Goal: Task Accomplishment & Management: Complete application form

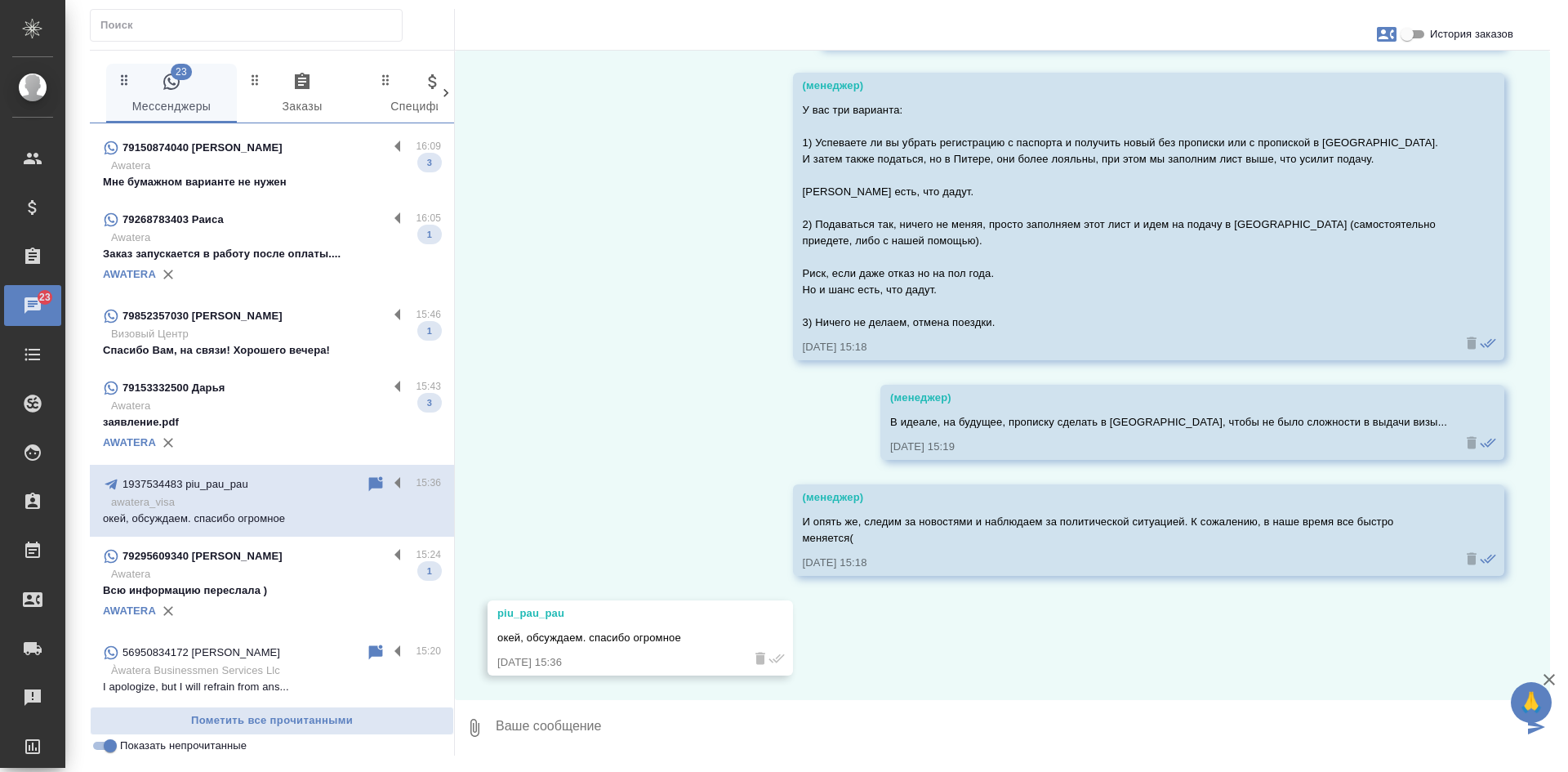
scroll to position [245, 0]
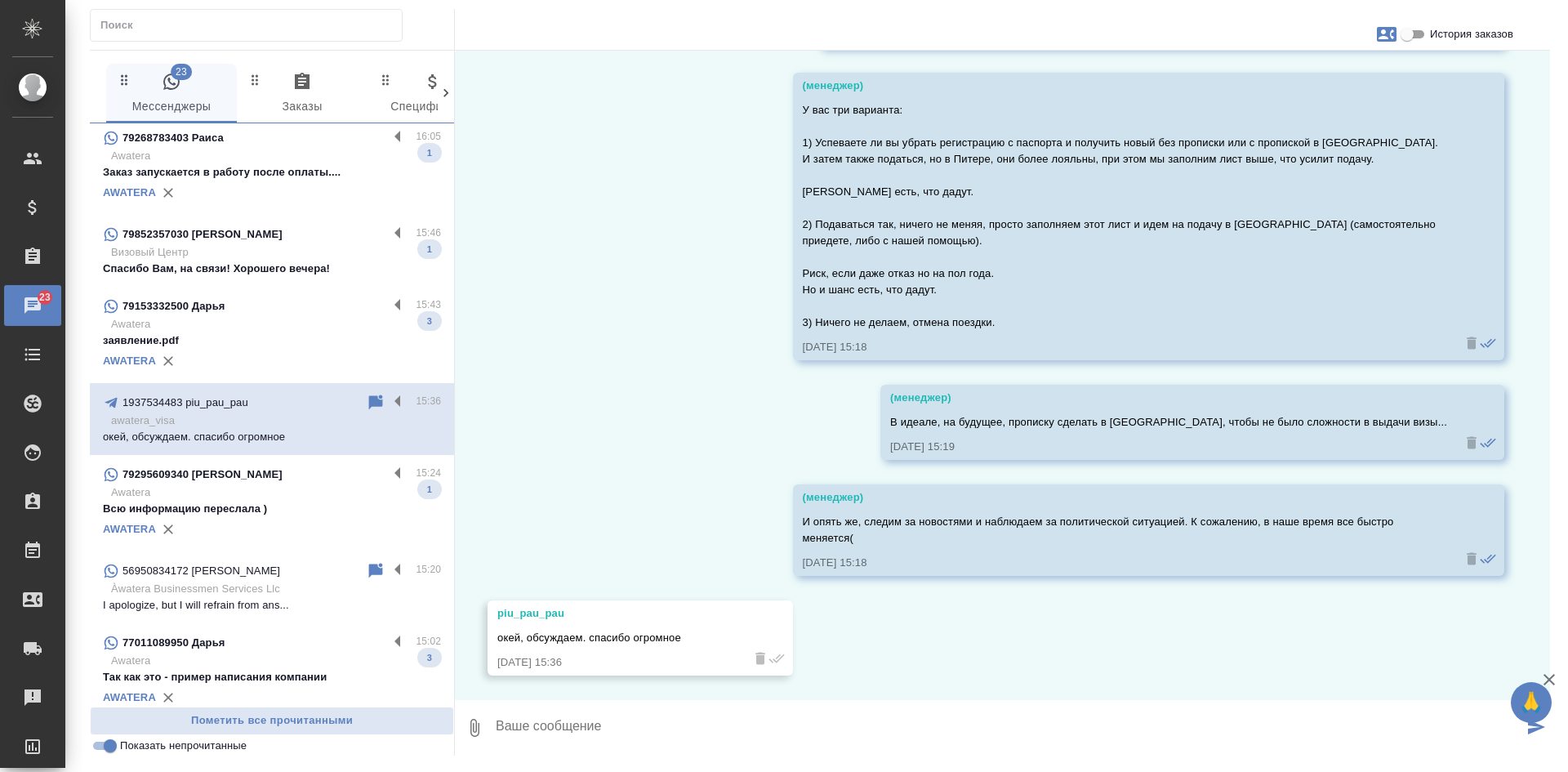
click at [220, 525] on div "AWATERA" at bounding box center [271, 529] width 338 height 25
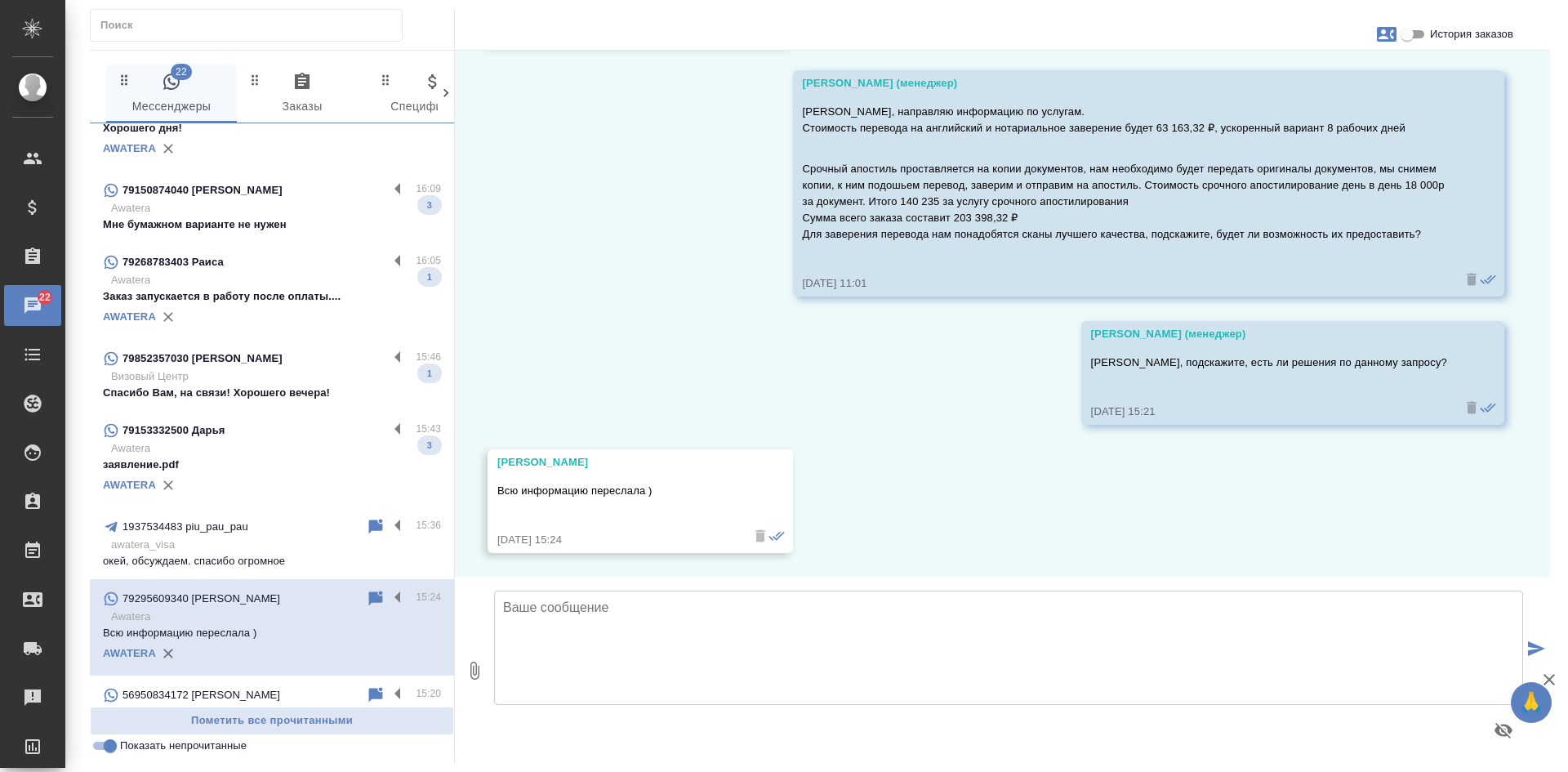
scroll to position [82, 0]
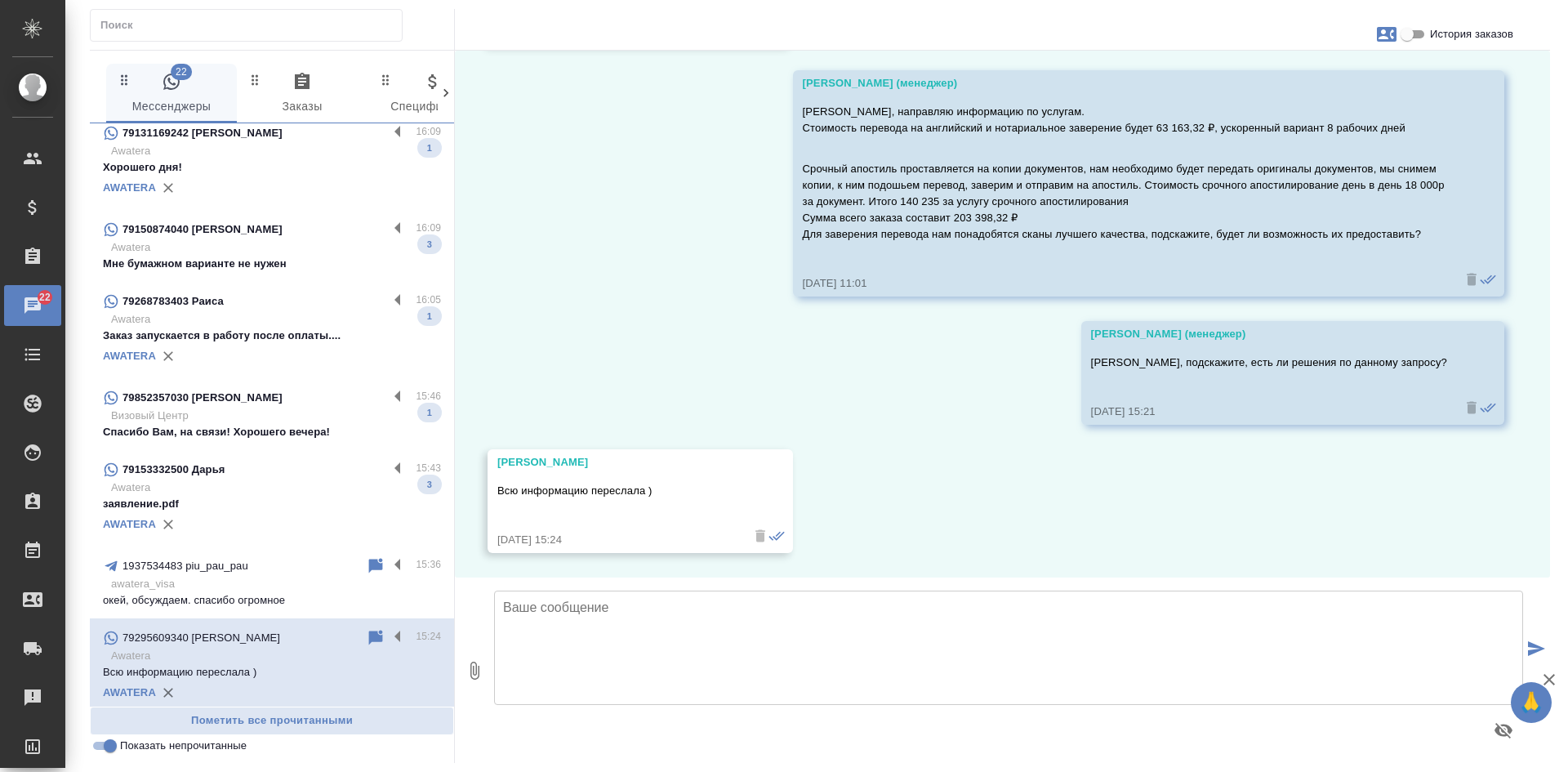
click at [240, 493] on p "Awatera" at bounding box center [276, 487] width 330 height 16
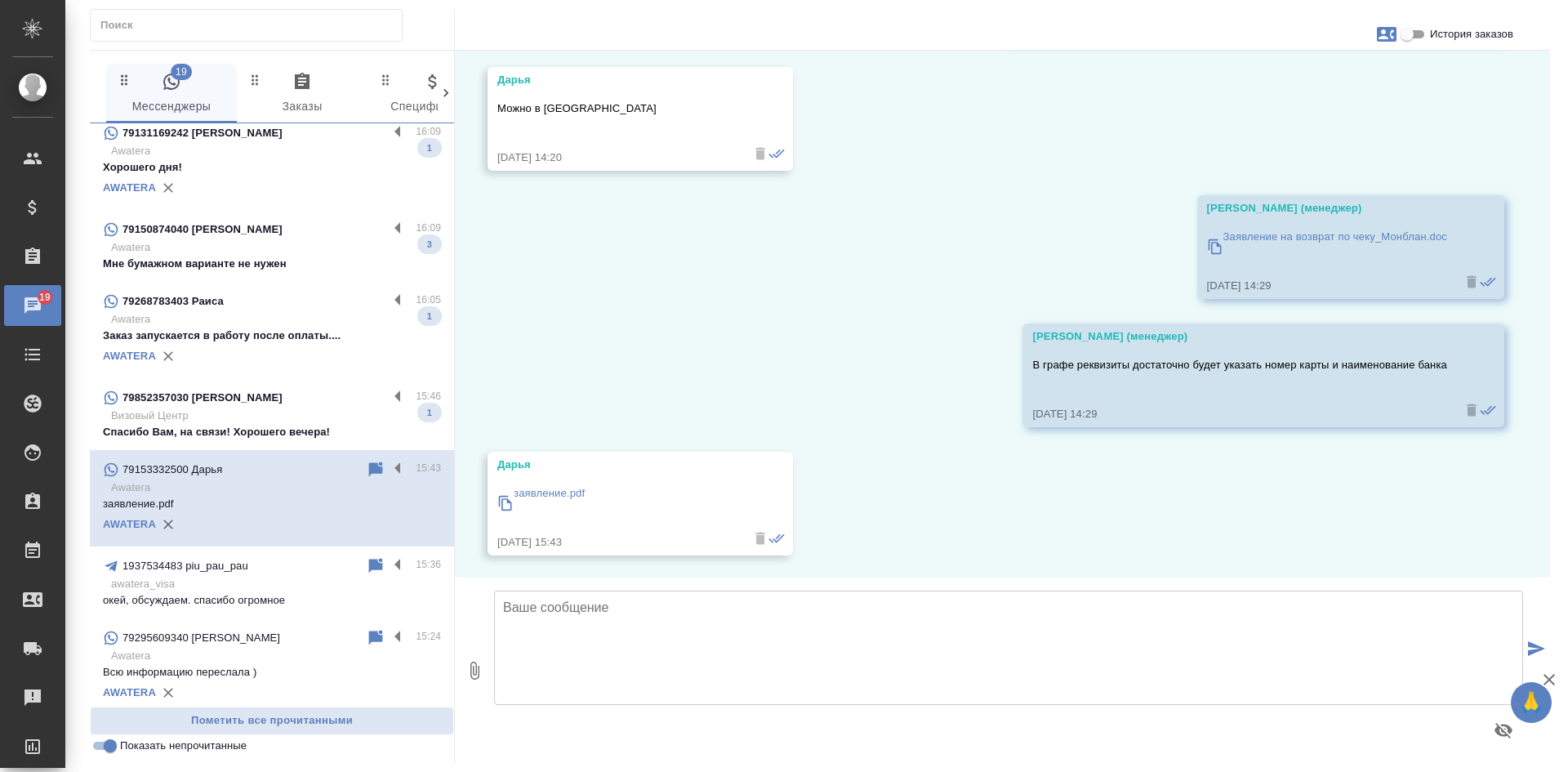
scroll to position [5239, 0]
click at [369, 472] on icon at bounding box center [375, 469] width 14 height 15
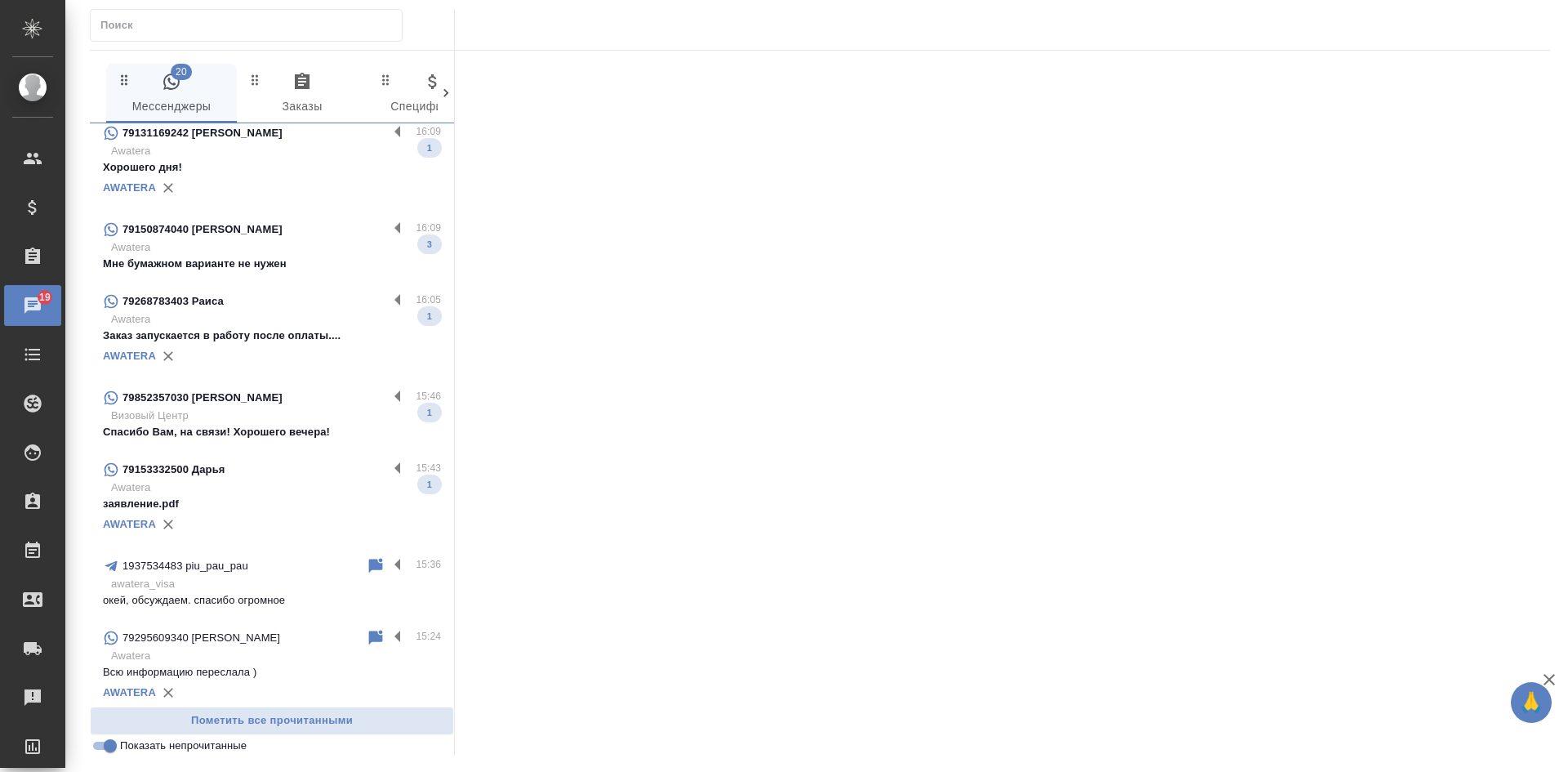
click at [291, 411] on p "Визовый Центр" at bounding box center [276, 415] width 330 height 16
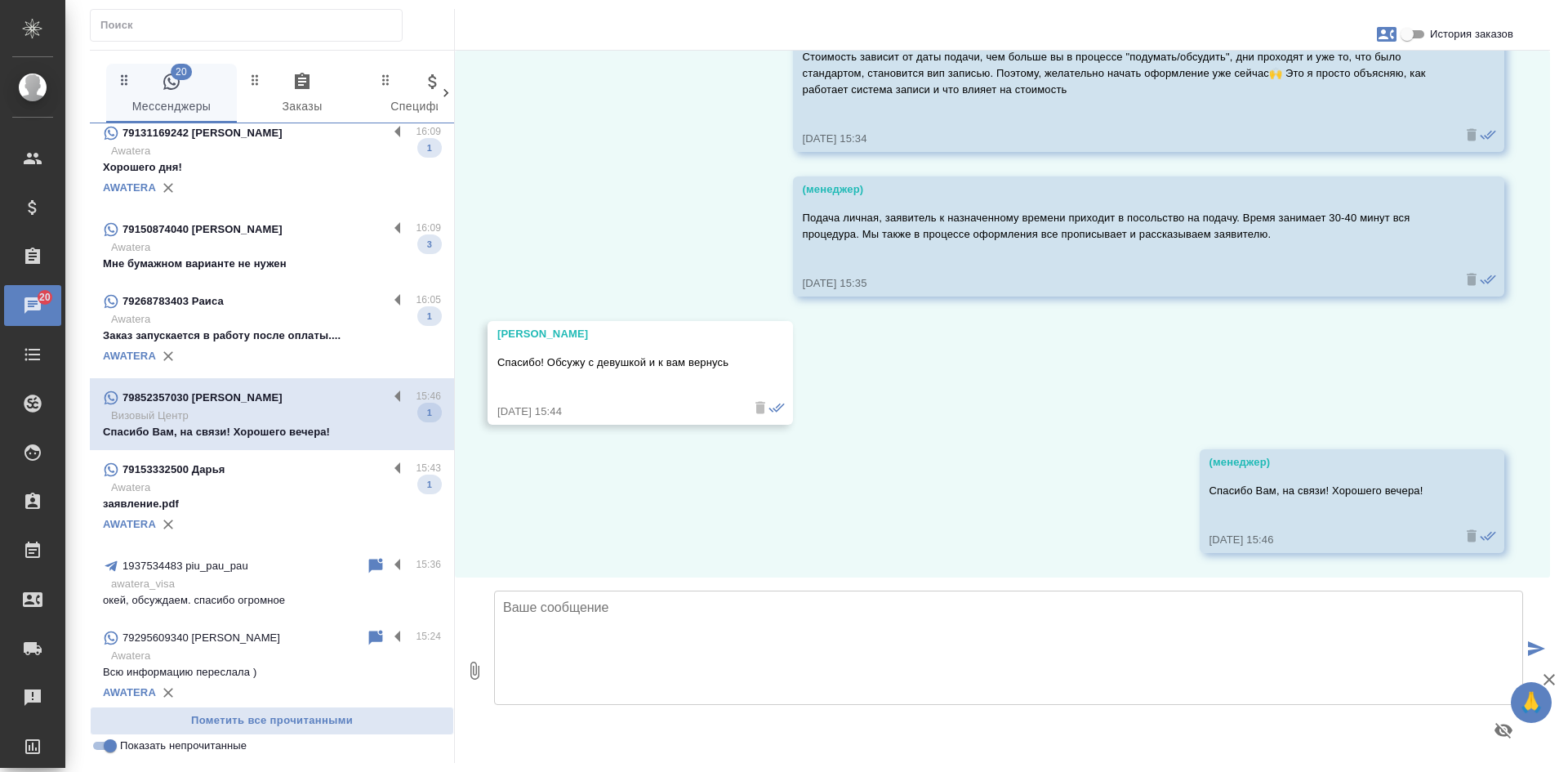
scroll to position [5339, 0]
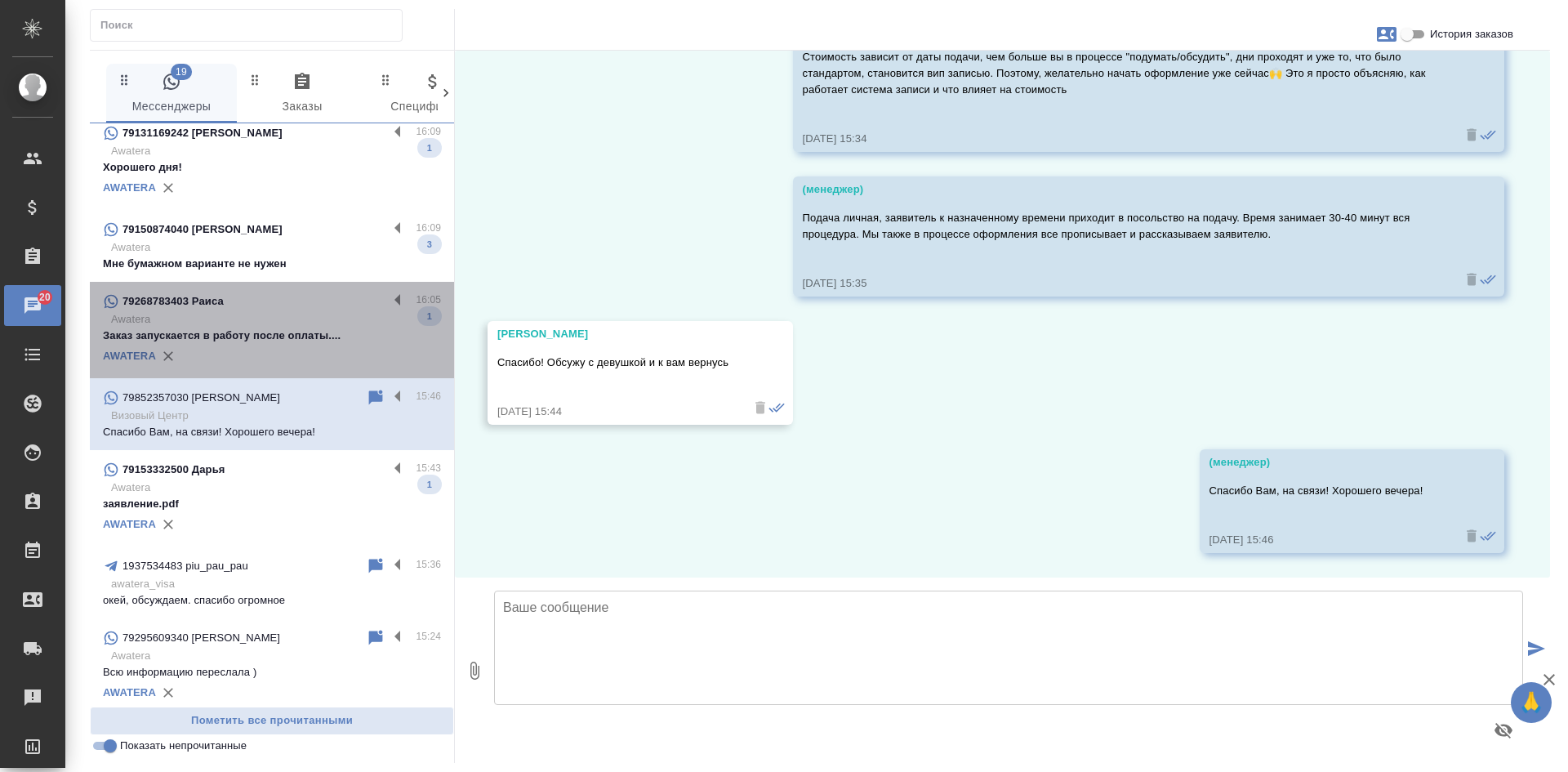
click at [279, 345] on div "AWATERA" at bounding box center [271, 356] width 338 height 25
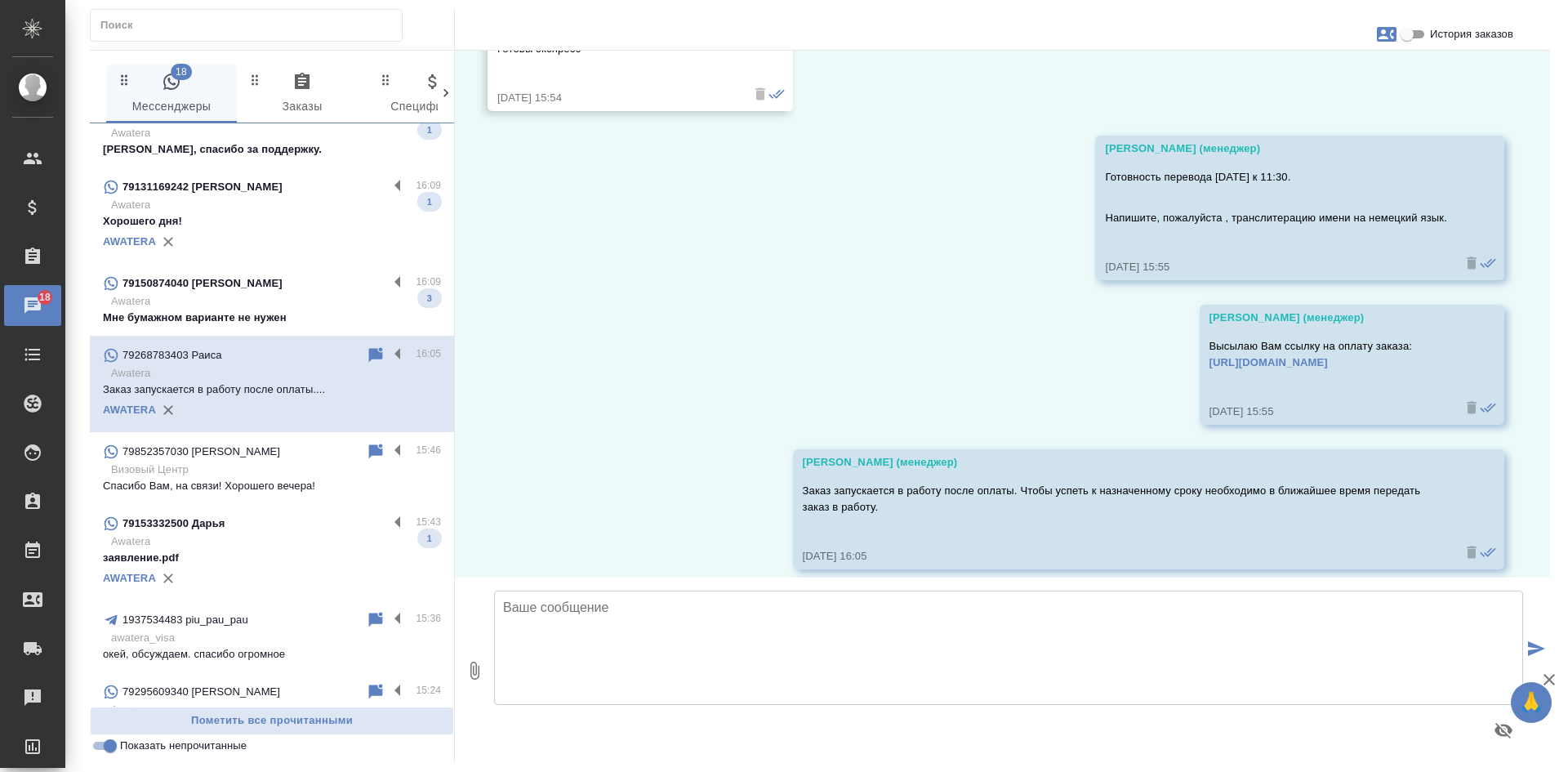
scroll to position [0, 0]
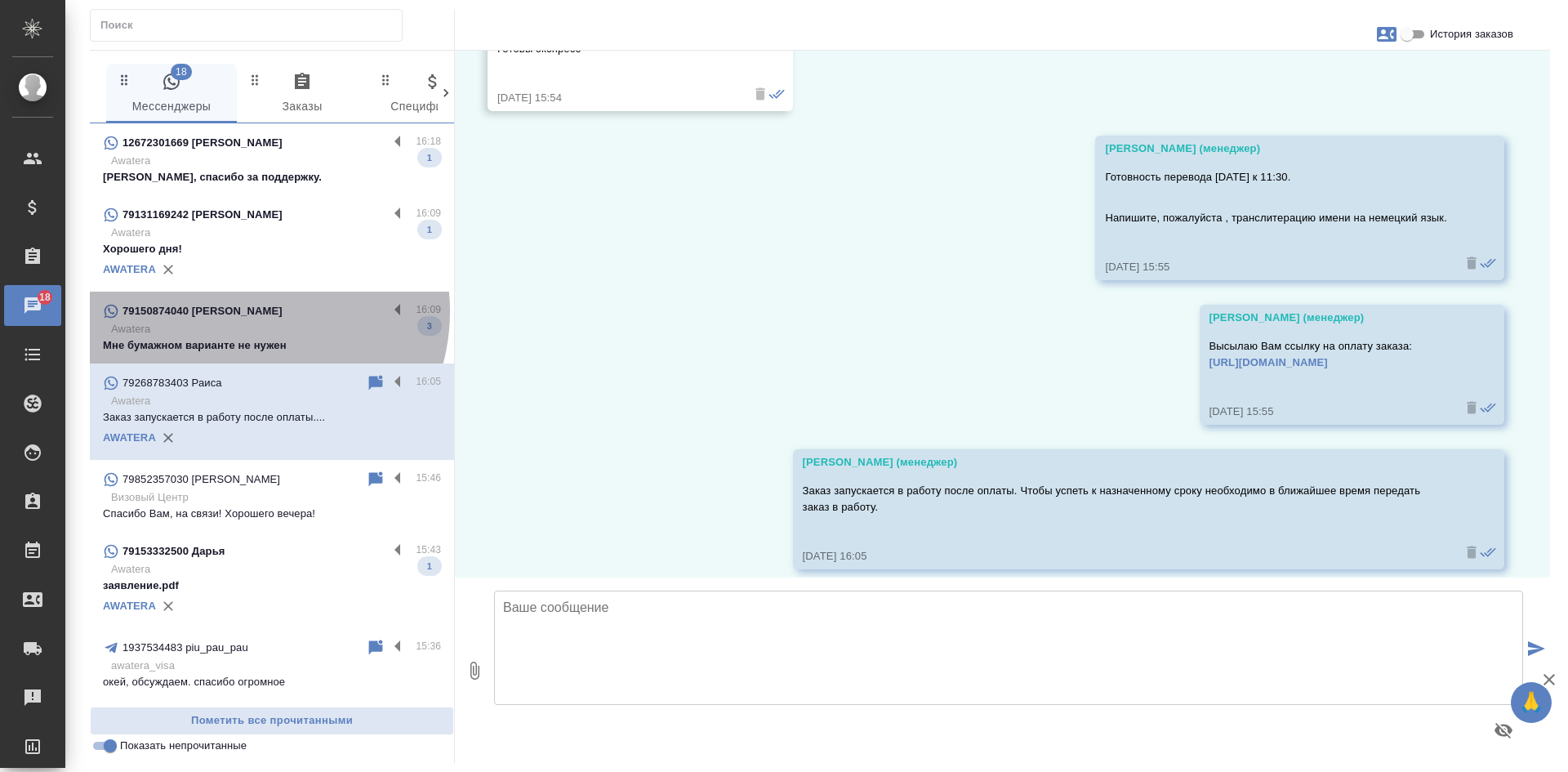
click at [249, 312] on div "79150874040 Борис" at bounding box center [245, 312] width 285 height 20
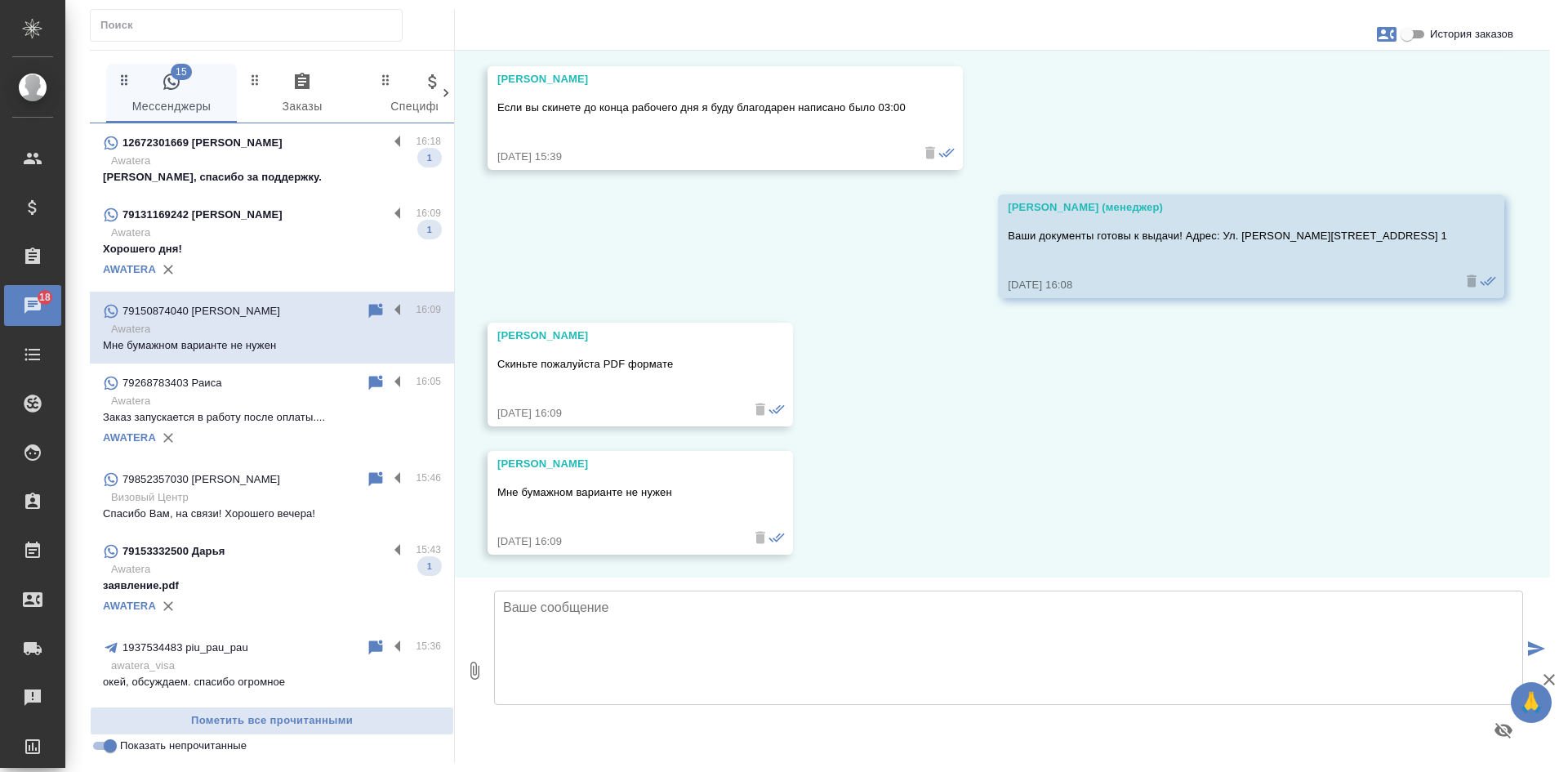
scroll to position [5195, 0]
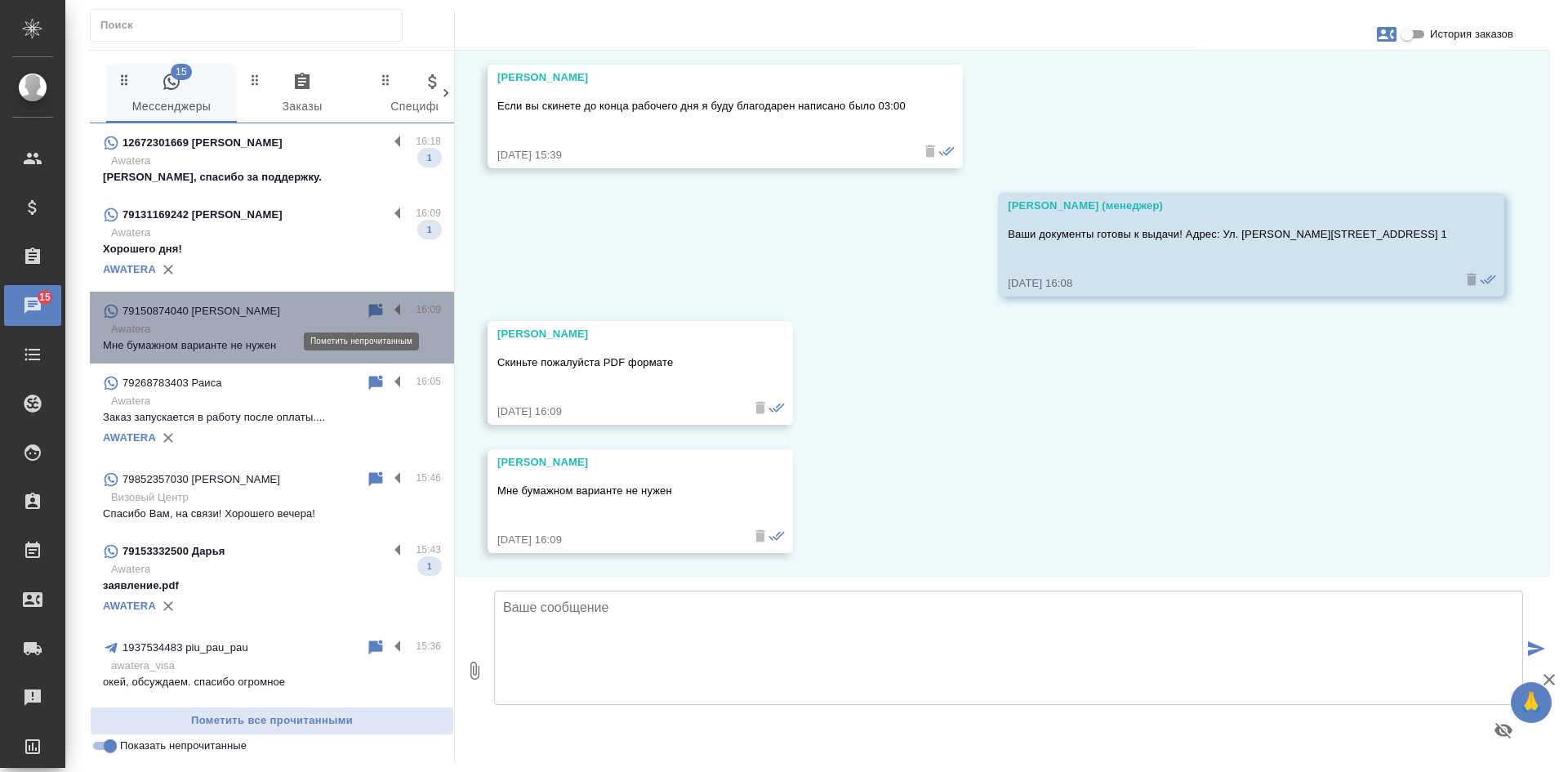
click at [369, 311] on icon at bounding box center [375, 311] width 14 height 15
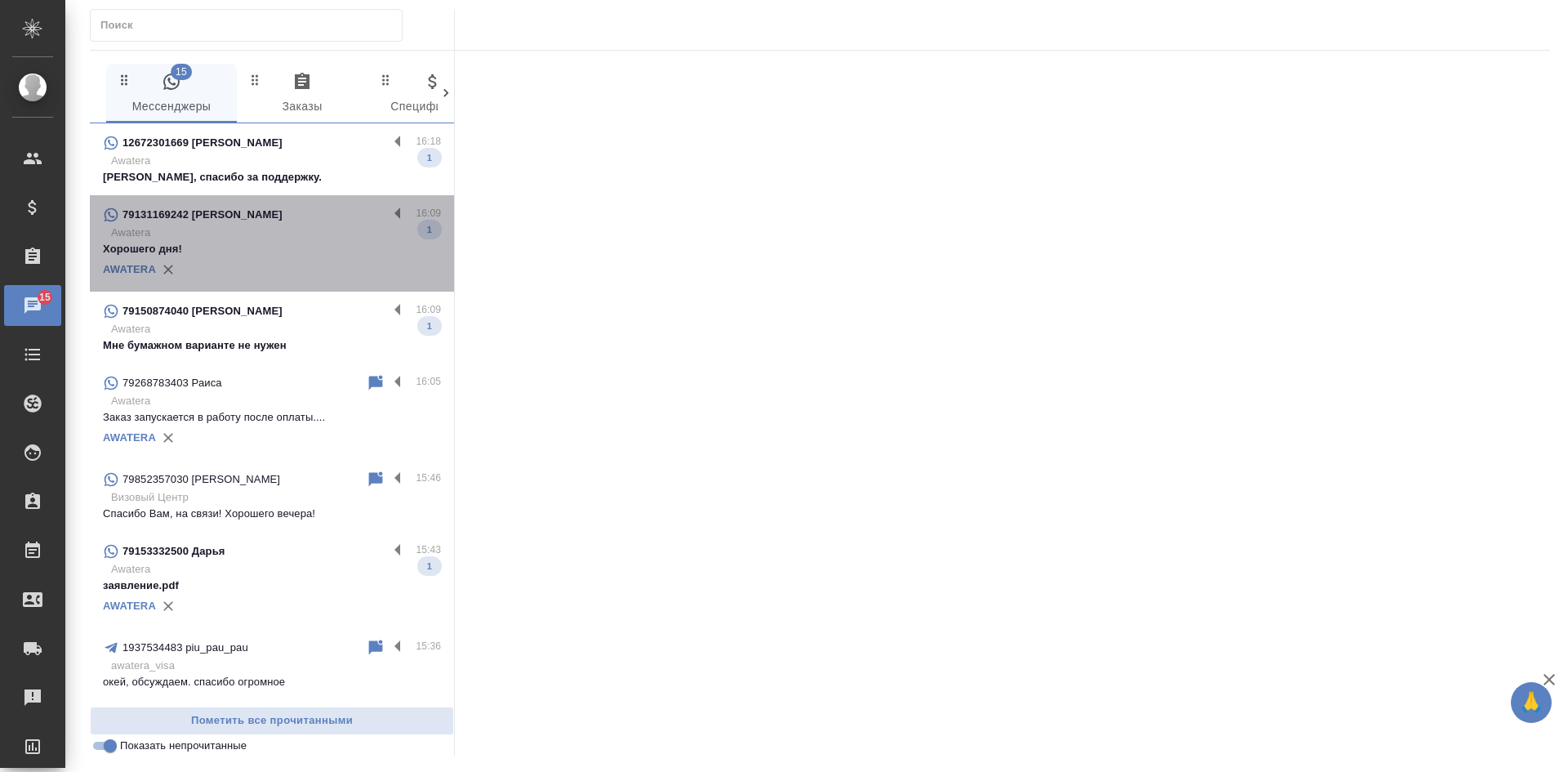
click at [300, 258] on div "AWATERA" at bounding box center [271, 270] width 338 height 25
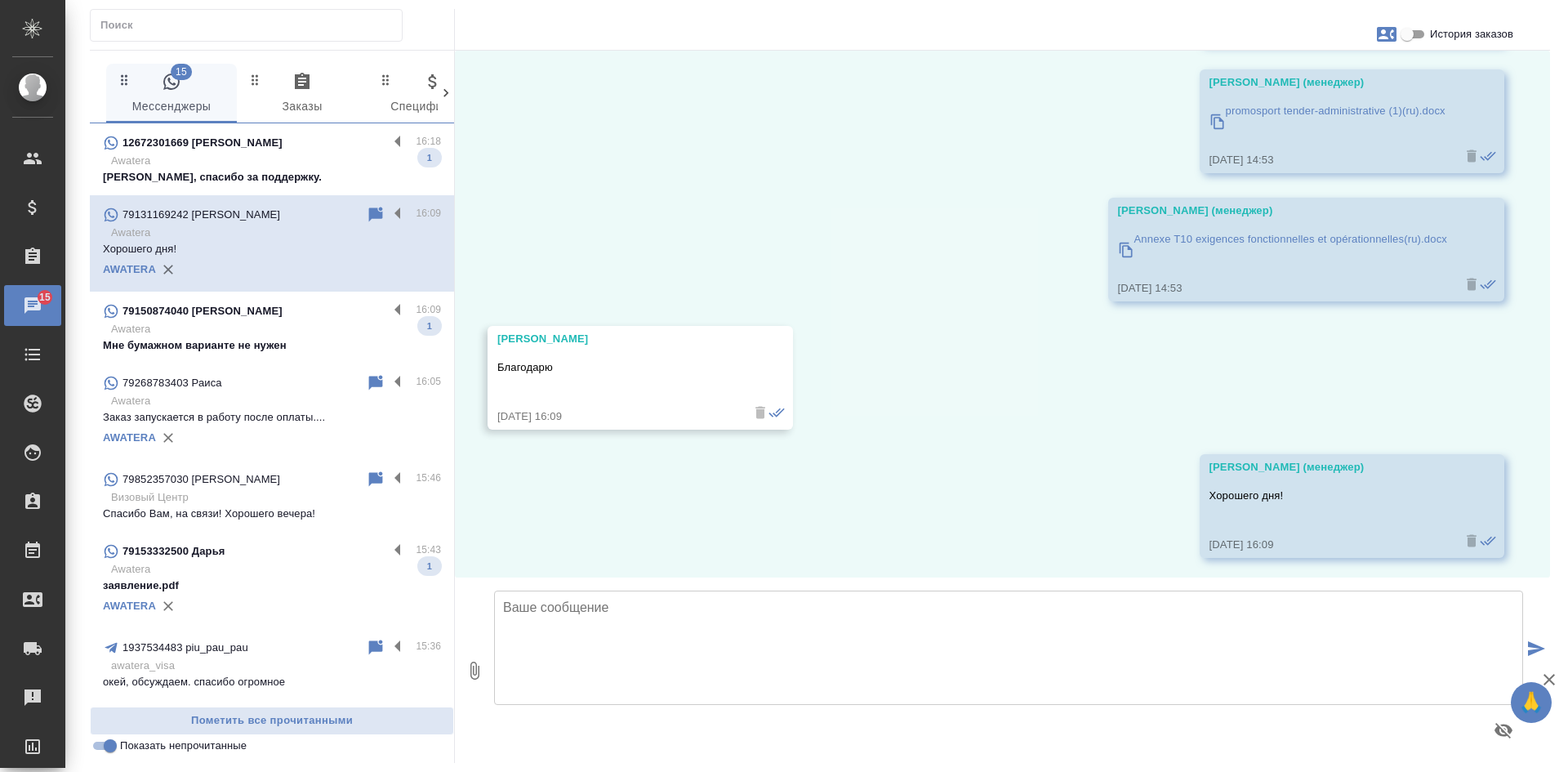
scroll to position [3862, 0]
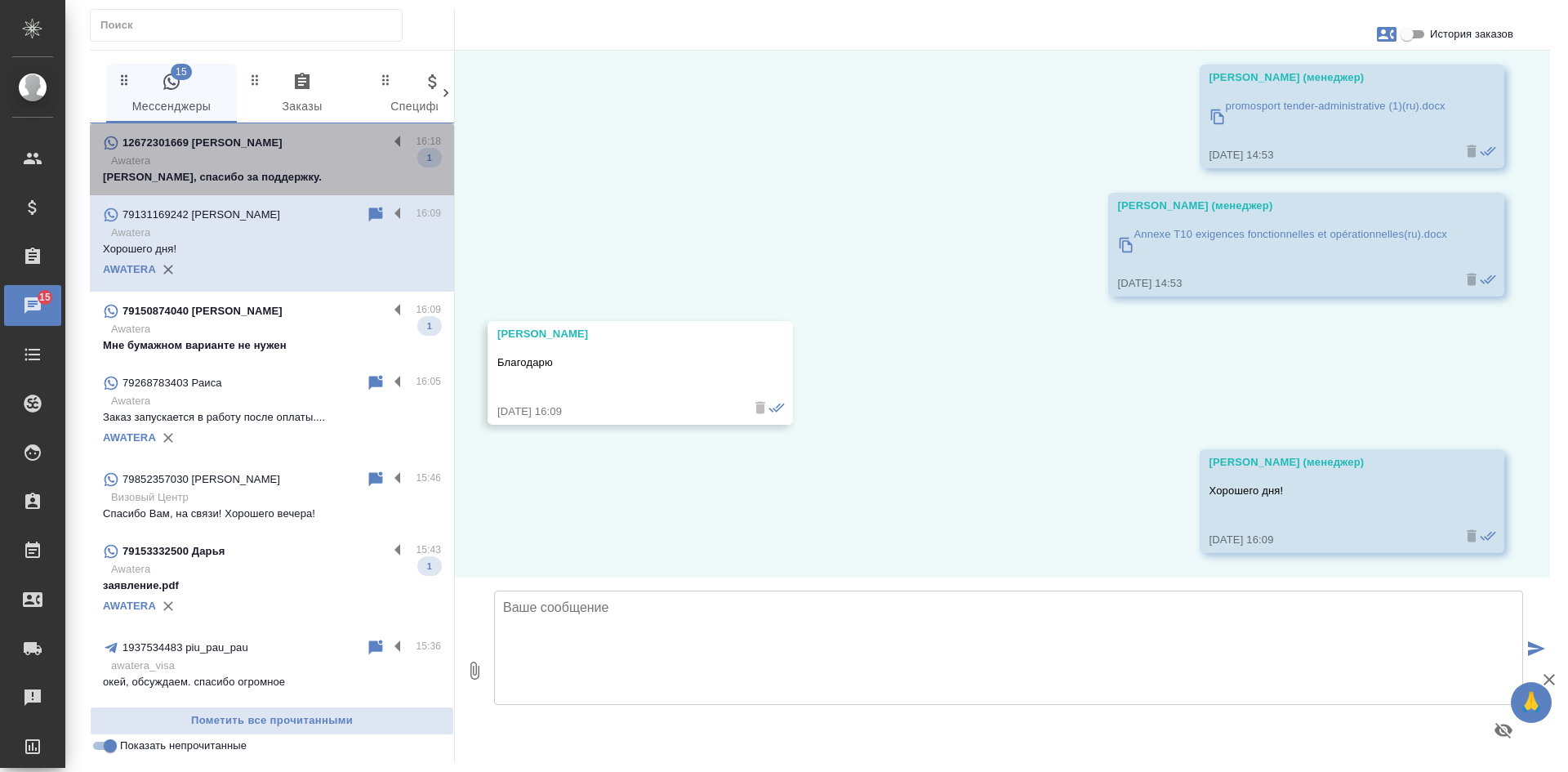
click at [317, 179] on p "Анастасия, спасибо за поддержку." at bounding box center [271, 177] width 338 height 16
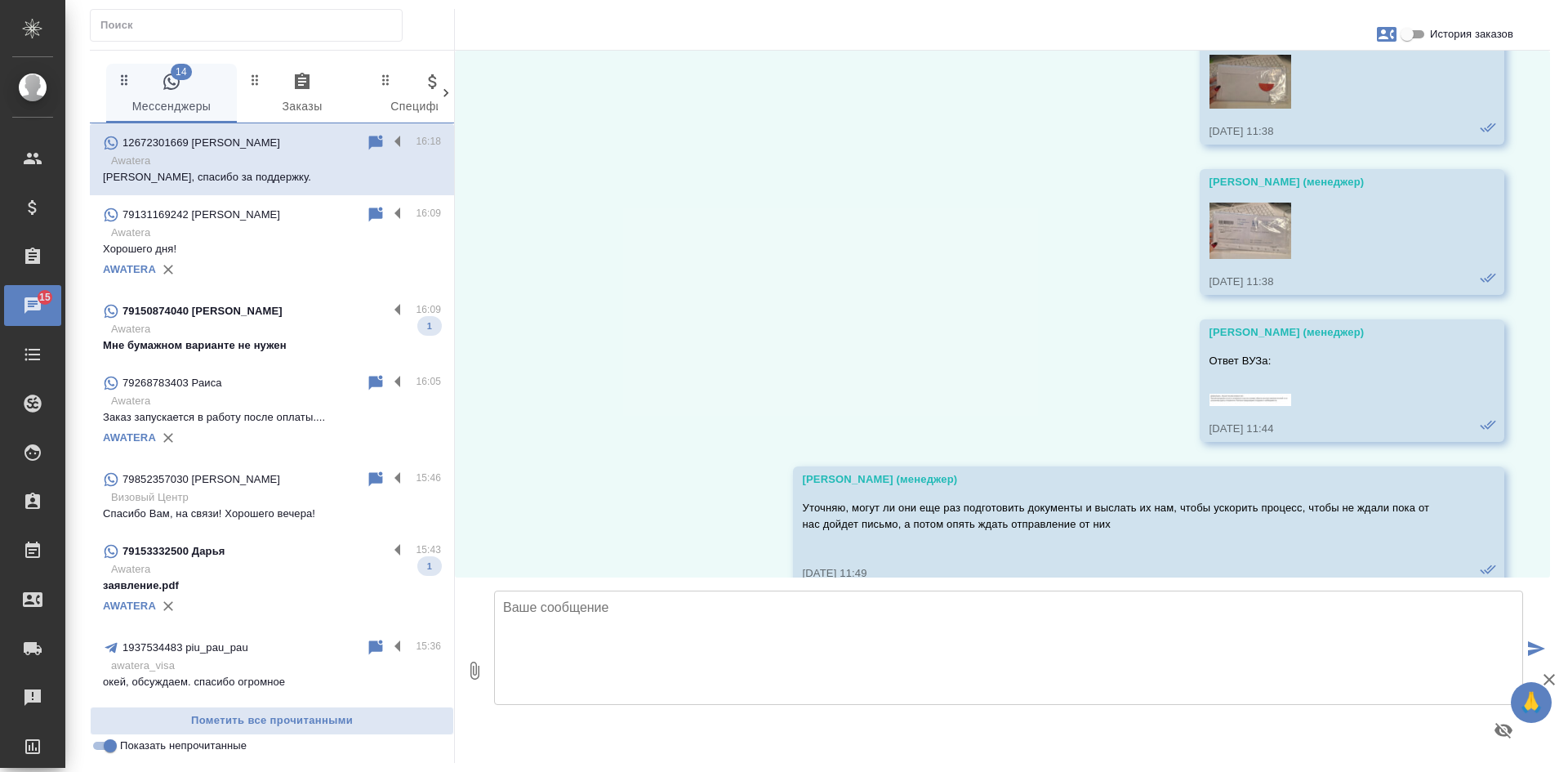
scroll to position [32584, 0]
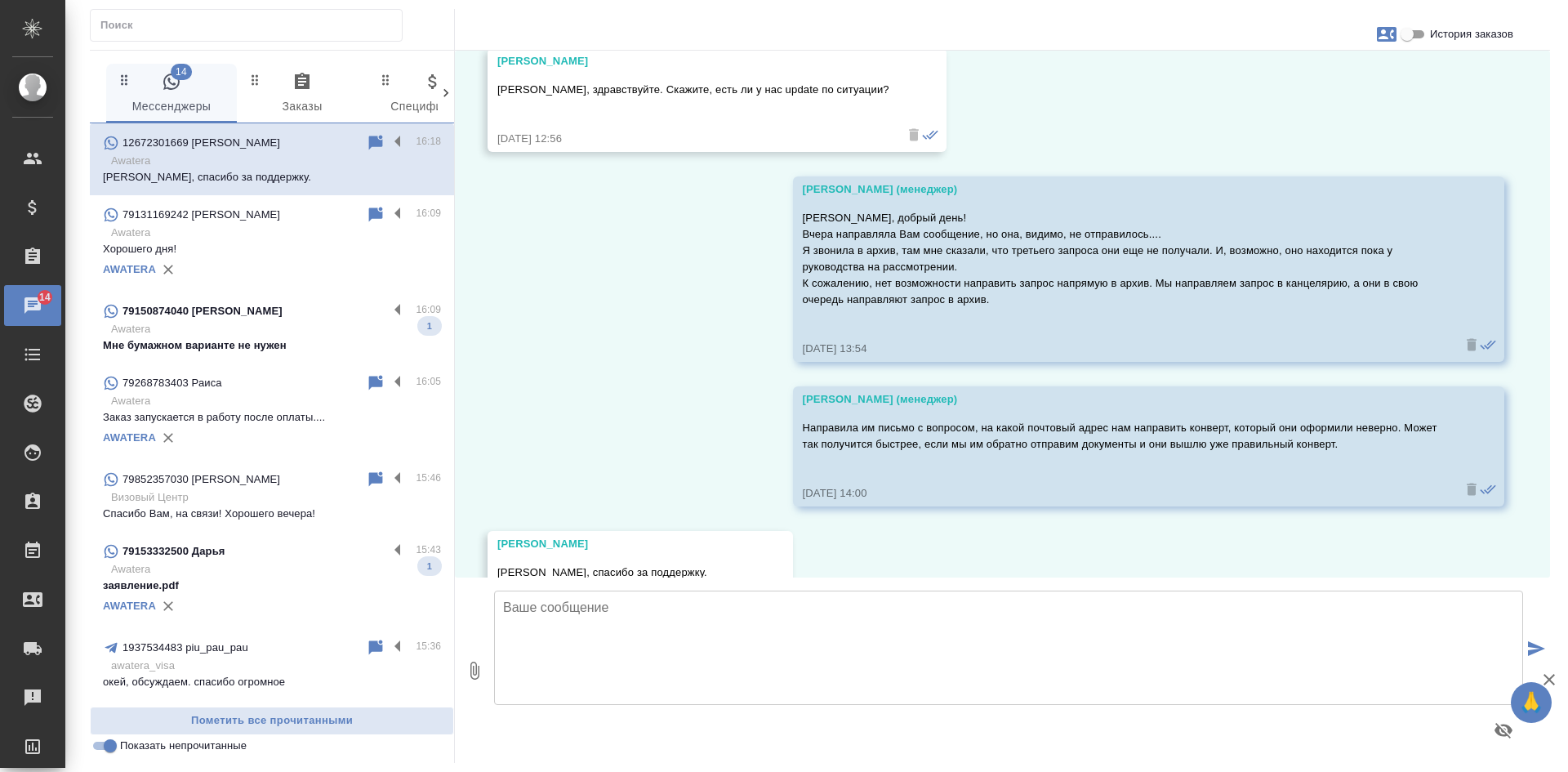
click at [109, 750] on input "Показать непрочитанные" at bounding box center [110, 746] width 59 height 20
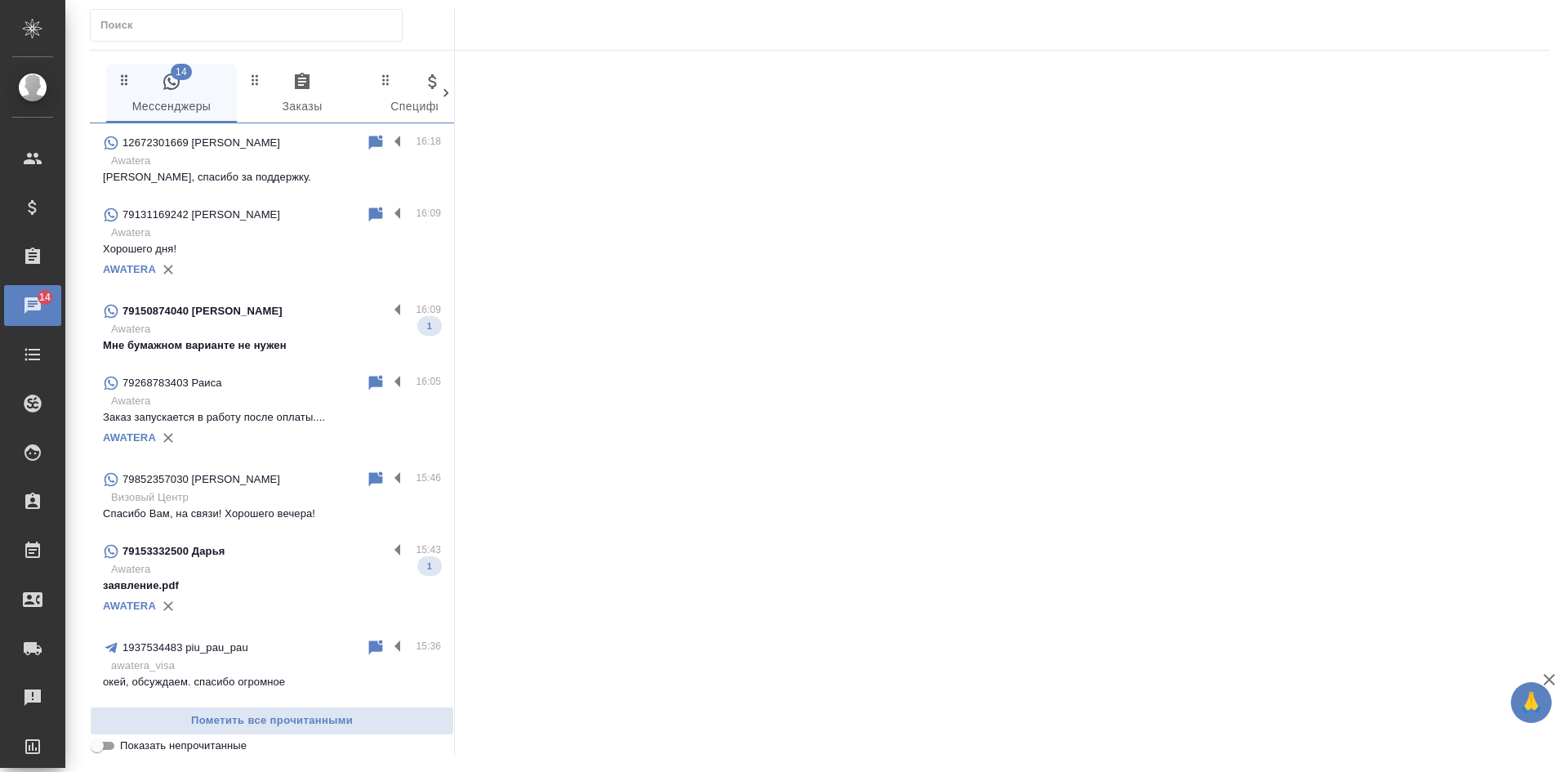
click at [109, 750] on input "Показать непрочитанные" at bounding box center [97, 746] width 59 height 20
checkbox input "true"
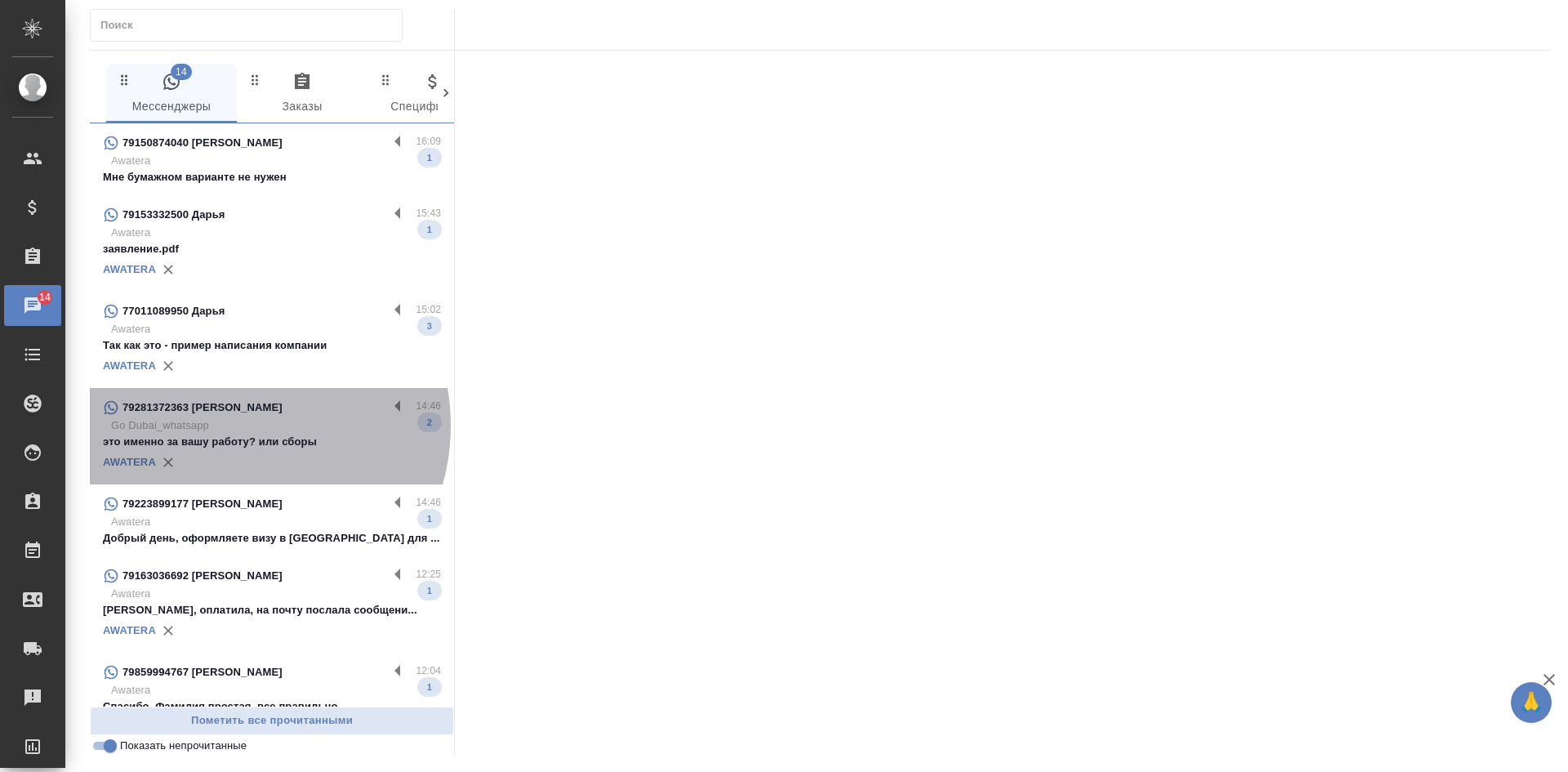
click at [235, 425] on p "Go Dubai_whatsapp" at bounding box center [276, 425] width 330 height 16
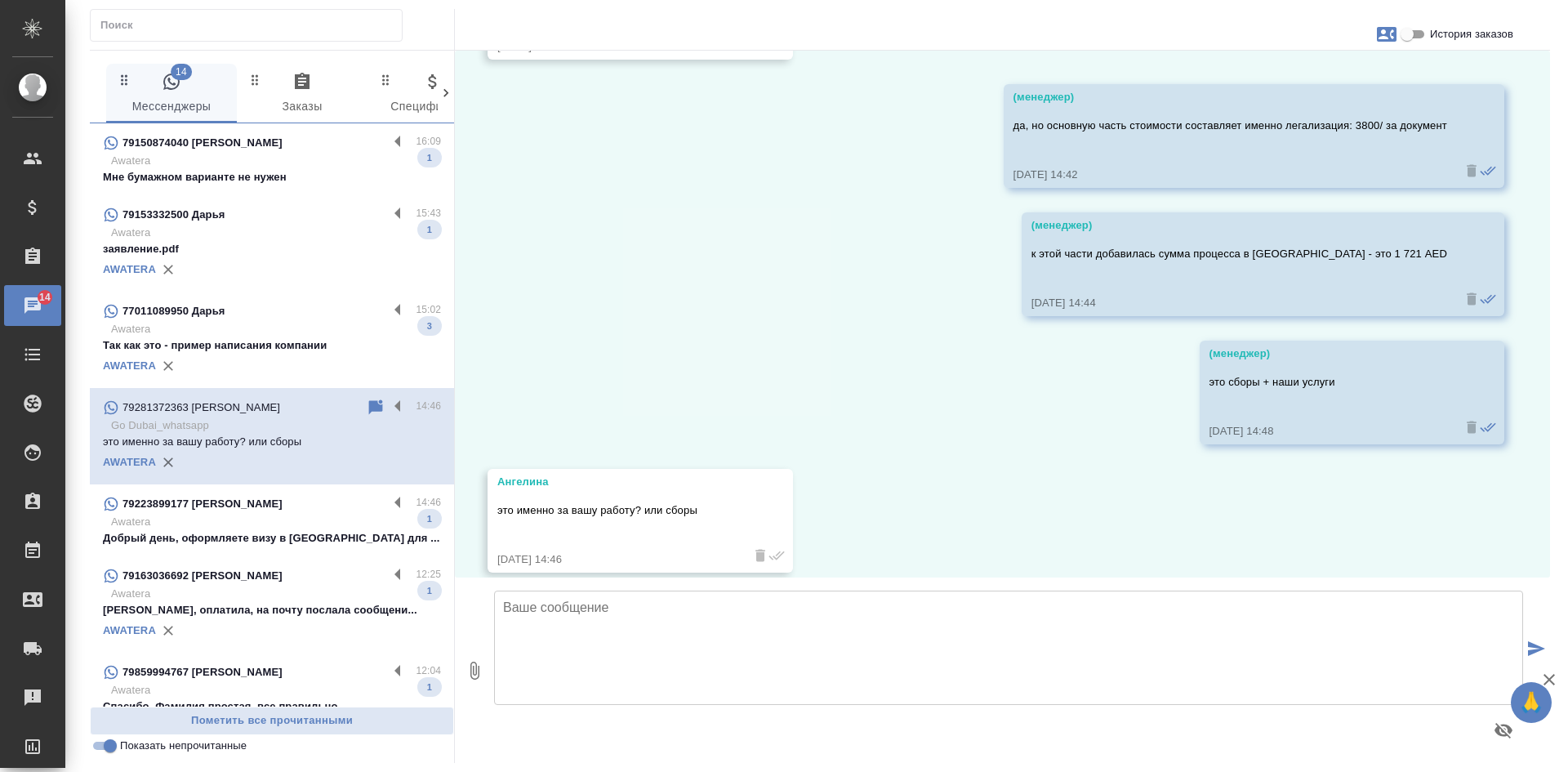
scroll to position [2824, 0]
click at [369, 408] on icon at bounding box center [375, 406] width 14 height 15
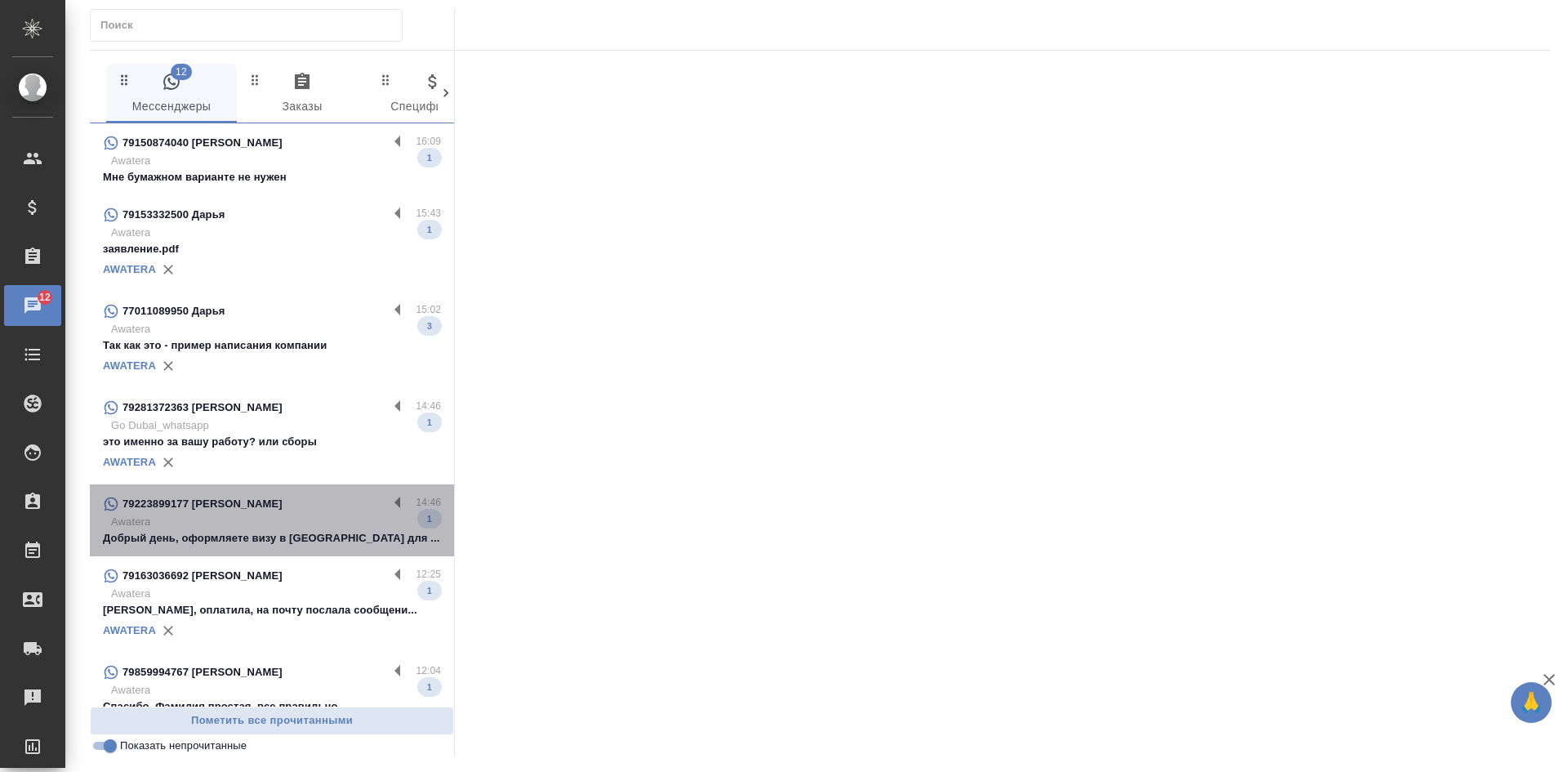
click at [300, 534] on p "Добрый день, оформляете визу в Чили для ..." at bounding box center [271, 538] width 338 height 16
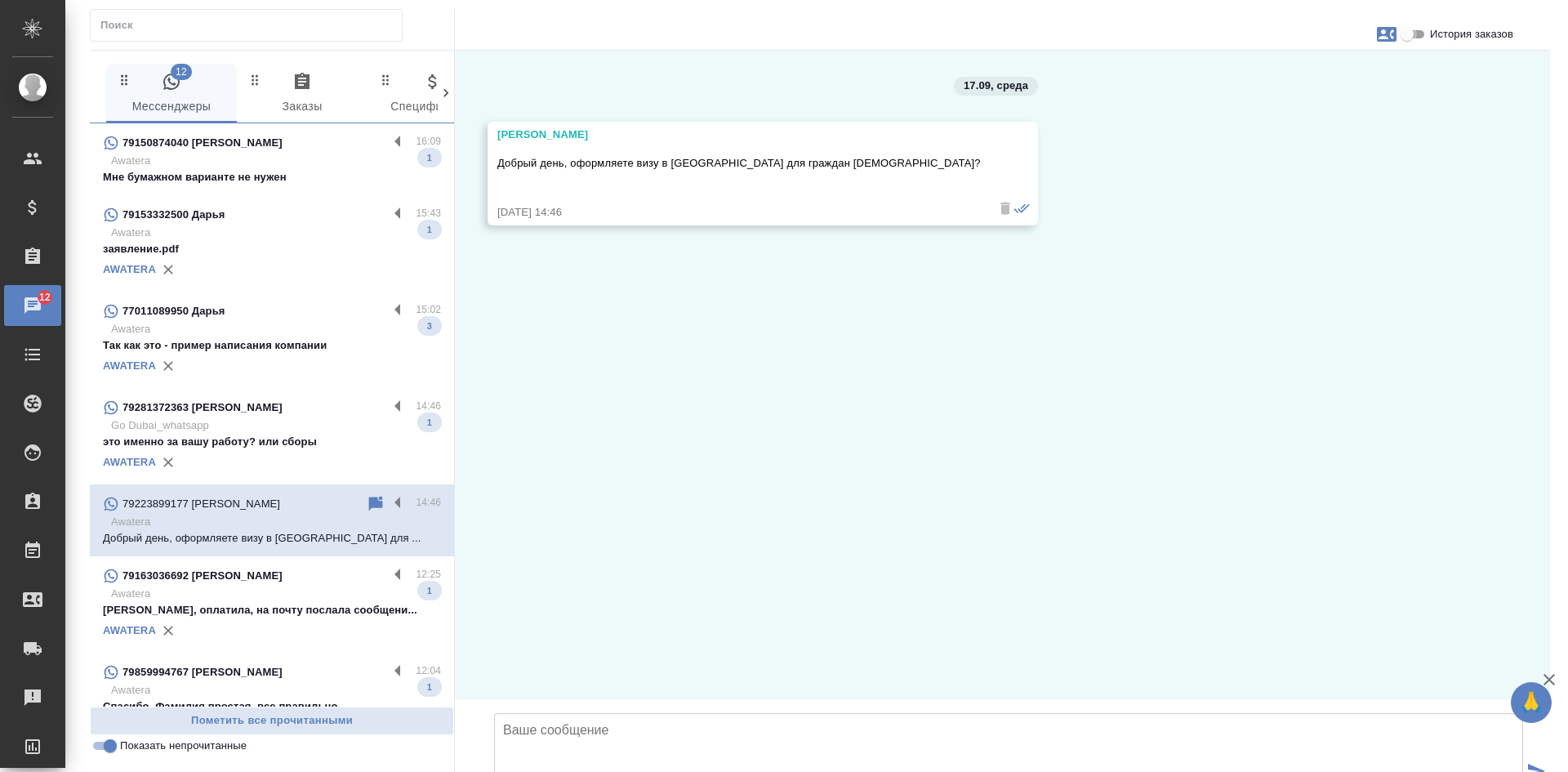
click at [1408, 34] on input "История заказов" at bounding box center [1407, 34] width 59 height 20
checkbox input "true"
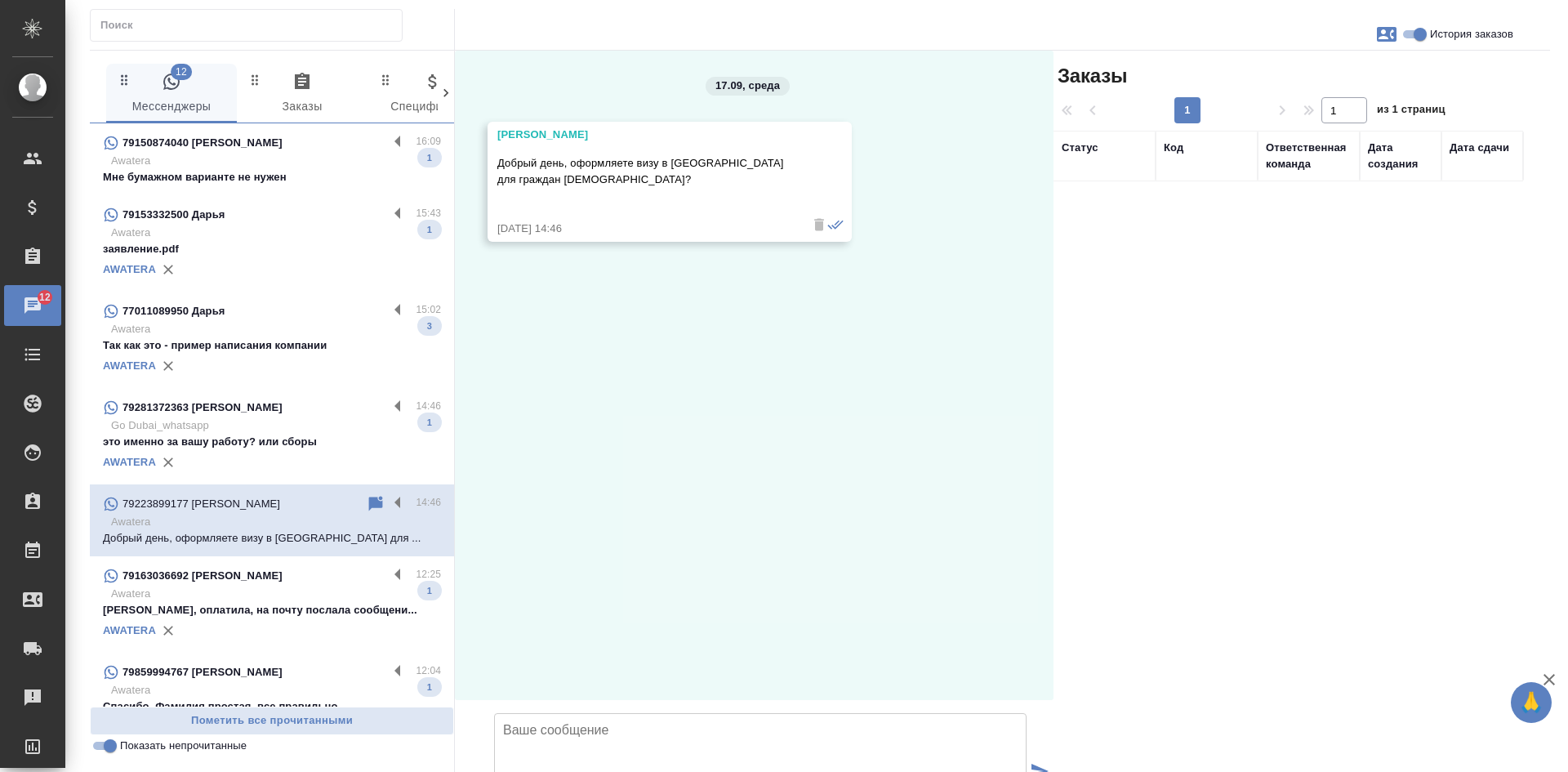
click at [1228, 371] on div "Заказы 1 1 из 1 страниц Статус Код Ответственная команда Дата создания Дата сда…" at bounding box center [1301, 468] width 496 height 835
click at [570, 713] on textarea at bounding box center [759, 770] width 532 height 114
click at [752, 713] on textarea "Ярослав, добрый день!" at bounding box center [759, 770] width 532 height 114
click at [1002, 713] on textarea "Ярослав, добрый день! Прошу прощения за задержку с ответом. Уточняю информацию …" at bounding box center [759, 770] width 532 height 114
type textarea "Ярослав, добрый день! Прошу прощения за задержку с ответом. Уточняю информацию …"
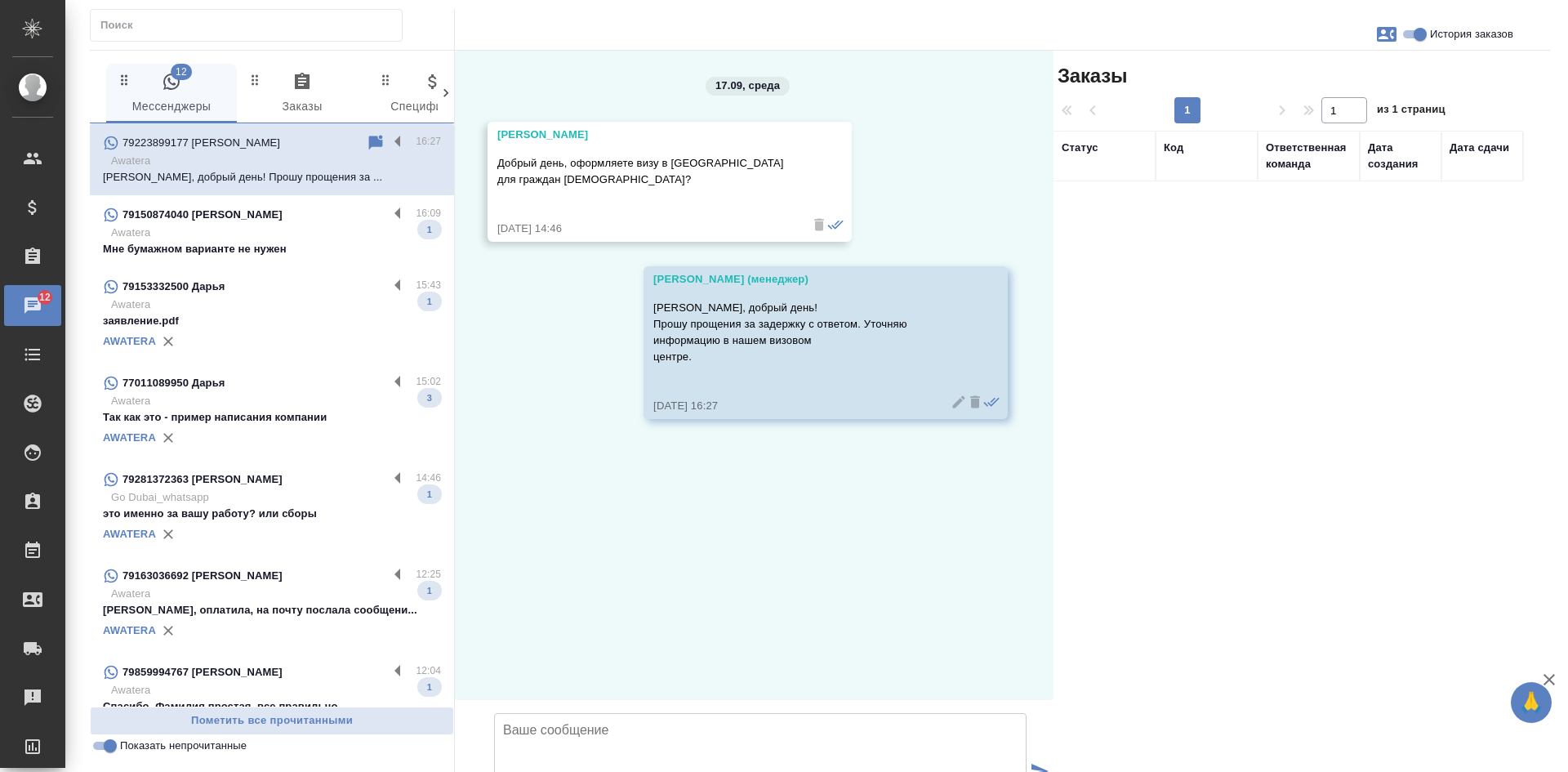
click at [1223, 456] on div "Заказы 1 1 из 1 страниц Статус Код Ответственная команда Дата создания Дата сда…" at bounding box center [1301, 468] width 496 height 835
click at [1387, 28] on icon "button" at bounding box center [1387, 34] width 20 height 15
click at [1297, 83] on span "Создать заявку" at bounding box center [1315, 79] width 77 height 16
select select "RU"
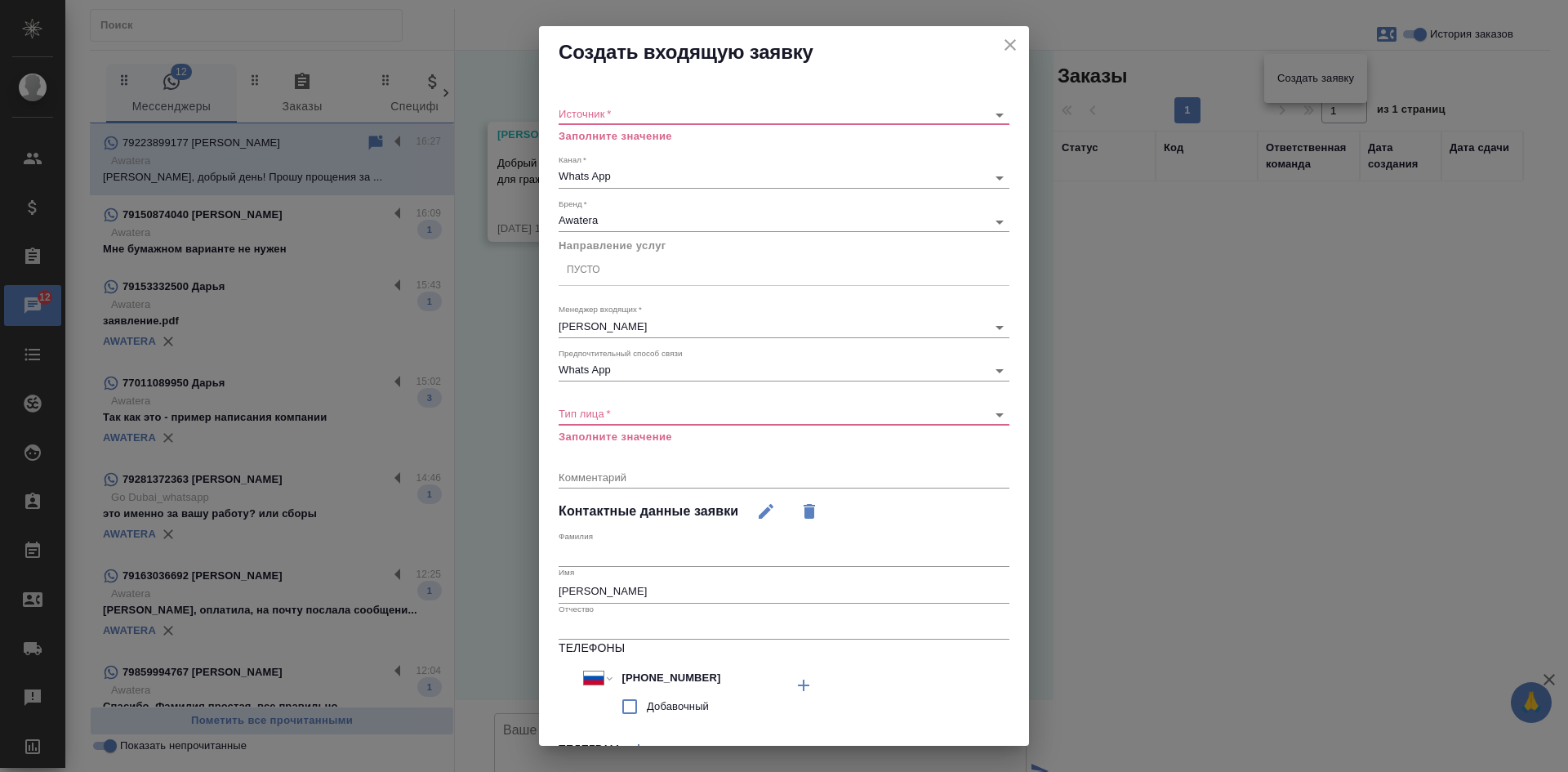
click at [714, 110] on body "🙏 .cls-1 fill:#fff; AWATERA Kasatkina Aleksandra Клиенты Спецификации Заказы 12…" at bounding box center [784, 386] width 1568 height 772
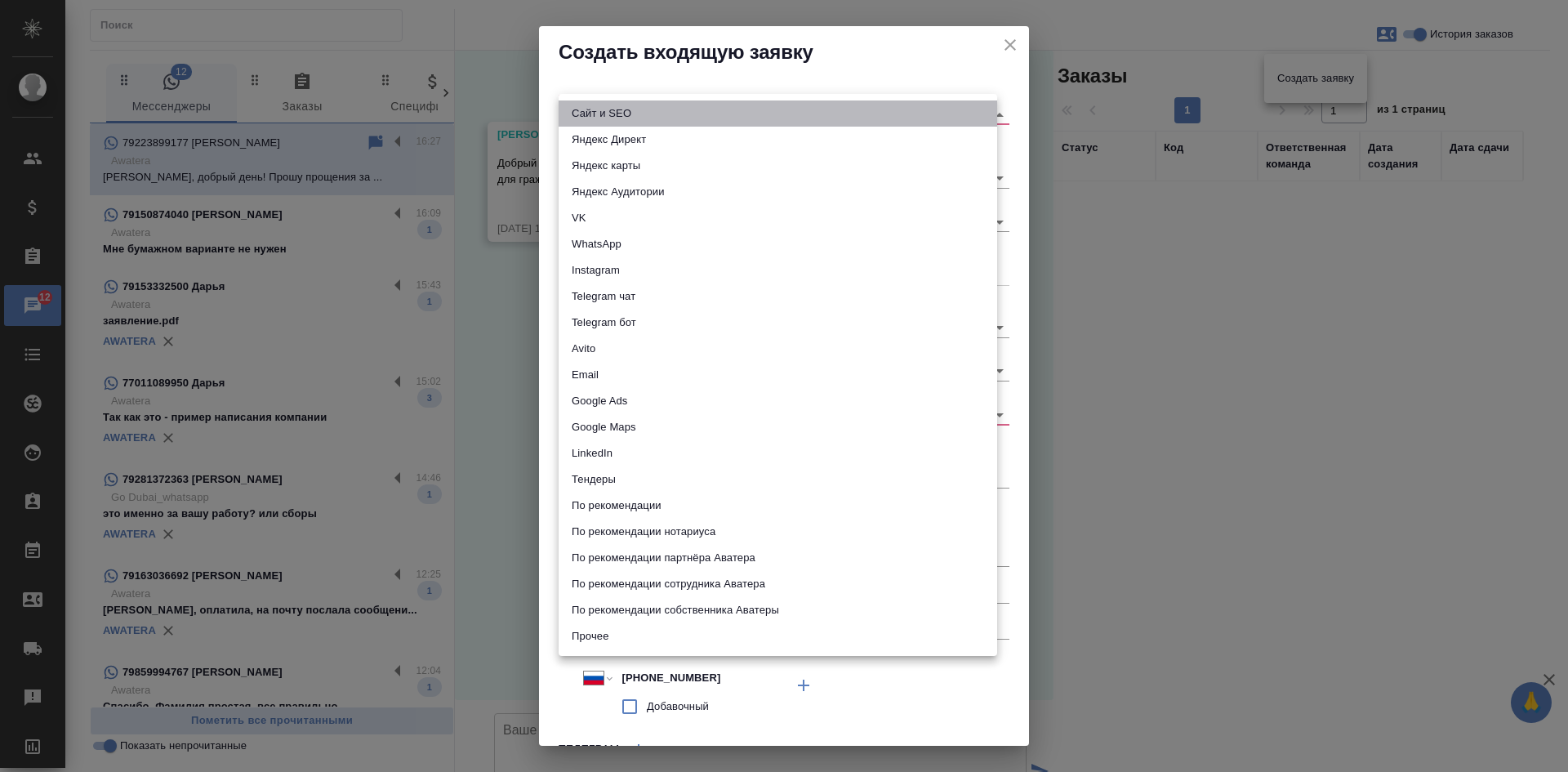
drag, startPoint x: 674, startPoint y: 111, endPoint x: 638, endPoint y: 137, distance: 44.4
click at [672, 111] on li "Сайт и SEO" at bounding box center [777, 114] width 438 height 26
type input "seo"
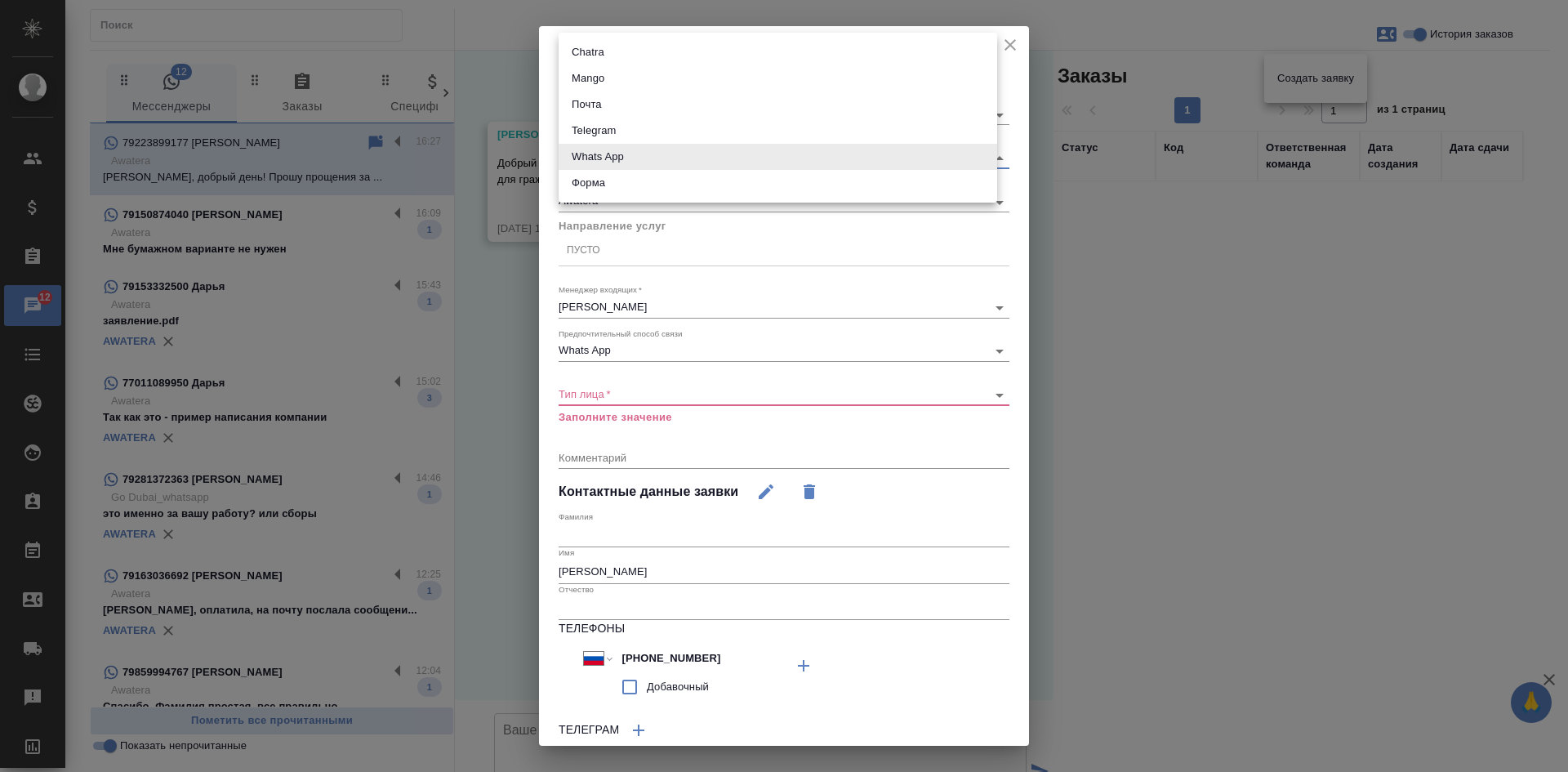
click at [603, 156] on body "🙏 .cls-1 fill:#fff; AWATERA Kasatkina Aleksandra Клиенты Спецификации Заказы 12…" at bounding box center [784, 386] width 1568 height 772
click at [597, 231] on div at bounding box center [784, 386] width 1568 height 772
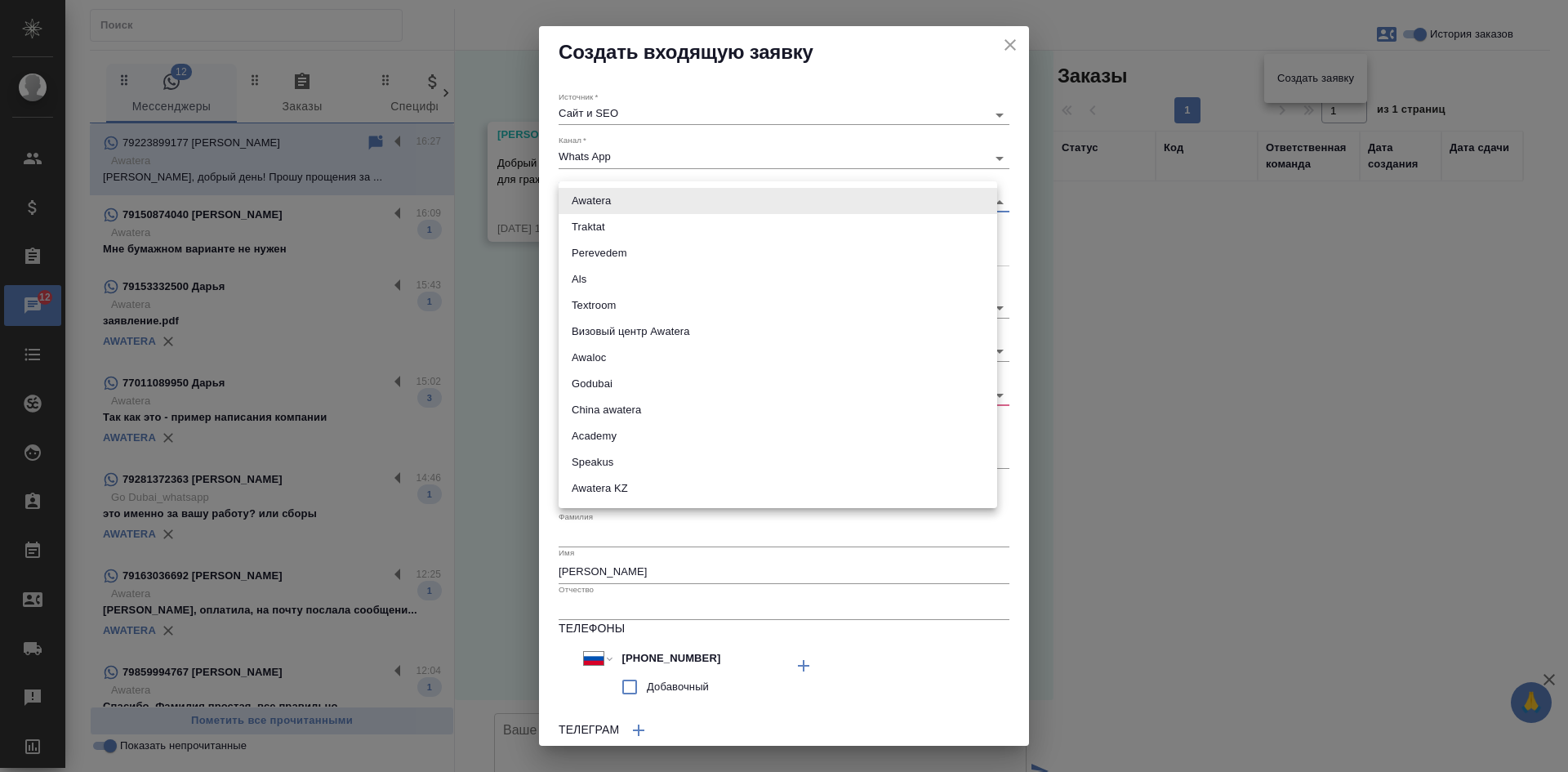
click at [597, 204] on body "🙏 .cls-1 fill:#fff; AWATERA Kasatkina Aleksandra Клиенты Спецификации Заказы 12…" at bounding box center [784, 386] width 1568 height 772
click at [604, 325] on li "Визовый центр Awatera" at bounding box center [777, 332] width 438 height 26
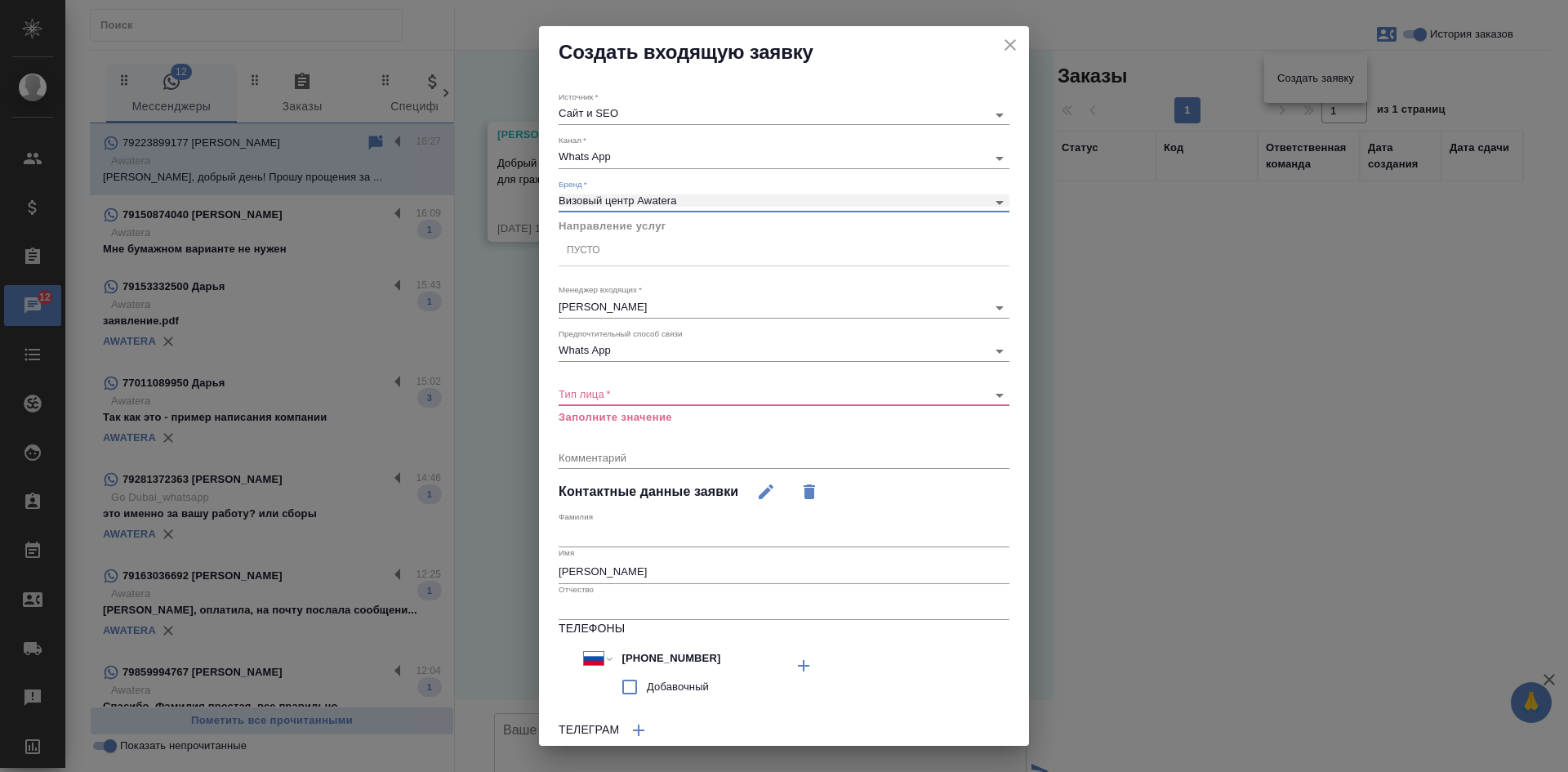
type input "visaCenterAwatera"
click at [595, 250] on div "Пусто" at bounding box center [583, 250] width 34 height 14
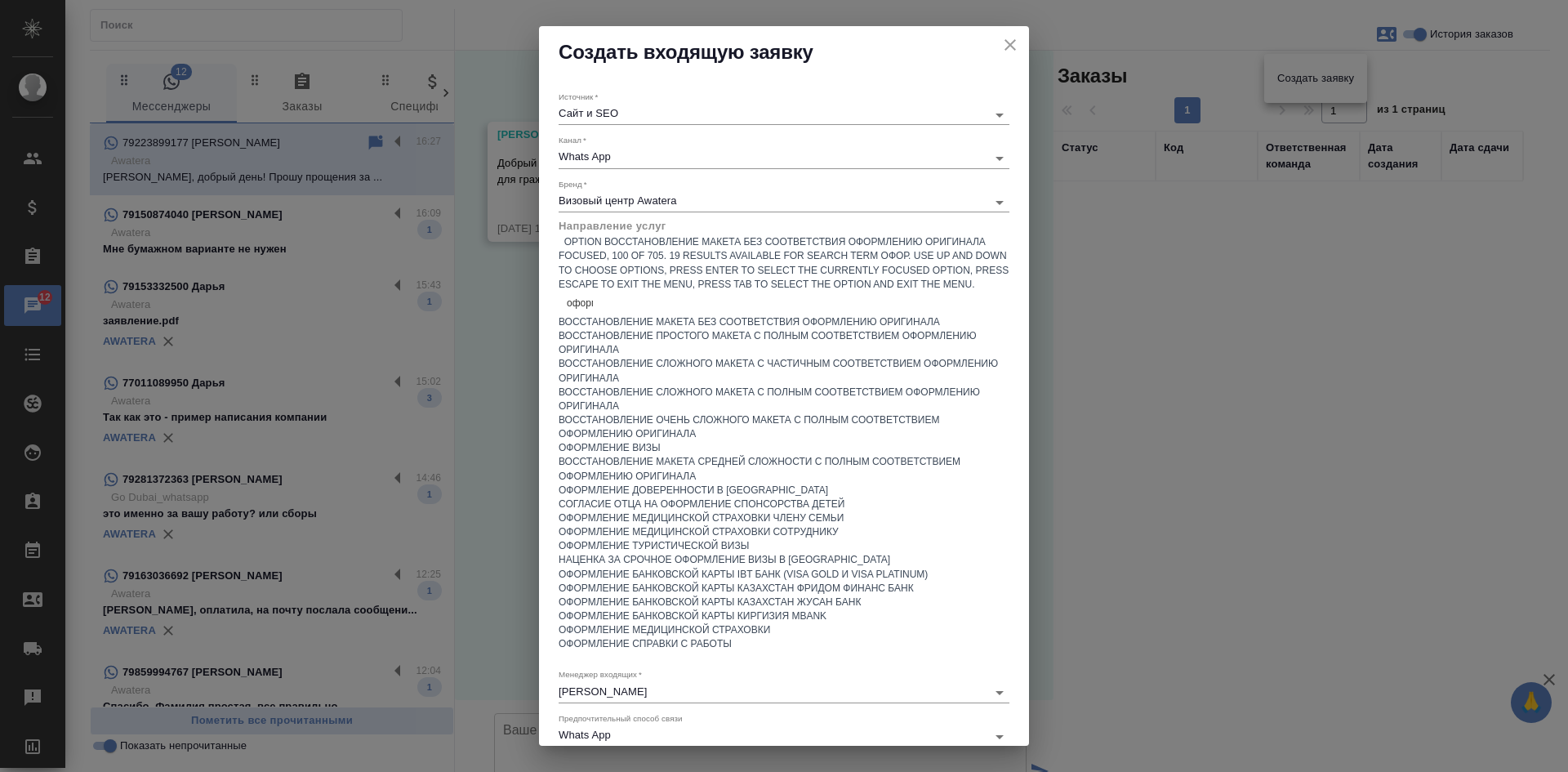
type input "оформл"
click at [609, 455] on div "Оформление визы" at bounding box center [783, 447] width 450 height 14
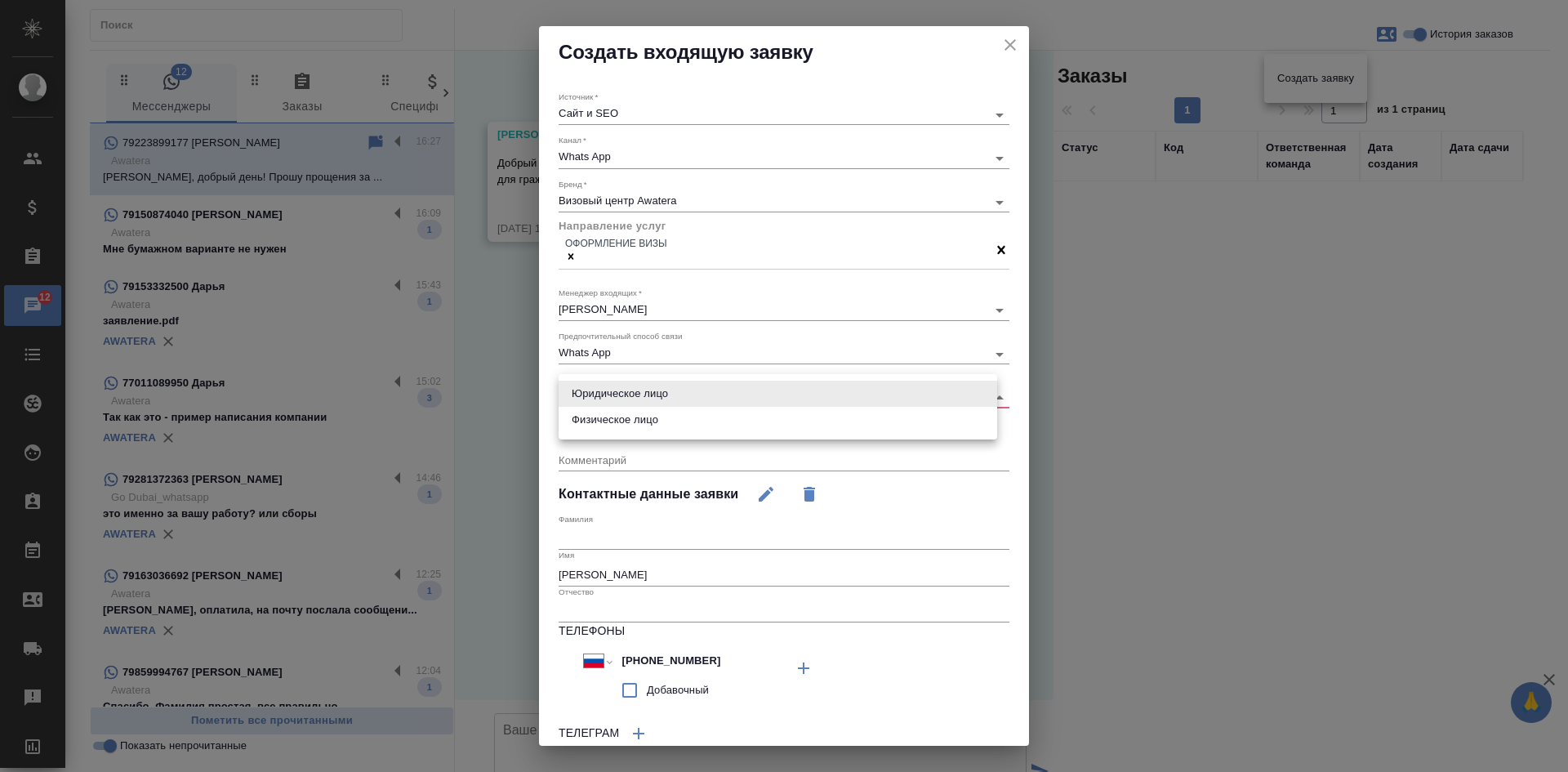
click at [610, 396] on body "🙏 .cls-1 fill:#fff; AWATERA Kasatkina Aleksandra Клиенты Спецификации Заказы 12…" at bounding box center [784, 386] width 1568 height 772
click at [613, 418] on li "Физическое лицо" at bounding box center [777, 420] width 438 height 26
type input "private"
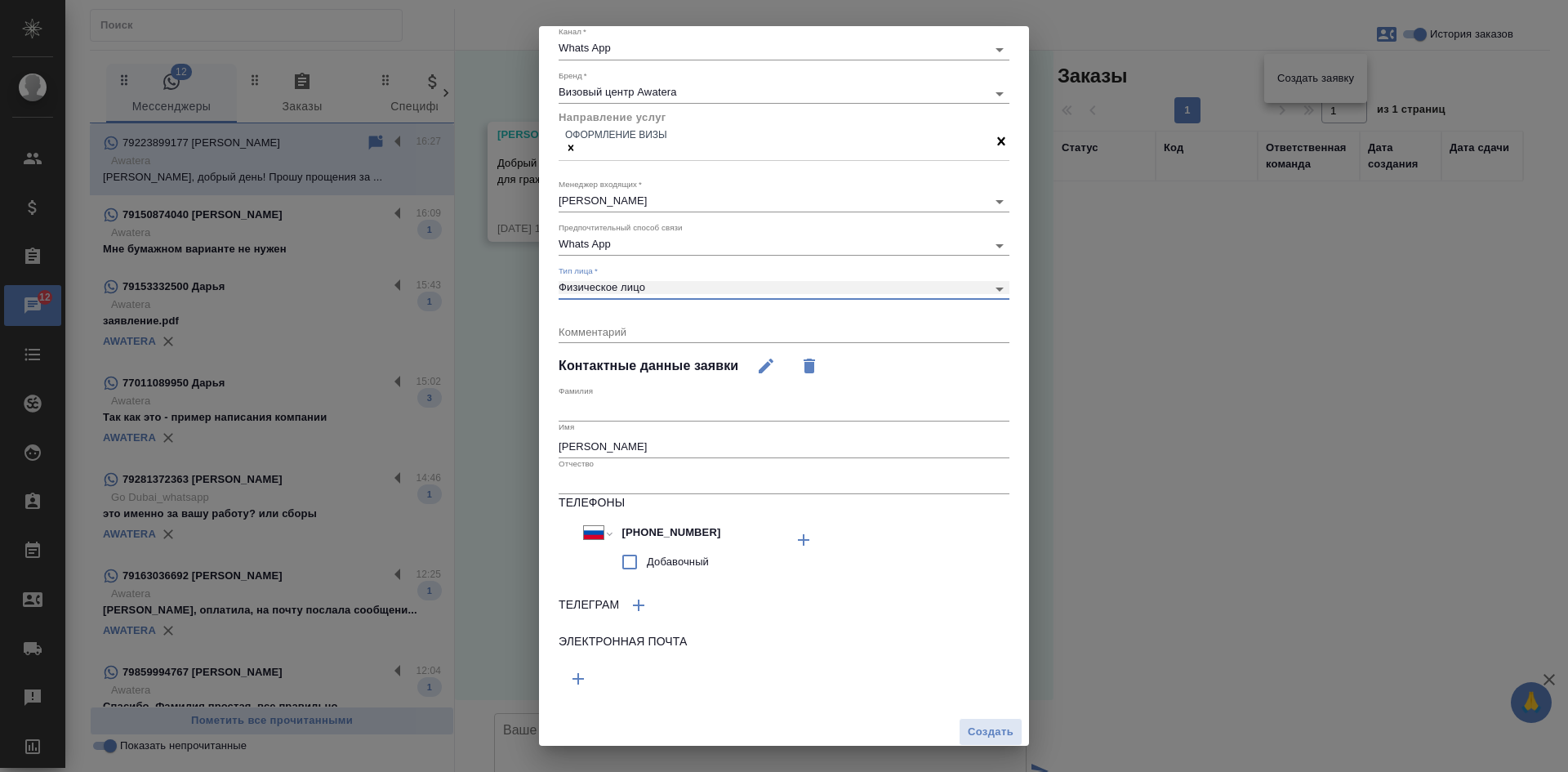
scroll to position [113, 0]
click at [959, 714] on button "Создать" at bounding box center [991, 728] width 64 height 29
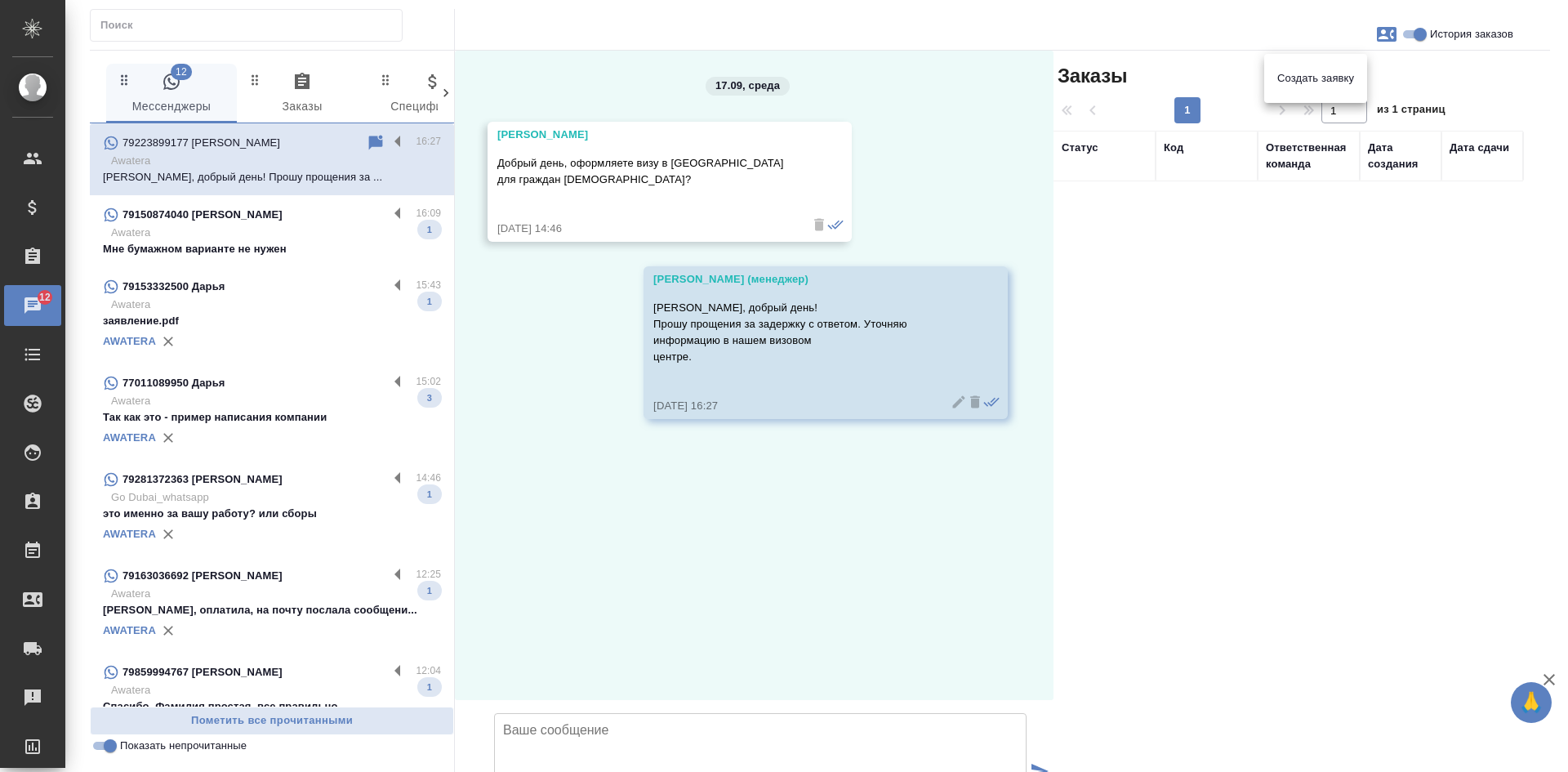
click at [949, 407] on div at bounding box center [784, 386] width 1568 height 772
click at [953, 406] on icon at bounding box center [959, 401] width 12 height 12
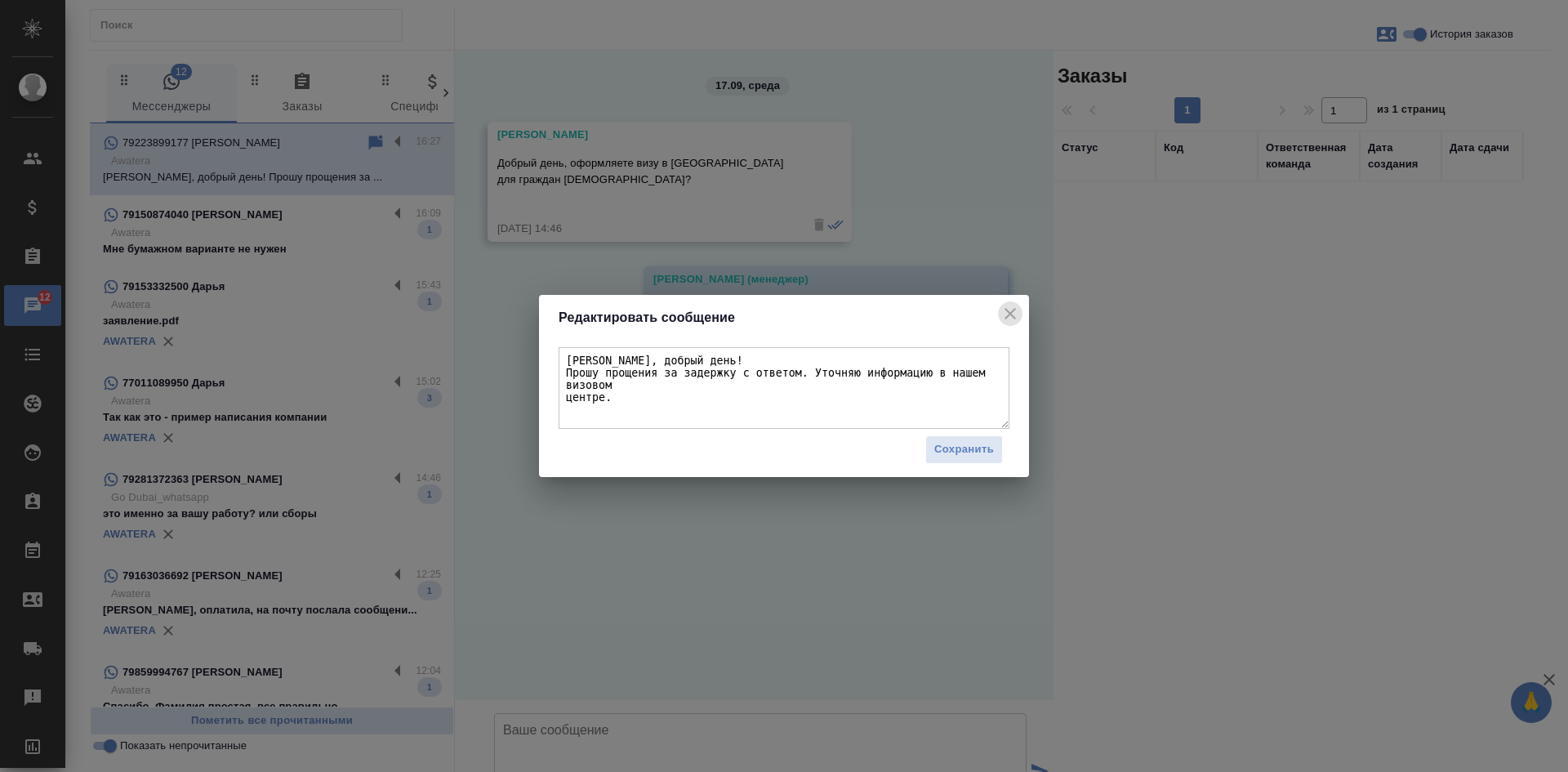
click at [1011, 316] on icon "close" at bounding box center [1010, 314] width 11 height 11
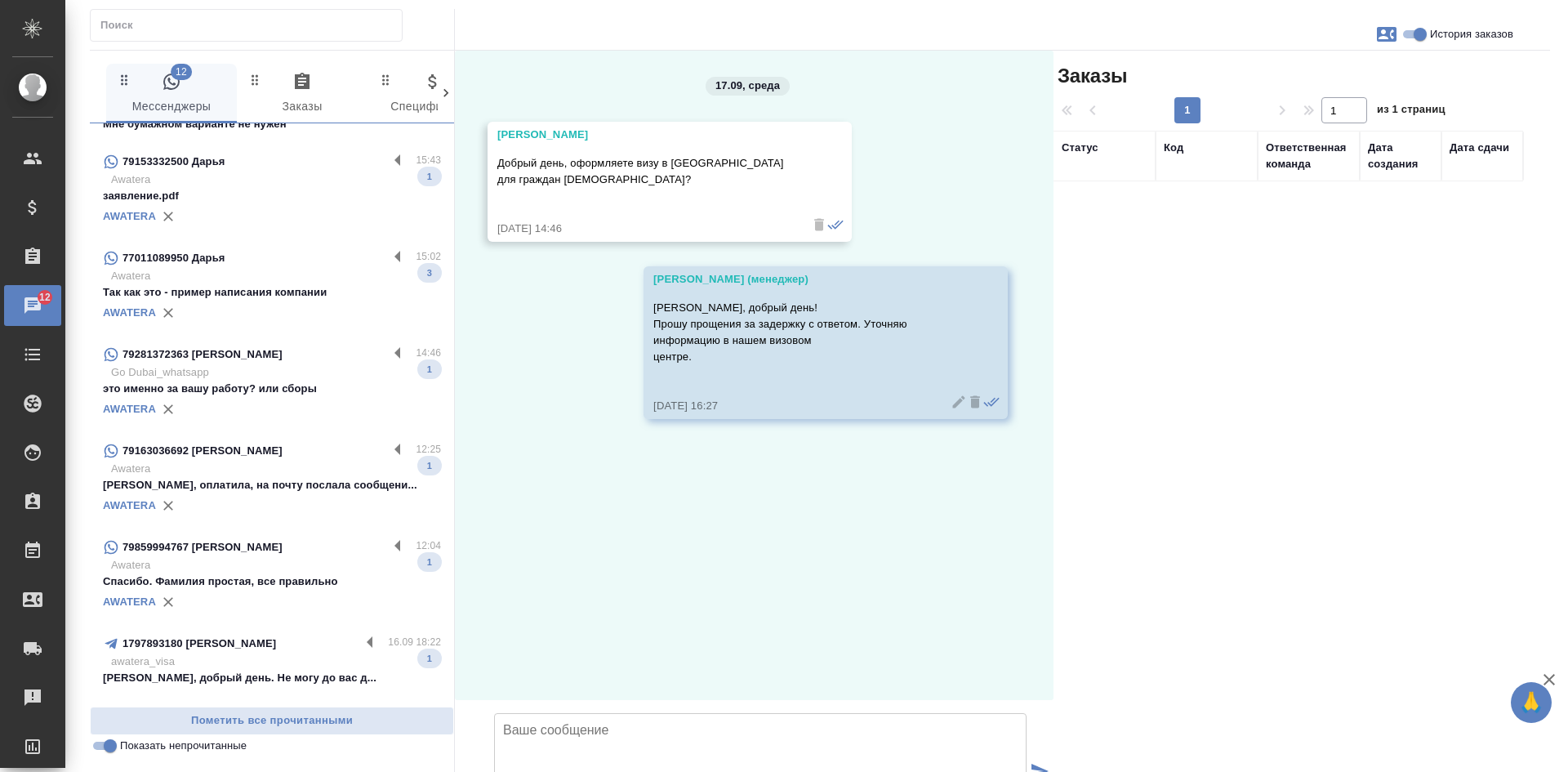
scroll to position [164, 0]
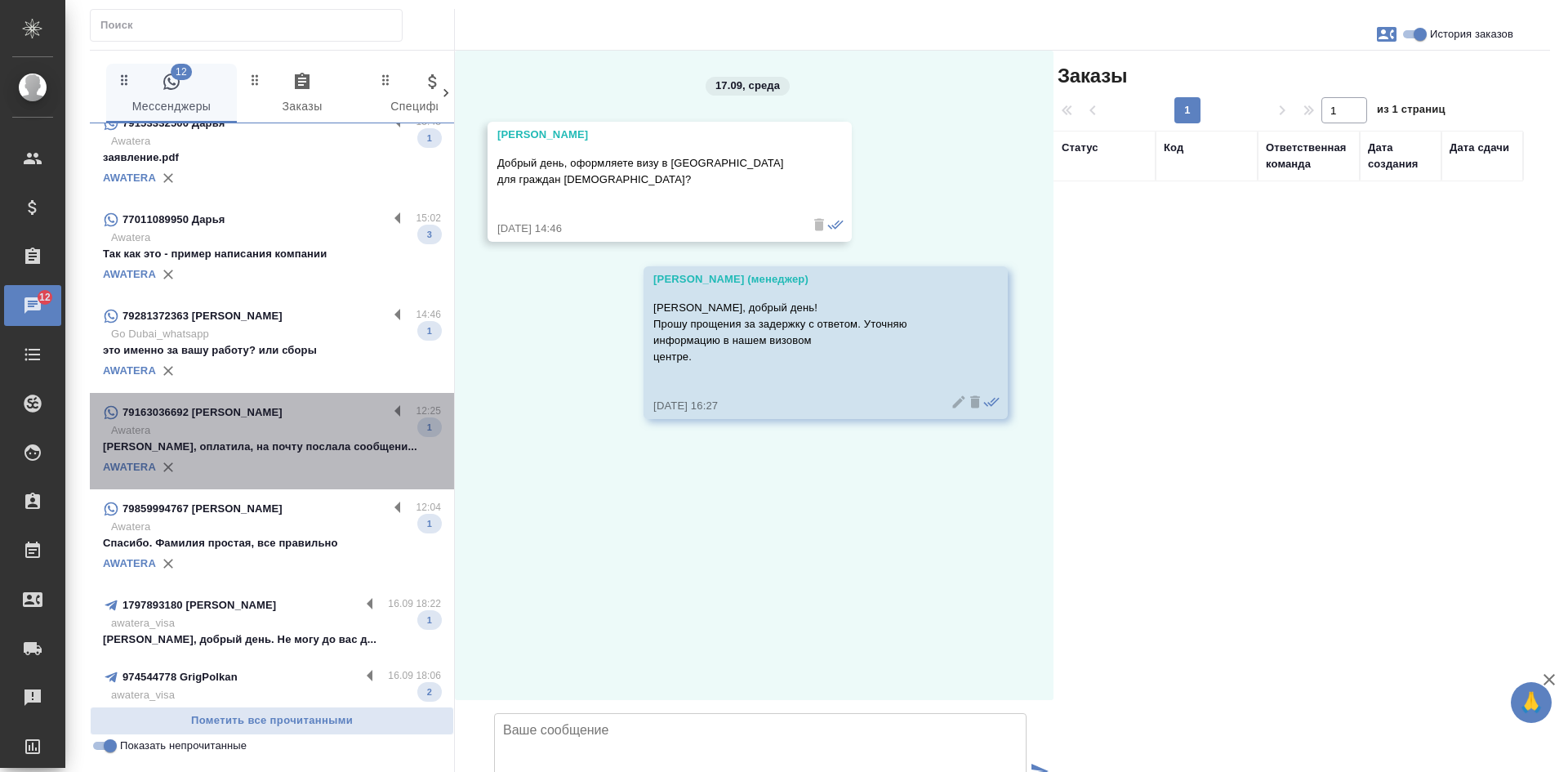
click at [291, 421] on div "79163036692 Людмила" at bounding box center [245, 412] width 285 height 20
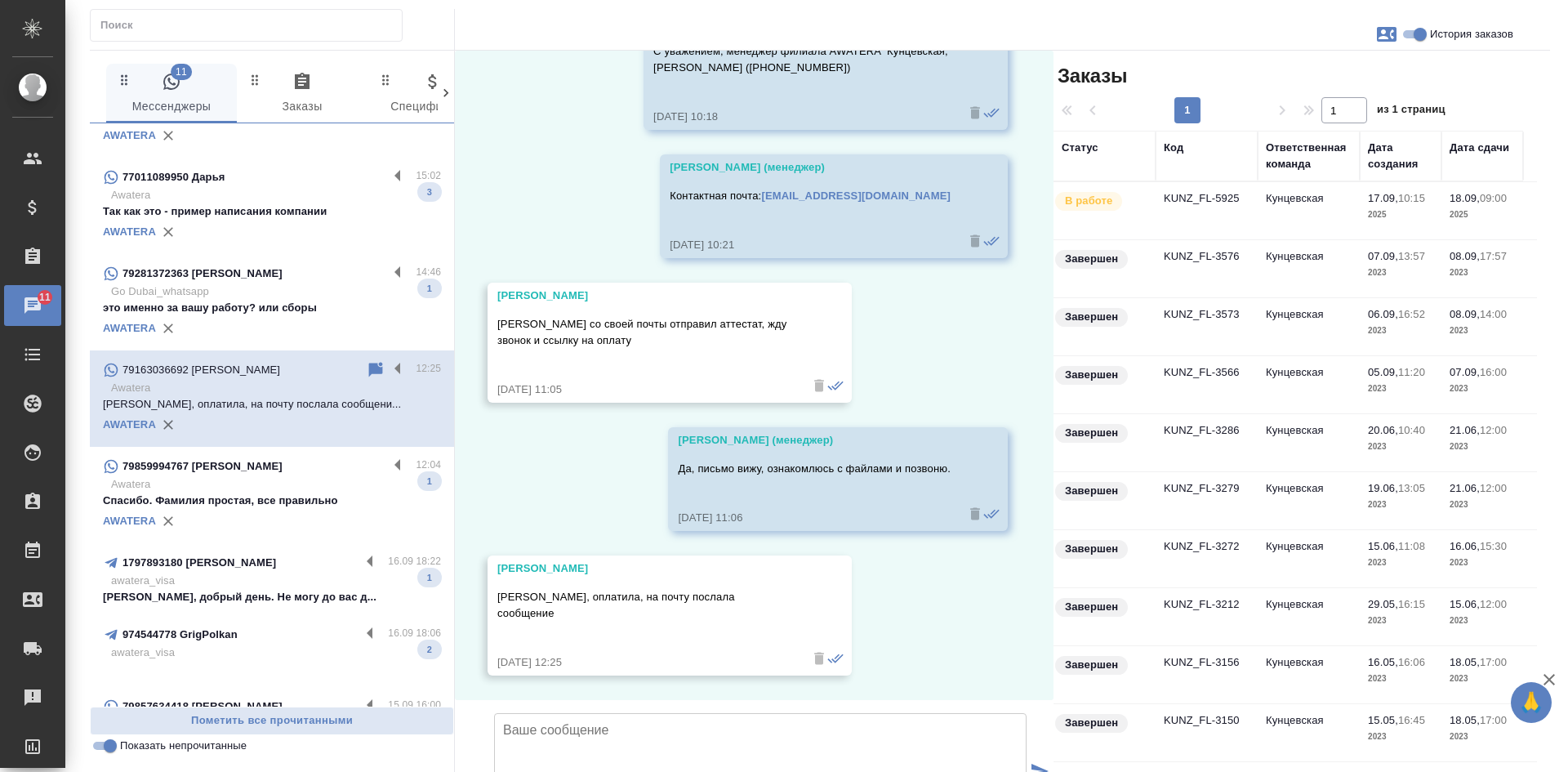
scroll to position [245, 0]
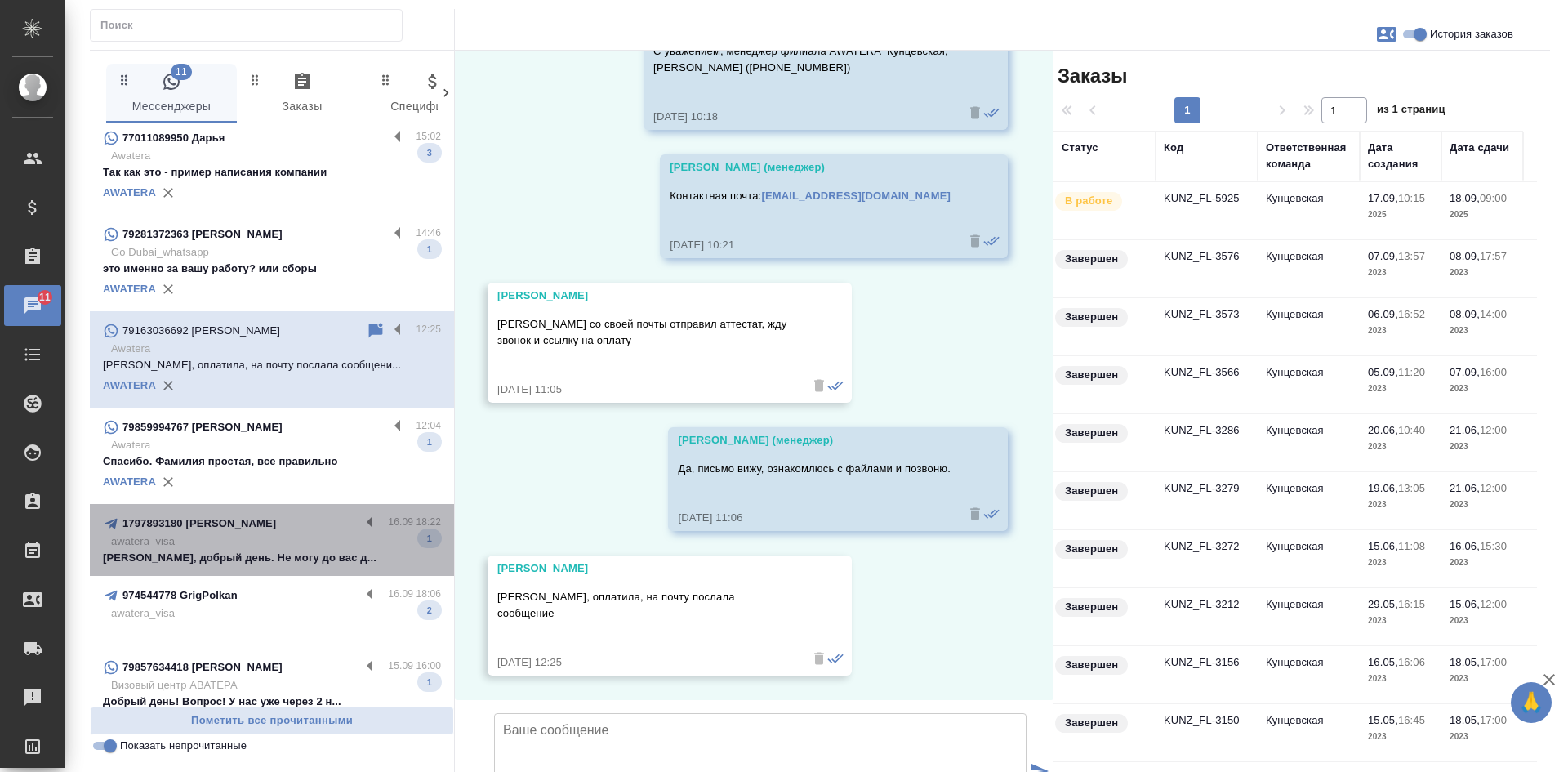
click at [301, 570] on div "1797893180 Вера Клиент Визы 16.09 18:22 awatera_visa Екатерина, добрый день. Не…" at bounding box center [271, 540] width 364 height 72
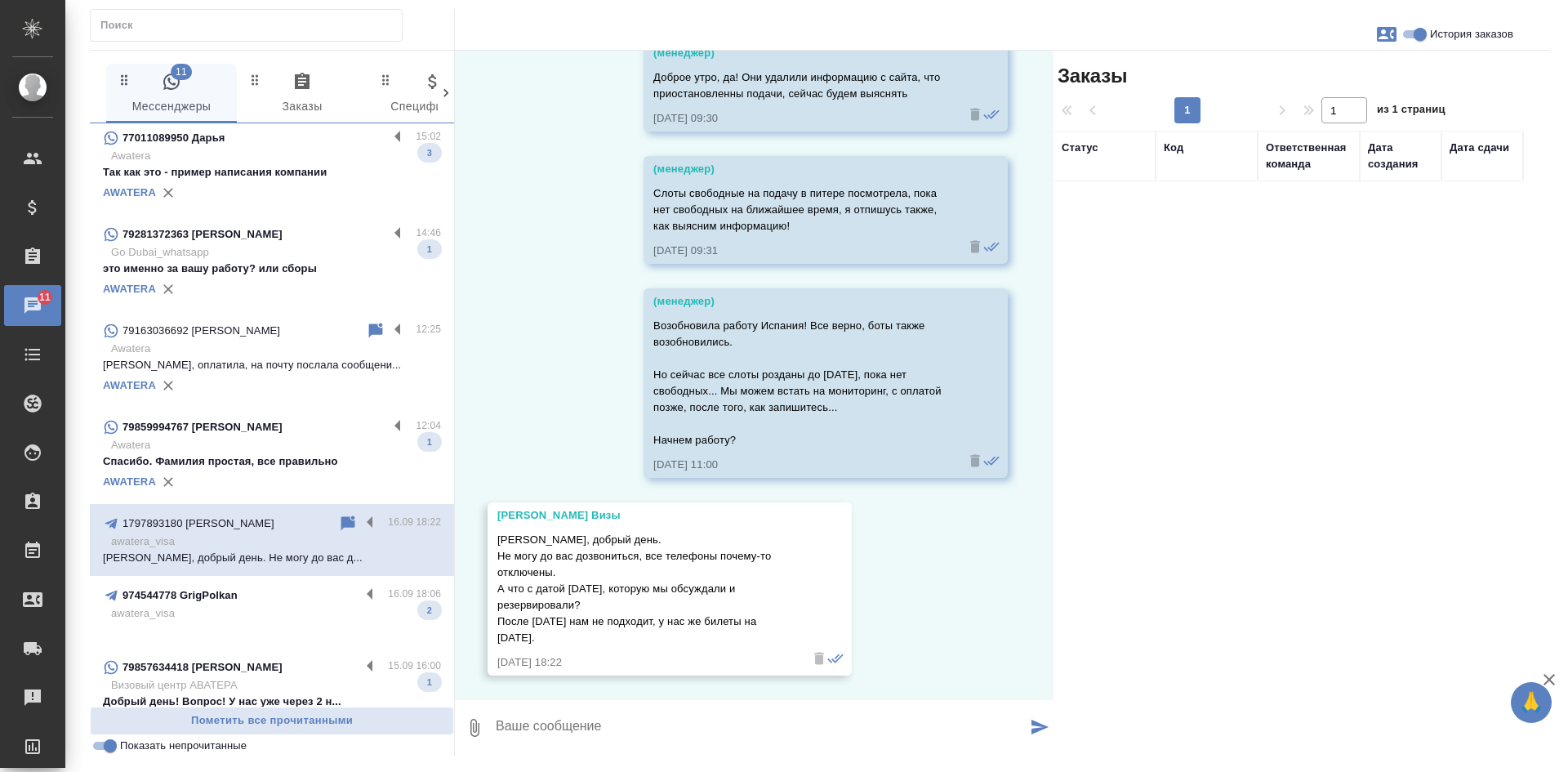
scroll to position [1, 0]
click at [341, 522] on icon at bounding box center [347, 522] width 14 height 15
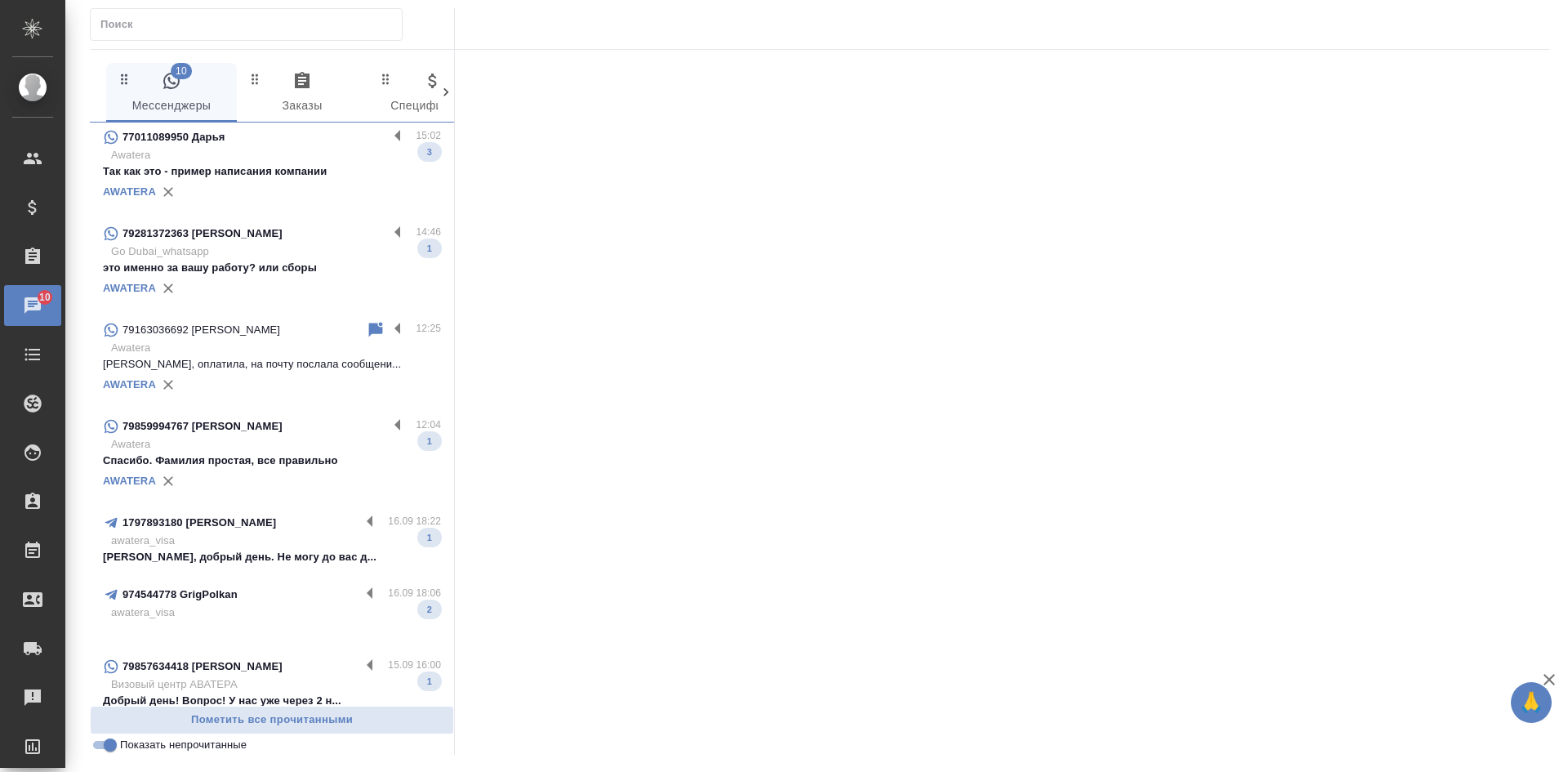
click at [254, 613] on p "awatera_visa" at bounding box center [276, 613] width 330 height 16
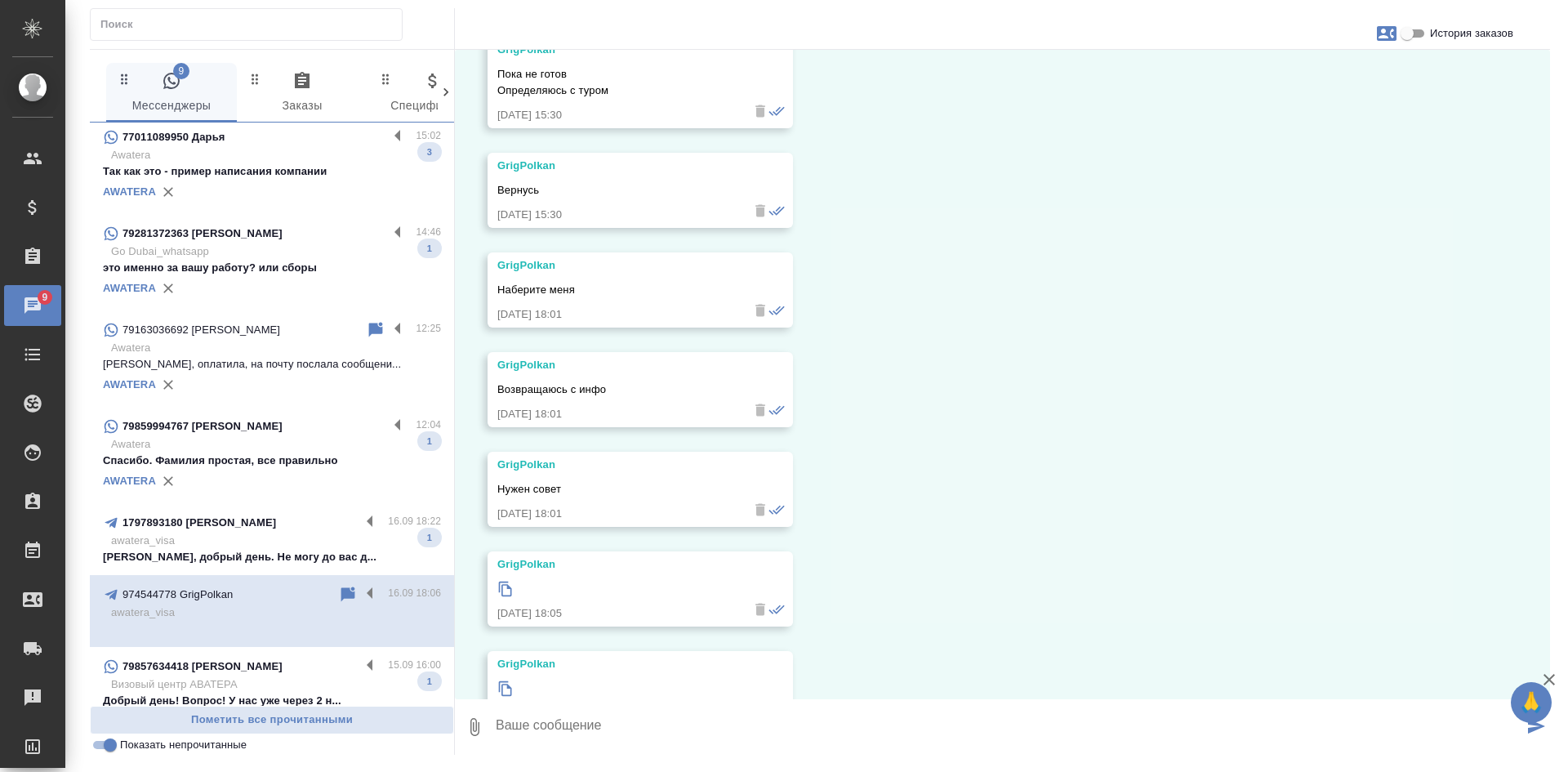
scroll to position [21371, 0]
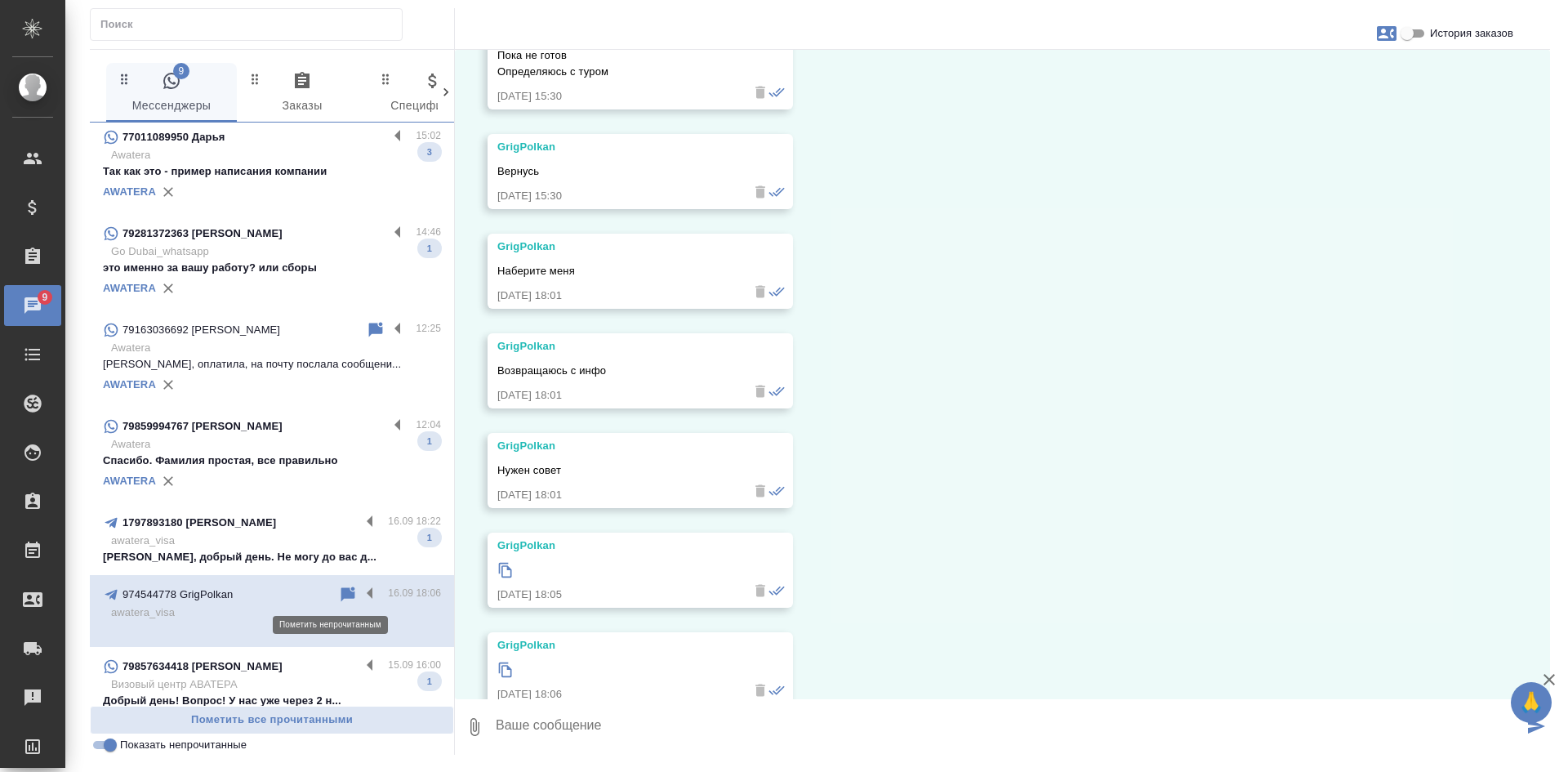
click at [341, 596] on icon at bounding box center [347, 594] width 14 height 15
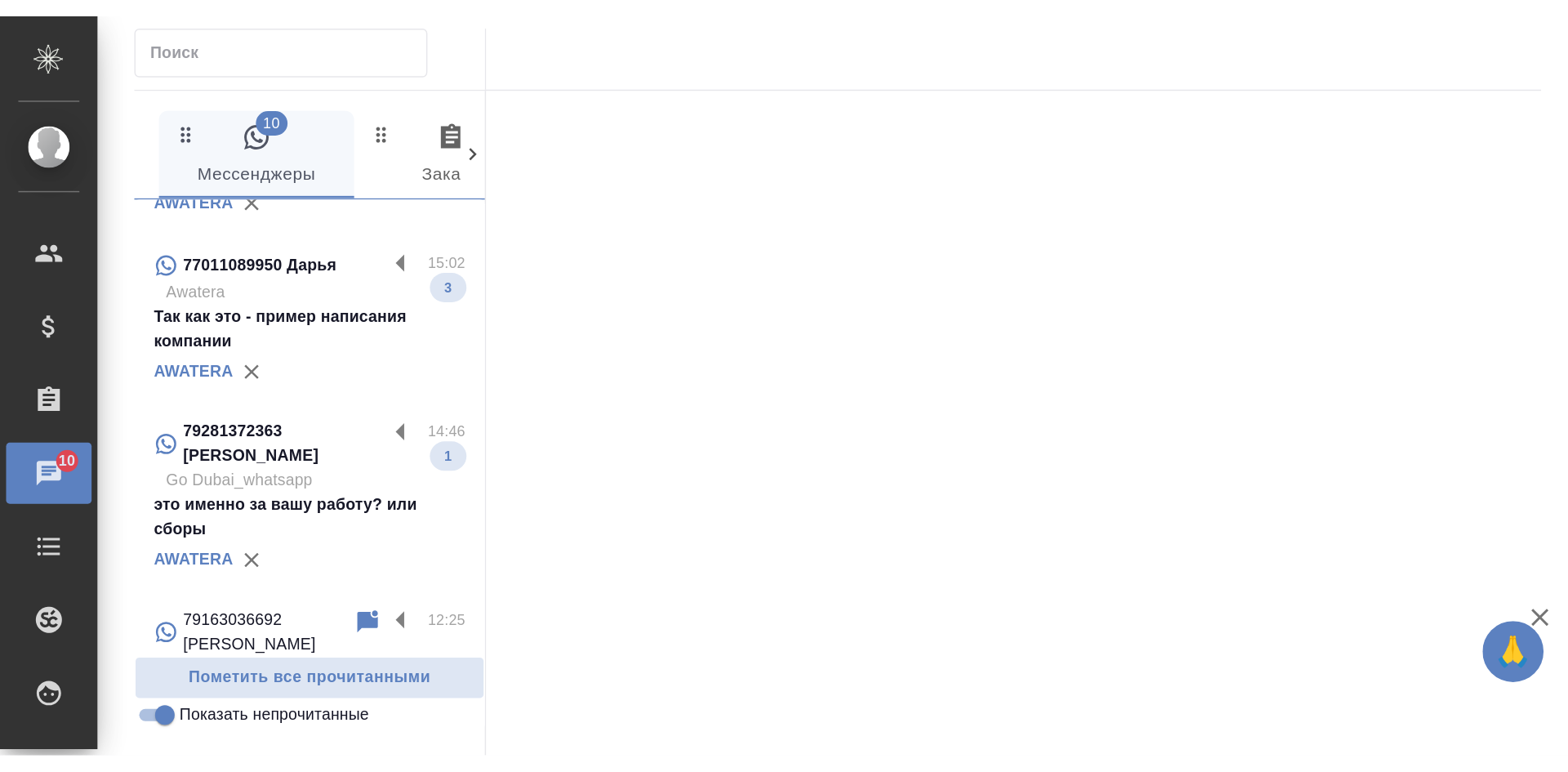
scroll to position [0, 0]
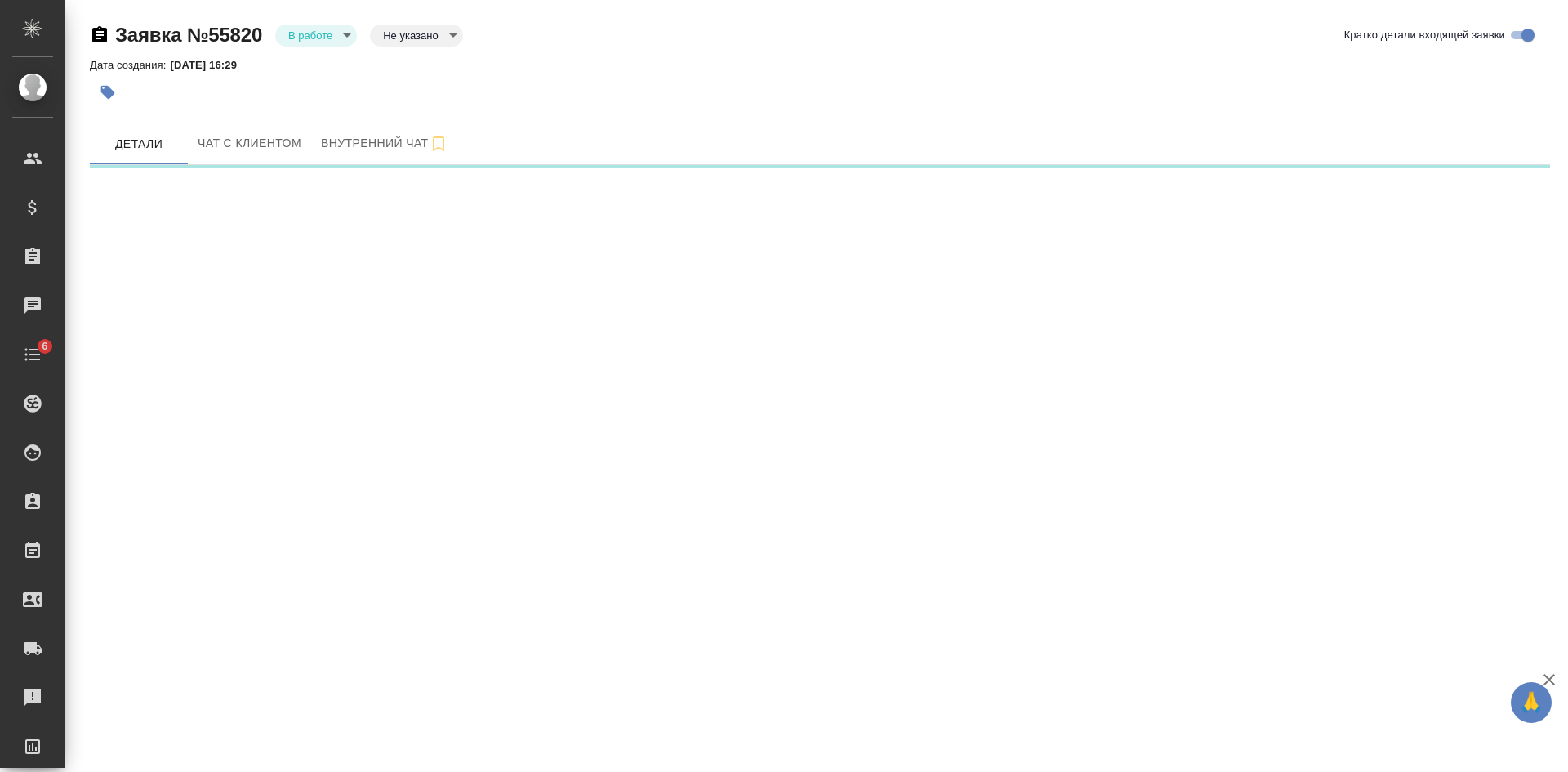
select select "RU"
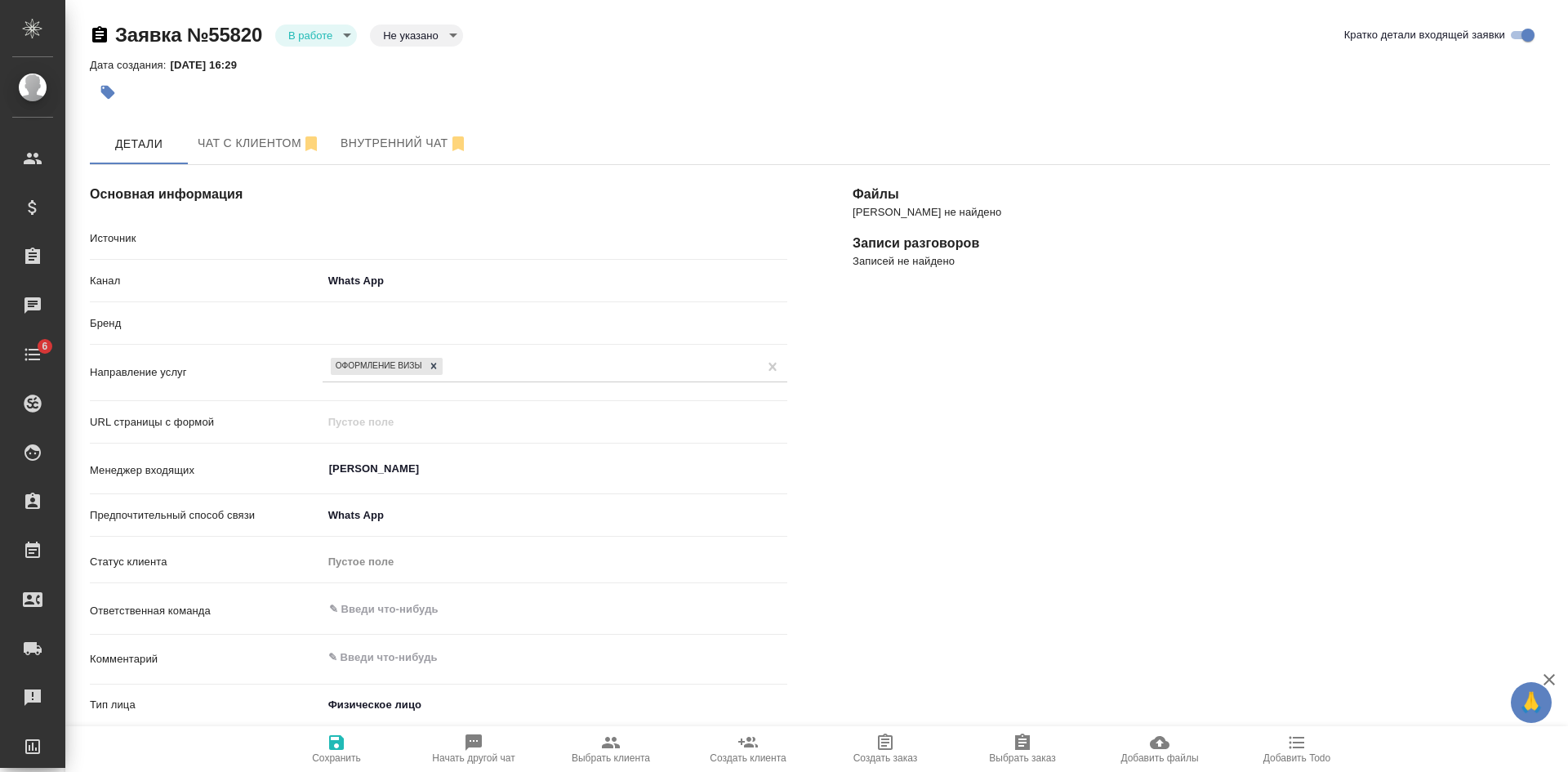
type textarea "x"
click at [382, 43] on body "🙏 .cls-1 fill:#fff; AWATERA Kasatkina Aleksandra Клиенты Спецификации Заказы 12…" at bounding box center [784, 386] width 1568 height 772
click at [387, 53] on li "Целевая" at bounding box center [416, 61] width 93 height 28
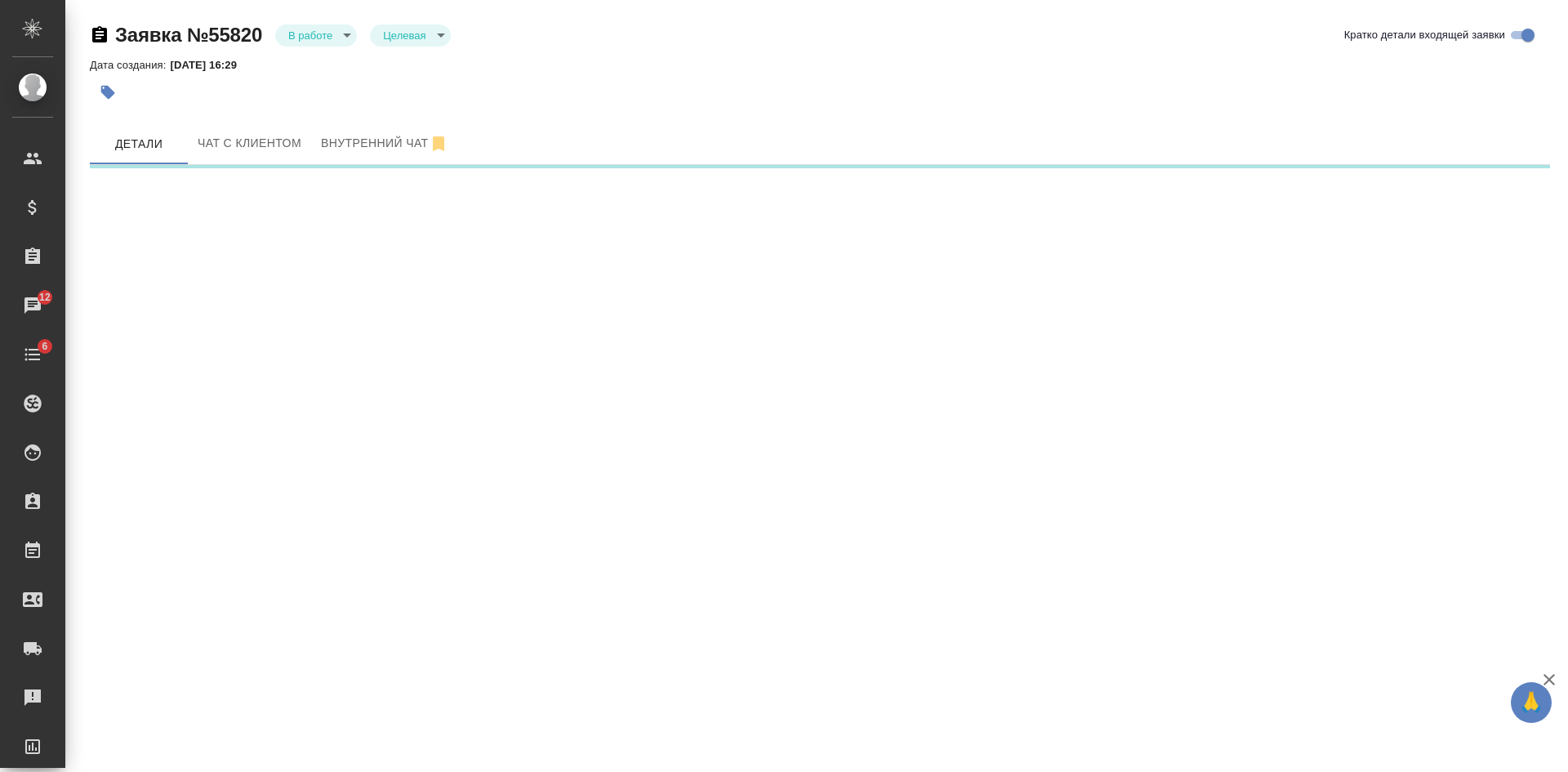
select select "RU"
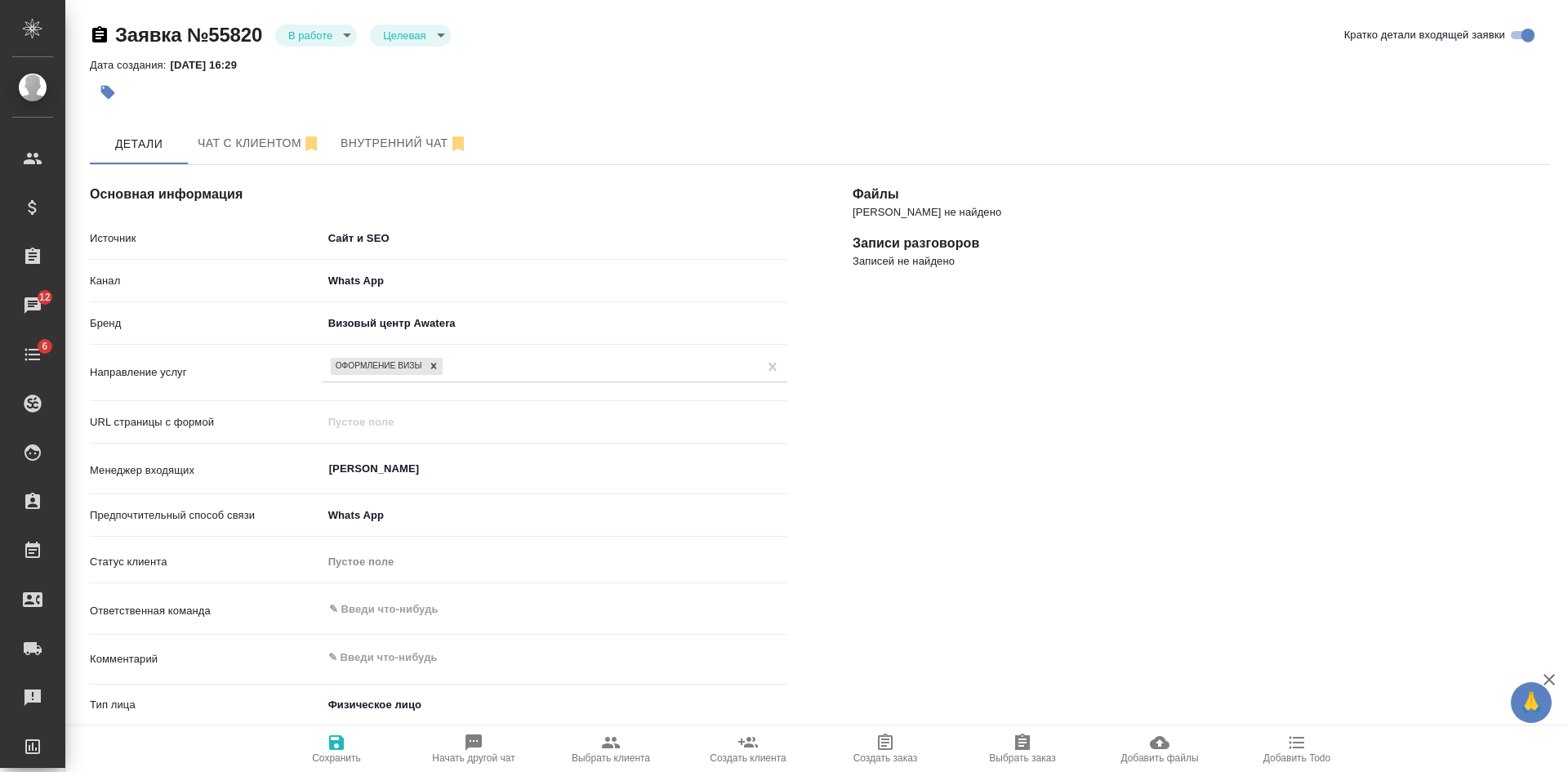
type textarea "x"
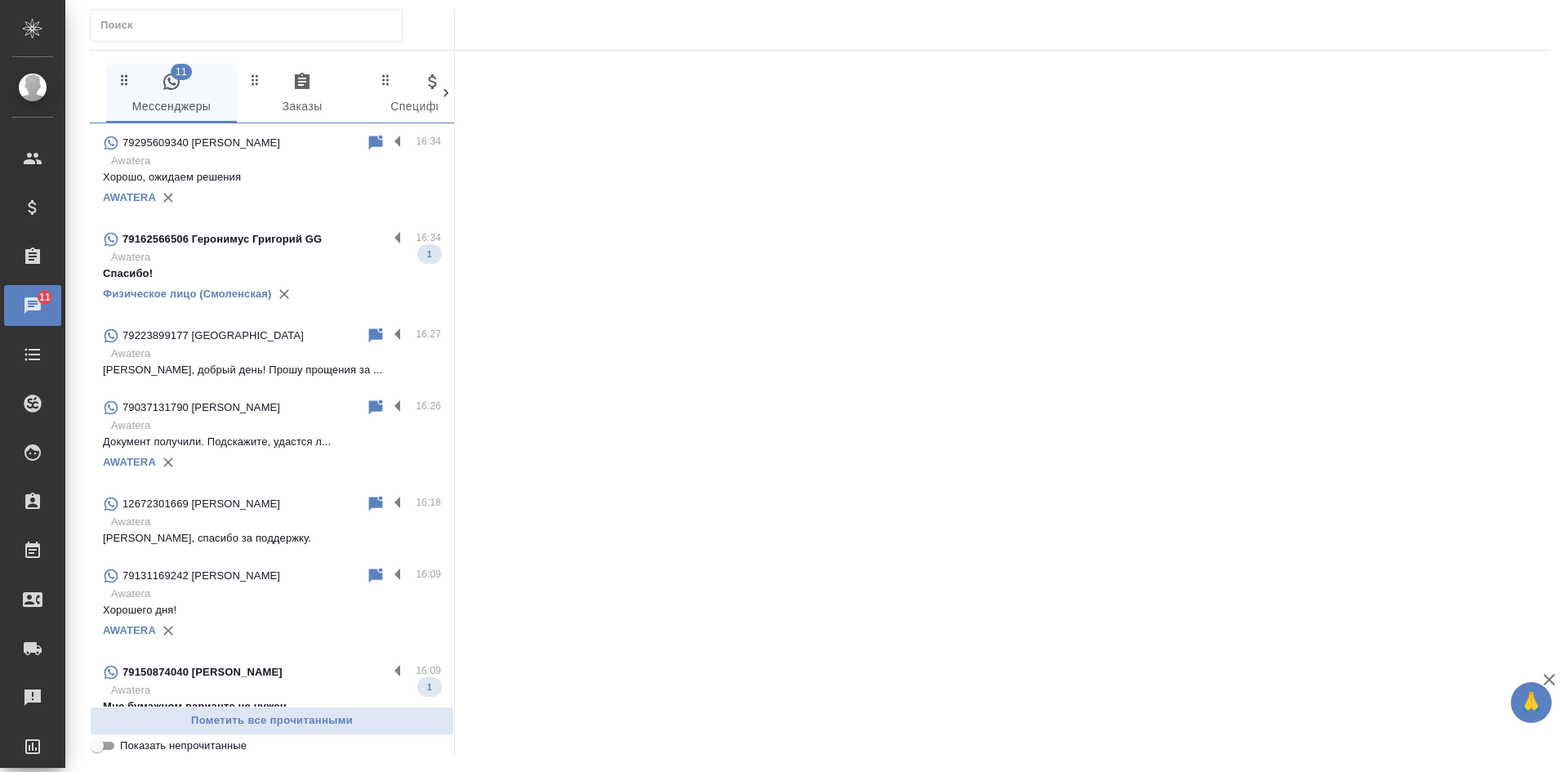
click at [232, 249] on p "Awatera" at bounding box center [276, 258] width 330 height 16
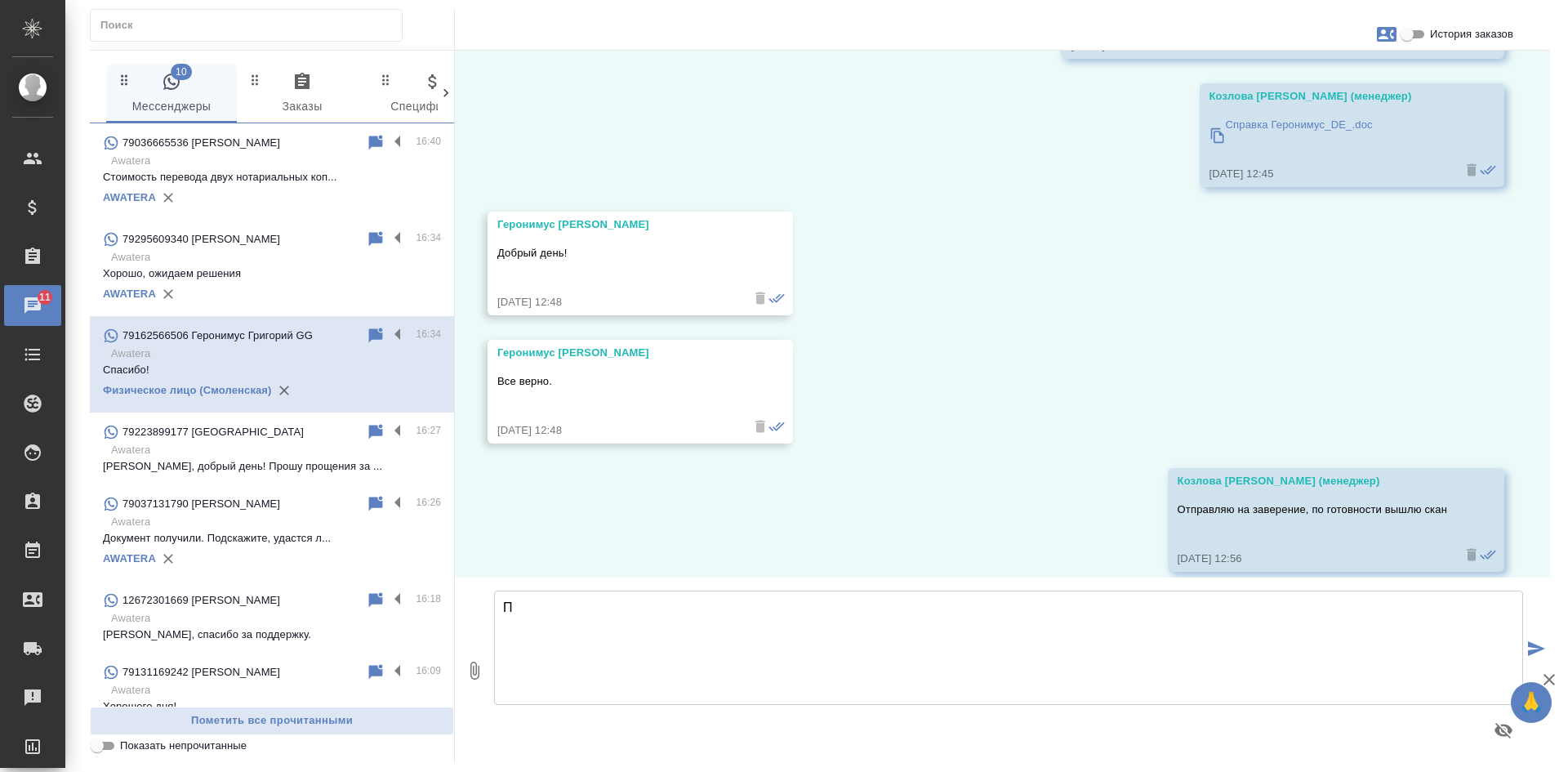
scroll to position [21865, 0]
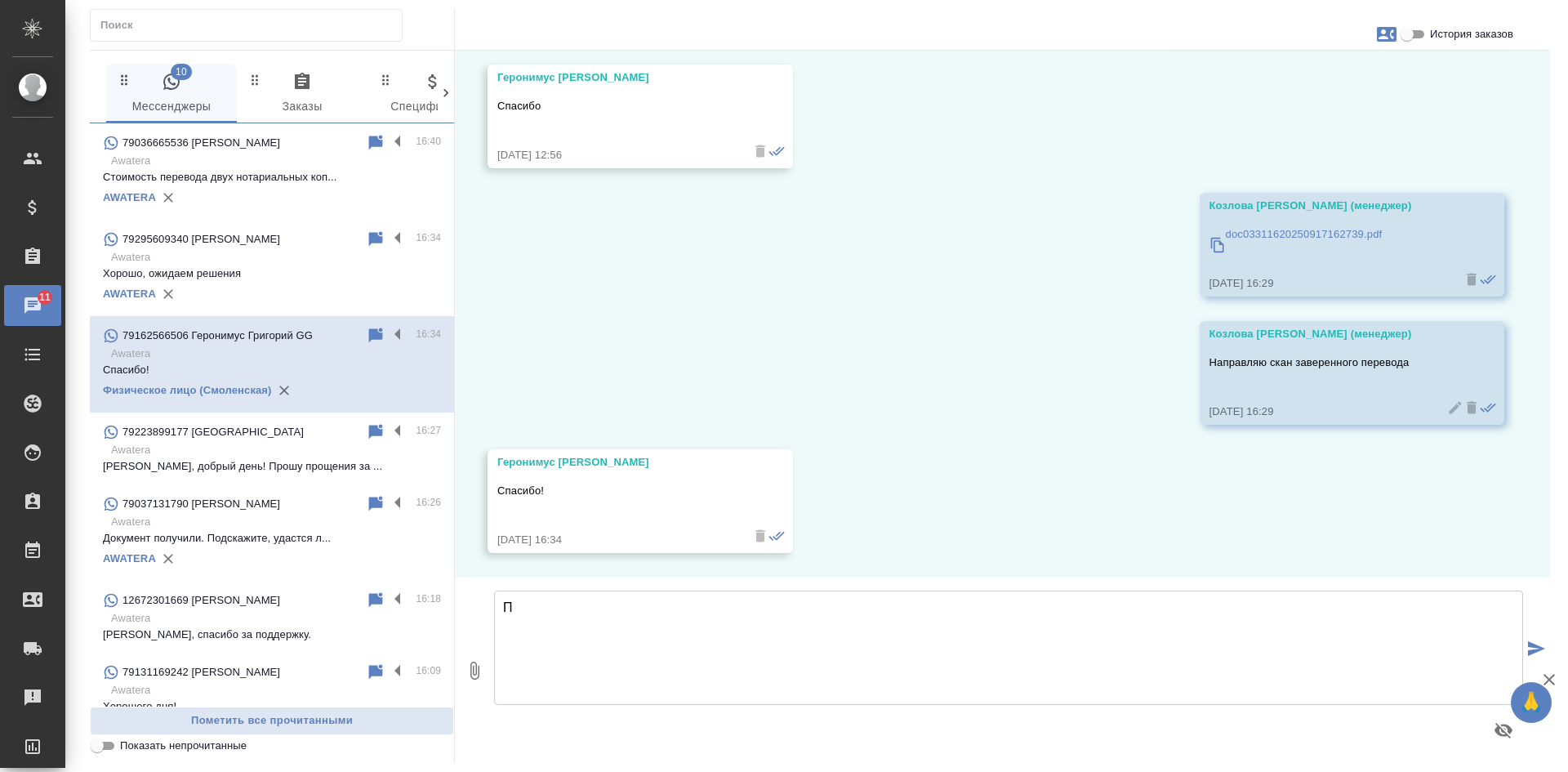
click at [575, 629] on textarea "П" at bounding box center [1008, 648] width 1028 height 114
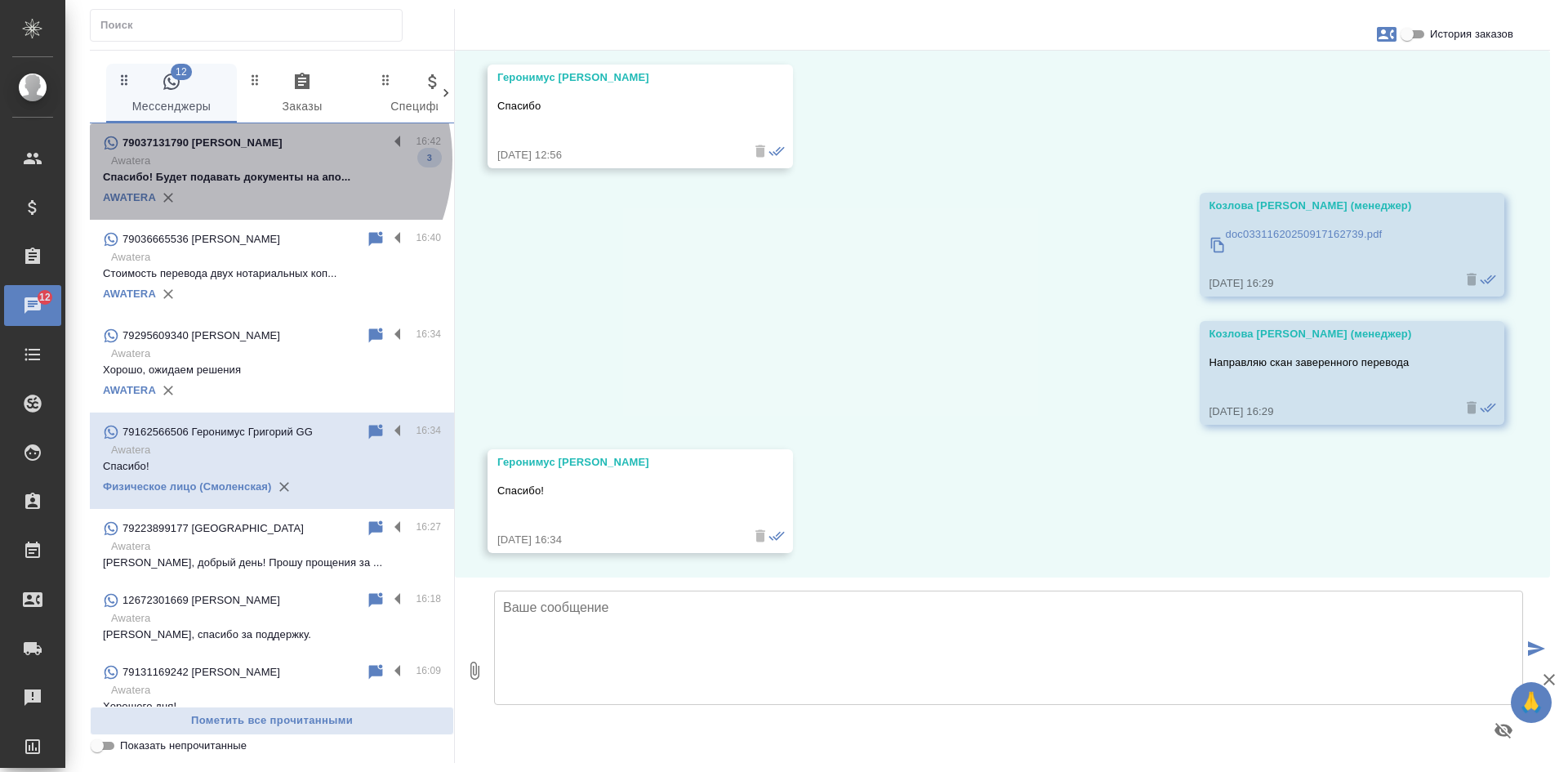
click at [263, 159] on p "Awatera" at bounding box center [276, 161] width 330 height 16
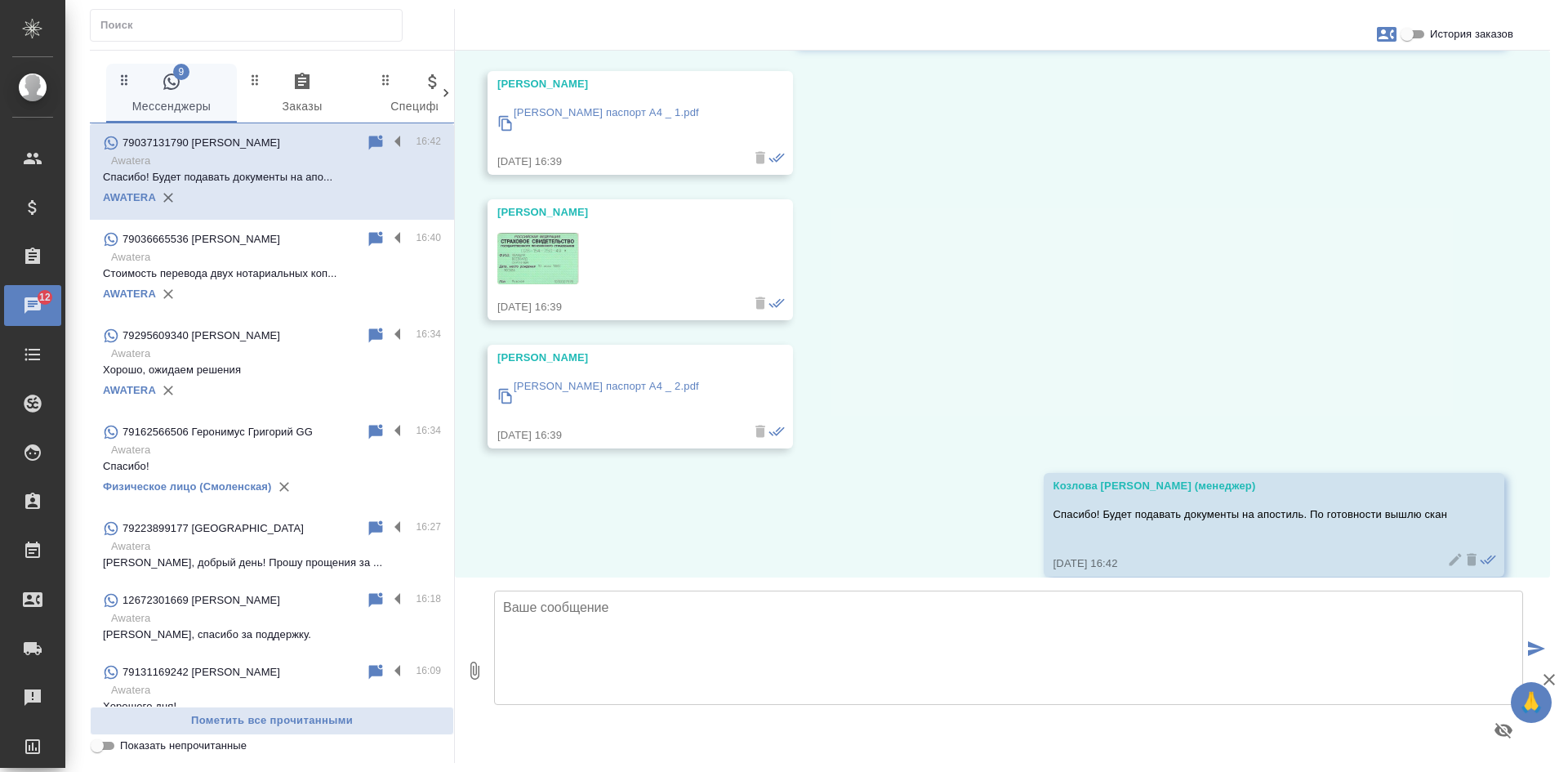
scroll to position [4415, 0]
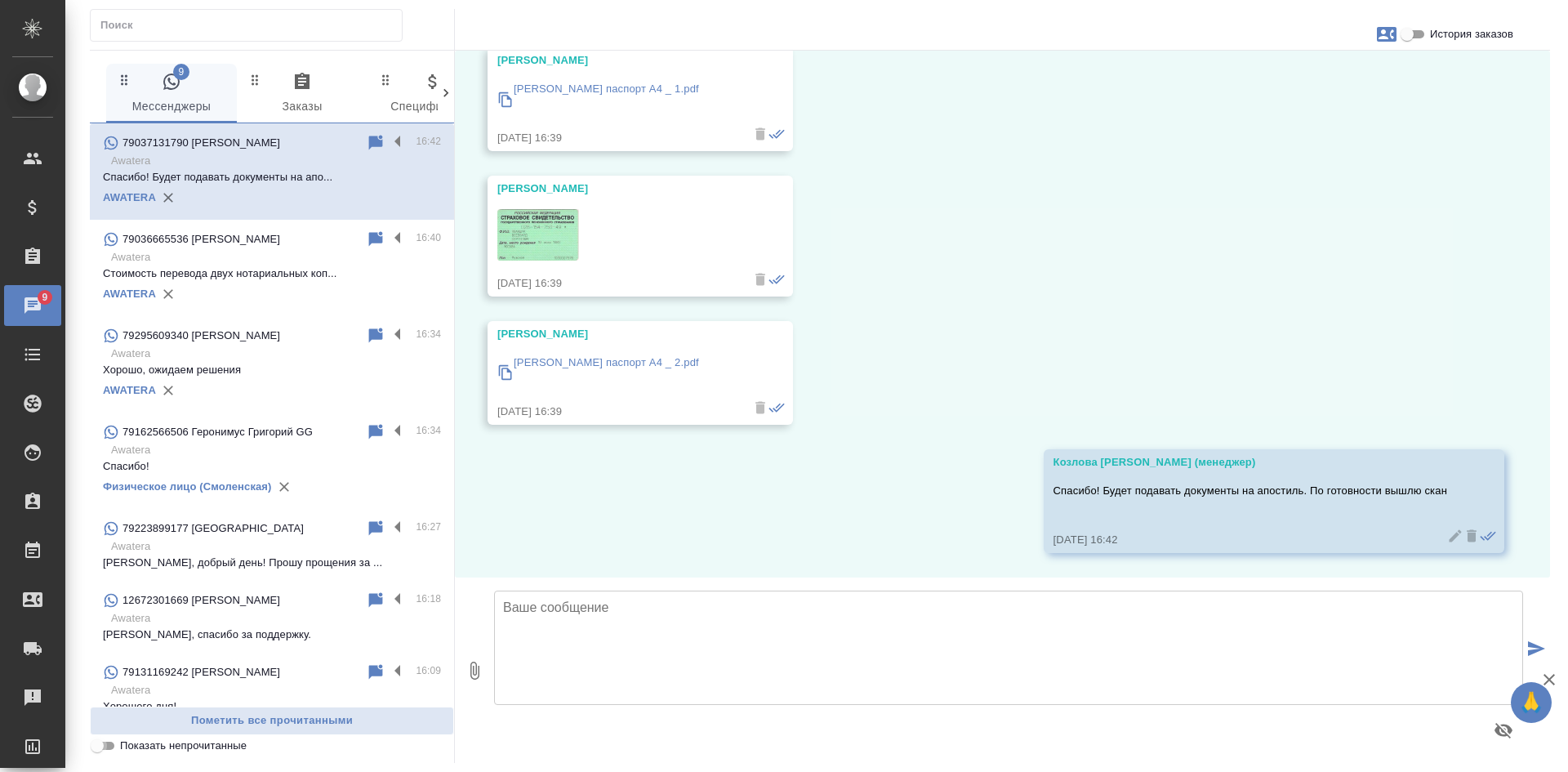
click at [113, 741] on input "Показать непрочитанные" at bounding box center [97, 746] width 59 height 20
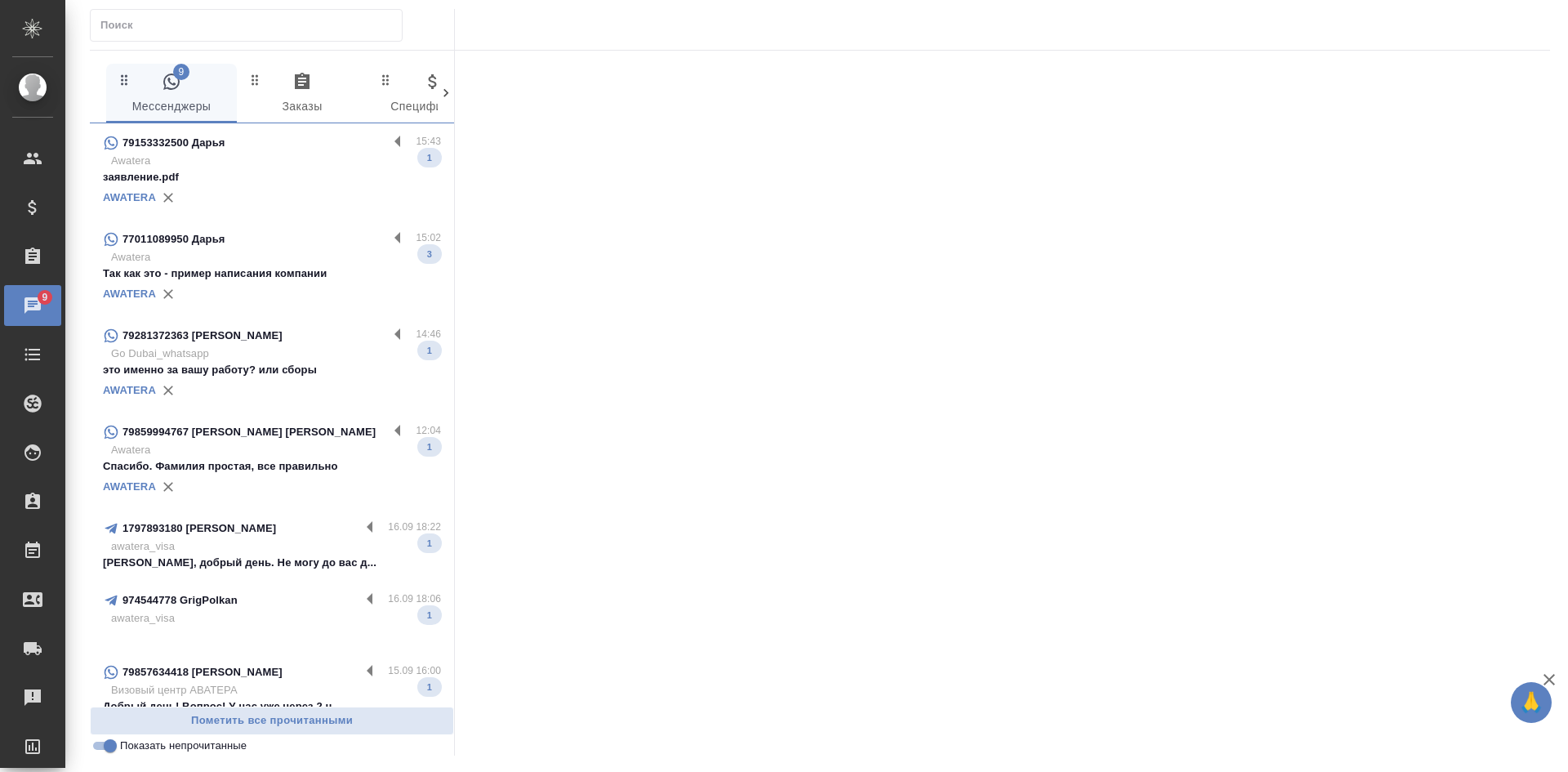
click at [260, 257] on p "Awatera" at bounding box center [276, 258] width 330 height 16
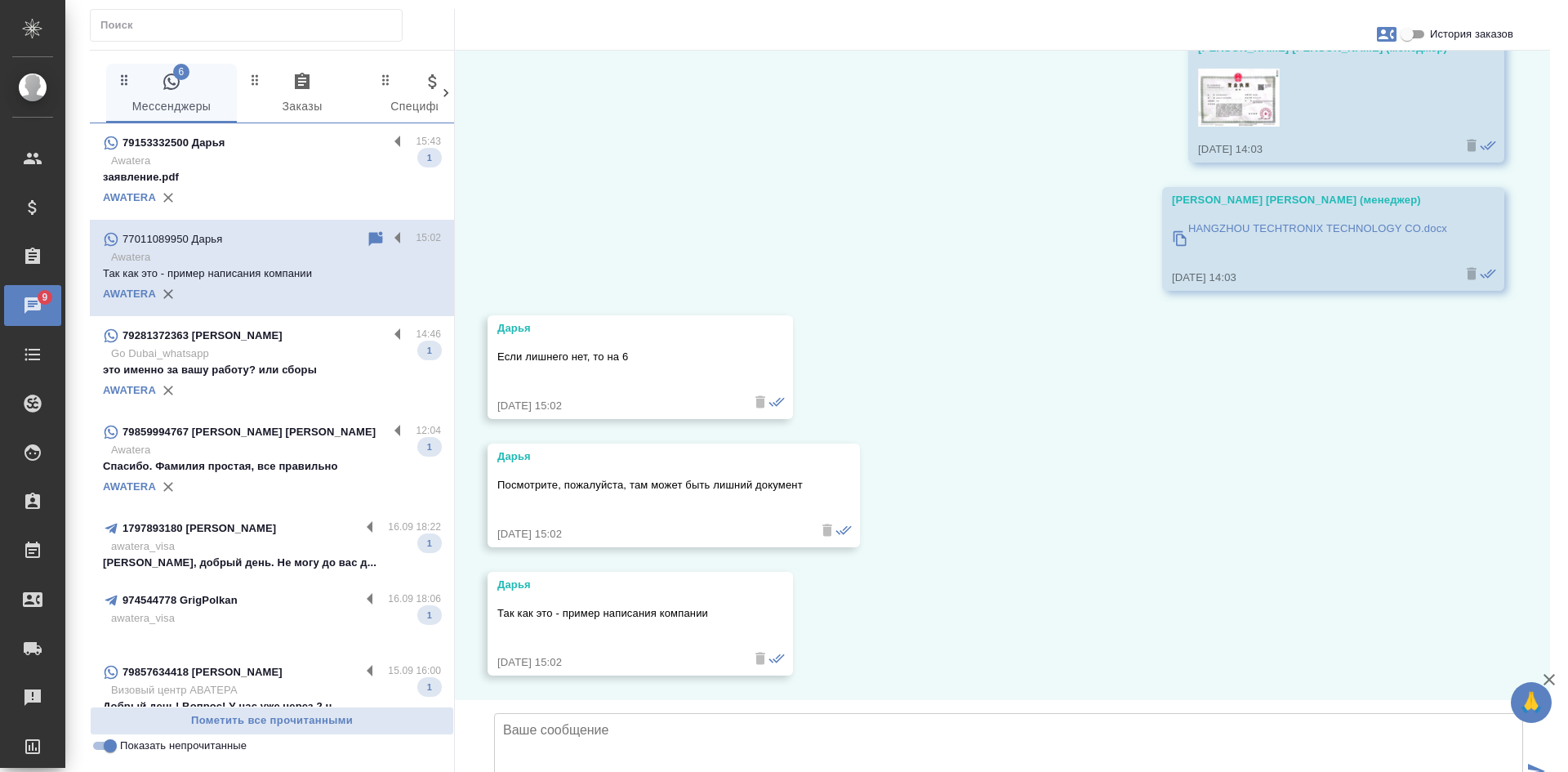
scroll to position [12701, 0]
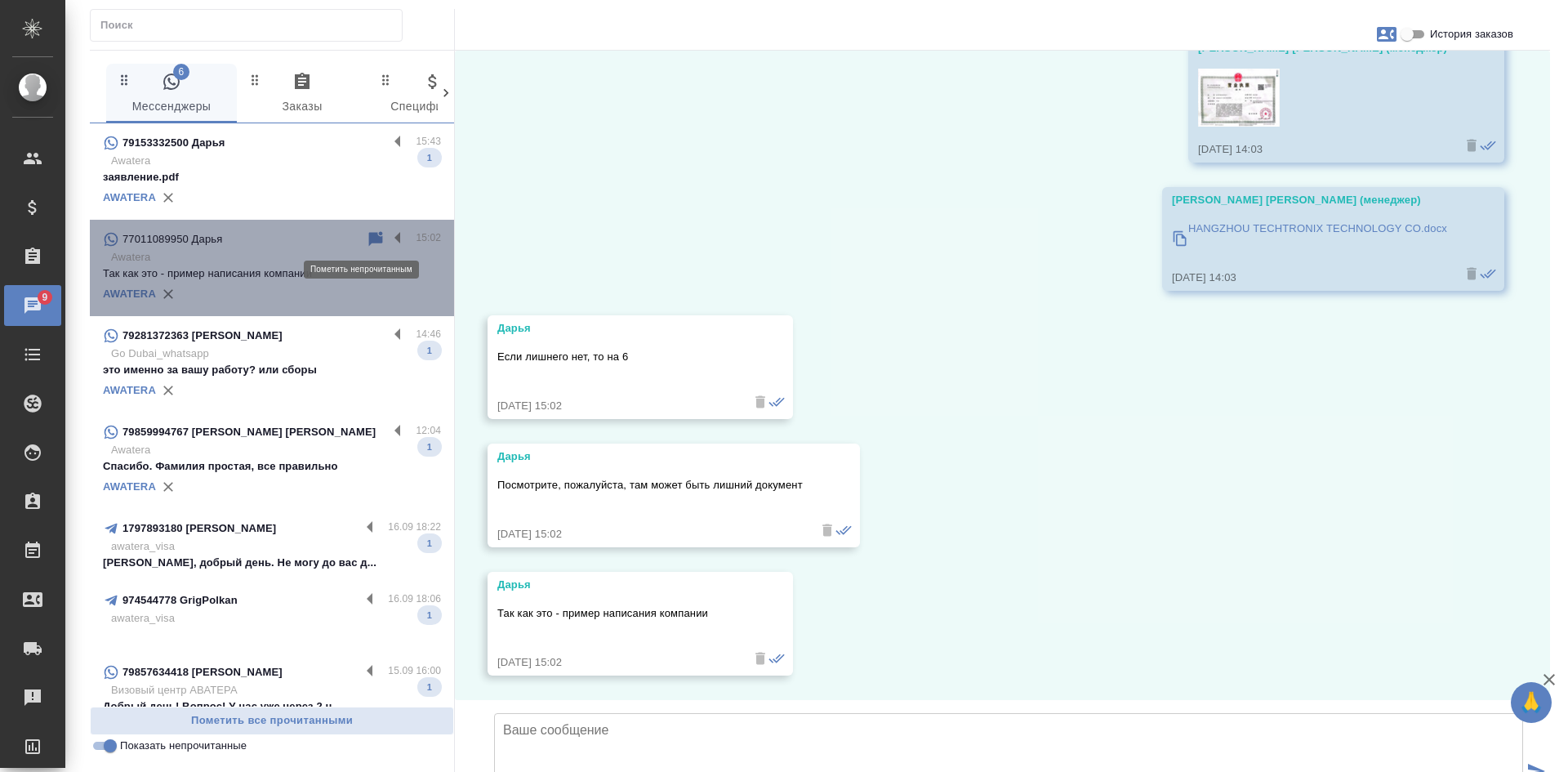
click at [369, 237] on icon at bounding box center [375, 239] width 14 height 15
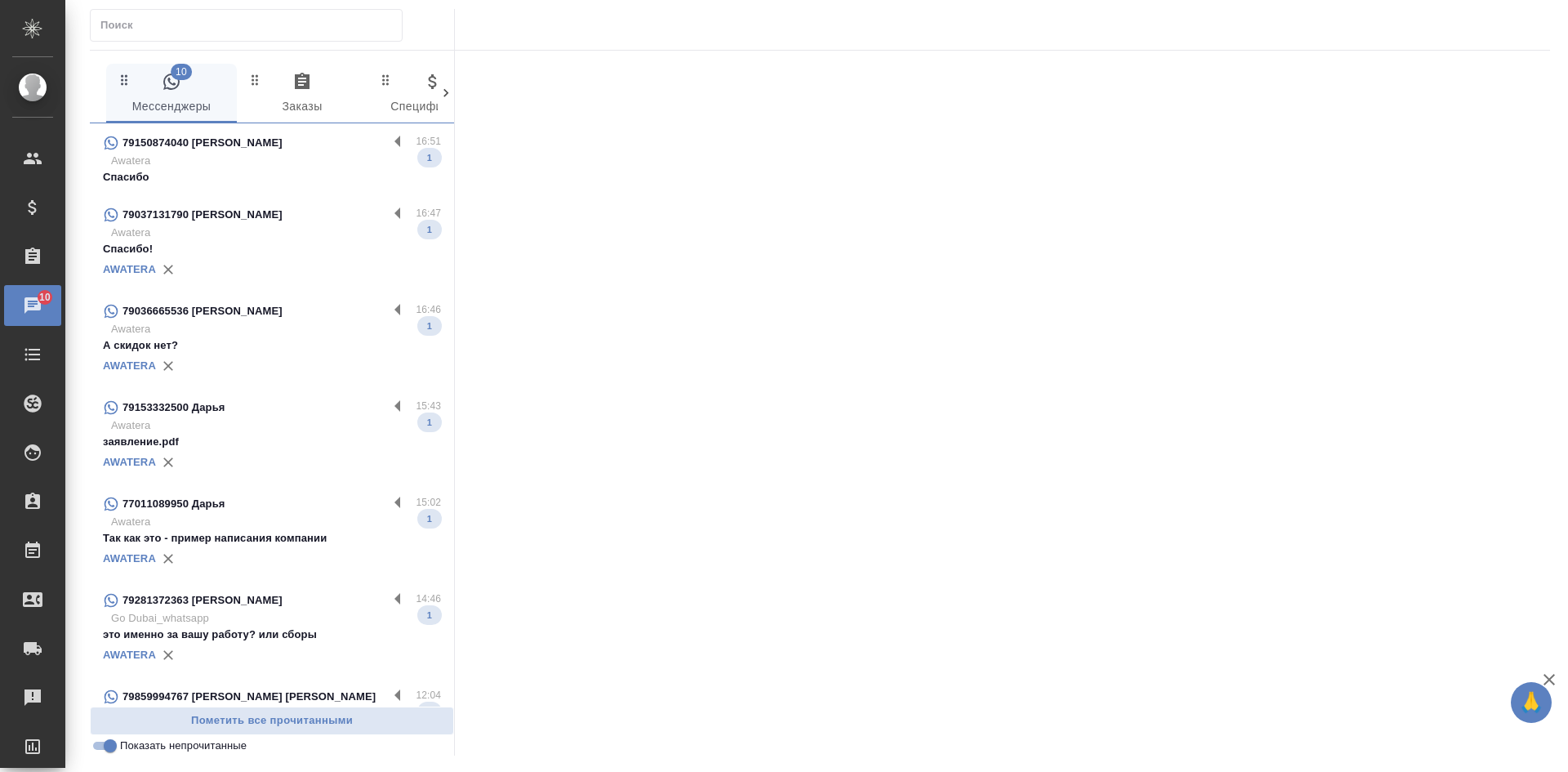
click at [300, 177] on p "Спасибо" at bounding box center [271, 177] width 338 height 16
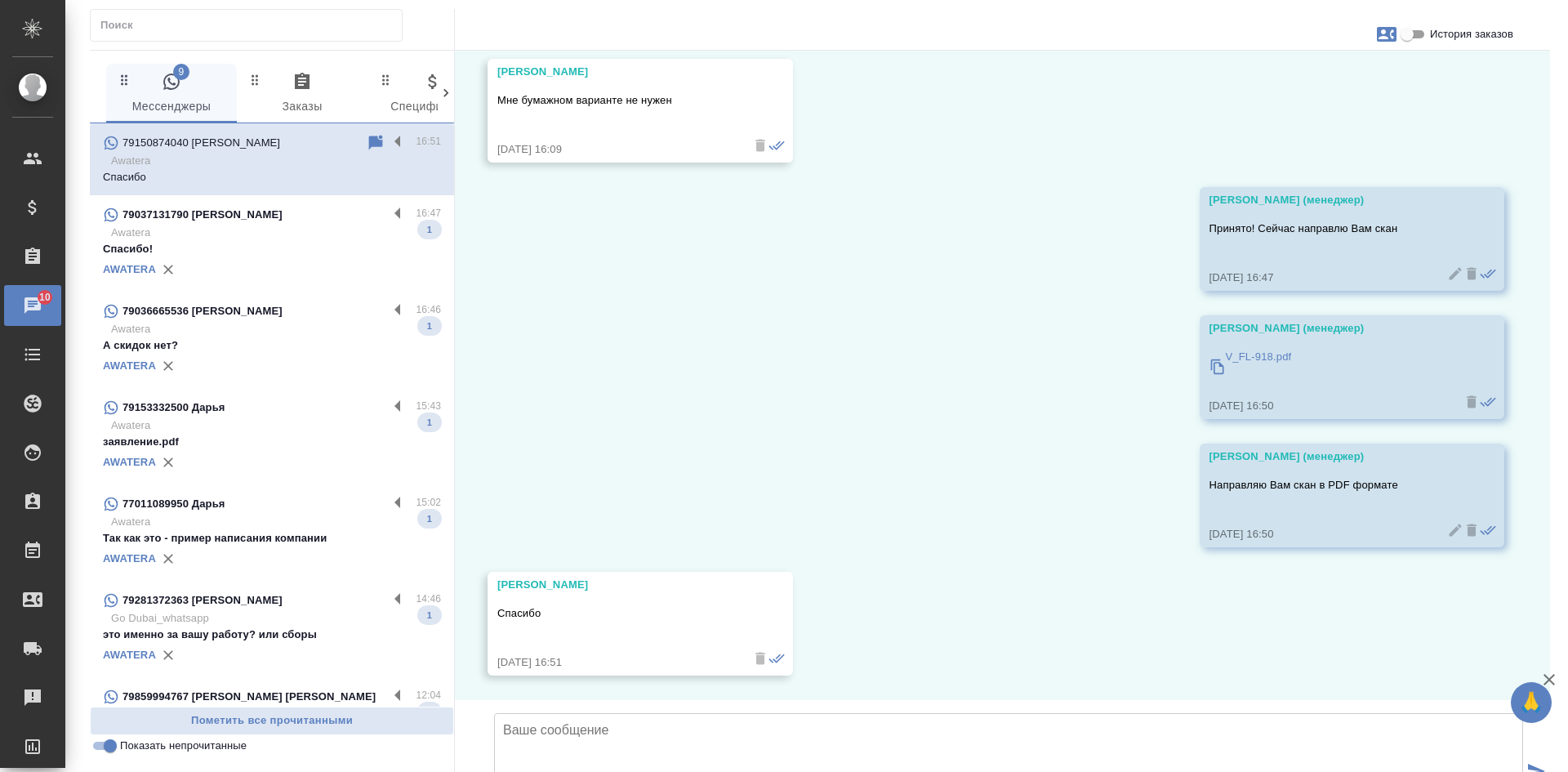
scroll to position [5708, 0]
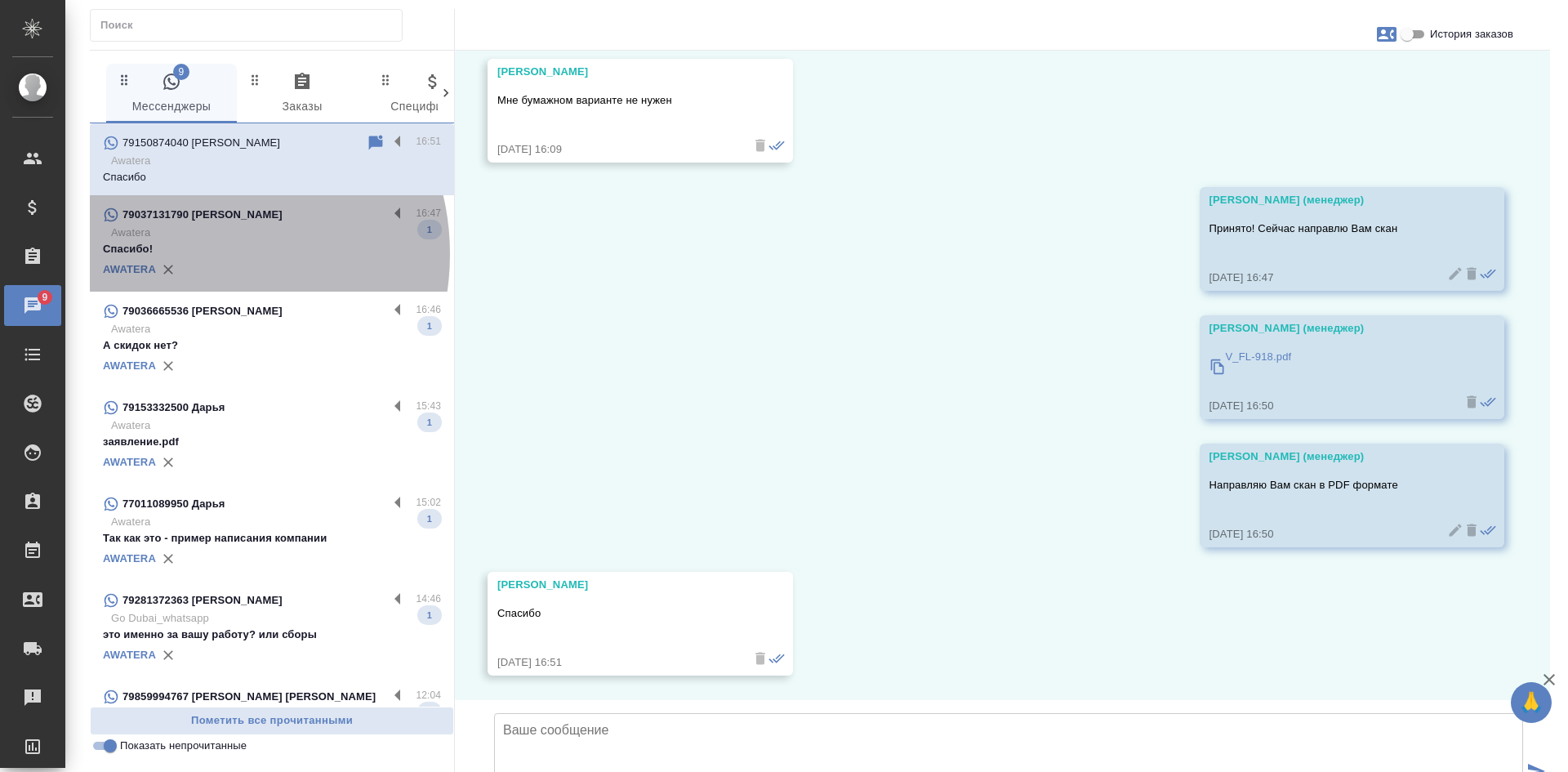
click at [195, 254] on p "Спасибо!" at bounding box center [271, 249] width 338 height 16
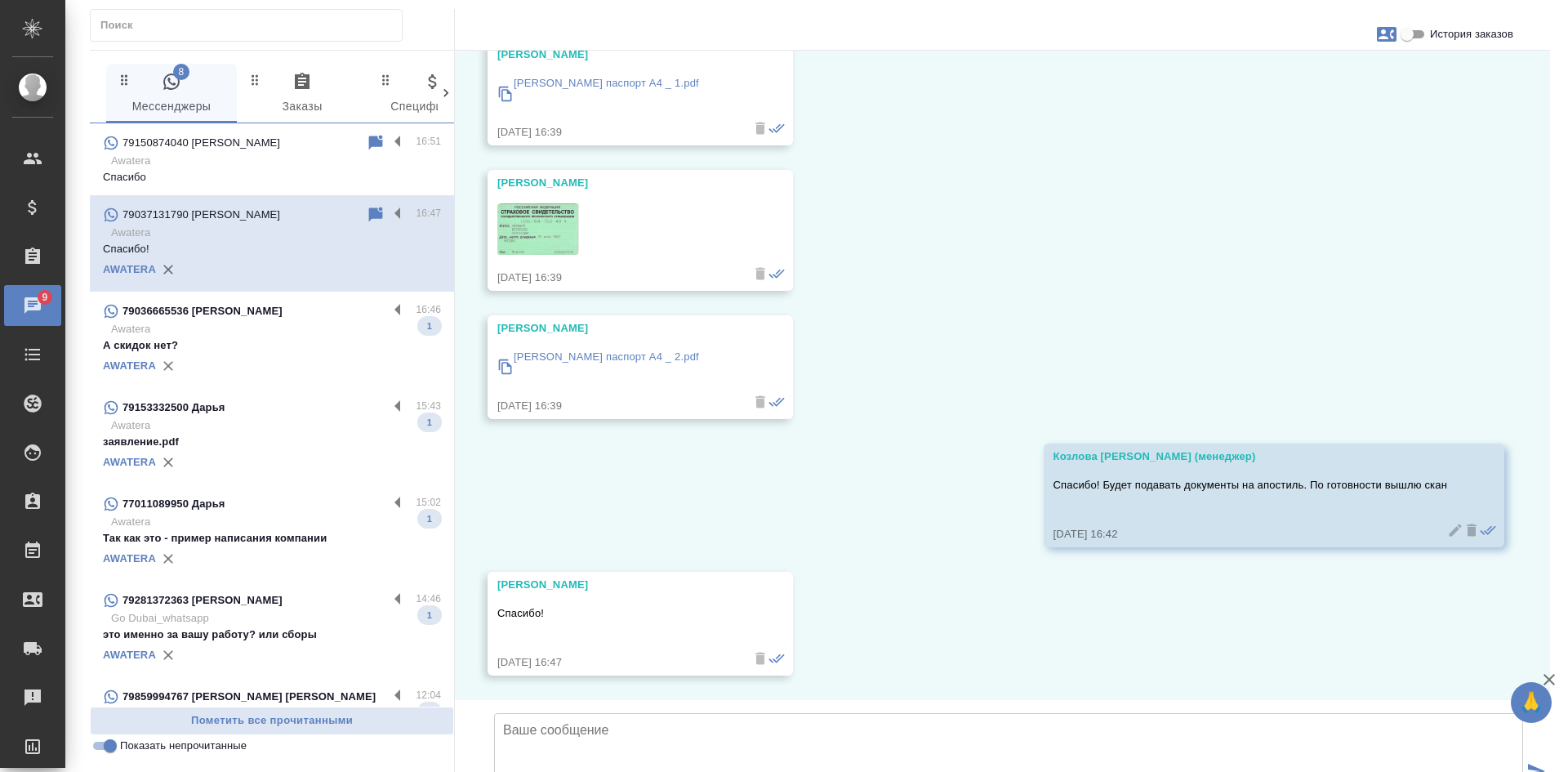
scroll to position [4544, 0]
click at [108, 746] on input "Показать непрочитанные" at bounding box center [110, 746] width 59 height 20
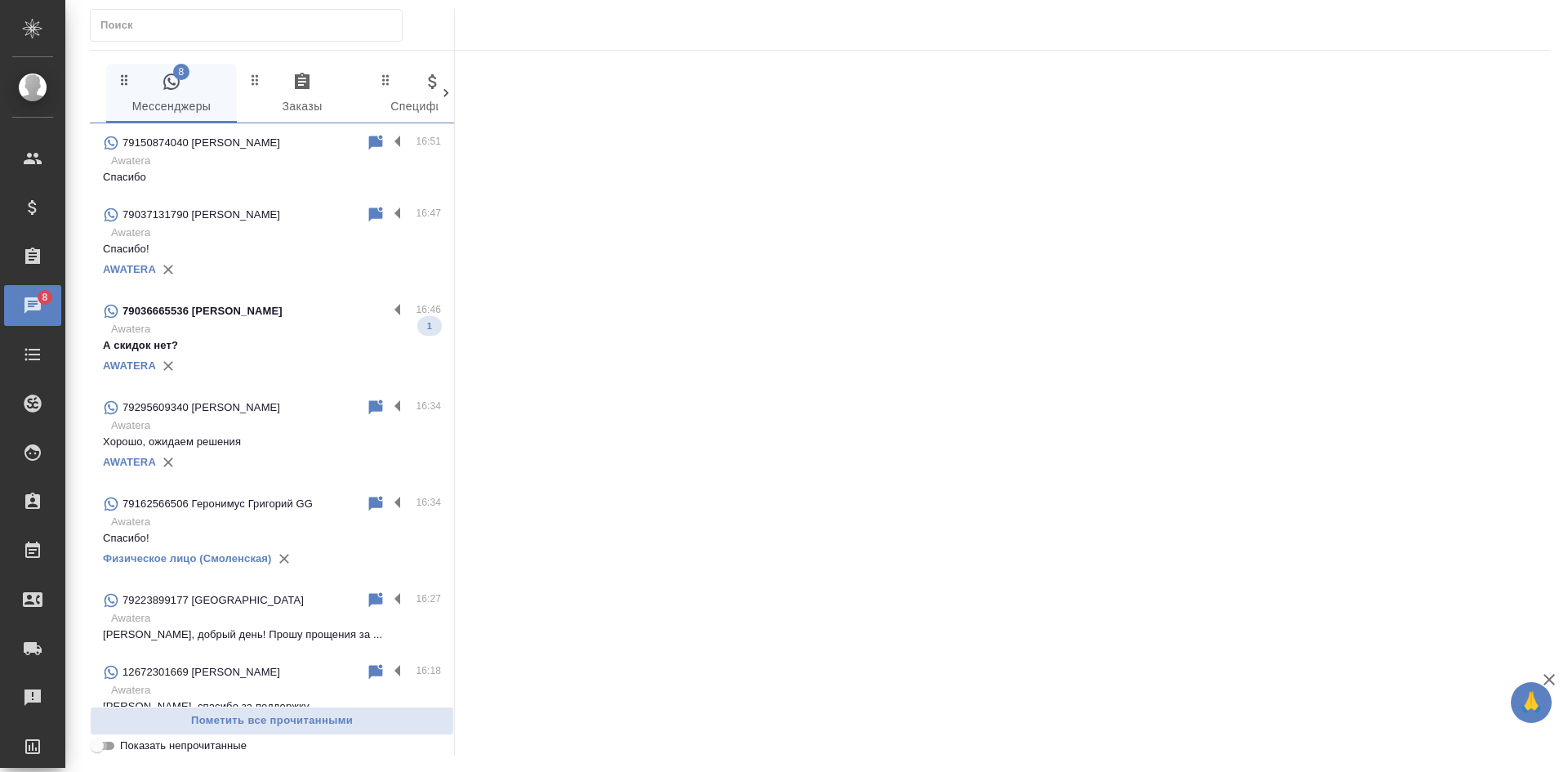
click at [108, 746] on input "Показать непрочитанные" at bounding box center [97, 746] width 59 height 20
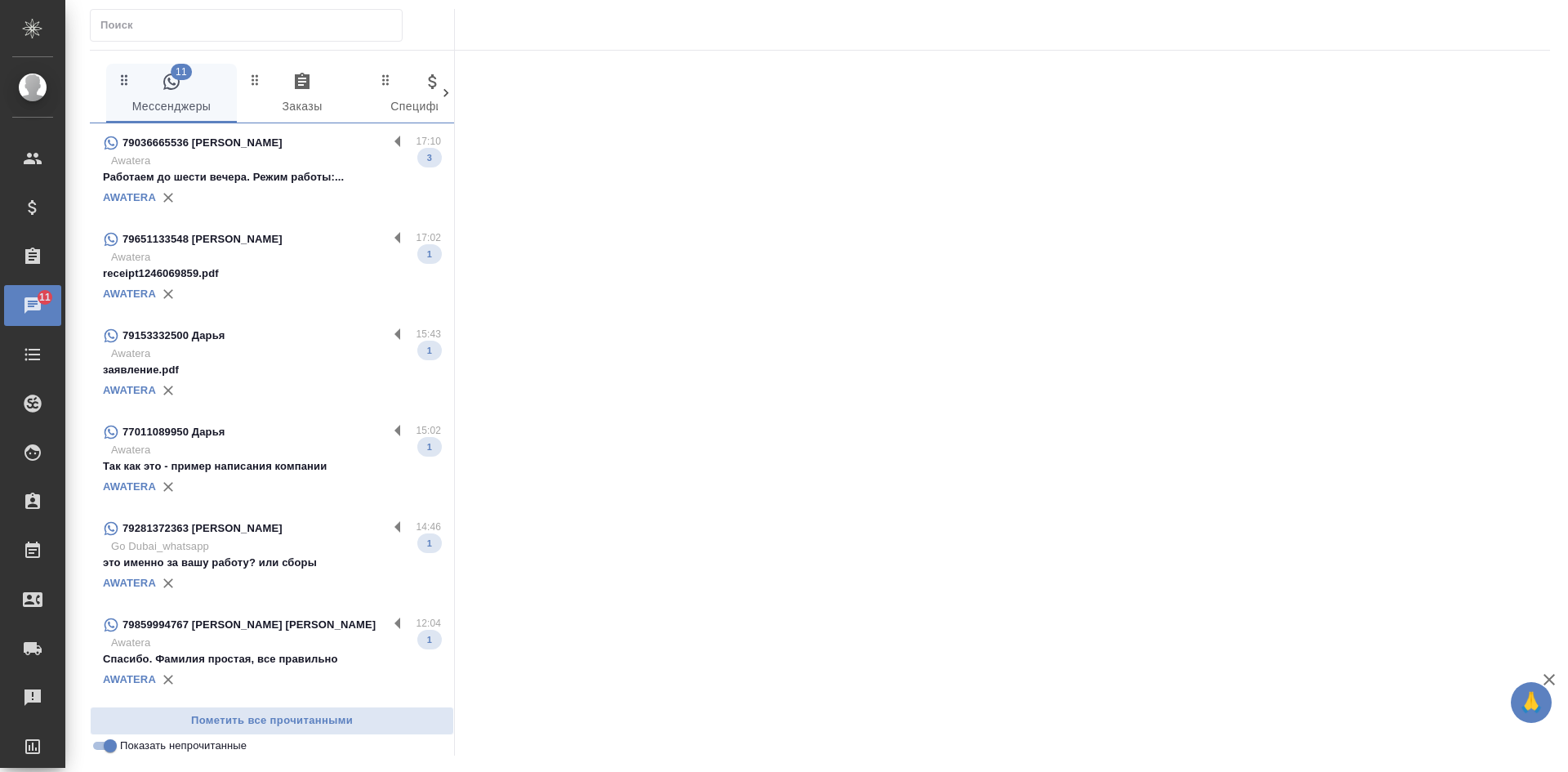
click at [284, 180] on p "Работаем до шести вечера. Режим работы:..." at bounding box center [271, 177] width 338 height 16
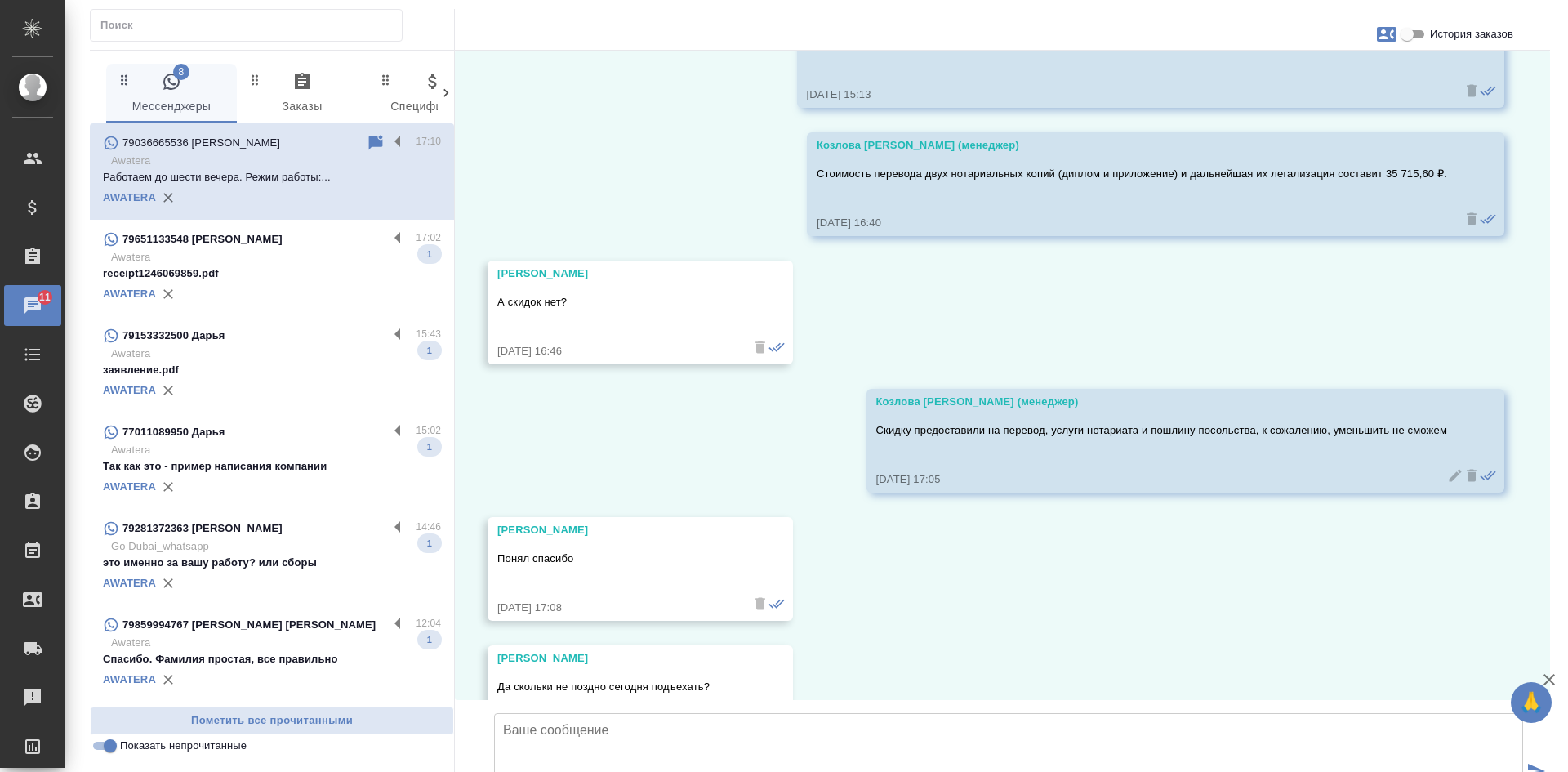
scroll to position [4956, 0]
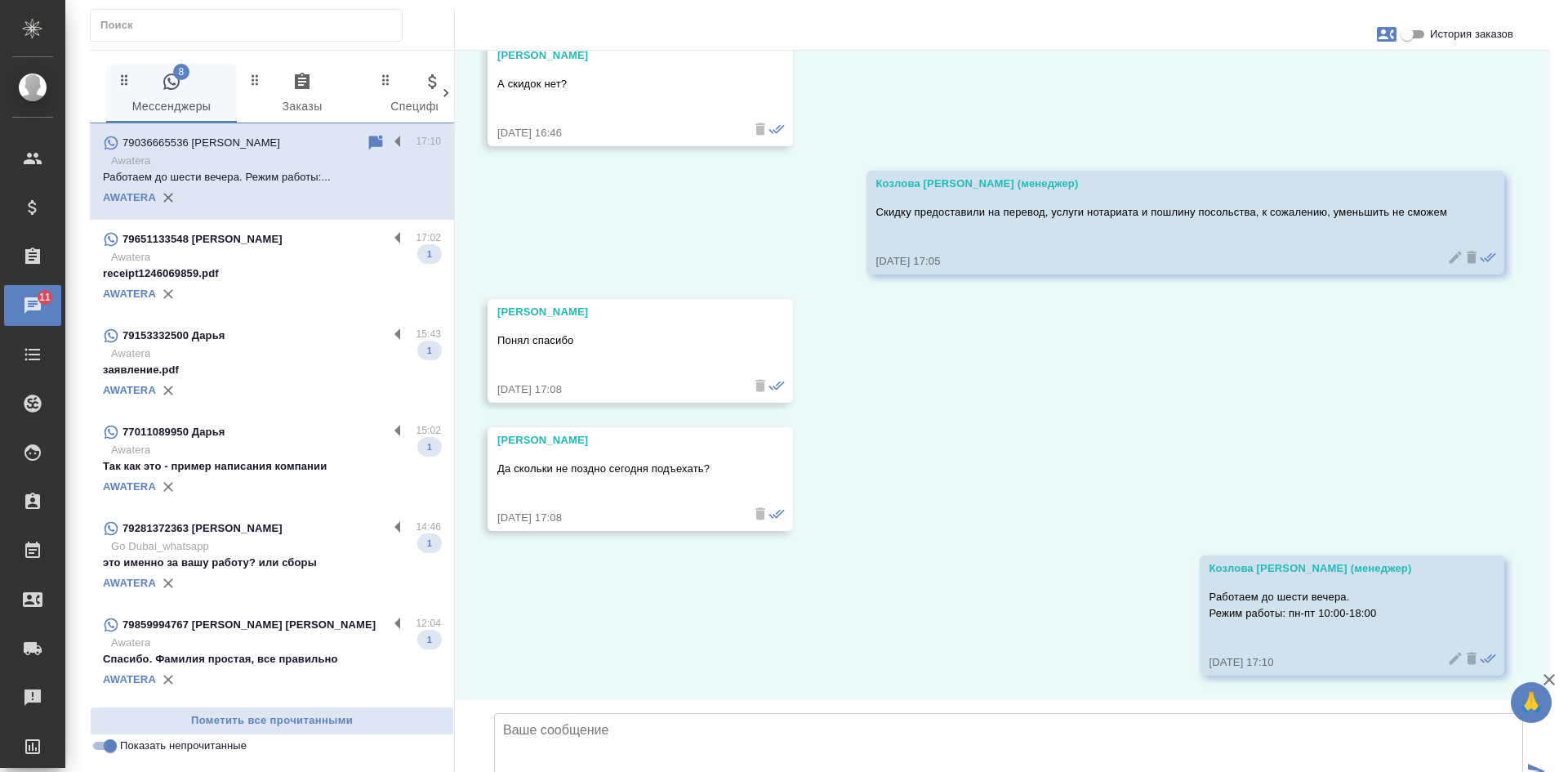
click at [101, 743] on input "Показать непрочитанные" at bounding box center [110, 746] width 59 height 20
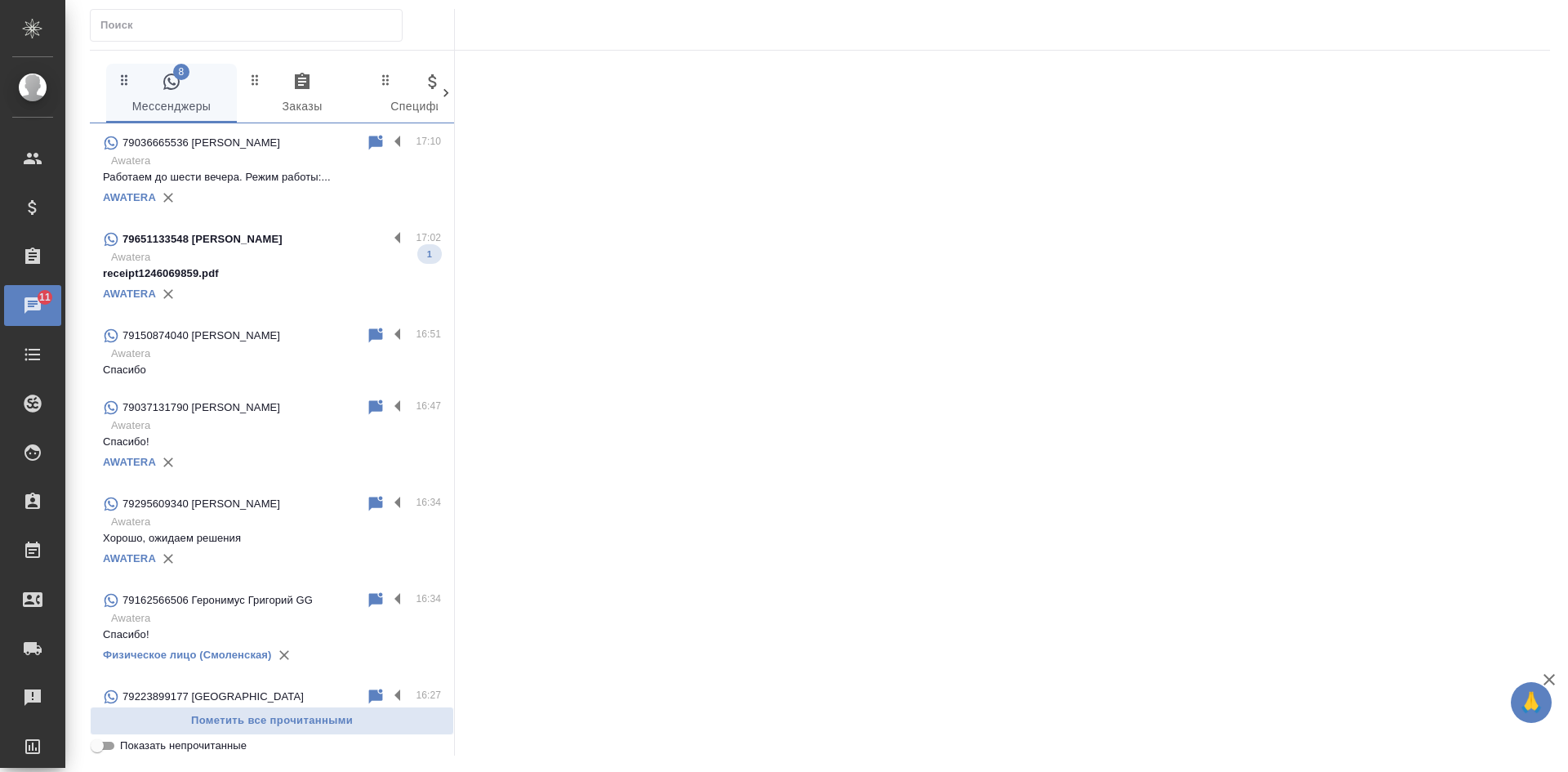
click at [101, 743] on input "Показать непрочитанные" at bounding box center [97, 746] width 59 height 20
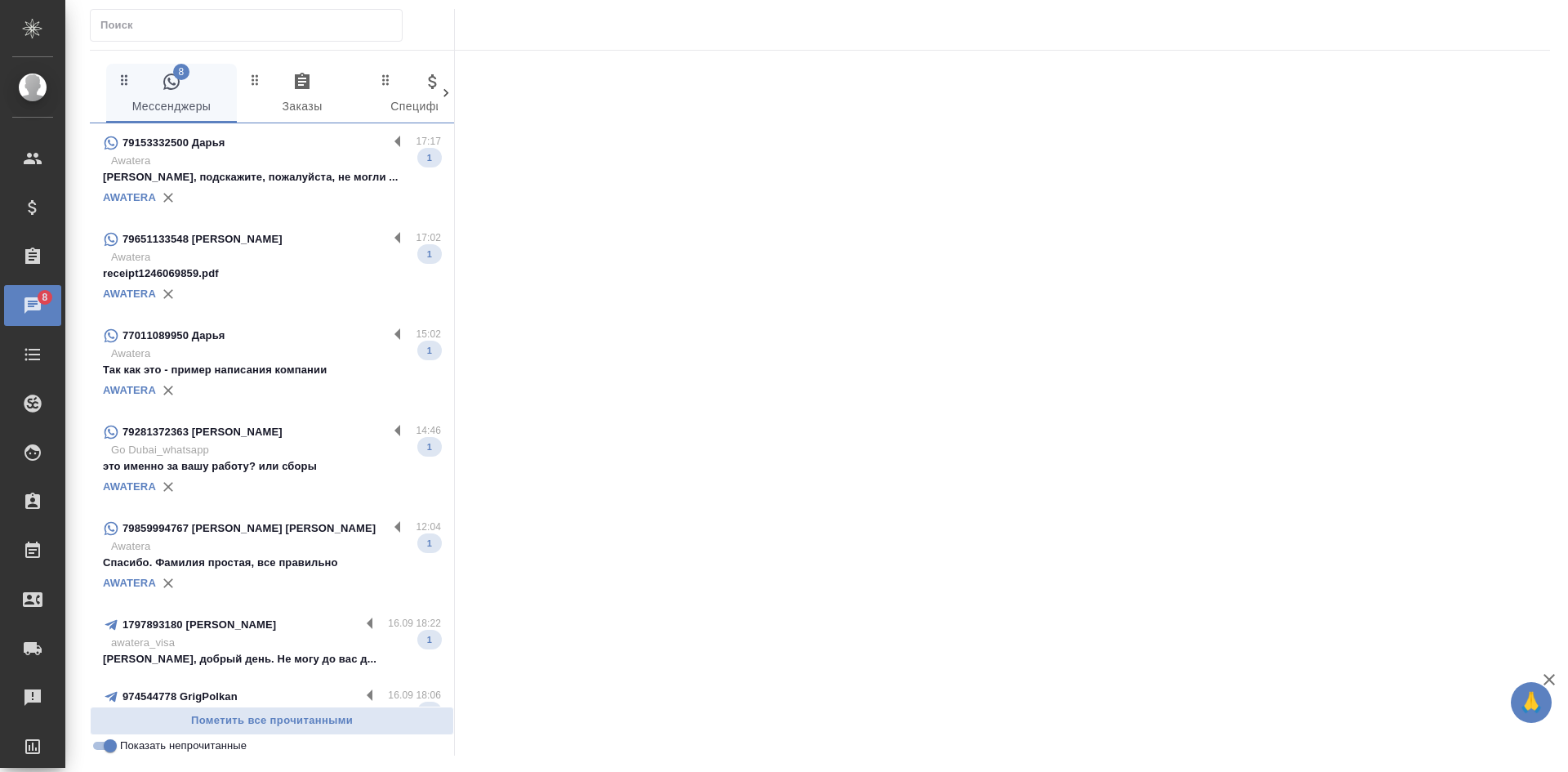
click at [265, 169] on p "Дарья, подскажите, пожалуйста, не могли ..." at bounding box center [271, 177] width 338 height 16
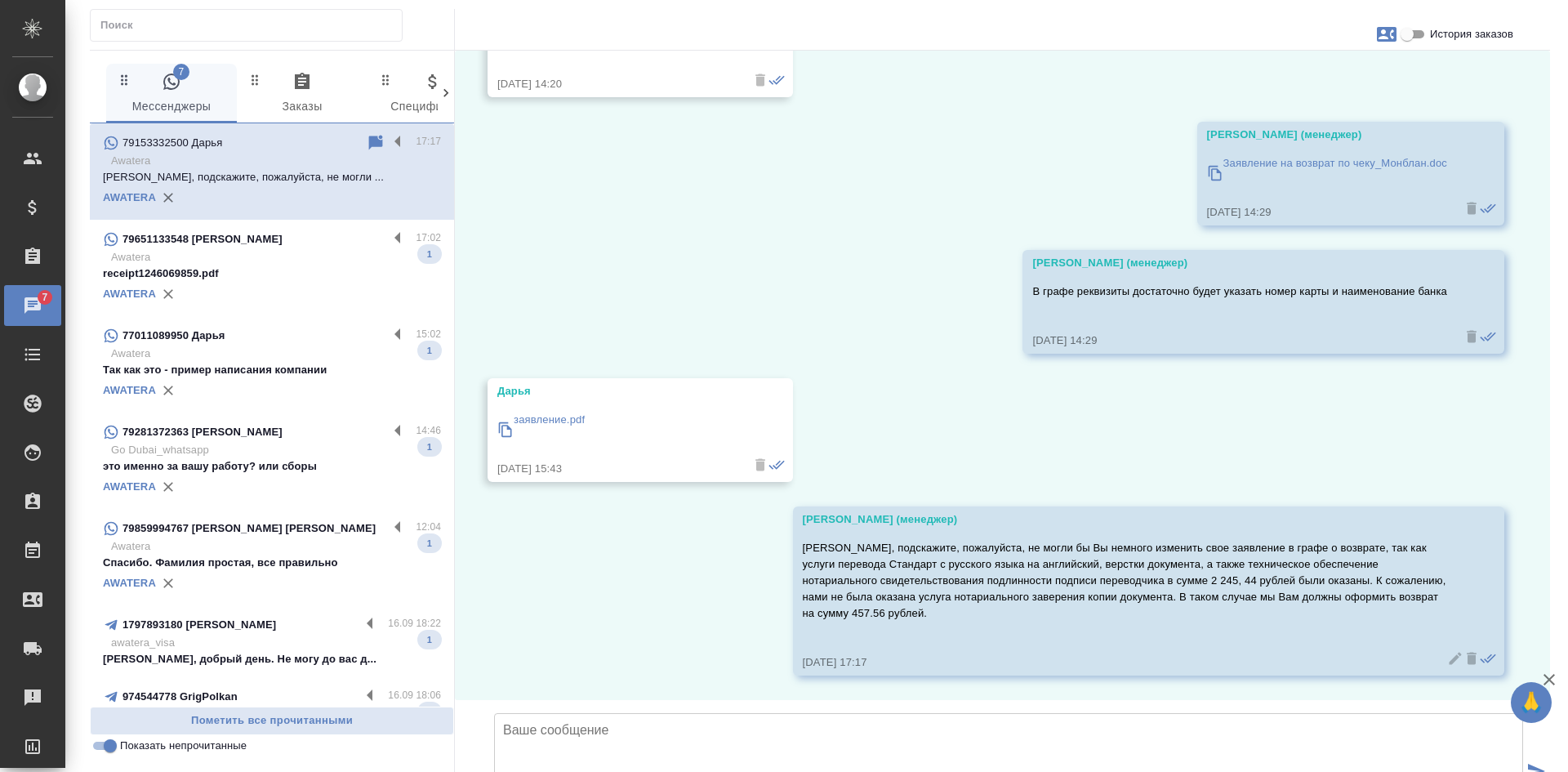
scroll to position [5433, 0]
click at [117, 745] on input "Показать непрочитанные" at bounding box center [110, 746] width 59 height 20
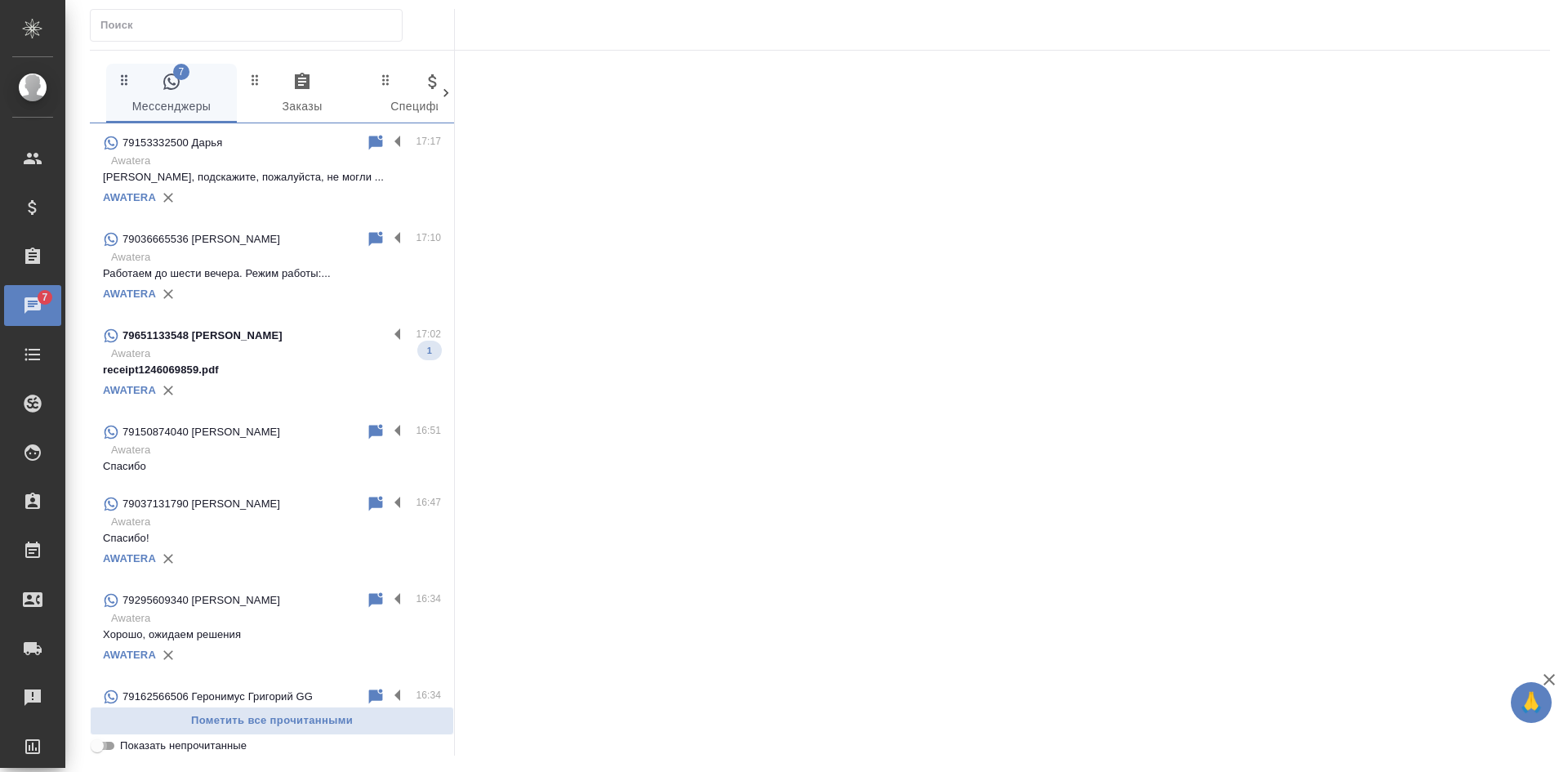
click at [104, 747] on input "Показать непрочитанные" at bounding box center [97, 746] width 59 height 20
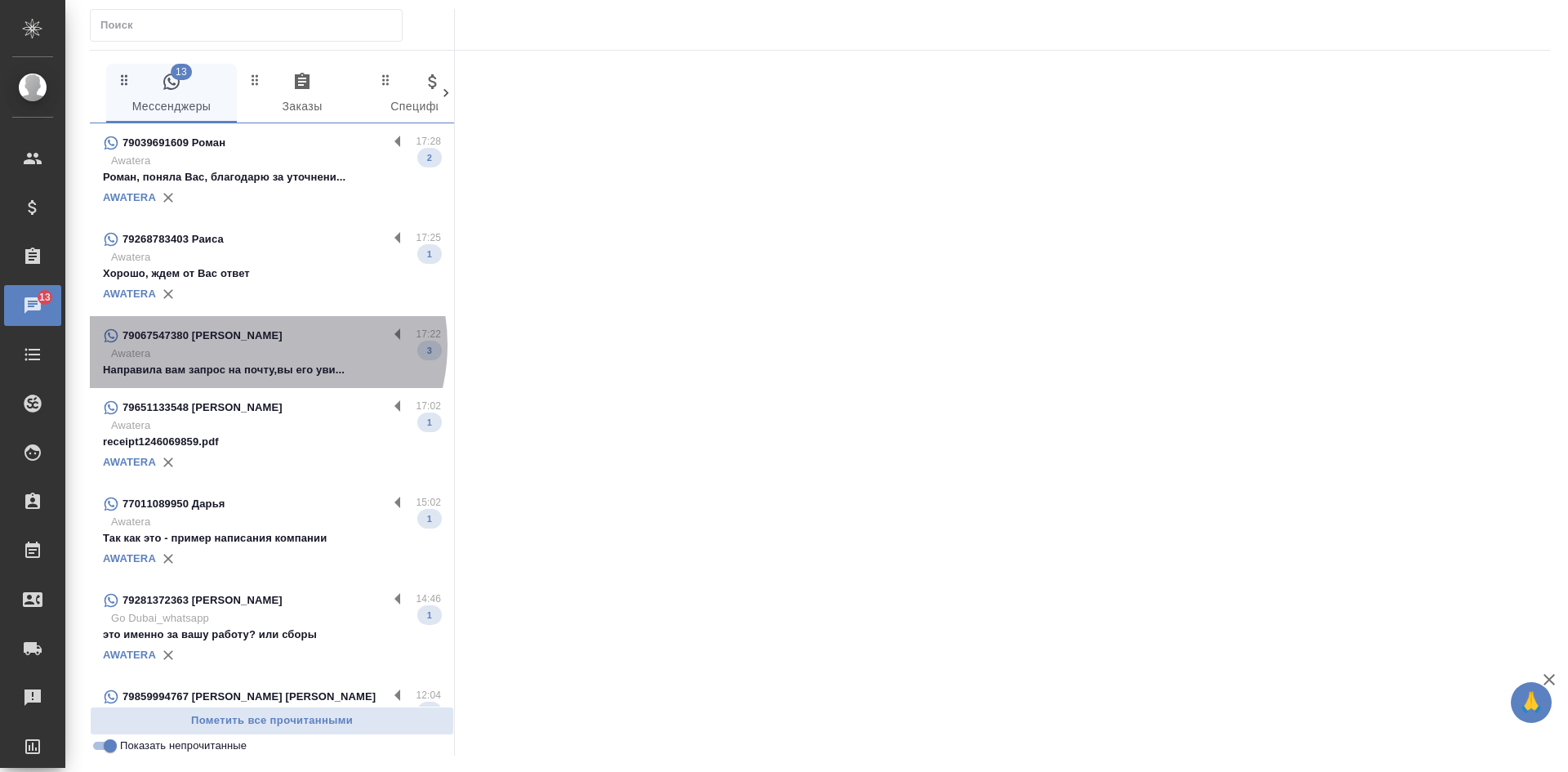
click at [257, 344] on div "79067547380 Александра" at bounding box center [245, 336] width 285 height 20
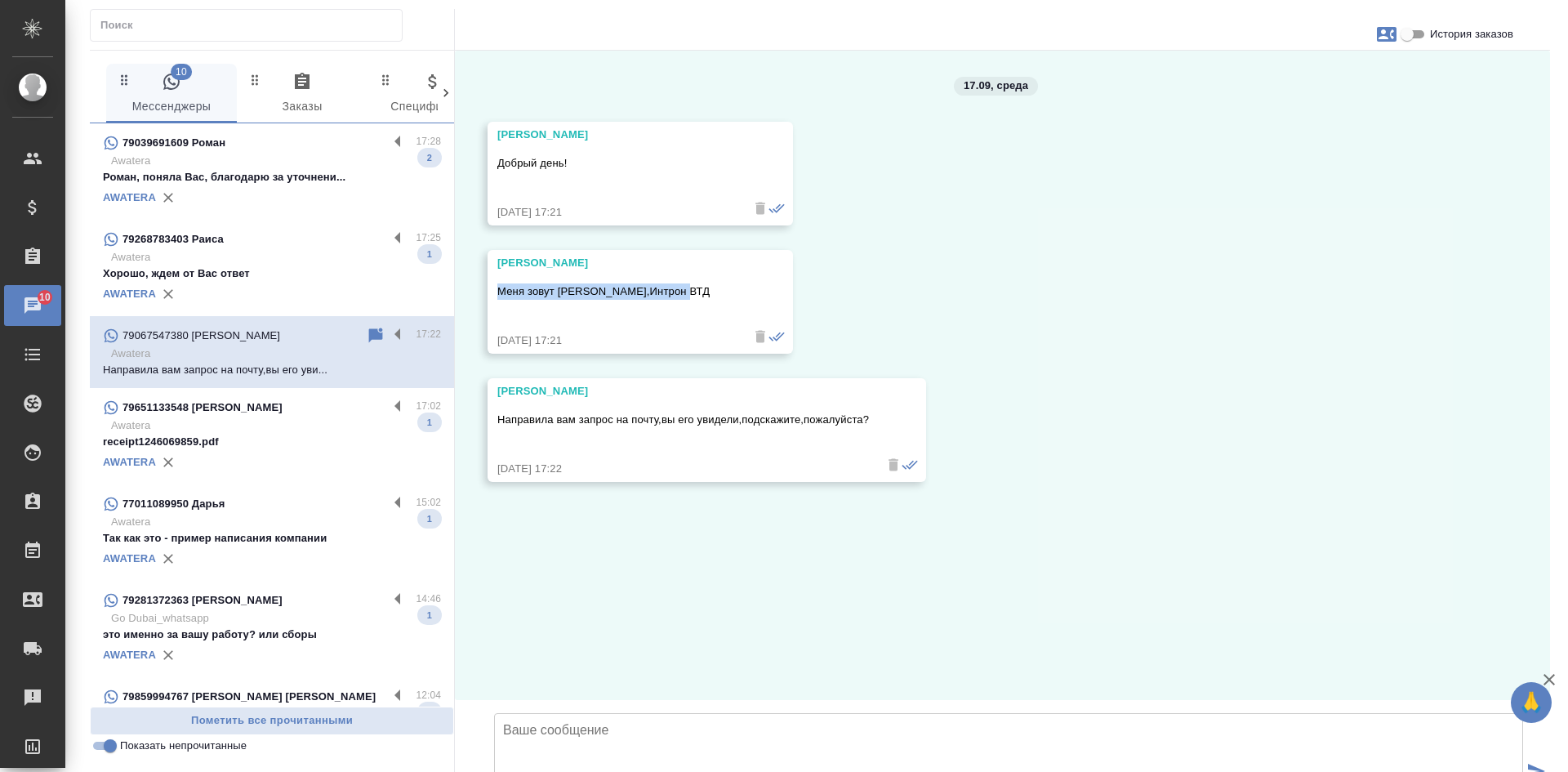
drag, startPoint x: 680, startPoint y: 295, endPoint x: 520, endPoint y: 286, distance: 160.3
click at [483, 286] on div "17.09, среда Александра Добрый день! 17.09.25, 17:21 Александра Меня зовут Алек…" at bounding box center [1001, 375] width 1095 height 649
copy p "Меня зовут Александра,Интрон ВТД"
click at [369, 330] on icon at bounding box center [375, 335] width 14 height 15
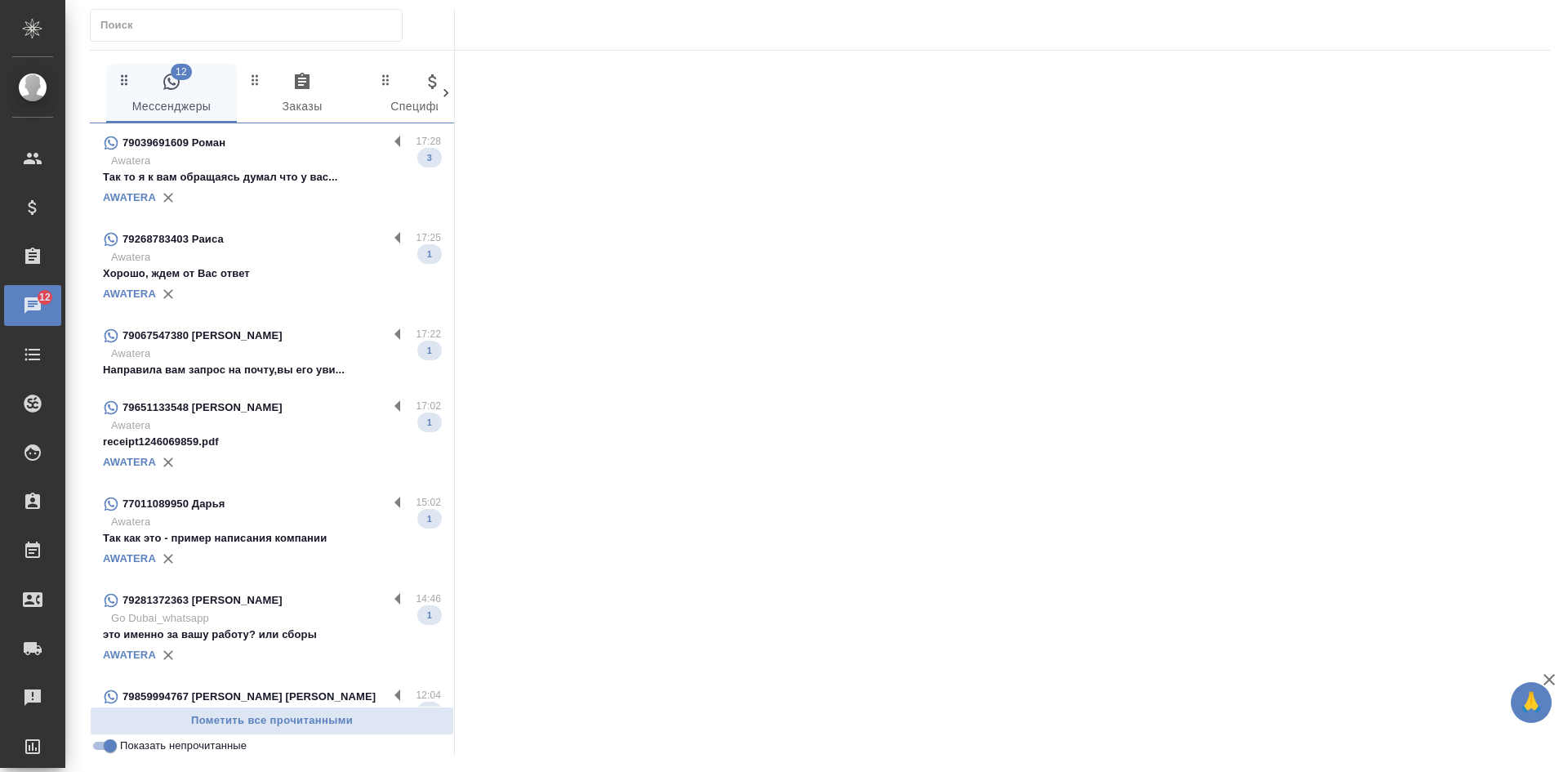
click at [253, 195] on div "AWATERA" at bounding box center [271, 198] width 338 height 25
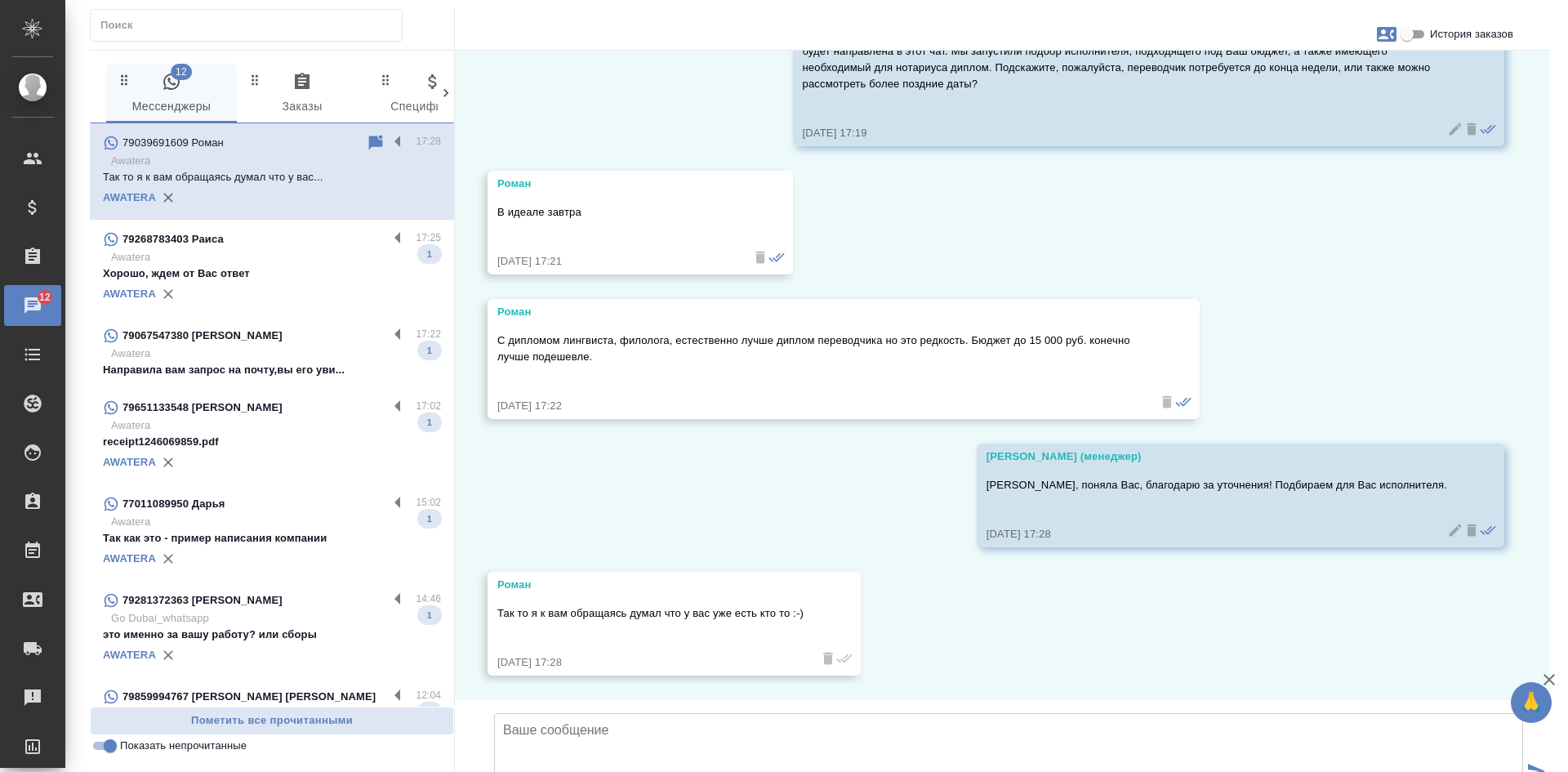
scroll to position [251, 0]
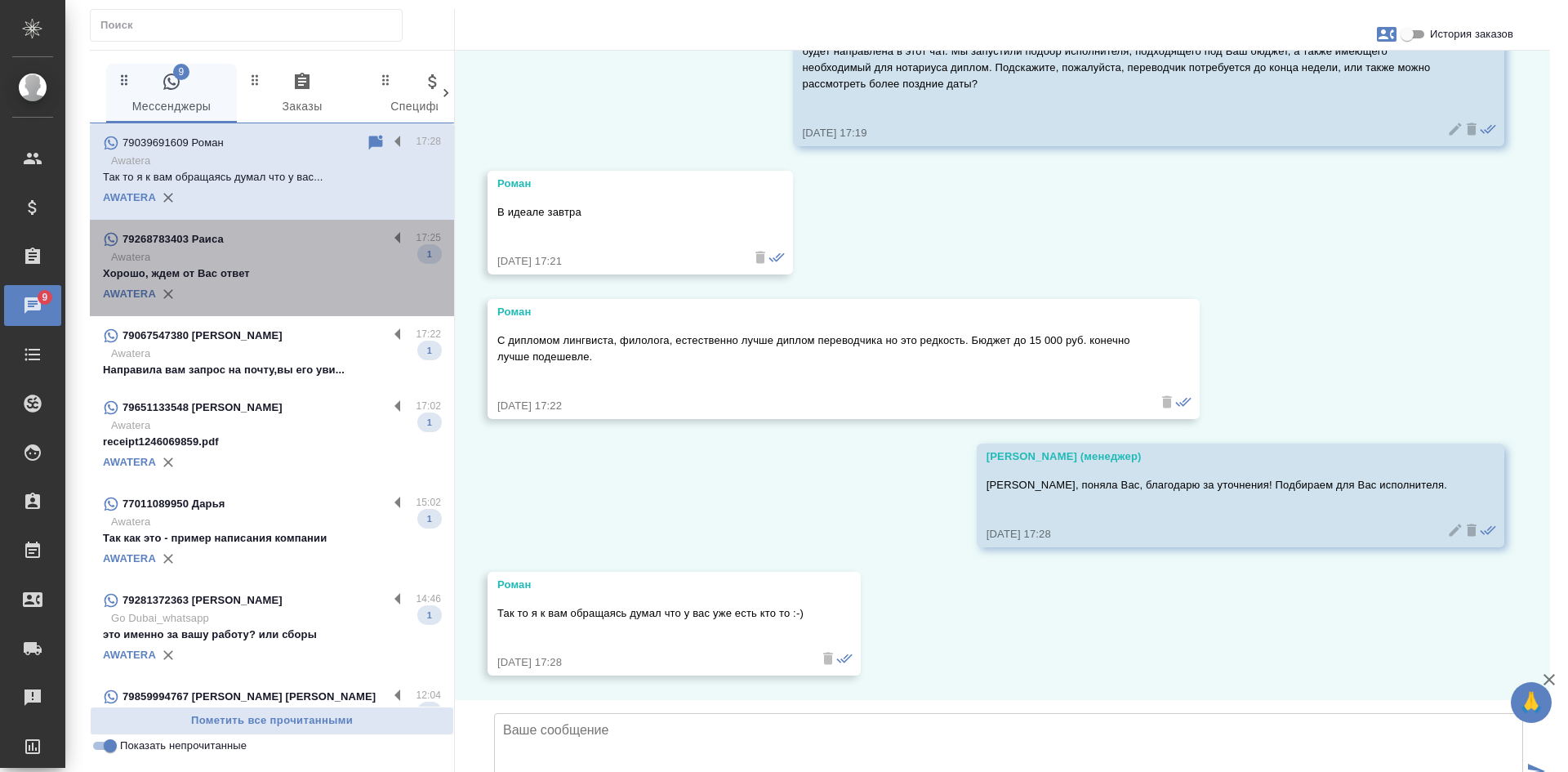
click at [282, 263] on p "Awatera" at bounding box center [276, 258] width 330 height 16
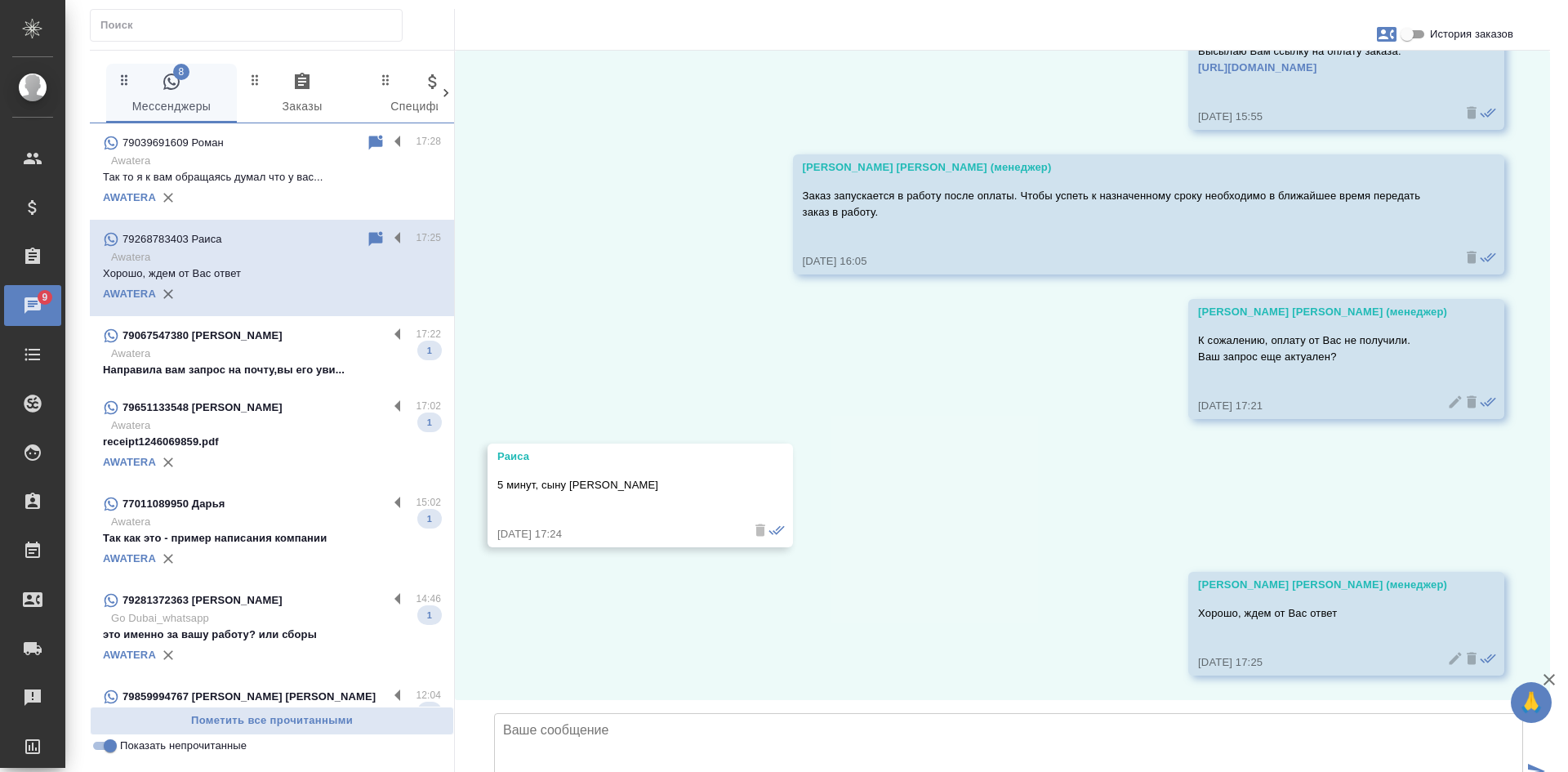
scroll to position [1816, 0]
click at [105, 743] on input "Показать непрочитанные" at bounding box center [110, 746] width 59 height 20
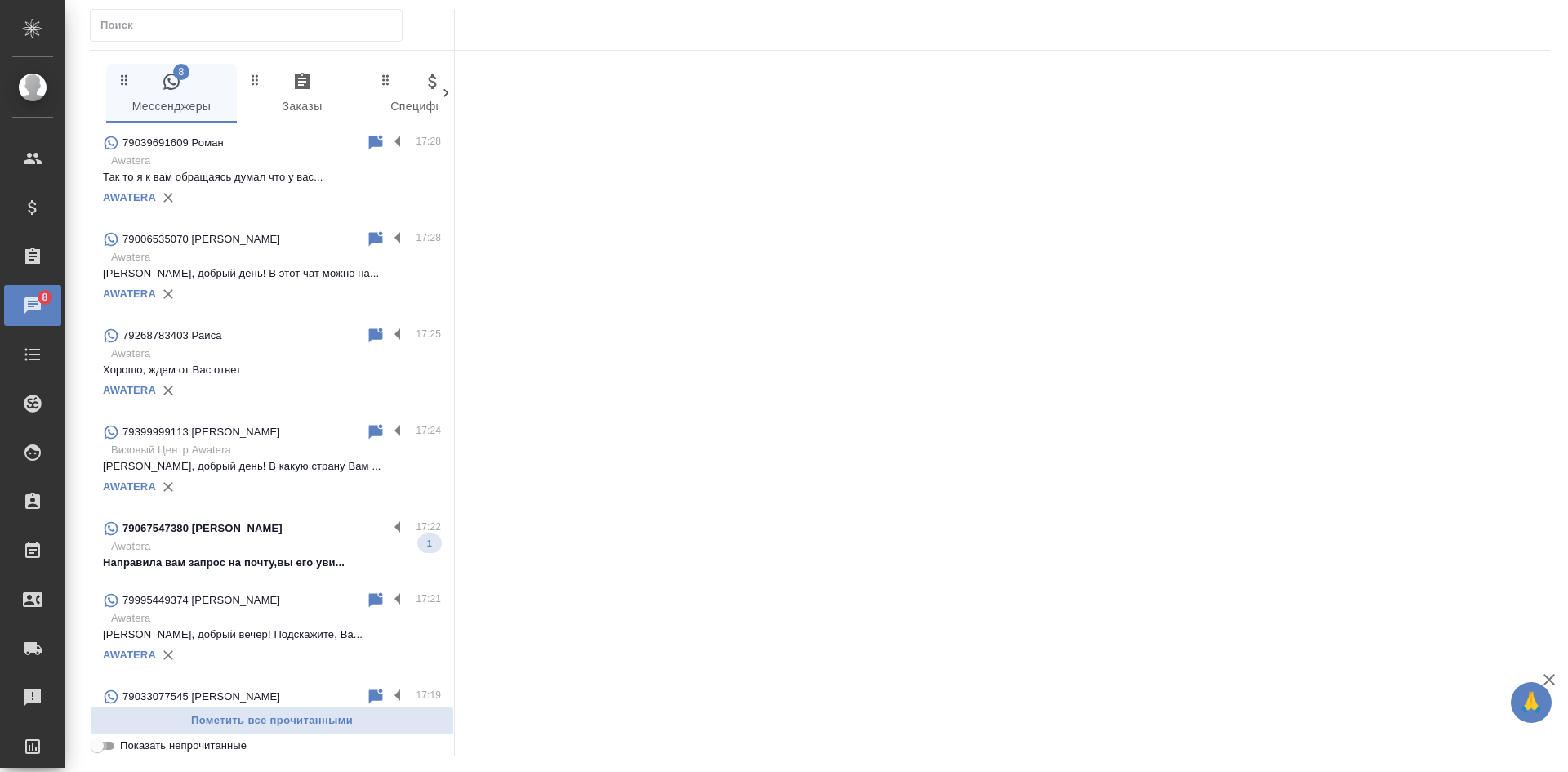
click at [104, 742] on input "Показать непрочитанные" at bounding box center [97, 746] width 59 height 20
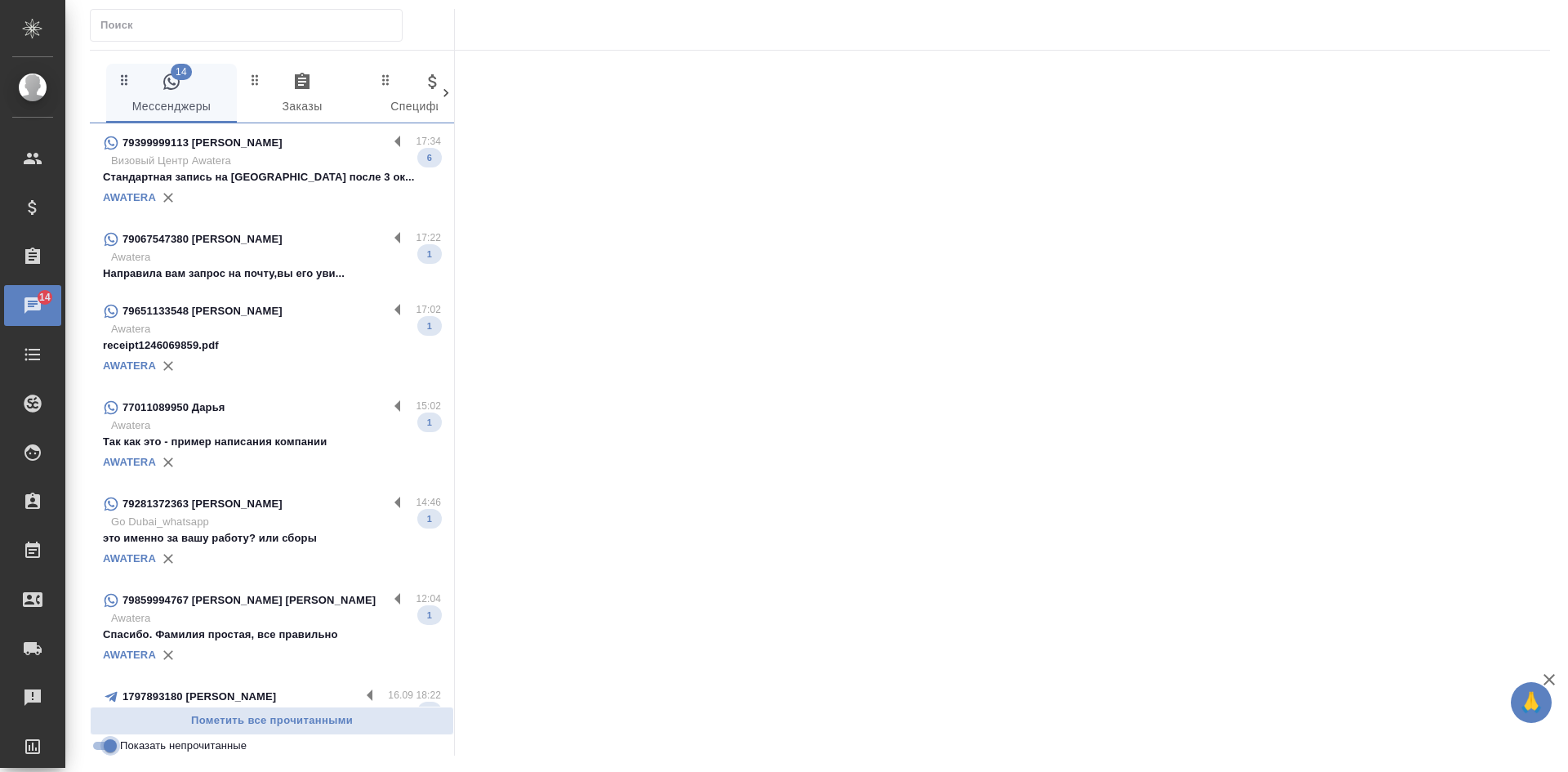
click at [97, 750] on input "Показать непрочитанные" at bounding box center [110, 746] width 59 height 20
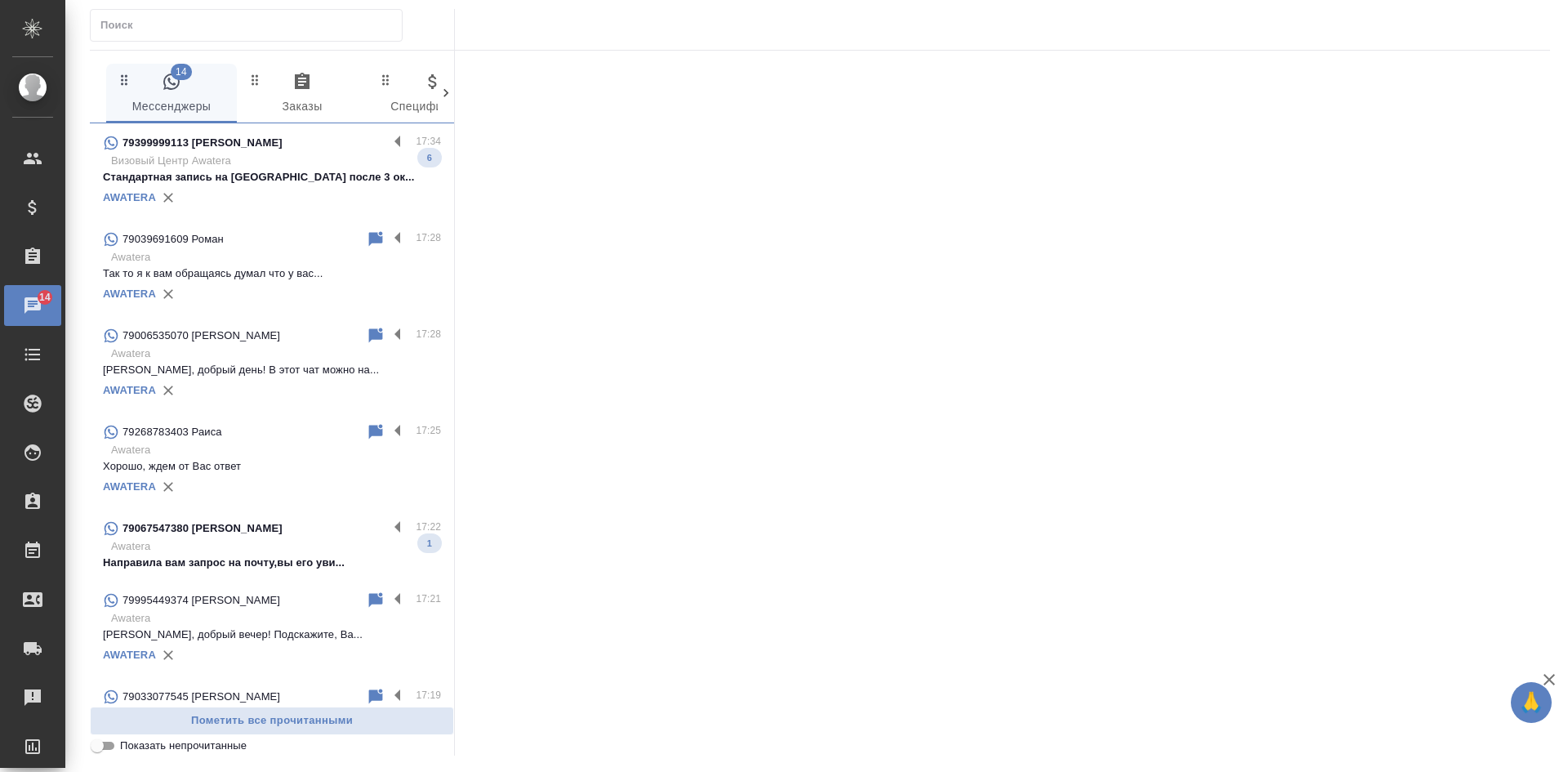
click at [99, 750] on input "Показать непрочитанные" at bounding box center [97, 746] width 59 height 20
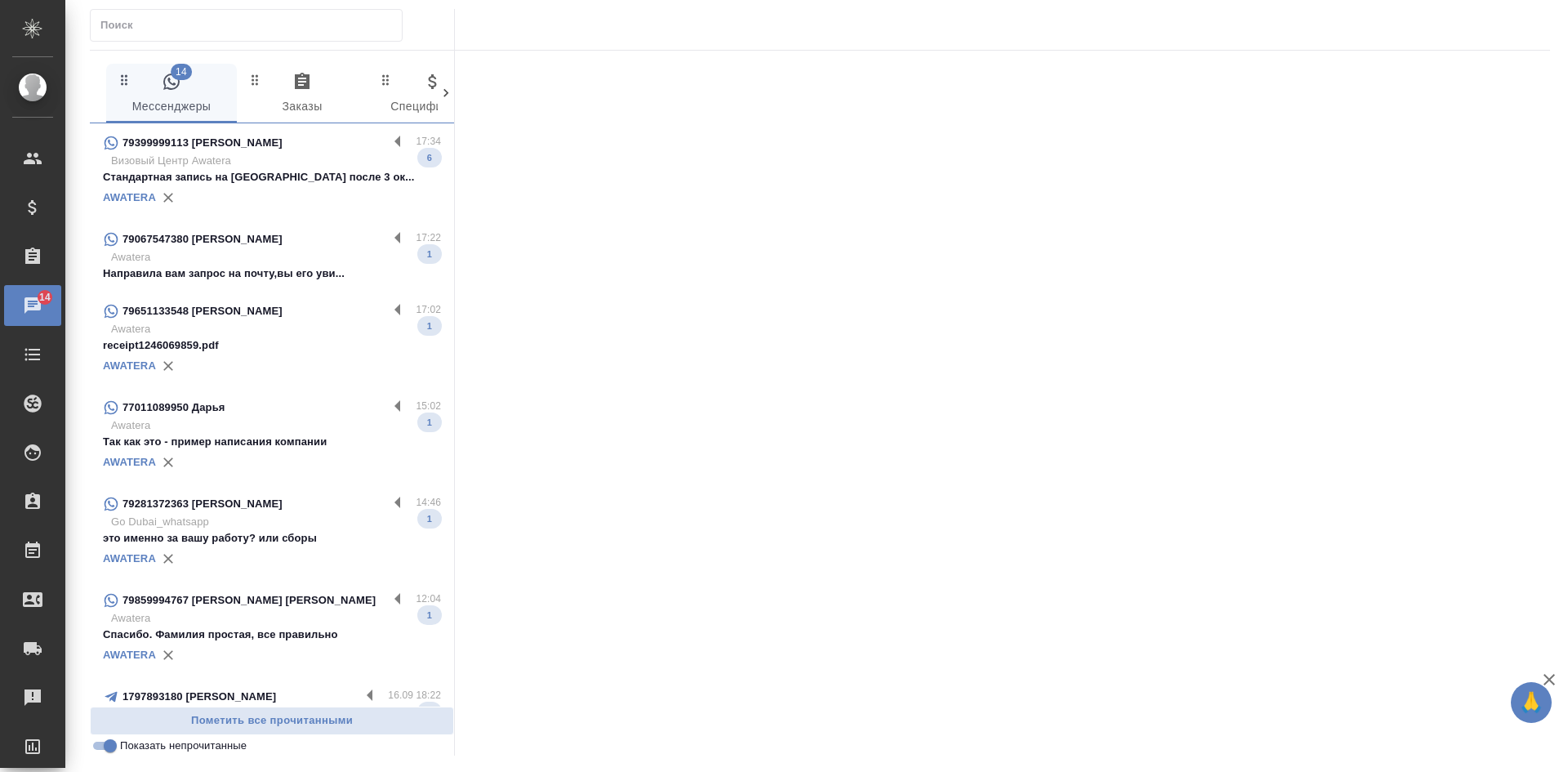
click at [223, 174] on p "Стандартная запись на францию после 3 ок..." at bounding box center [271, 177] width 338 height 16
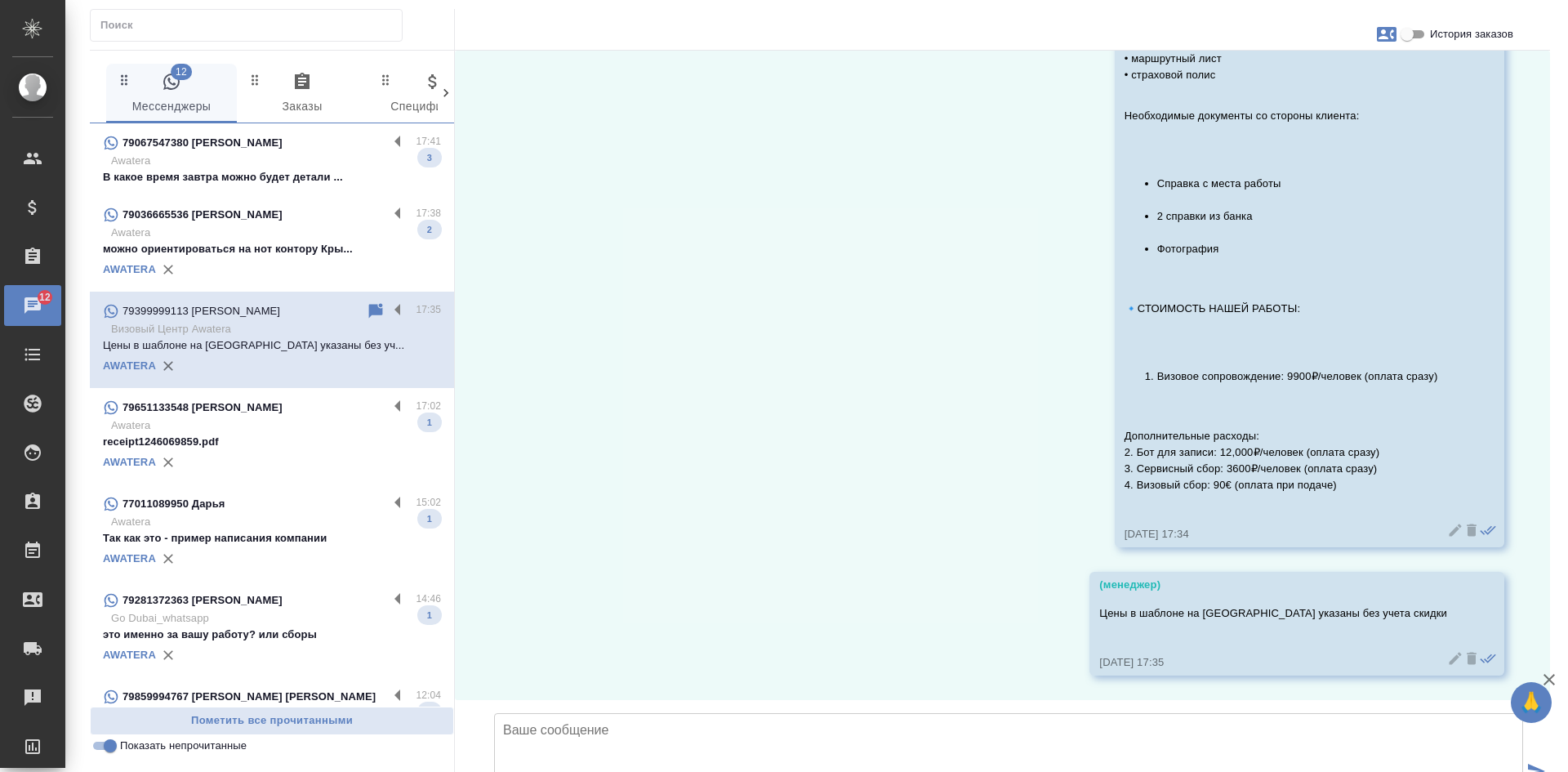
scroll to position [2996, 0]
click at [240, 247] on p "можно ориентироваться на нот контору Кры..." at bounding box center [271, 249] width 338 height 16
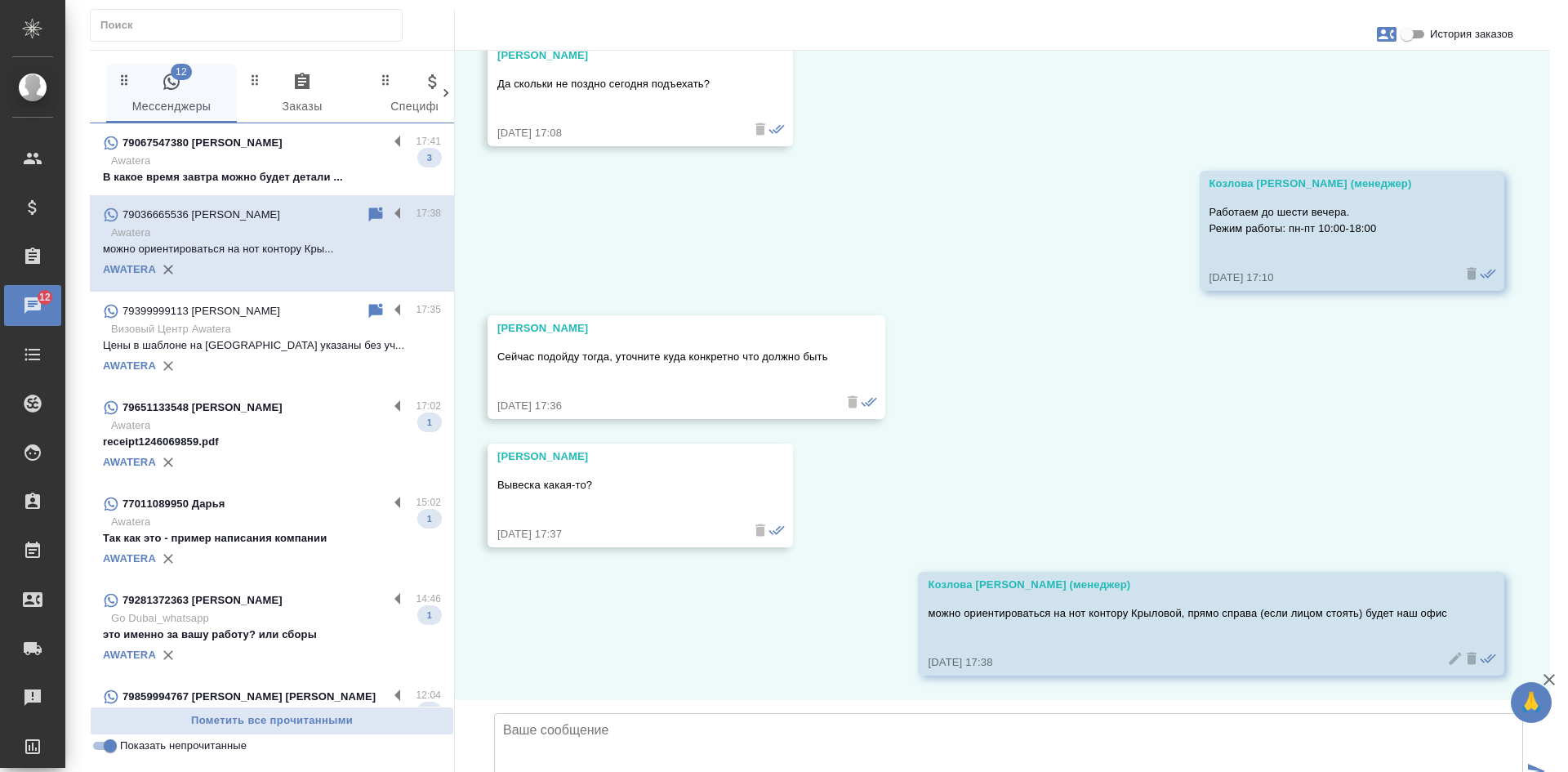
scroll to position [5340, 0]
click at [105, 741] on input "Показать непрочитанные" at bounding box center [110, 746] width 59 height 20
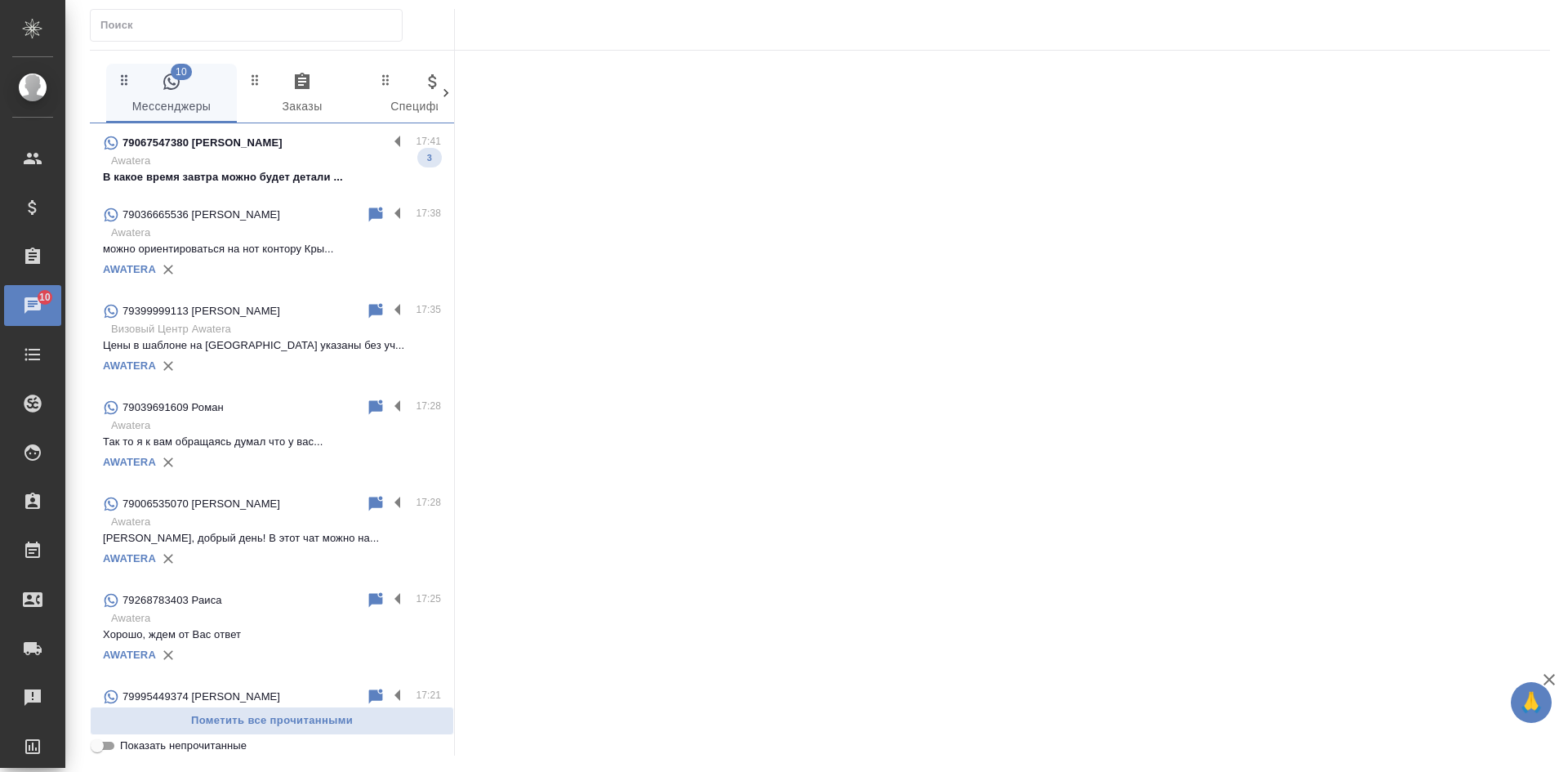
click at [105, 741] on input "Показать непрочитанные" at bounding box center [97, 746] width 59 height 20
checkbox input "true"
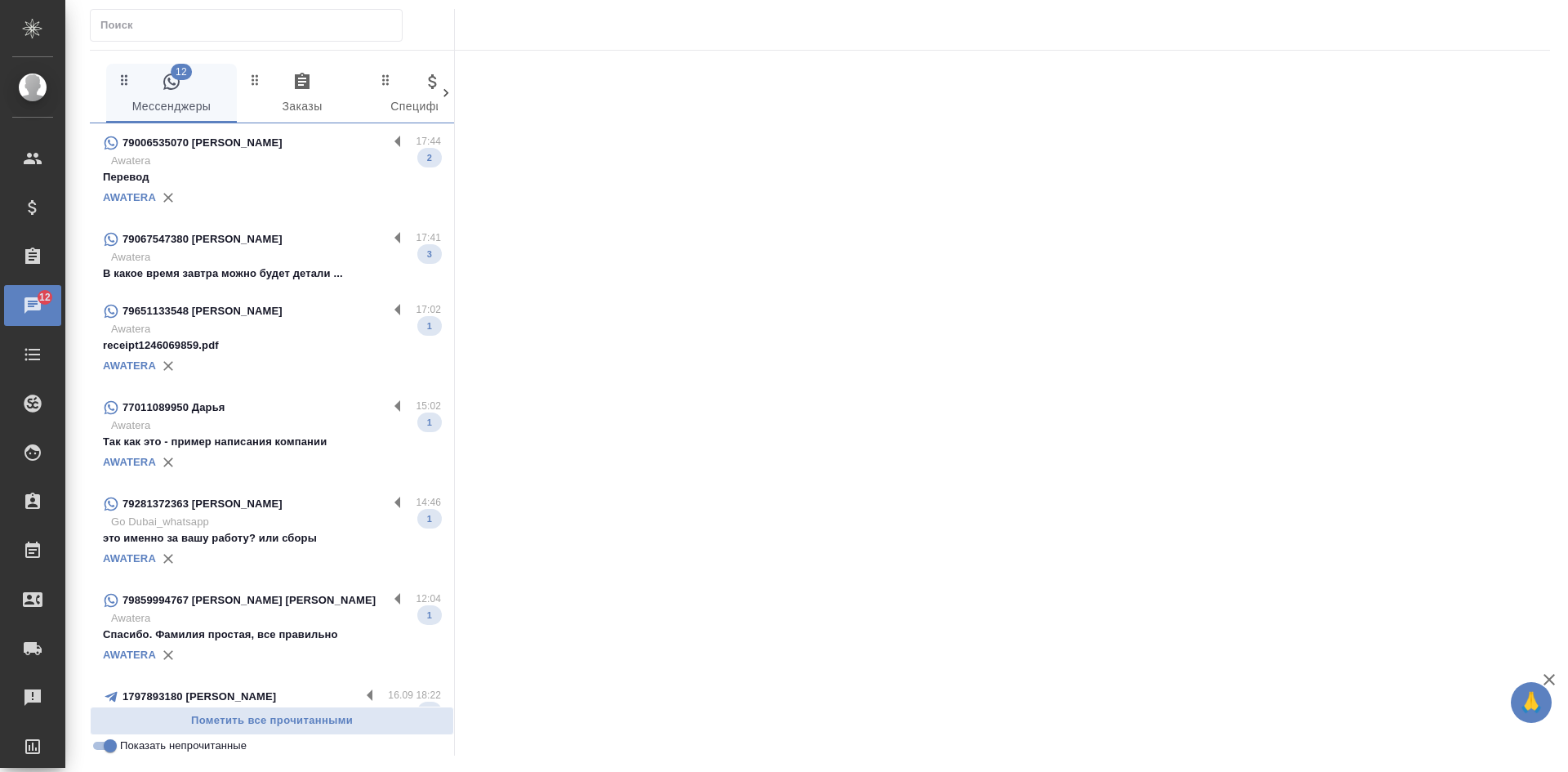
click at [216, 186] on div "AWATERA" at bounding box center [271, 198] width 338 height 25
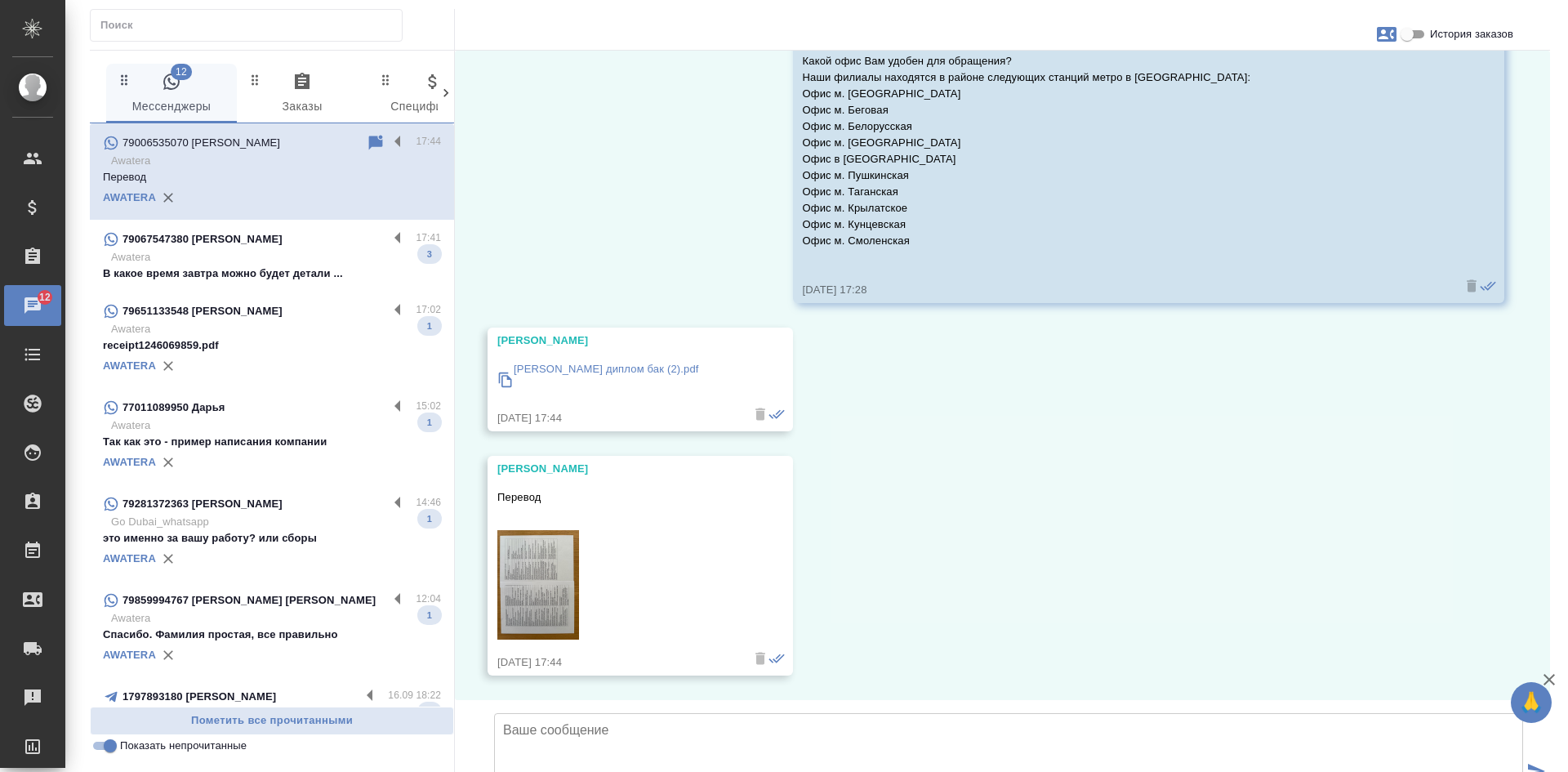
scroll to position [298, 0]
click at [609, 361] on p "[PERSON_NAME] диплом бак (2).pdf" at bounding box center [606, 369] width 186 height 16
click at [557, 530] on img at bounding box center [538, 585] width 82 height 110
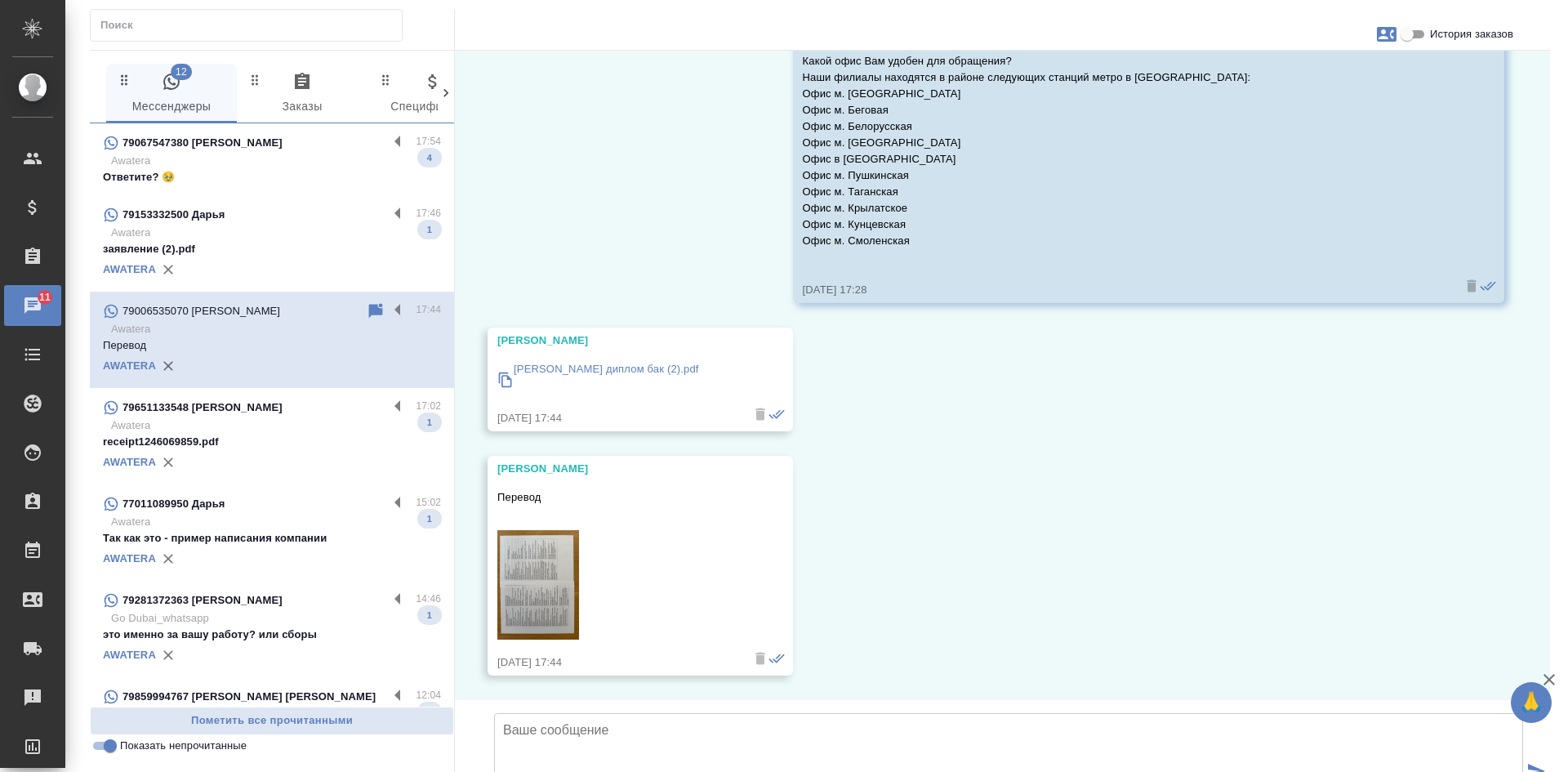
click at [574, 713] on textarea at bounding box center [1008, 770] width 1028 height 114
click at [512, 713] on textarea "Спасибо, документы получены! Запрос передан на оценку, менеджер направит расчет…" at bounding box center [1008, 770] width 1028 height 114
click at [907, 713] on textarea "Сабина, спасибо, документы получены! Запрос передан на оценку, менеджер направи…" at bounding box center [1008, 770] width 1028 height 114
type textarea "Сабина, спасибо, документы получены! Запрос передан на оценку, менеджер направи…"
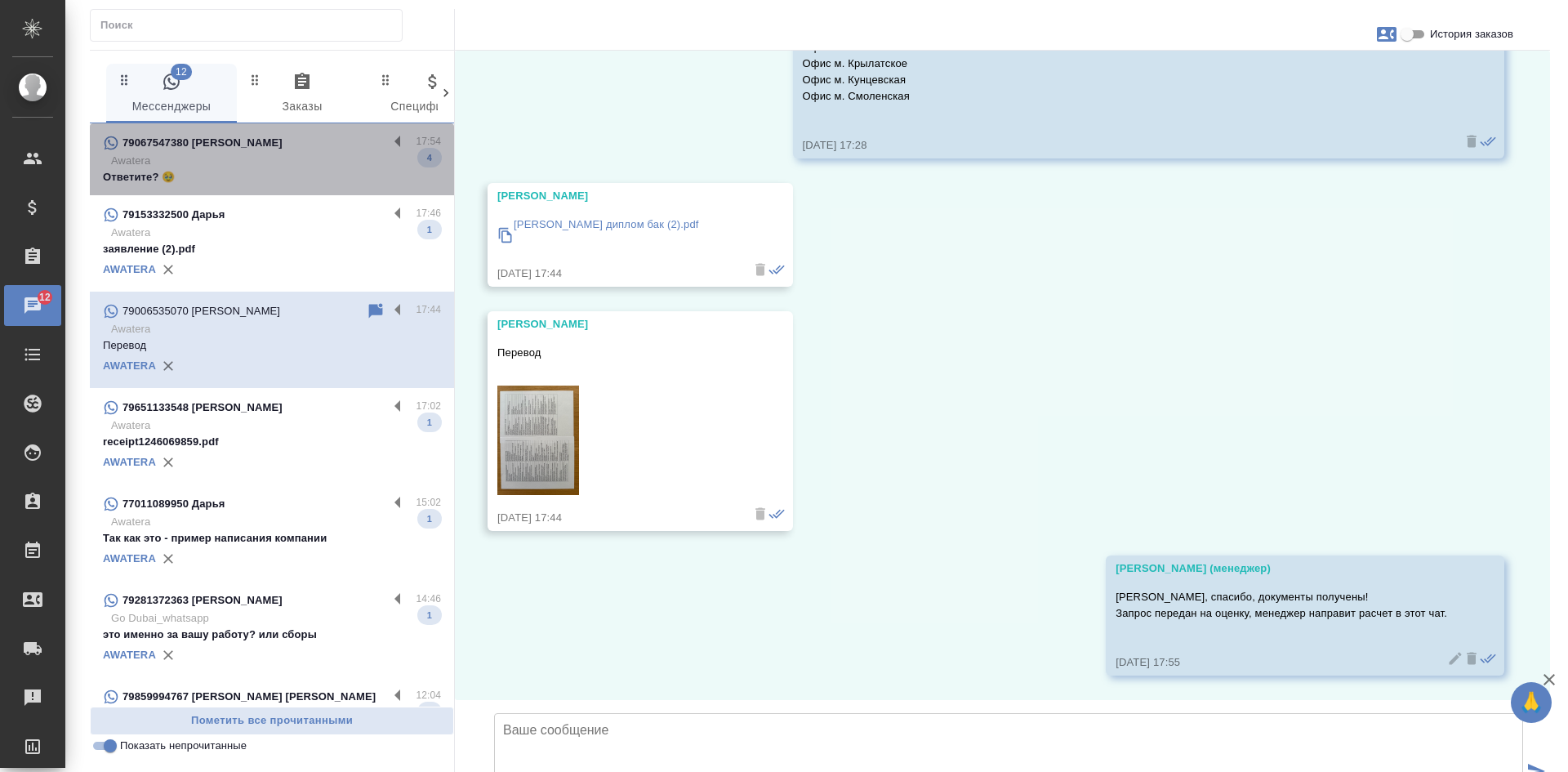
click at [312, 156] on p "Awatera" at bounding box center [276, 161] width 330 height 16
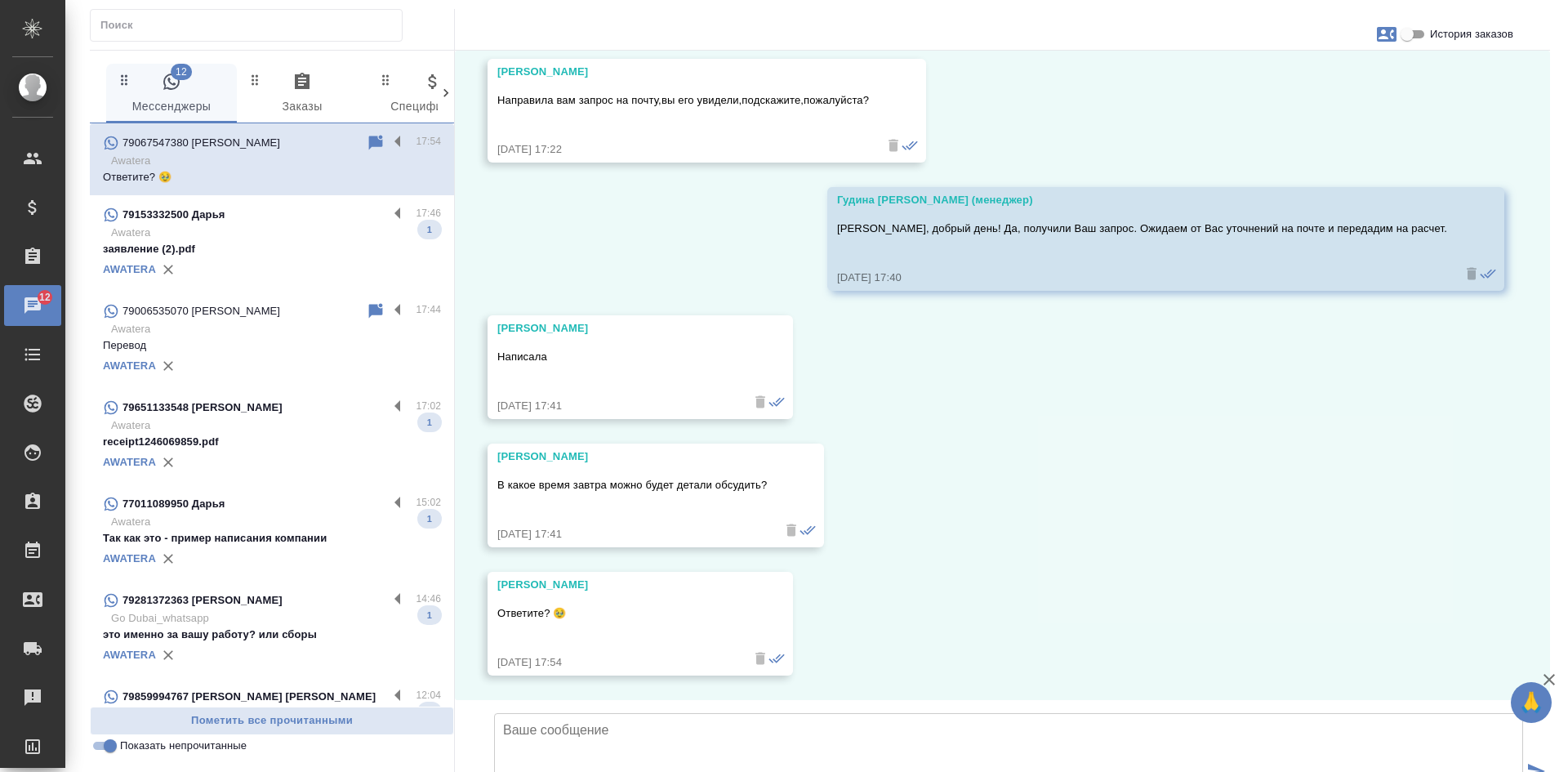
scroll to position [442, 0]
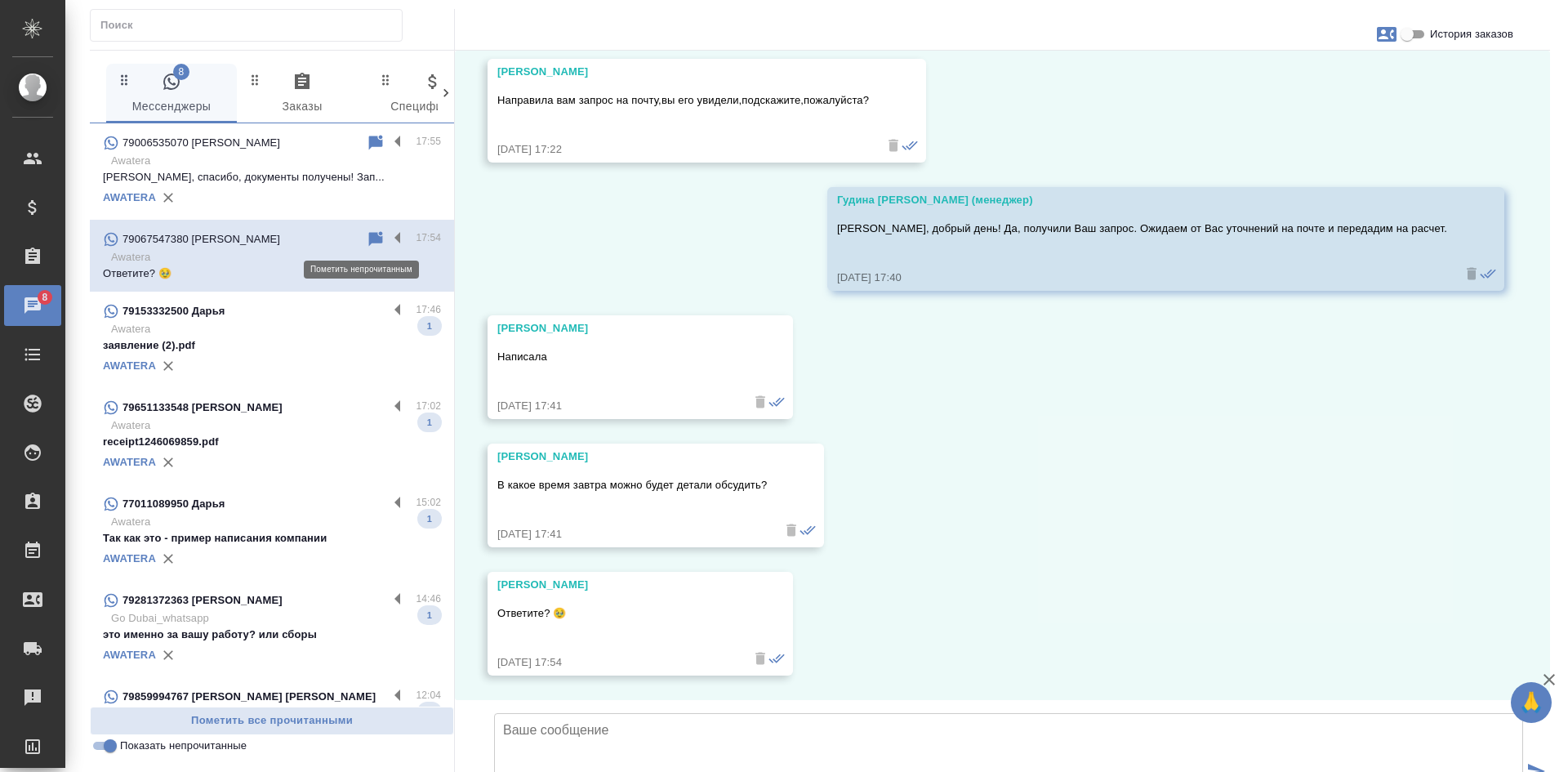
click at [369, 237] on icon at bounding box center [375, 239] width 14 height 15
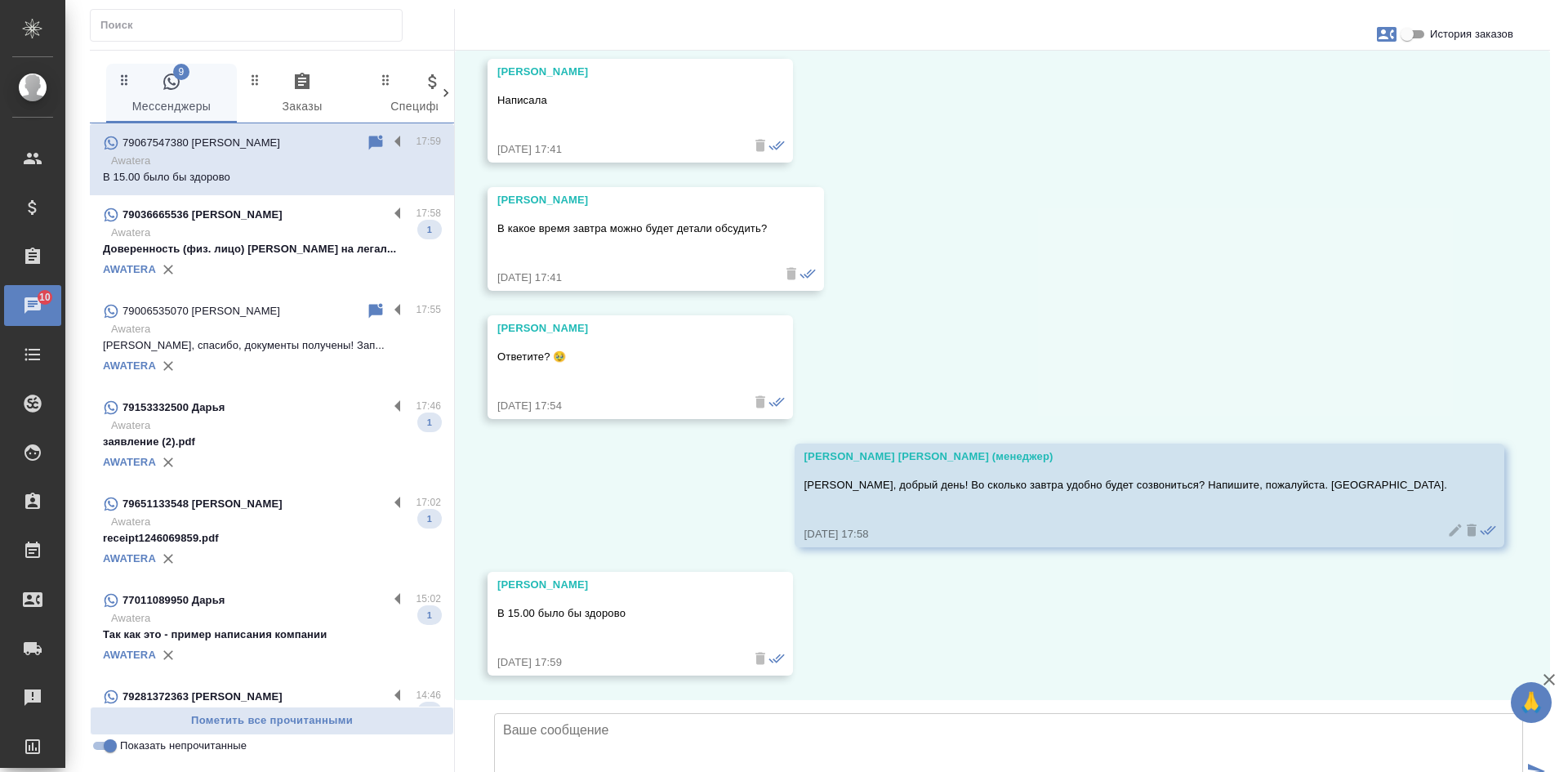
scroll to position [698, 0]
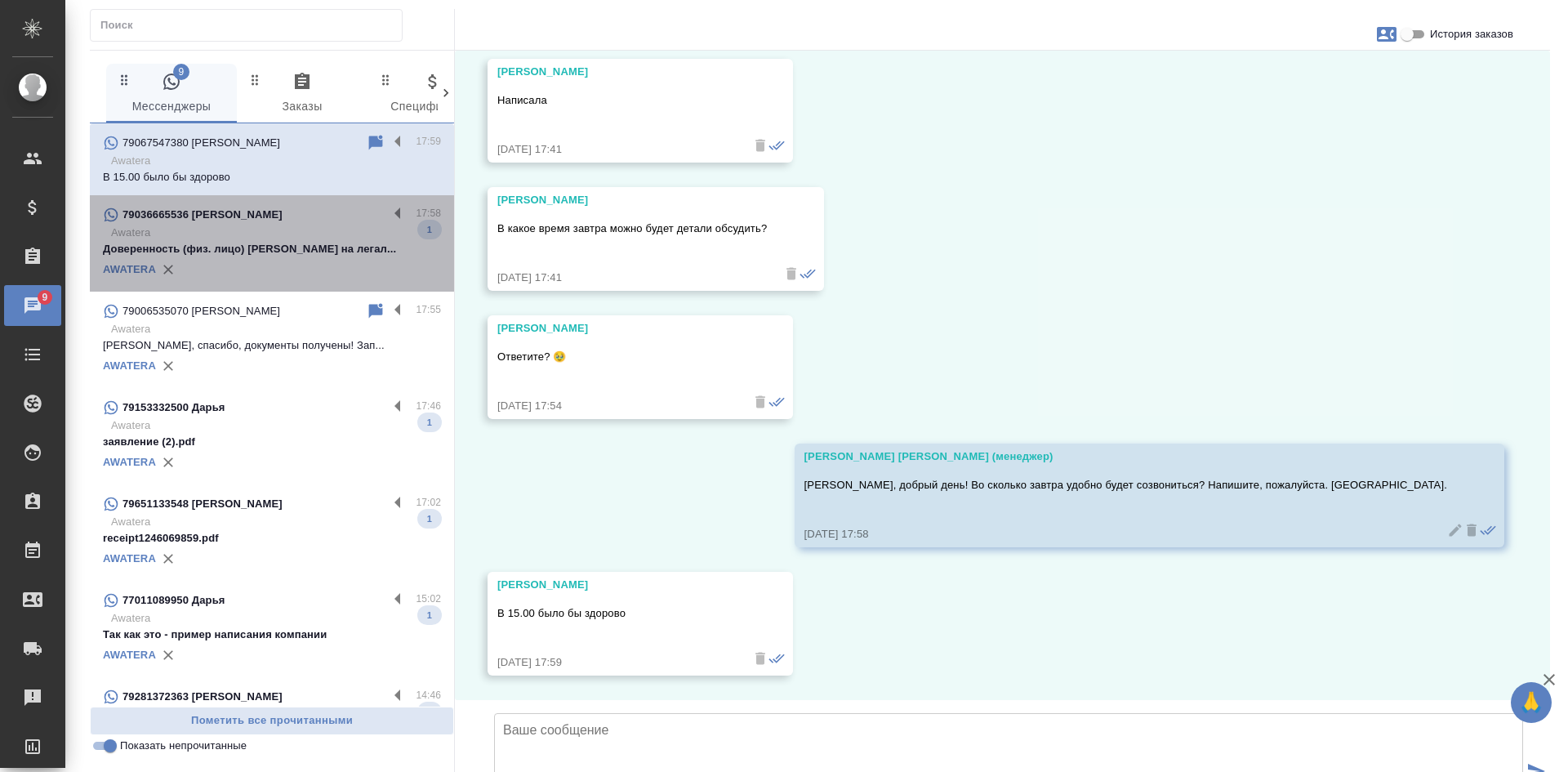
click at [289, 272] on div "AWATERA" at bounding box center [271, 270] width 338 height 25
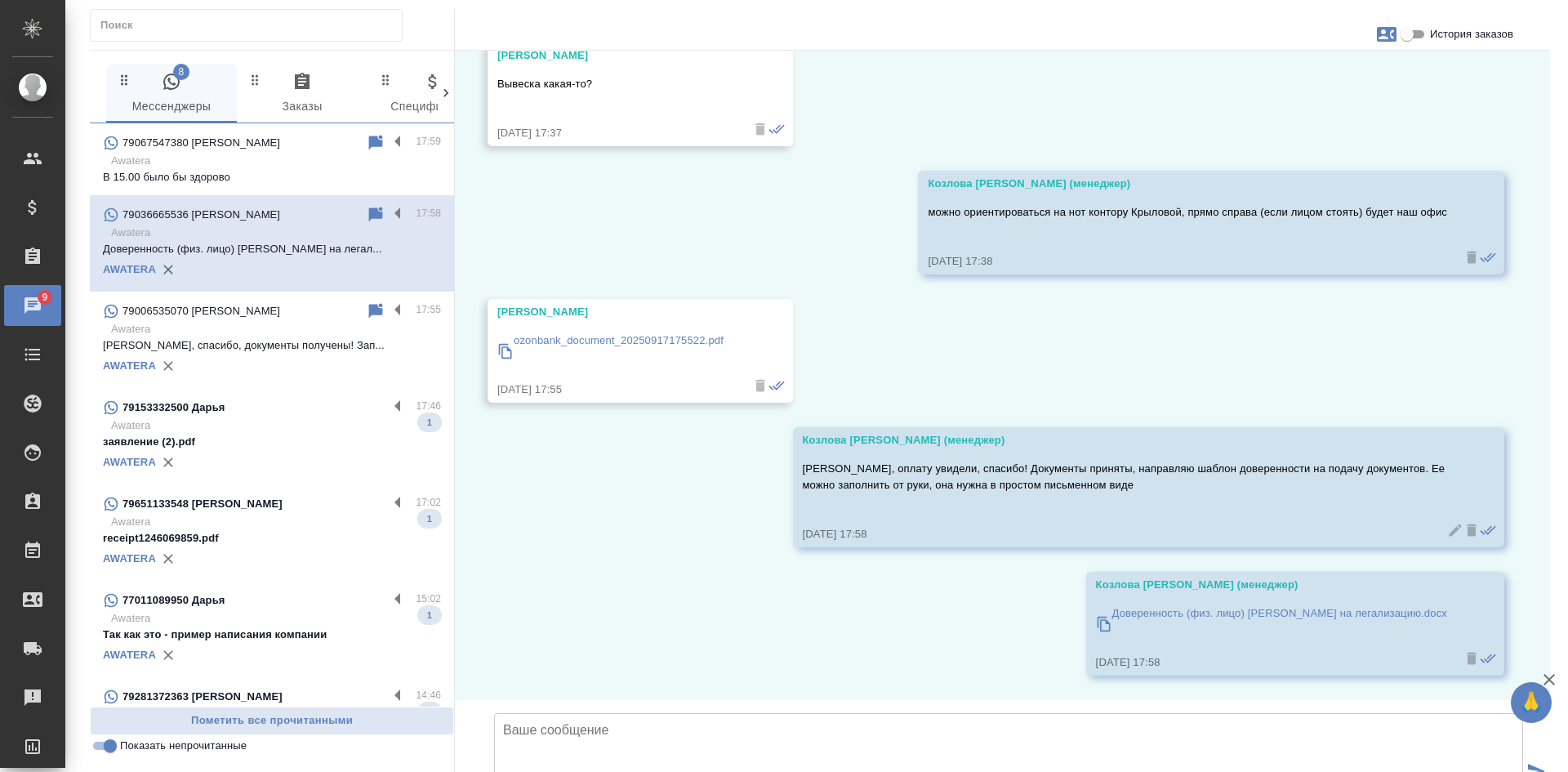
scroll to position [5741, 0]
click at [325, 429] on p "Awatera" at bounding box center [276, 425] width 330 height 16
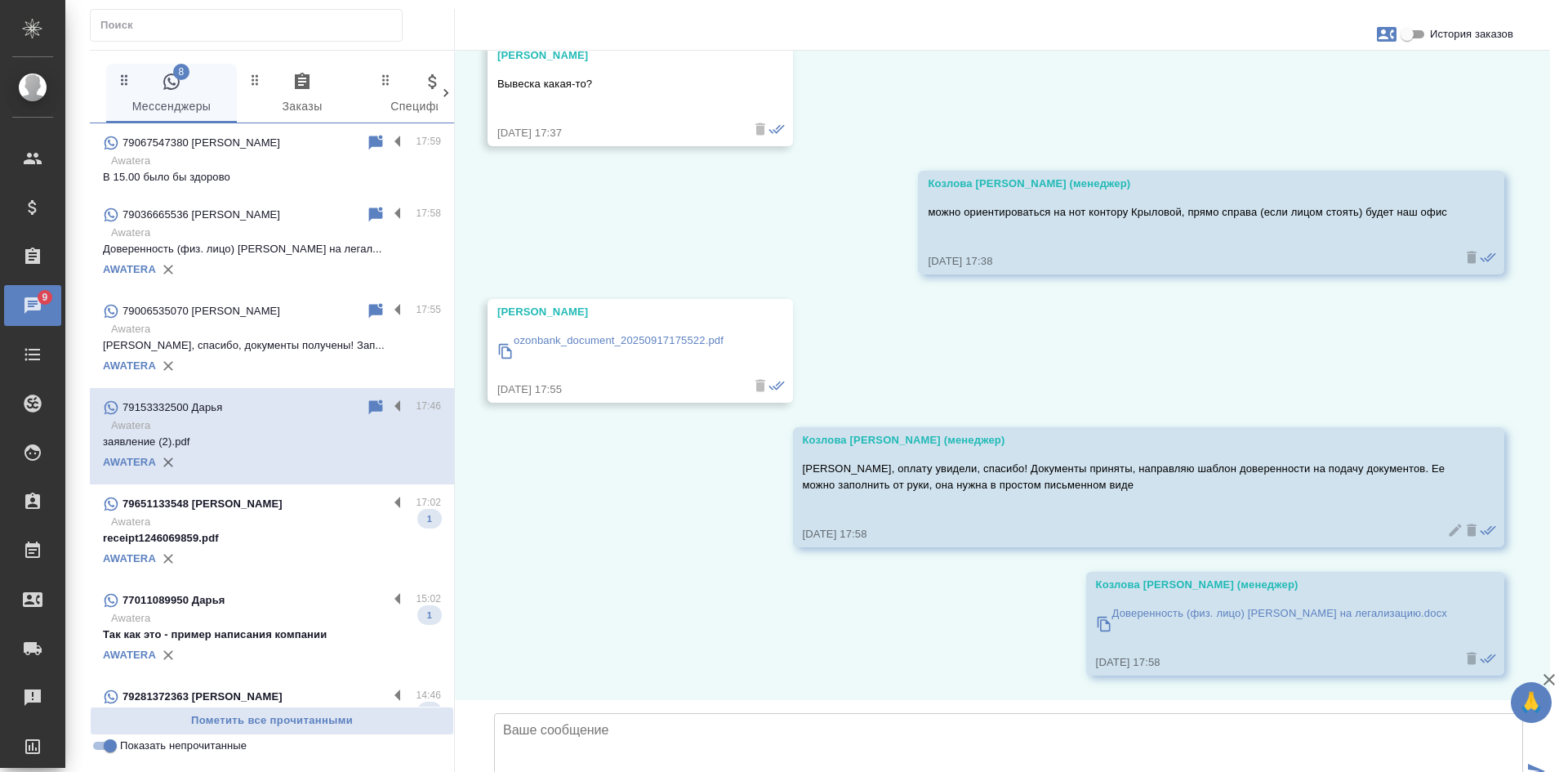
scroll to position [5561, 0]
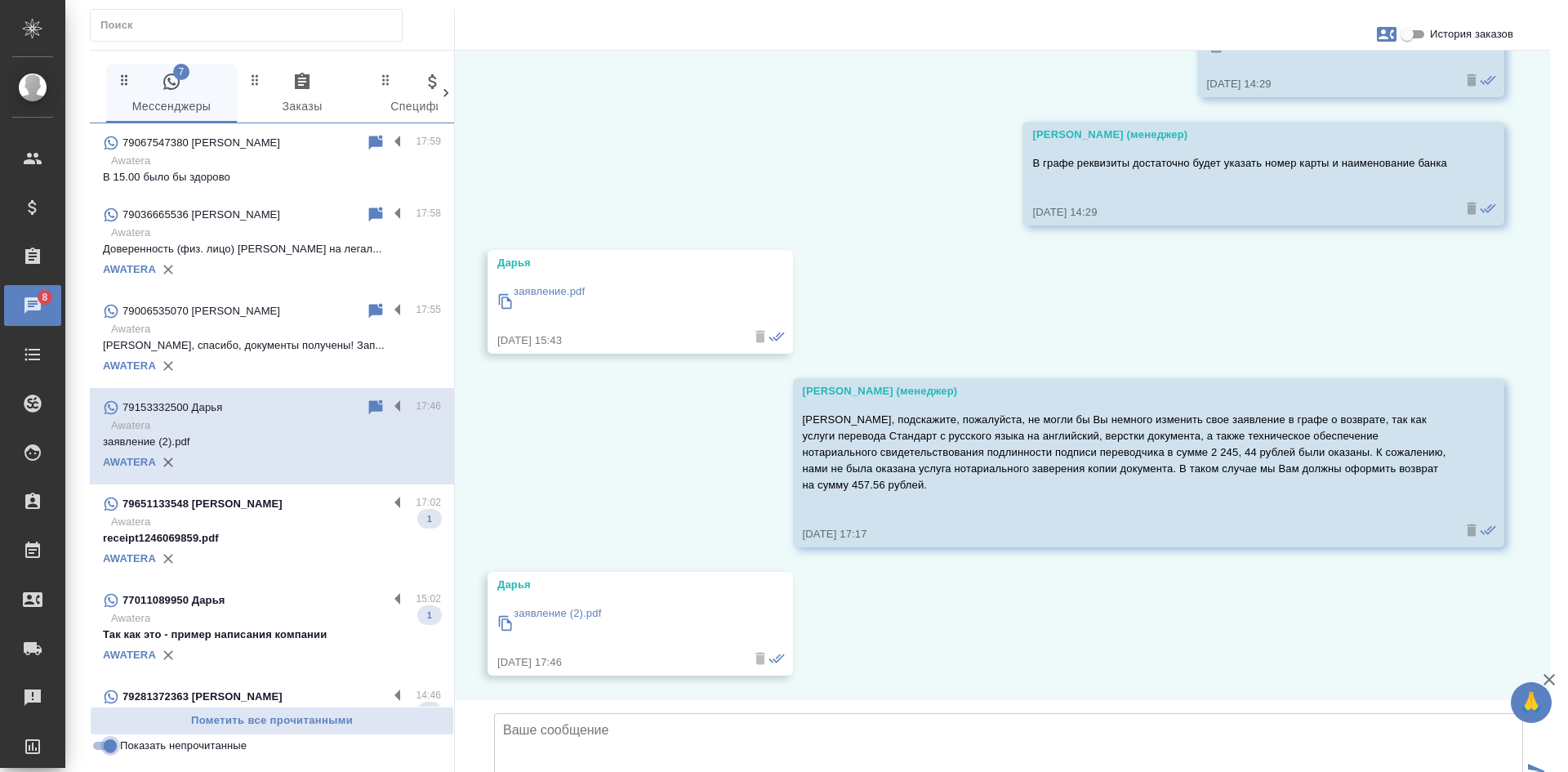
click at [96, 751] on input "Показать непрочитанные" at bounding box center [110, 746] width 59 height 20
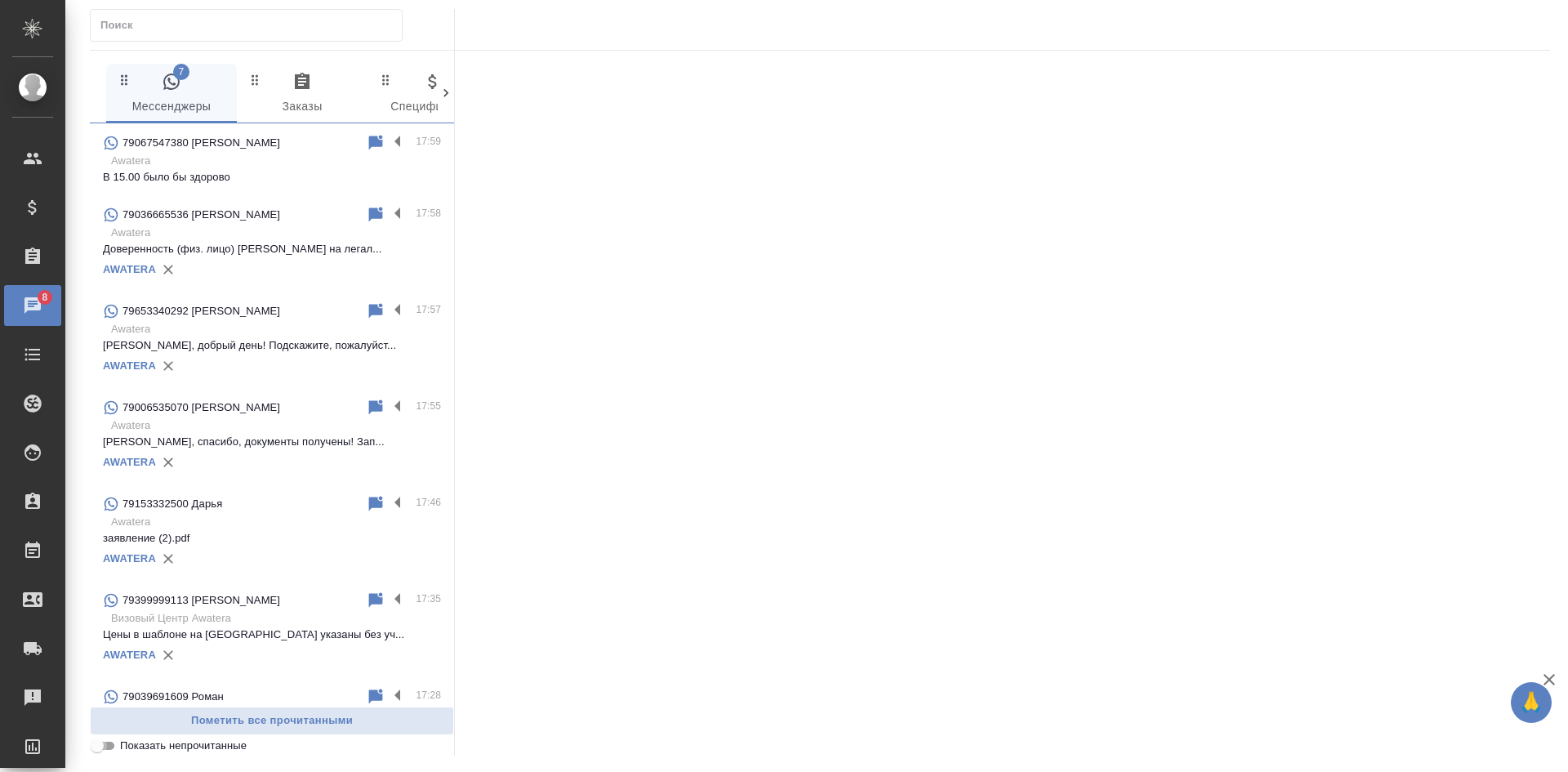
click at [96, 751] on input "Показать непрочитанные" at bounding box center [97, 746] width 59 height 20
checkbox input "true"
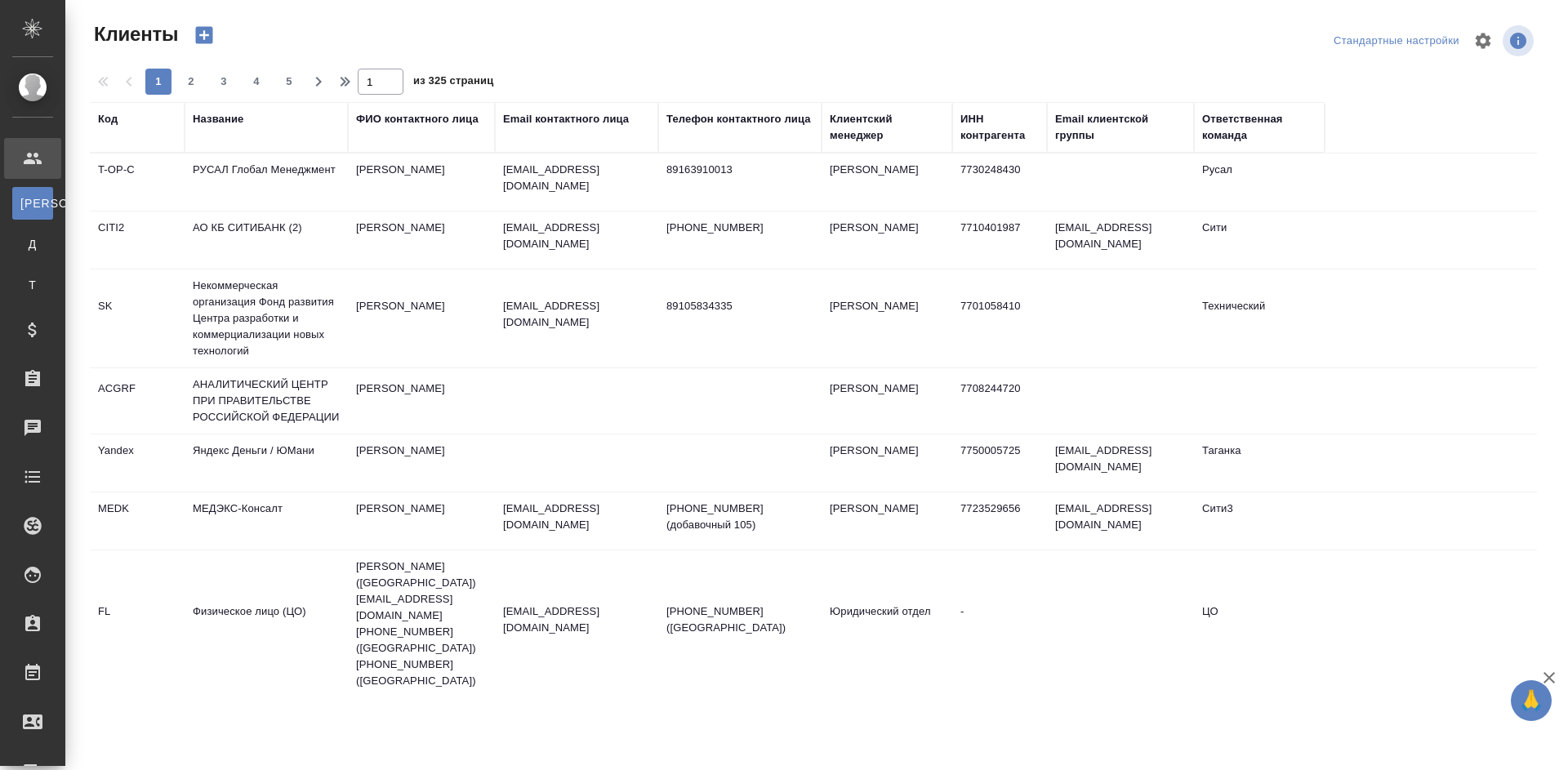
select select "RU"
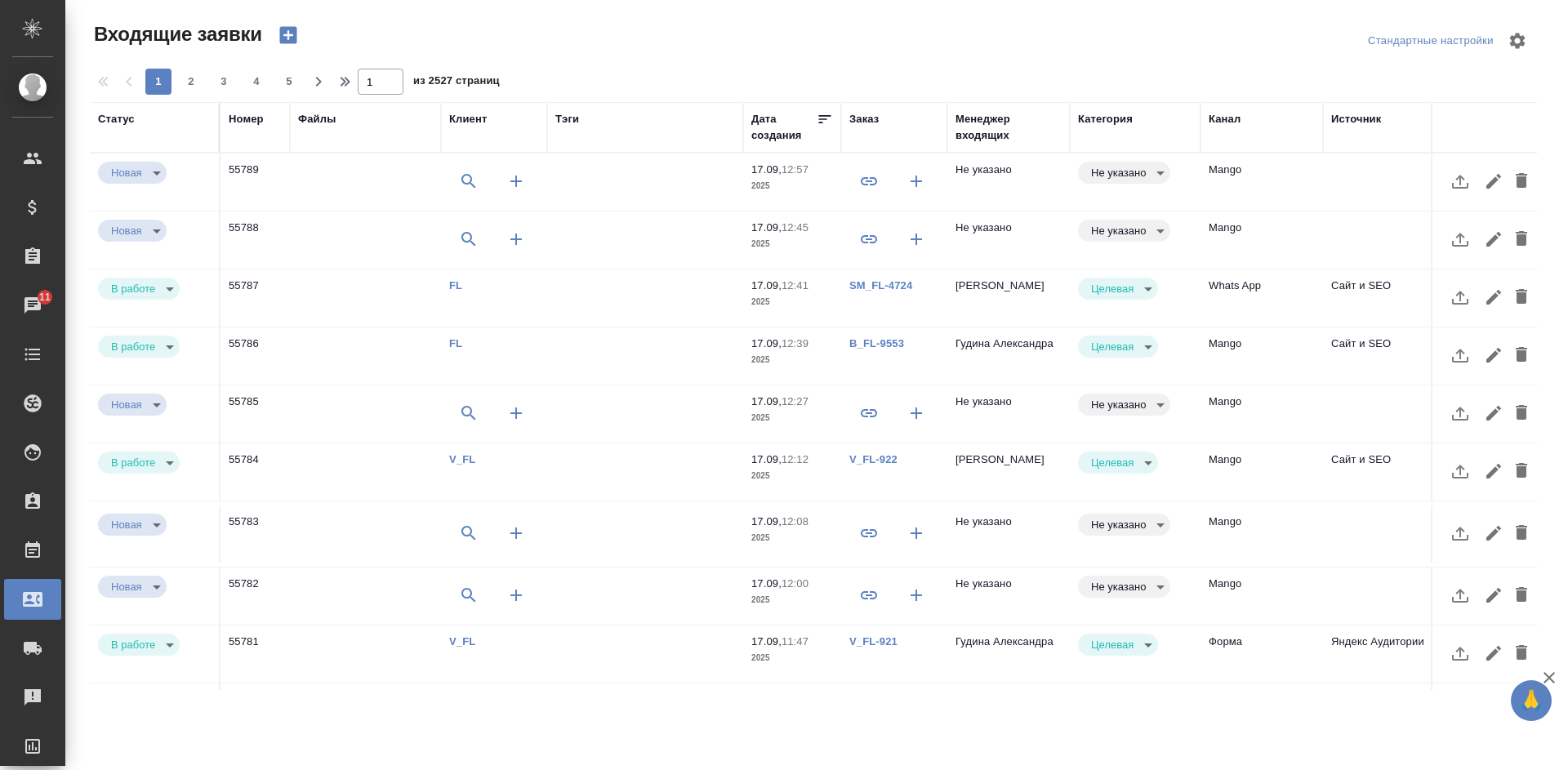
select select "RU"
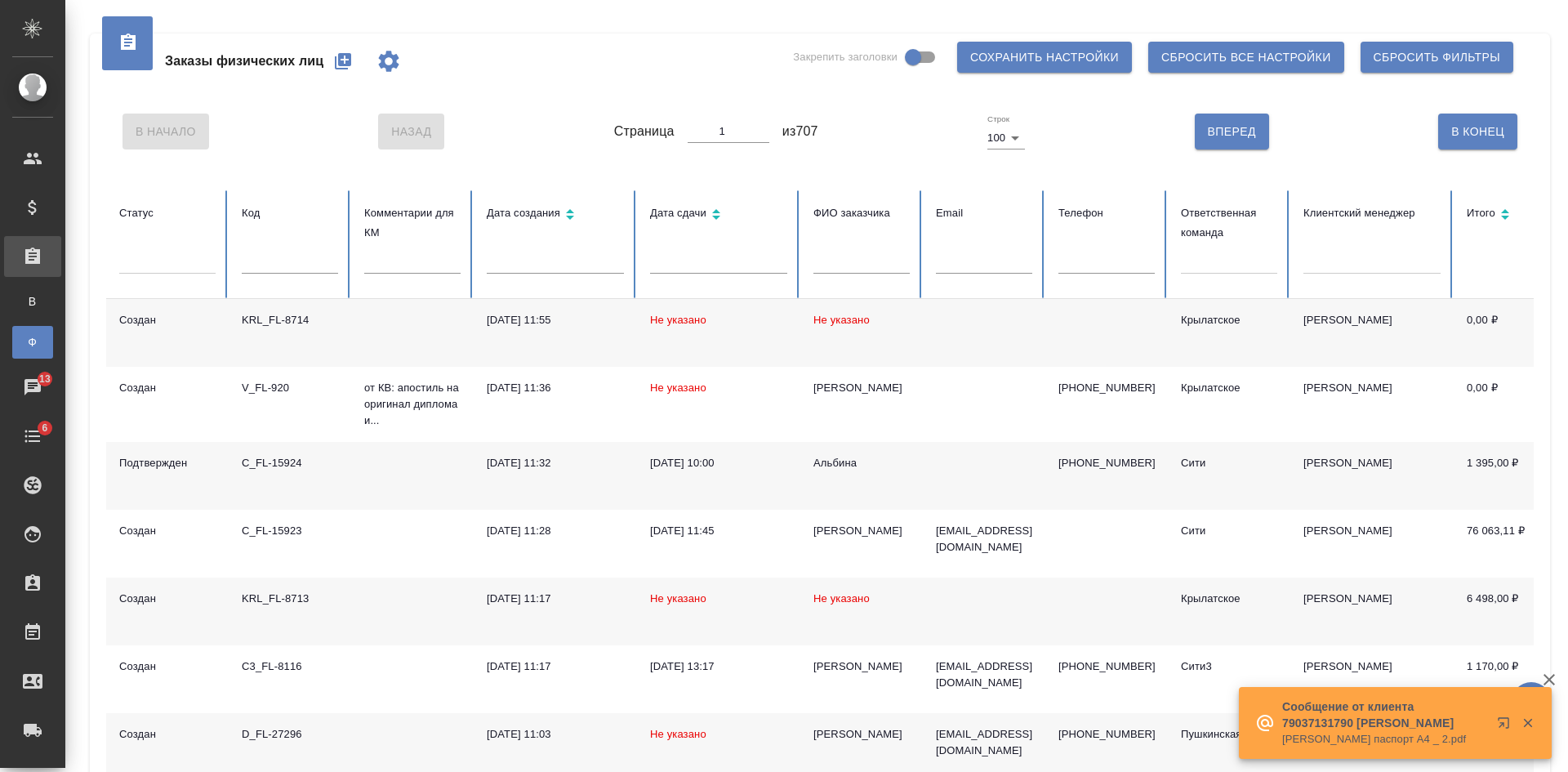
click at [1105, 257] on input "text" at bounding box center [1106, 263] width 96 height 23
paste input "79150874040"
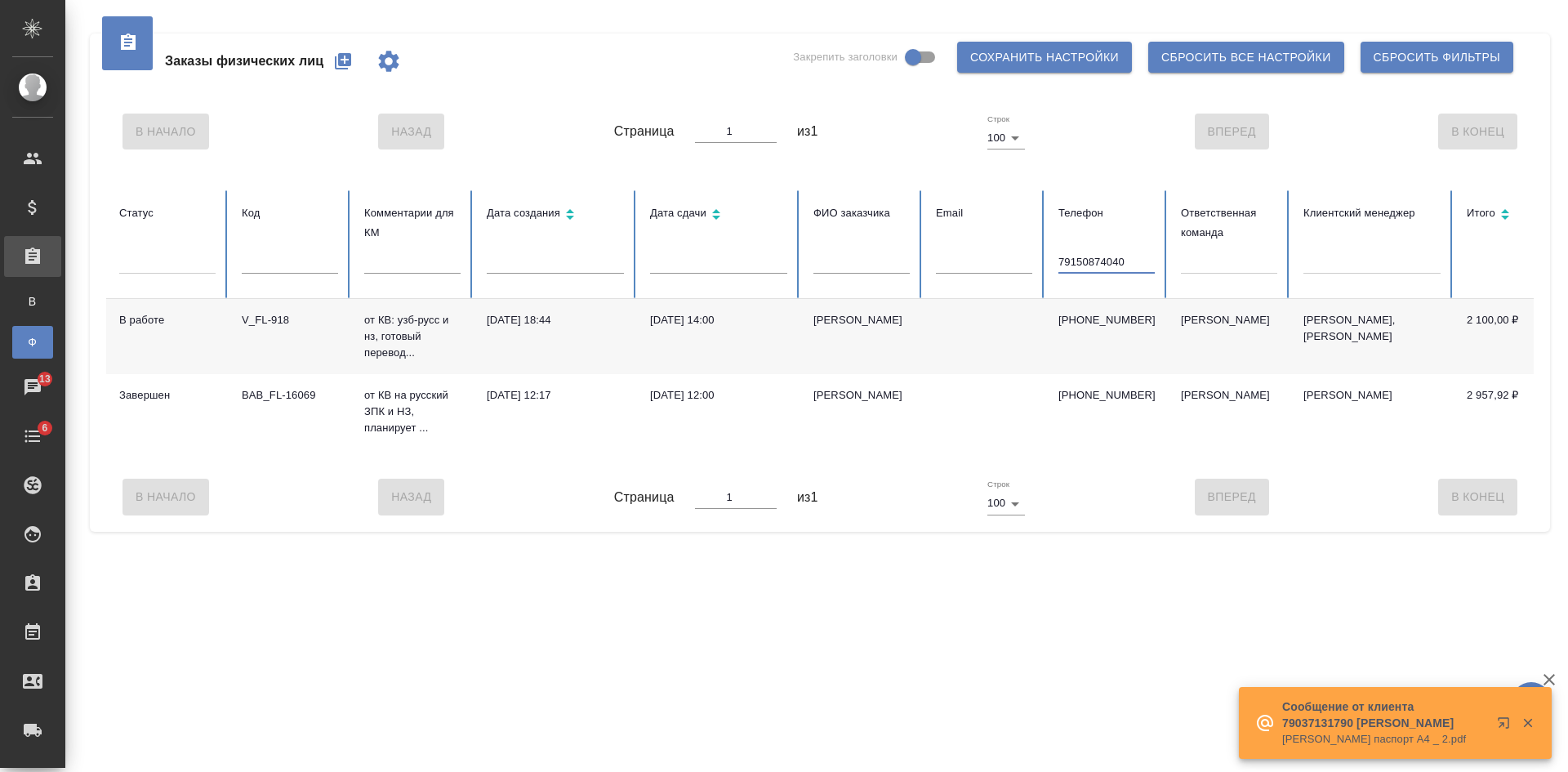
click at [1064, 262] on input "79150874040" at bounding box center [1106, 263] width 96 height 23
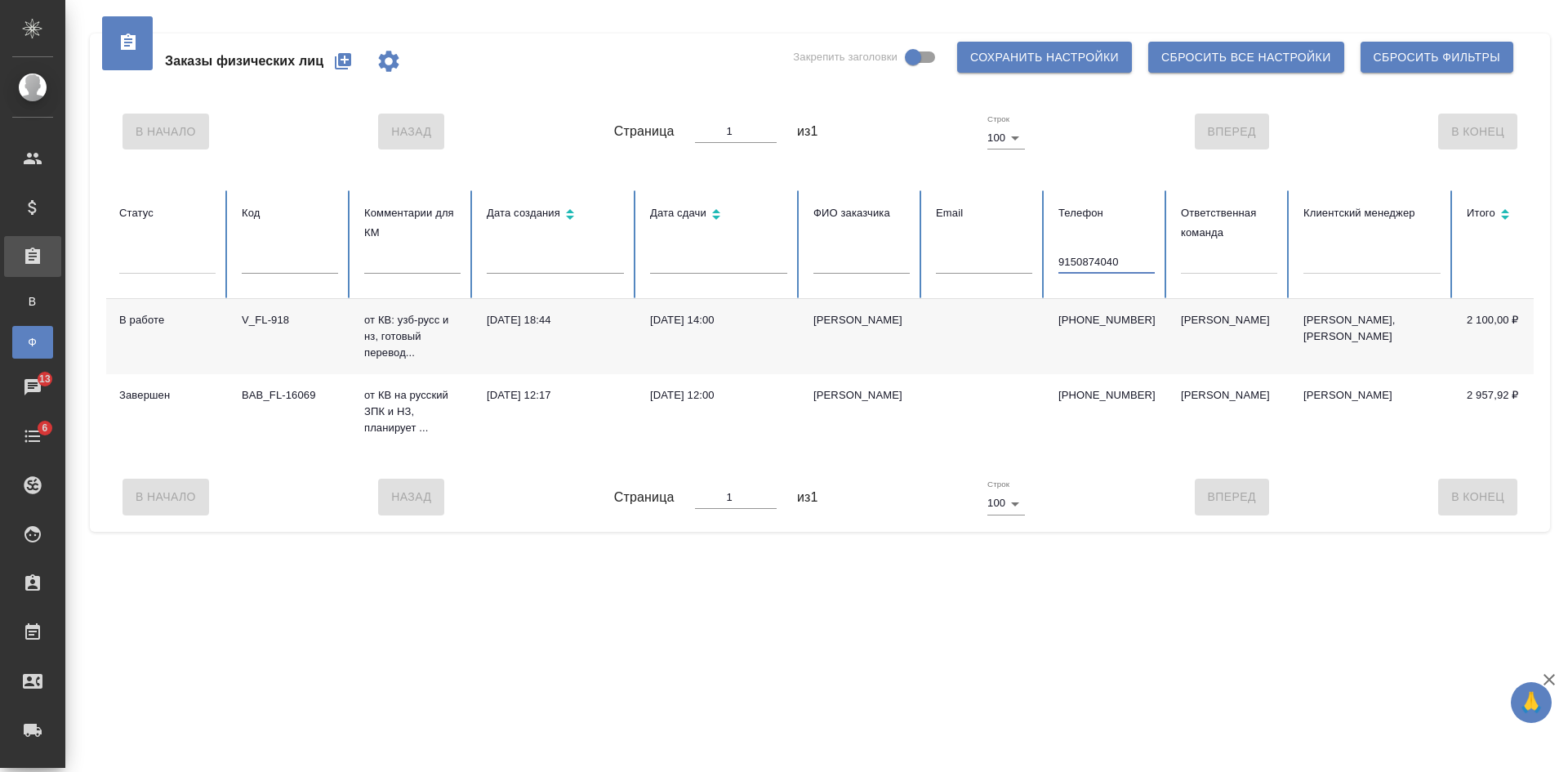
type input "9150874040"
click at [963, 327] on td at bounding box center [984, 337] width 123 height 75
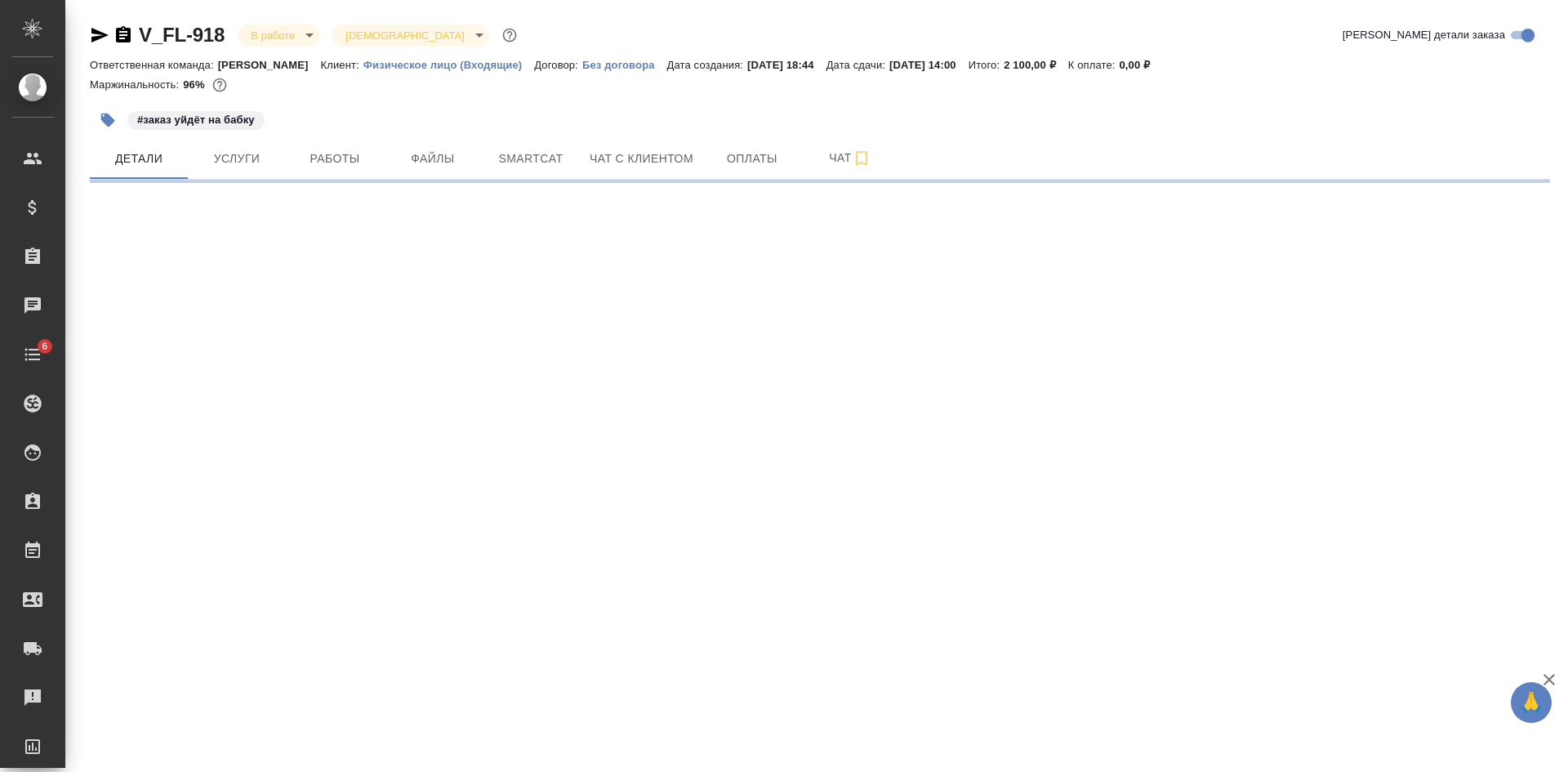
select select "RU"
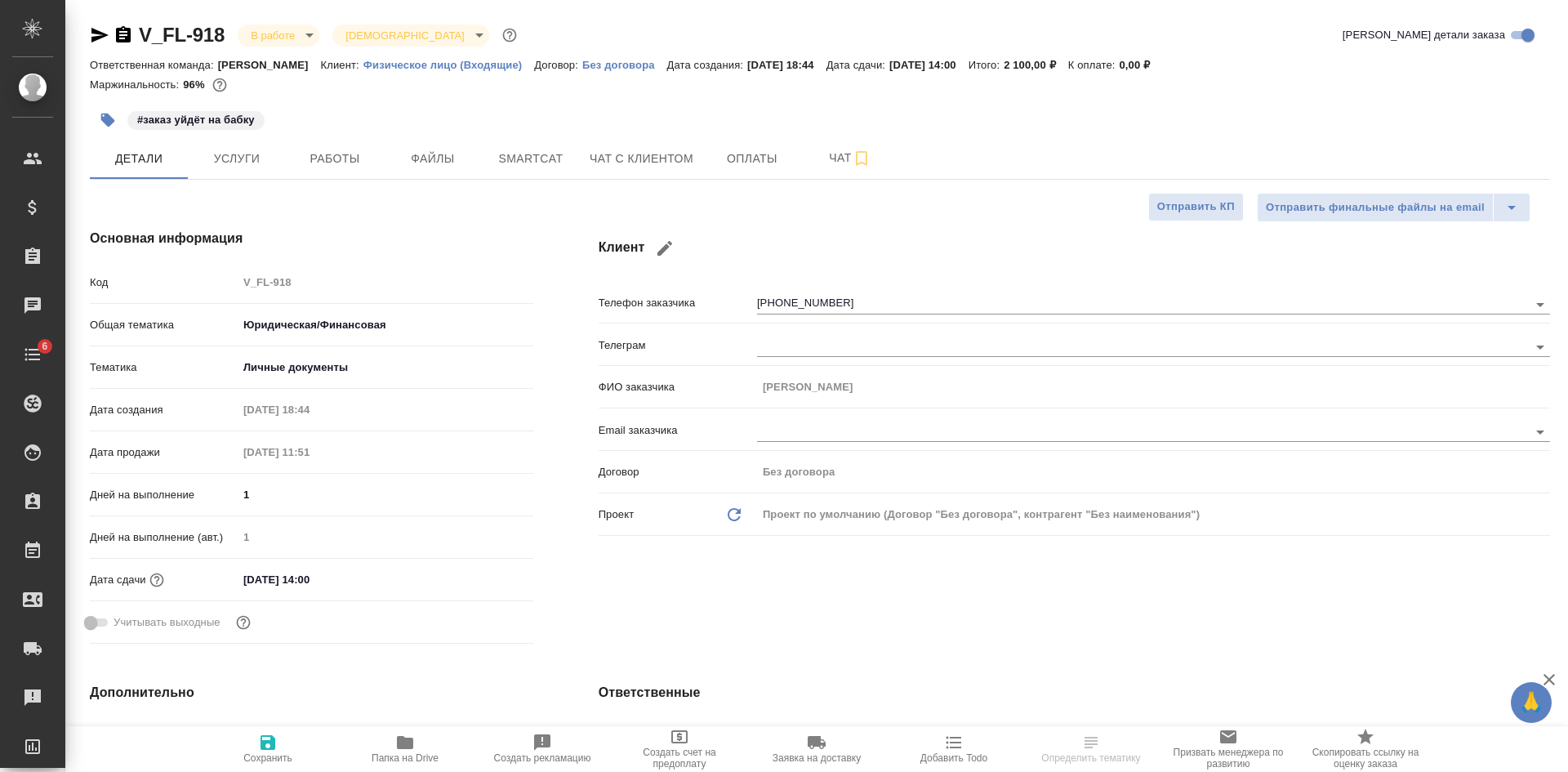
type textarea "x"
click at [97, 31] on icon "button" at bounding box center [100, 35] width 17 height 15
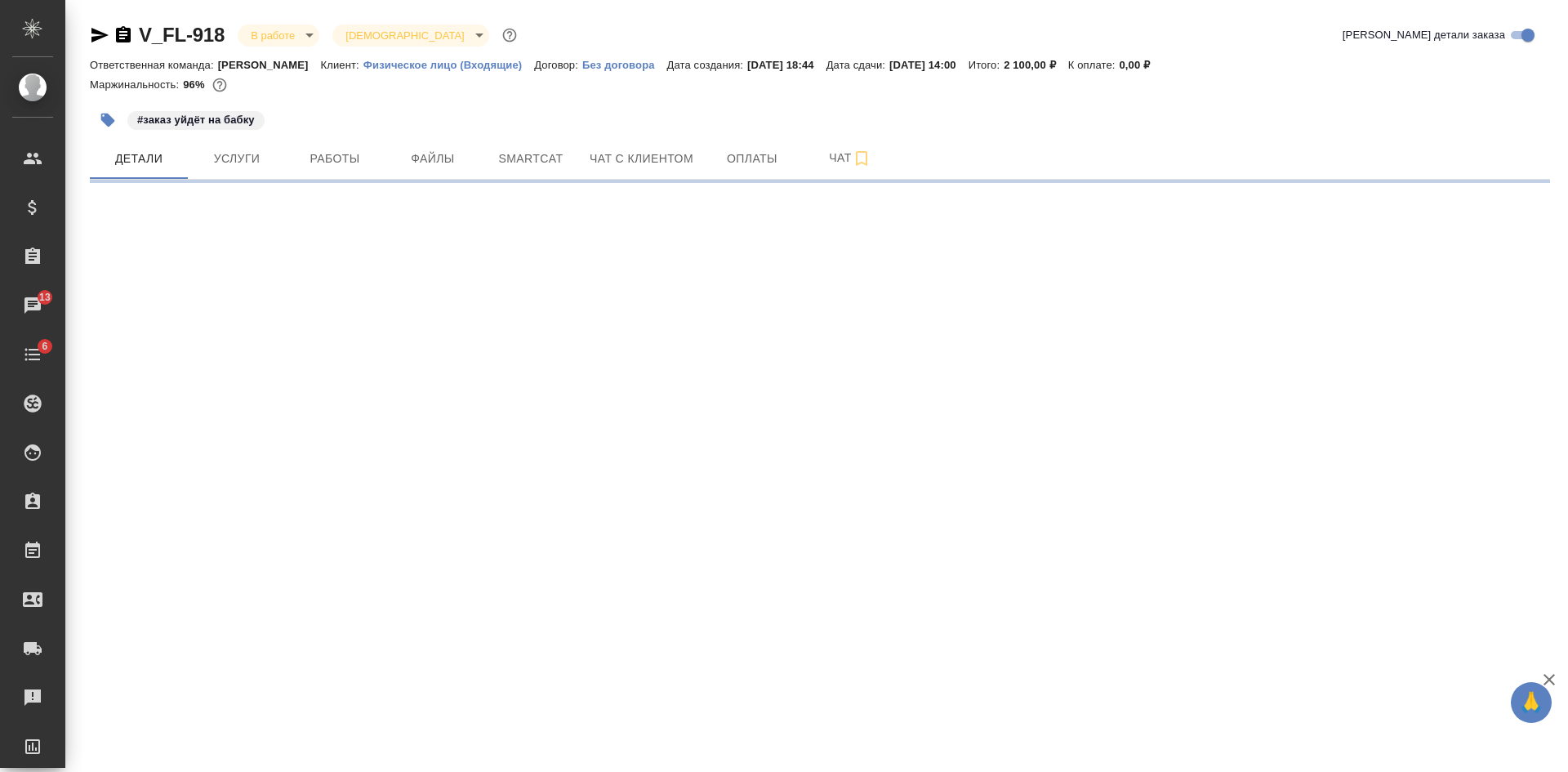
select select "RU"
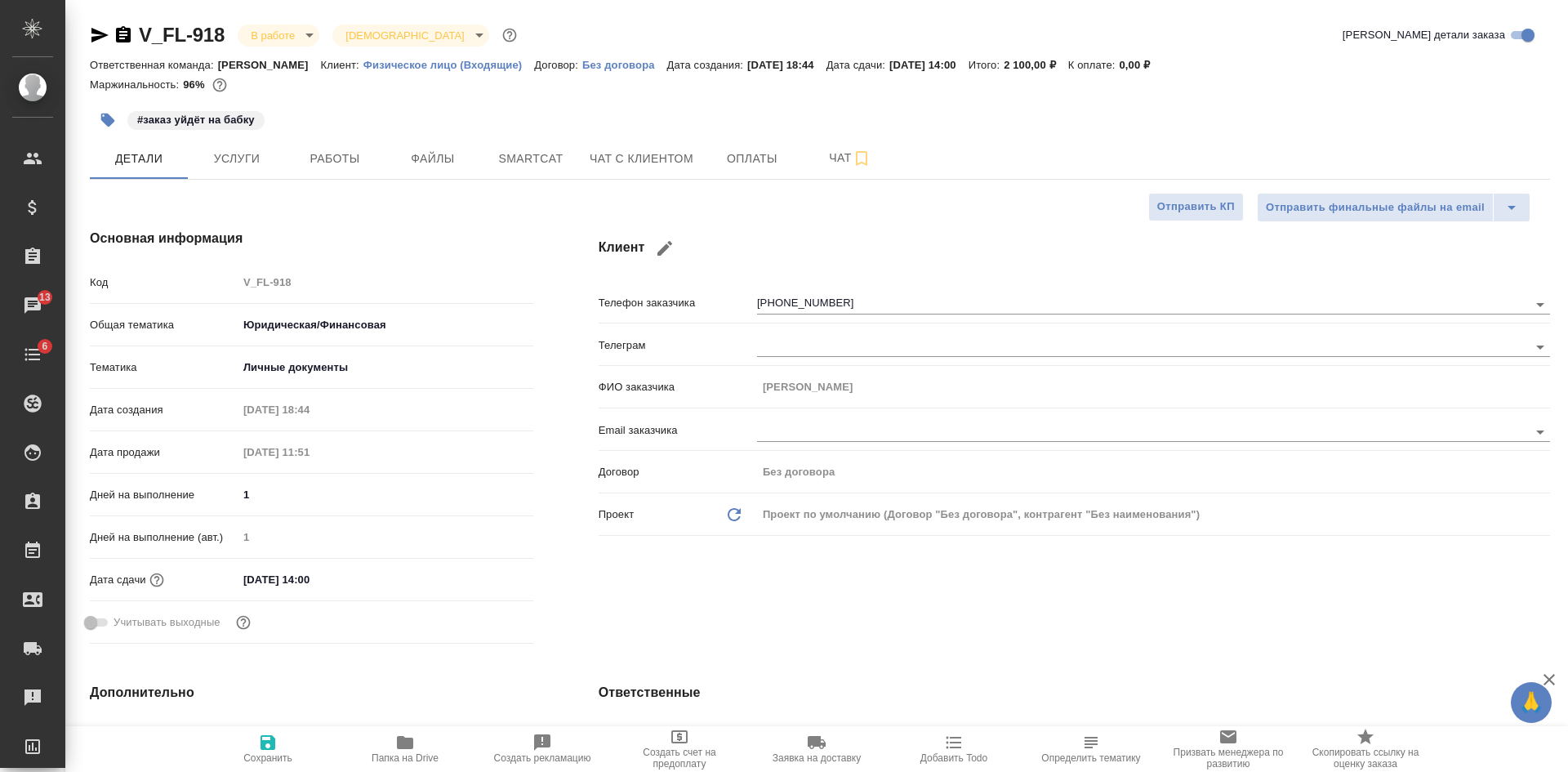
type textarea "x"
click at [622, 165] on span "Чат с клиентом" at bounding box center [641, 159] width 104 height 20
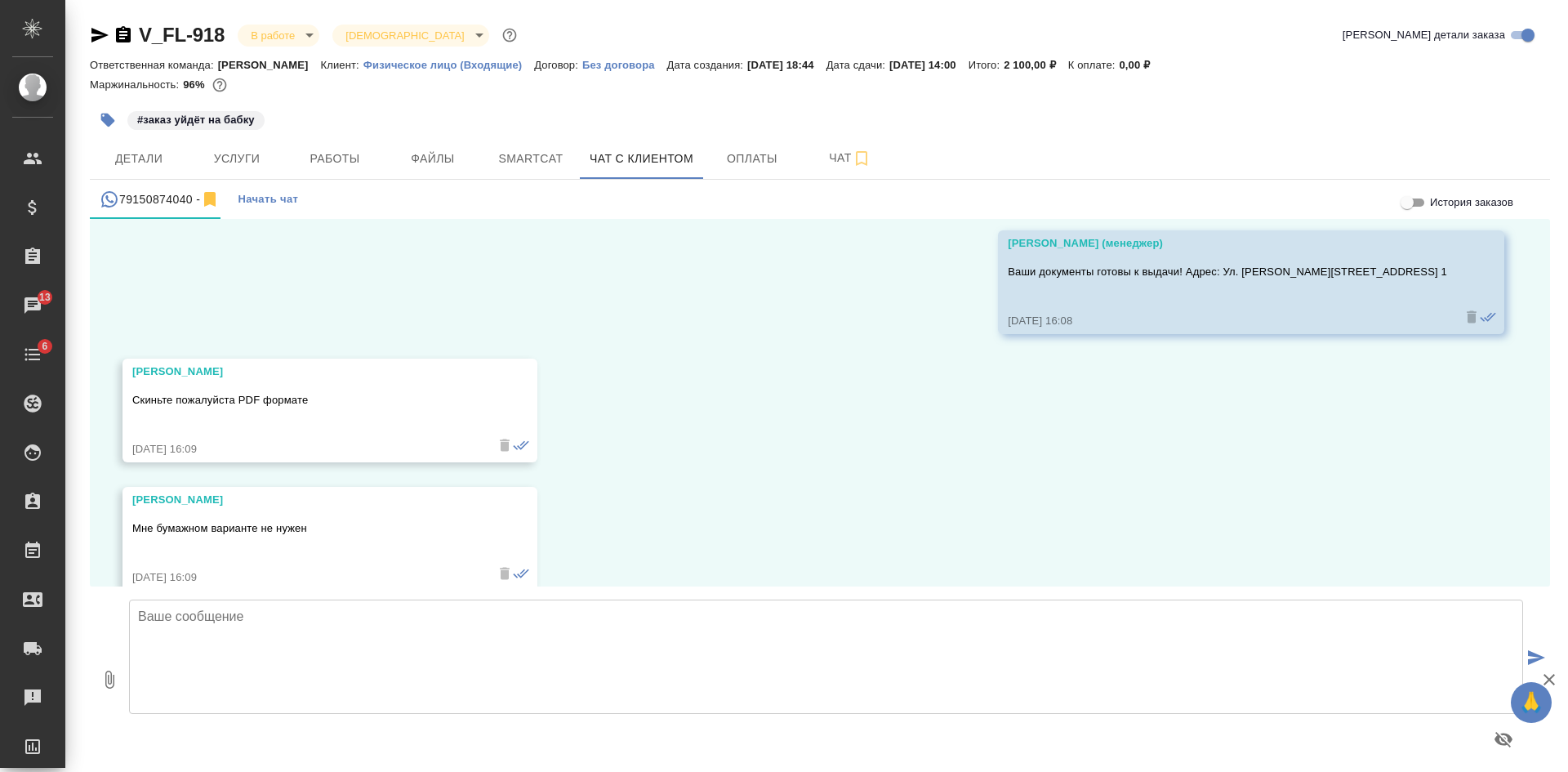
scroll to position [5338, 0]
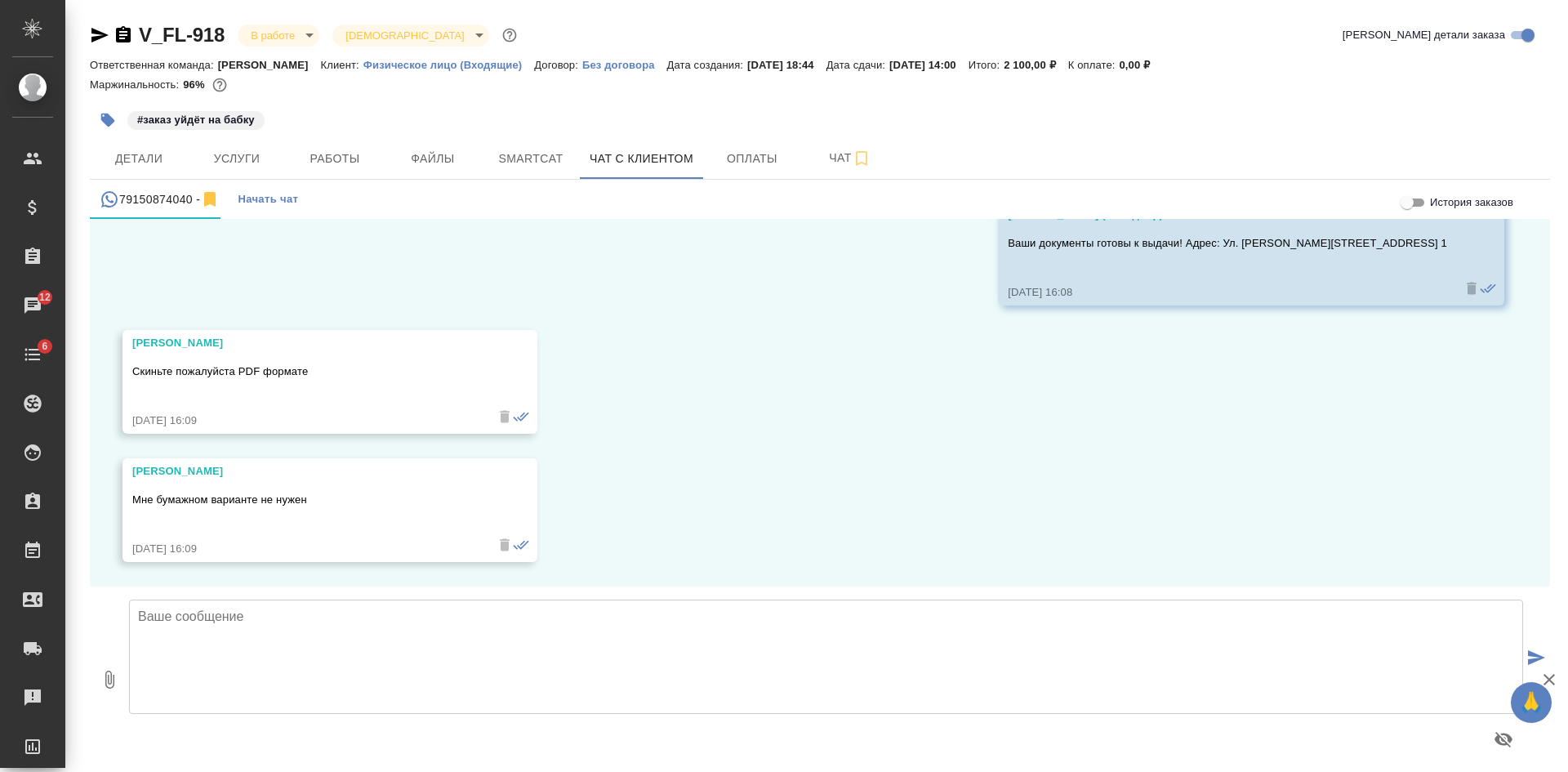
click at [240, 280] on div "02.07, среда Борис 02.07.25, 12:12 Борис 02.07.25, 12:12 Борис Добрый день! 02.…" at bounding box center [820, 402] width 1460 height 367
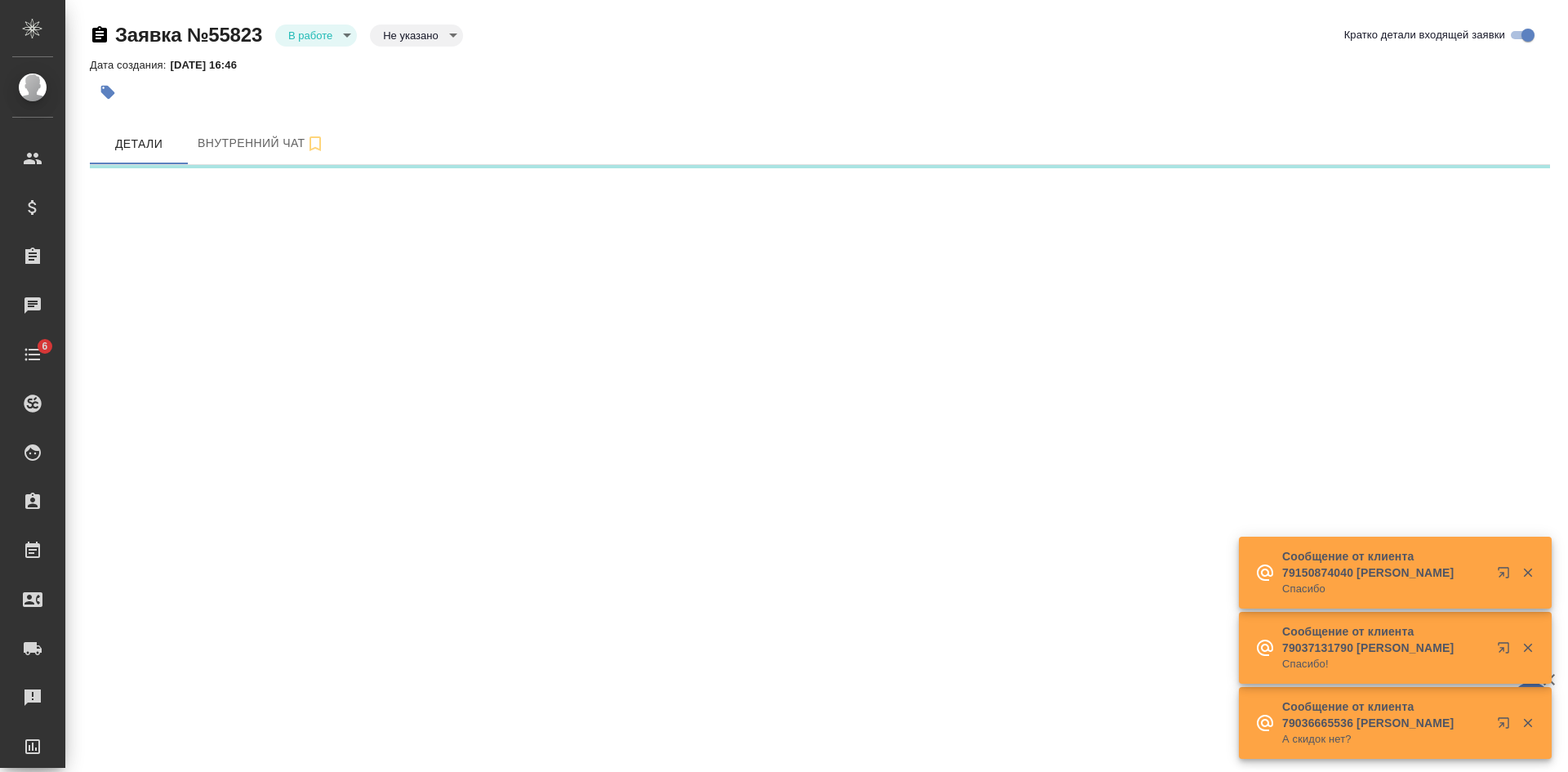
select select "RU"
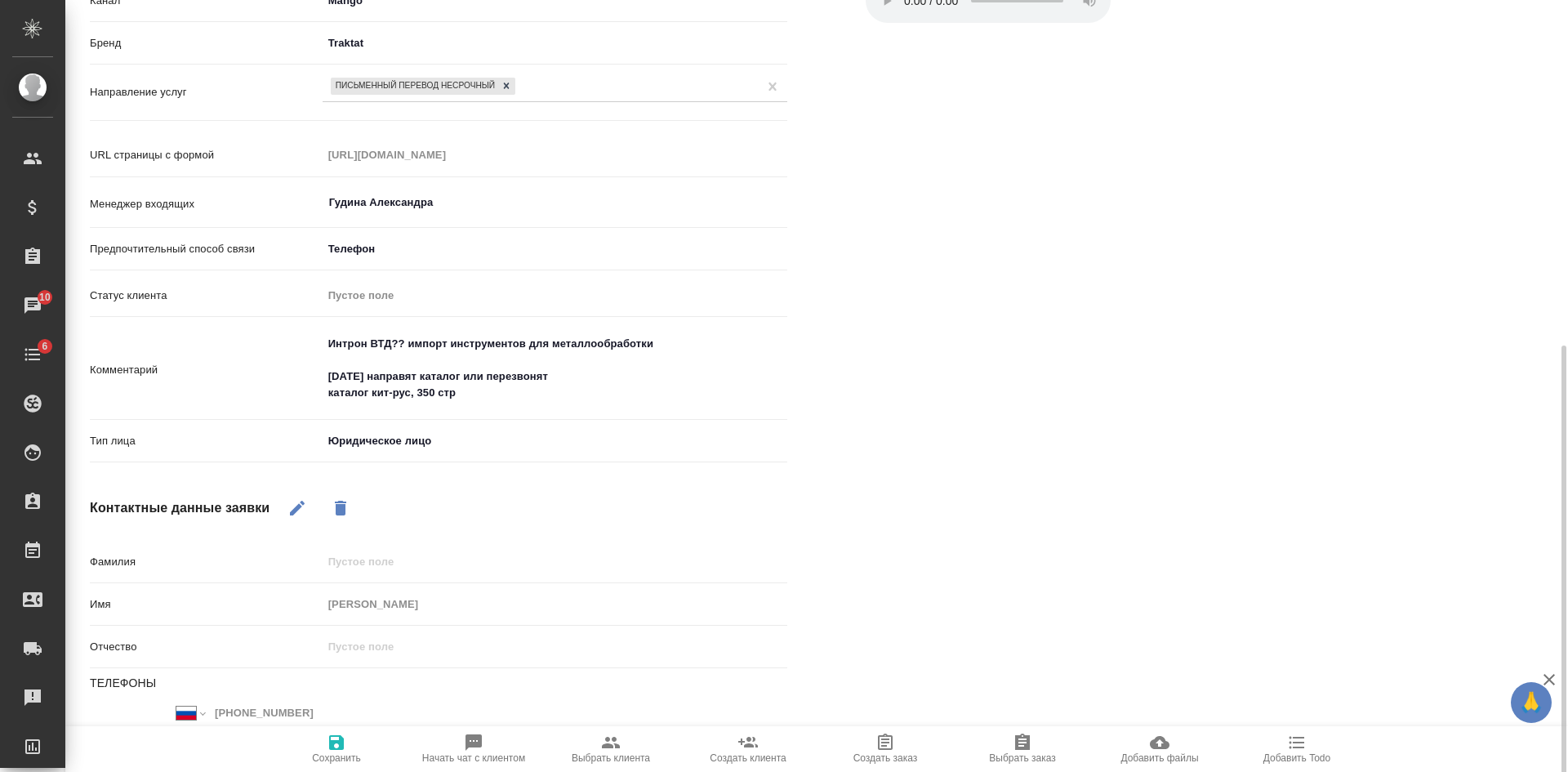
scroll to position [408, 0]
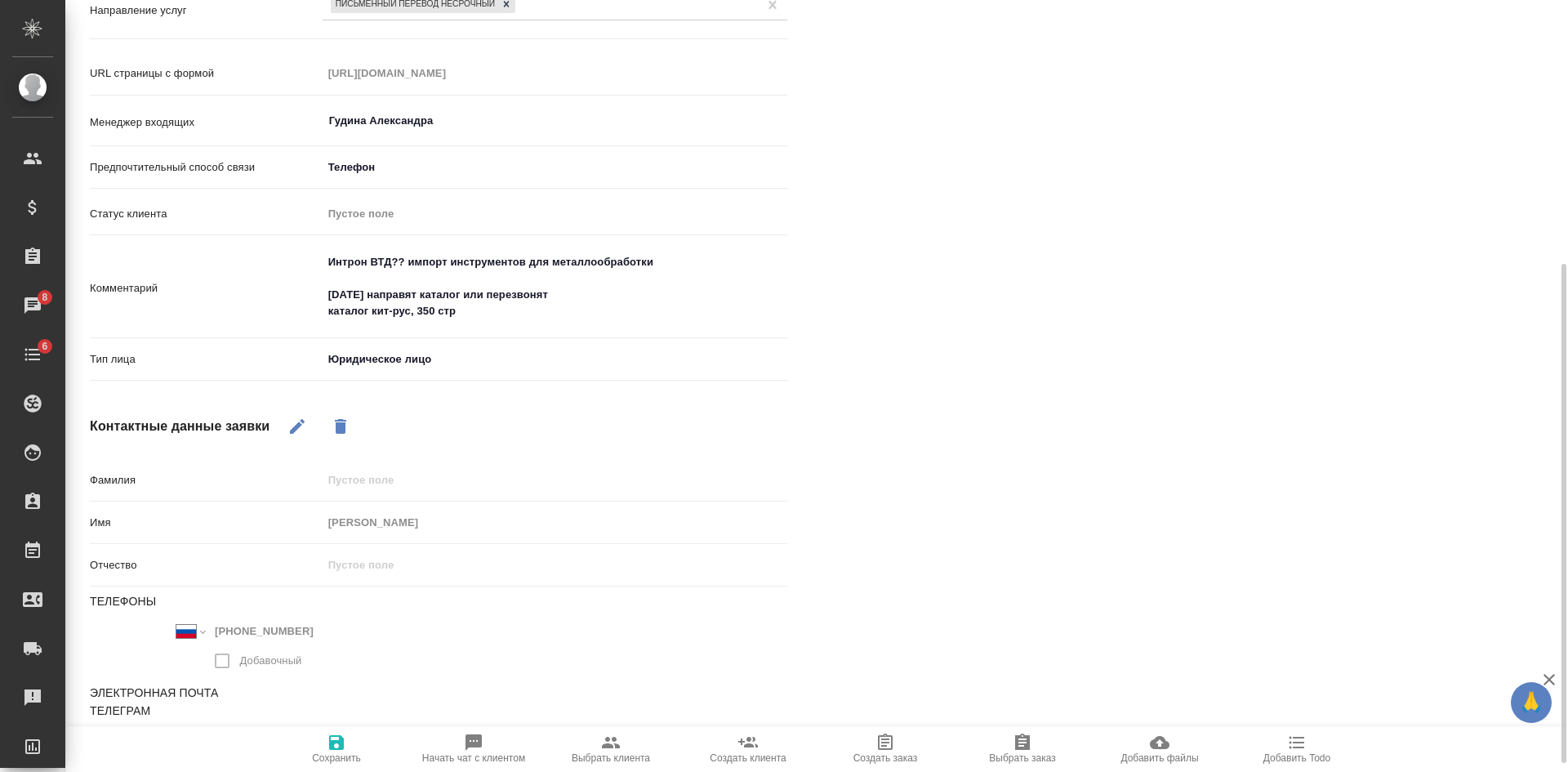
type textarea "x"
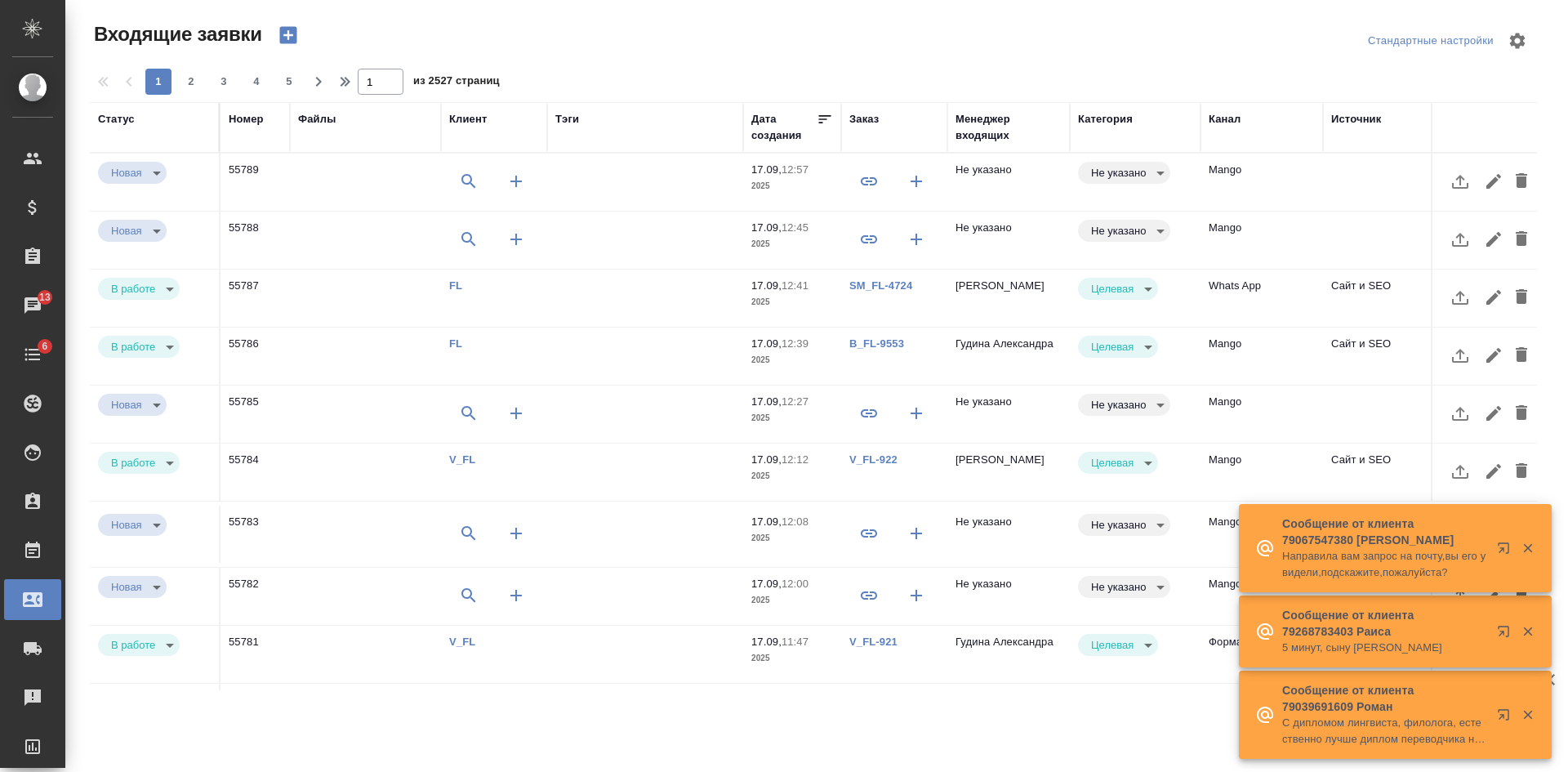
select select "RU"
click at [1022, 203] on td "Не указано" at bounding box center [1009, 182] width 123 height 57
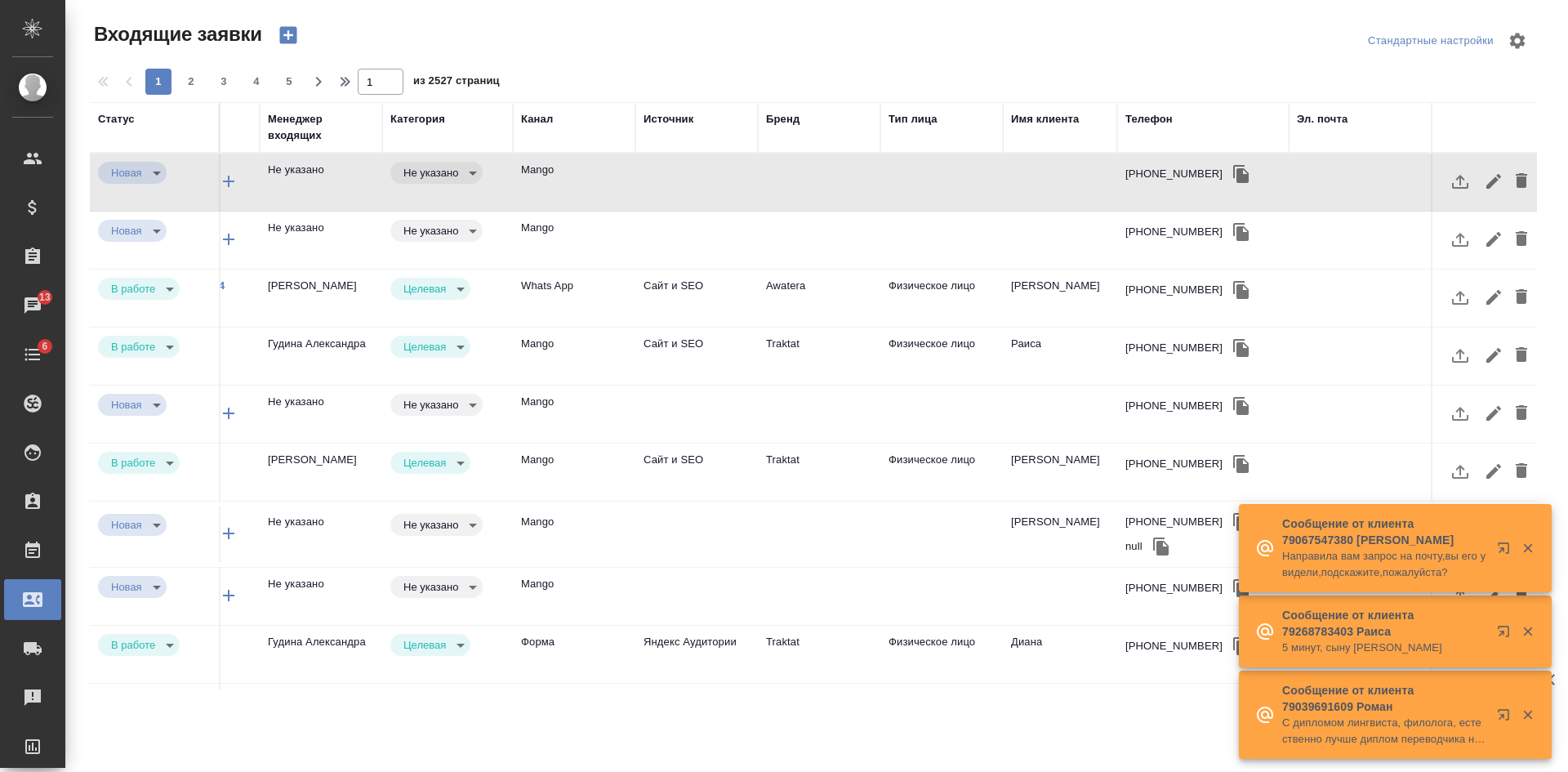
scroll to position [0, 721]
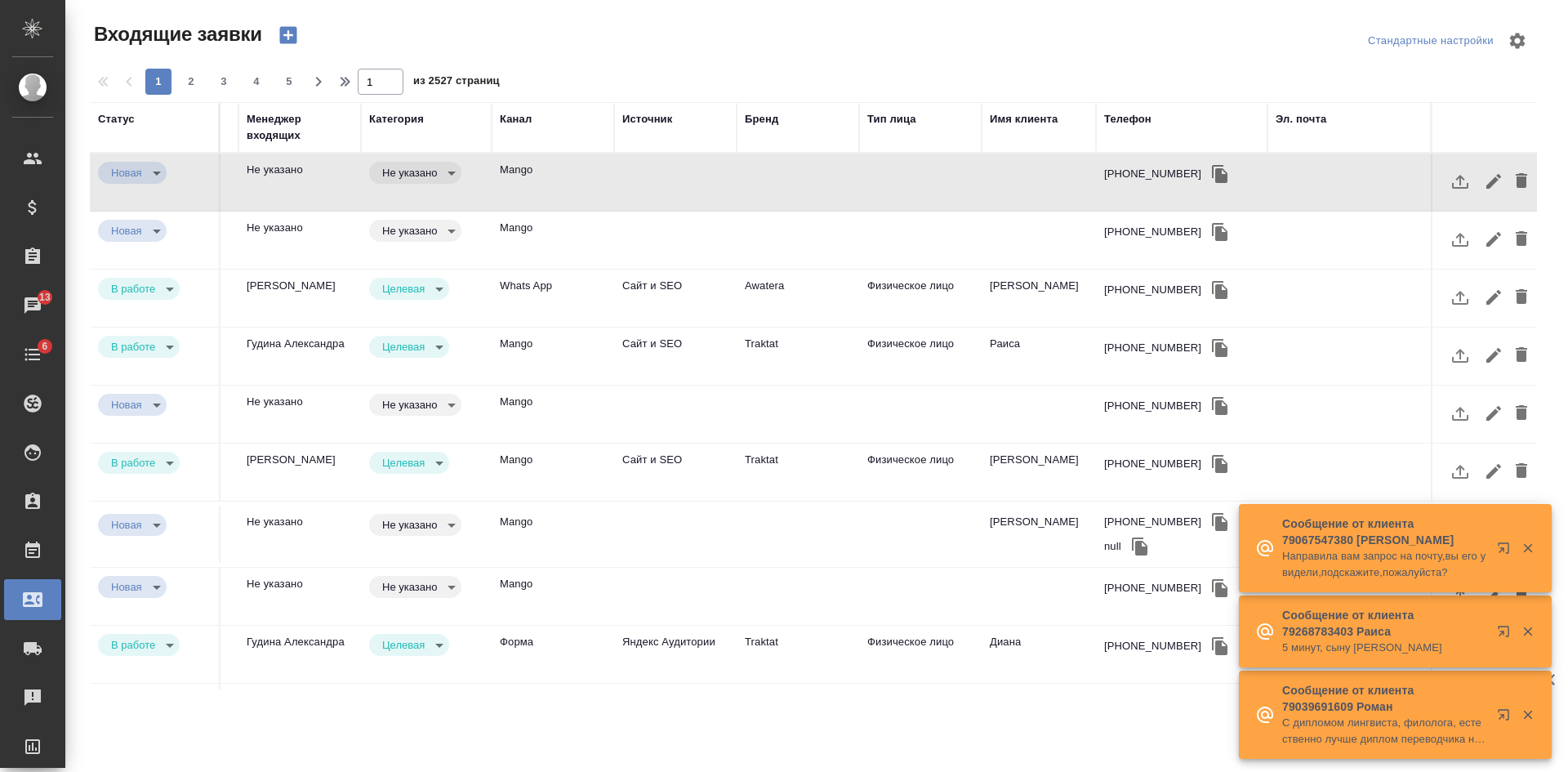
click at [1110, 114] on div "Телефон" at bounding box center [1127, 119] width 47 height 16
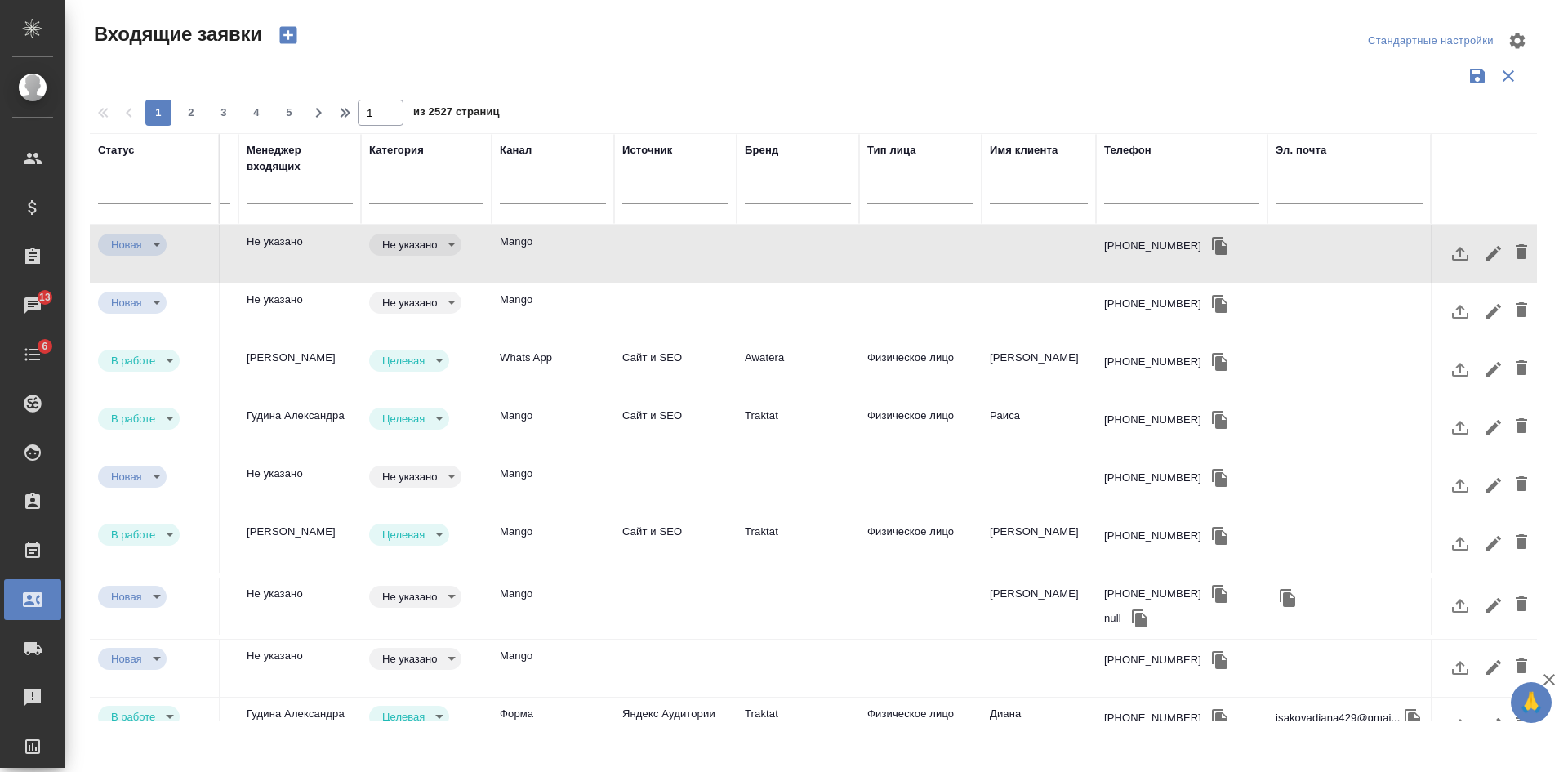
click at [1123, 194] on input "text" at bounding box center [1181, 193] width 155 height 20
paste input "79006535070"
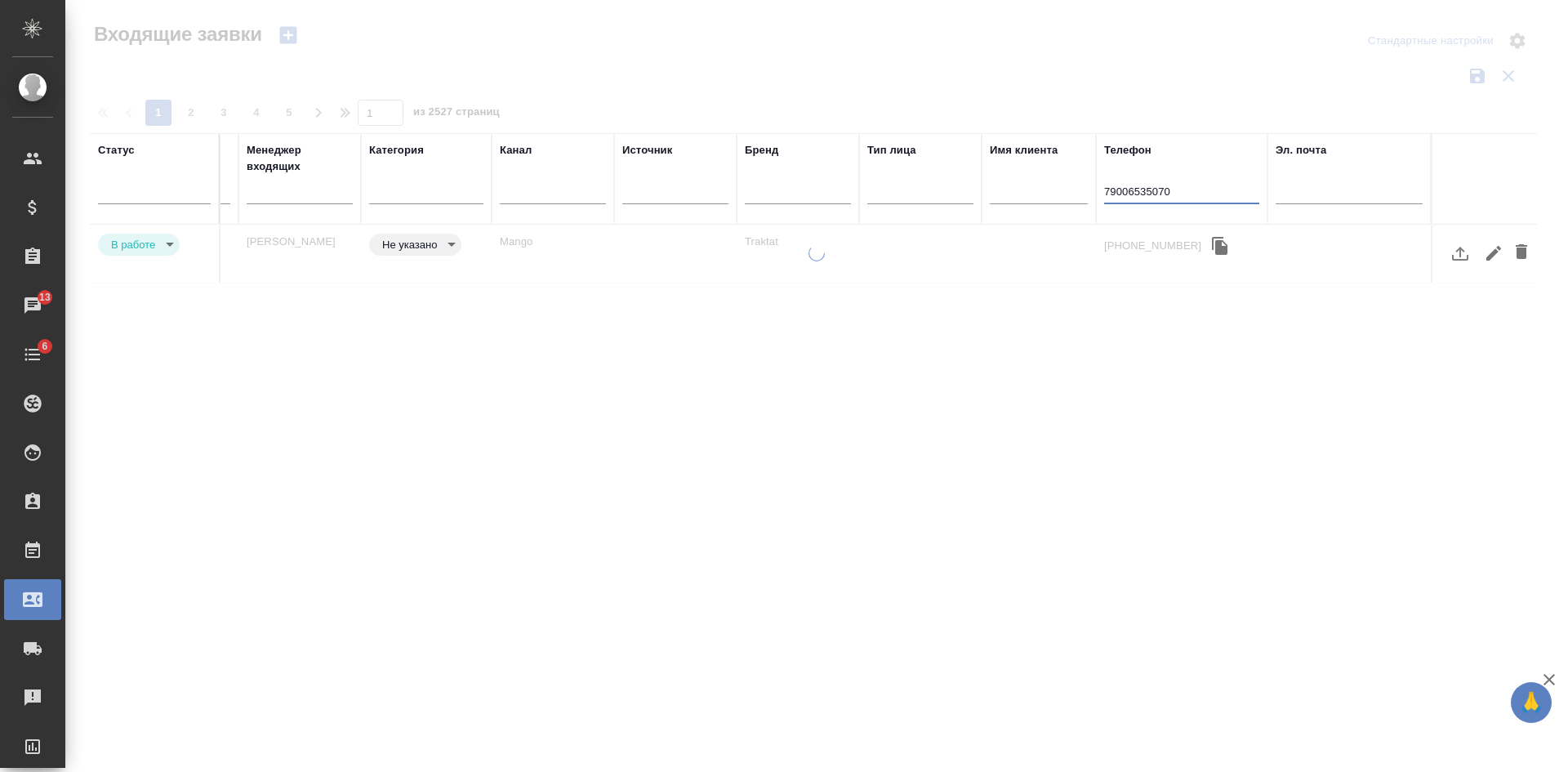
scroll to position [0, 709]
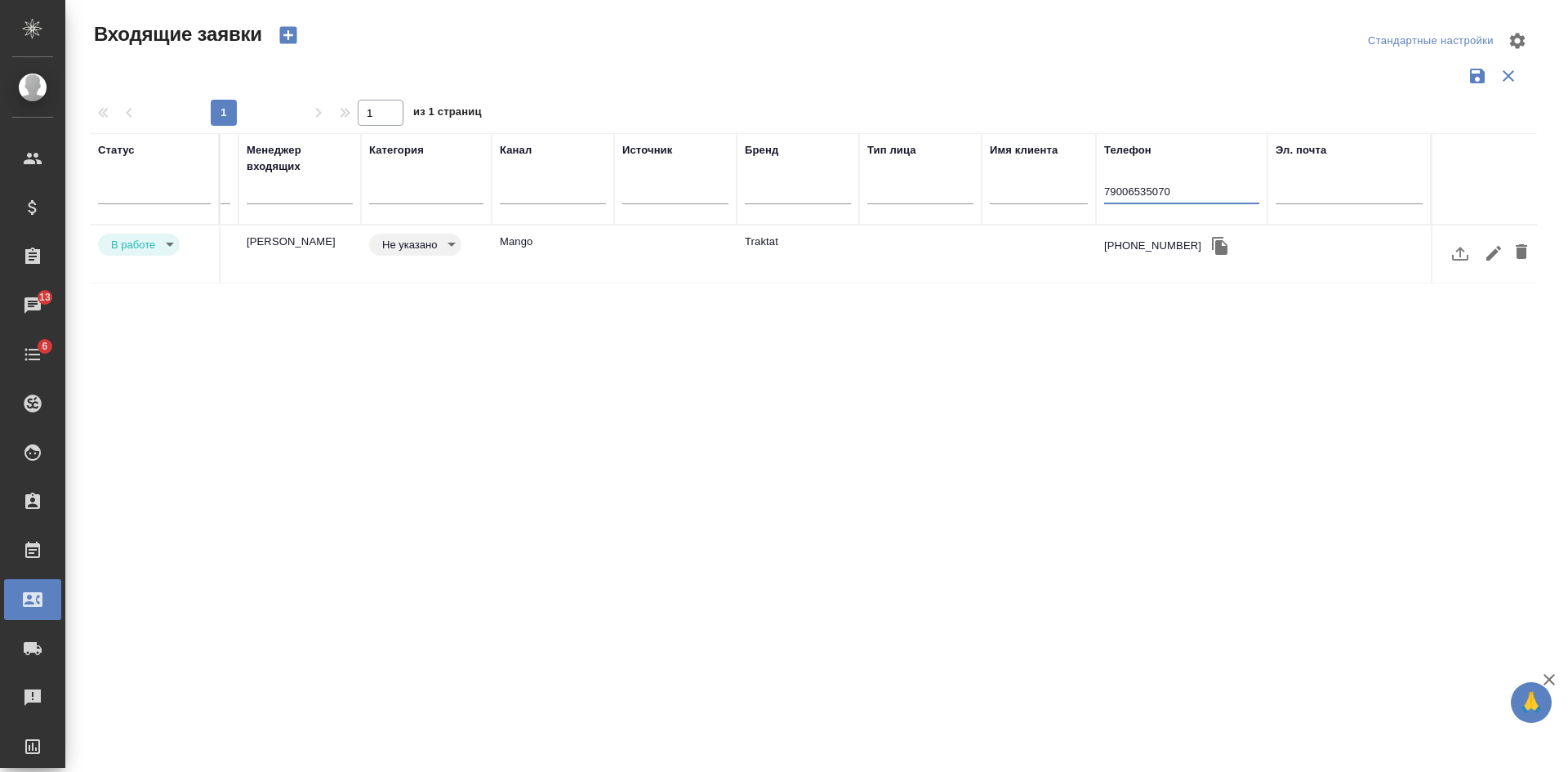
type input "79006535070"
click at [846, 237] on td "Traktat" at bounding box center [798, 254] width 123 height 57
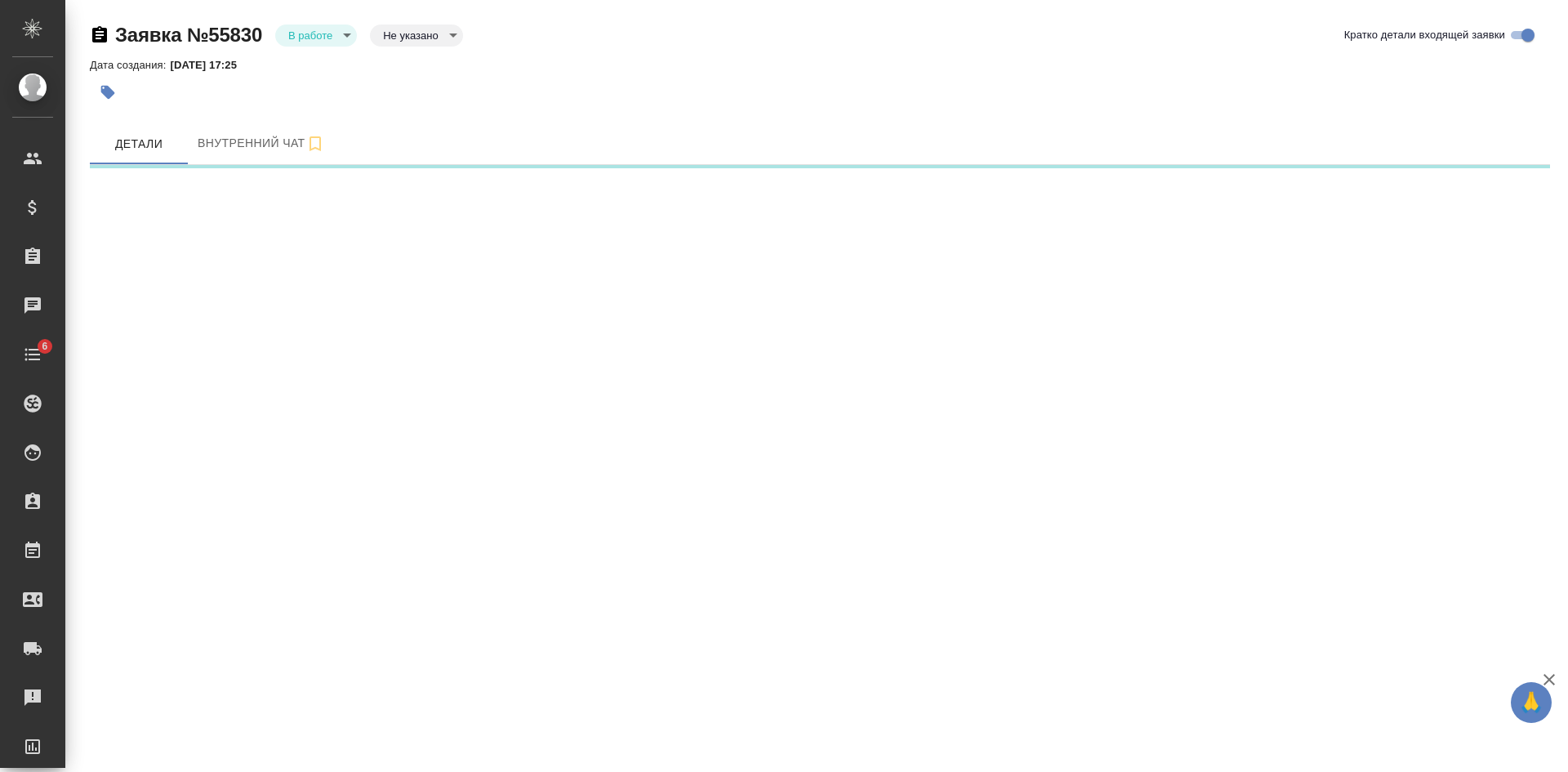
select select "RU"
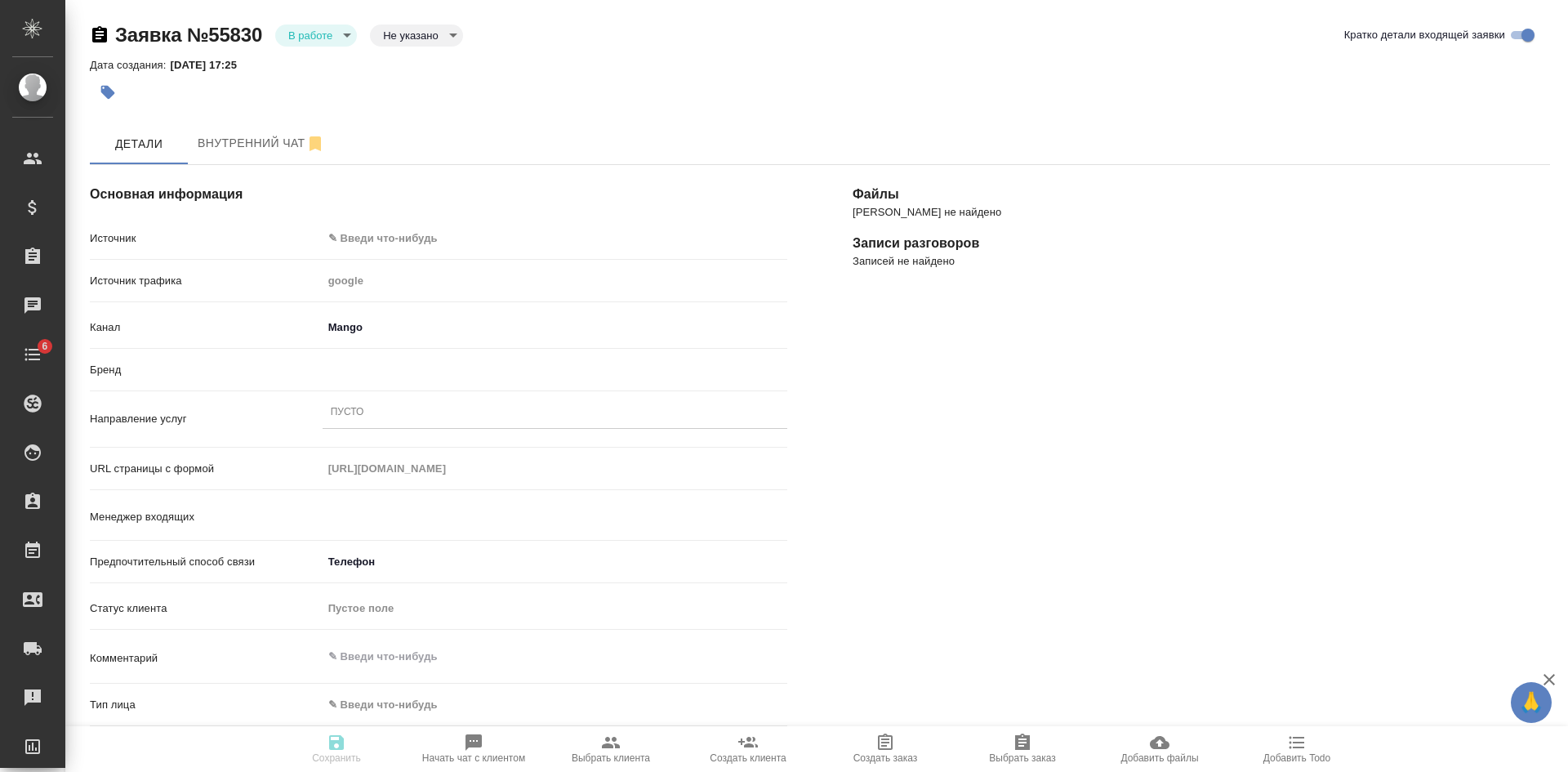
type textarea "x"
type input "[PERSON_NAME]"
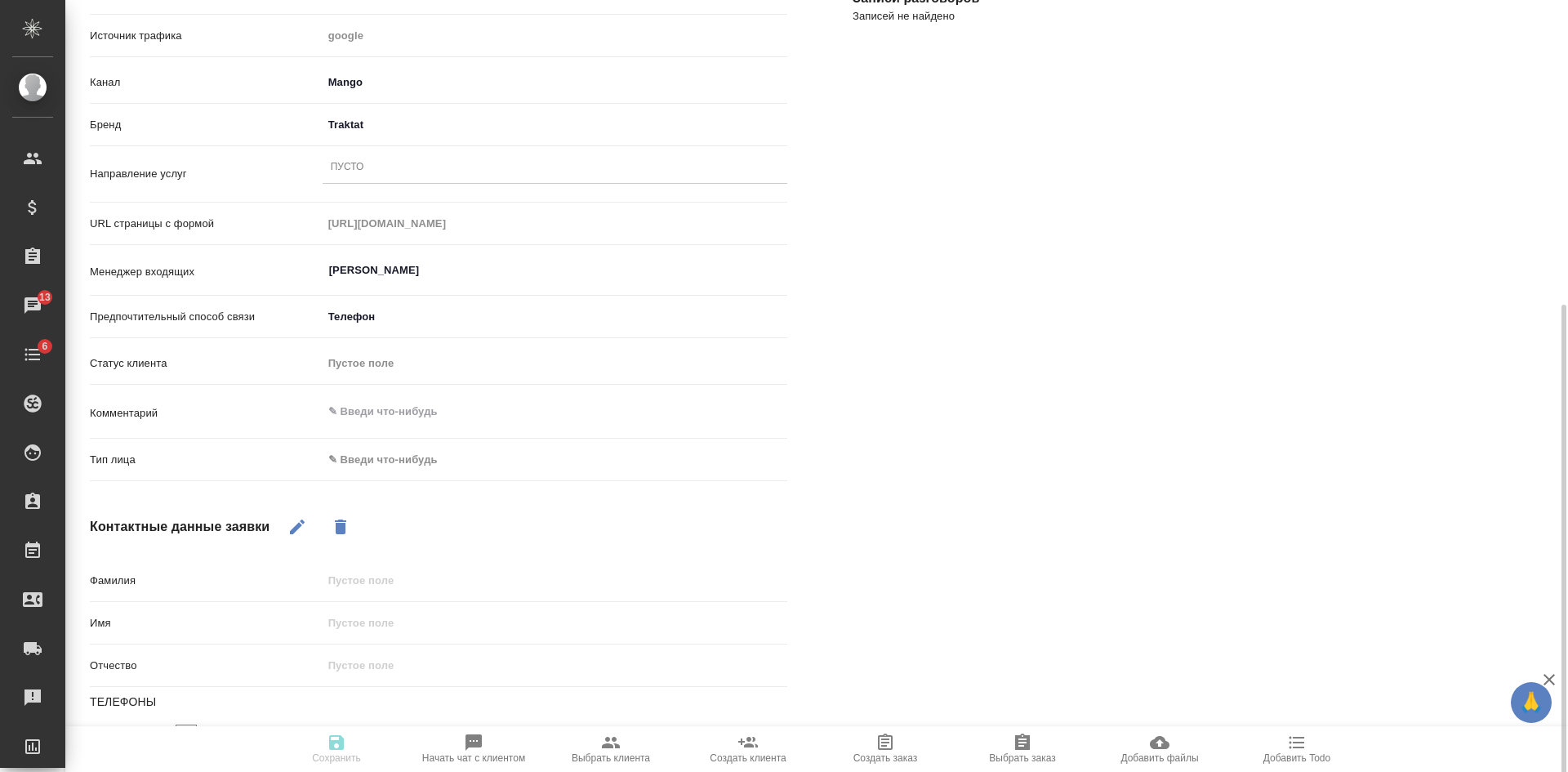
scroll to position [327, 0]
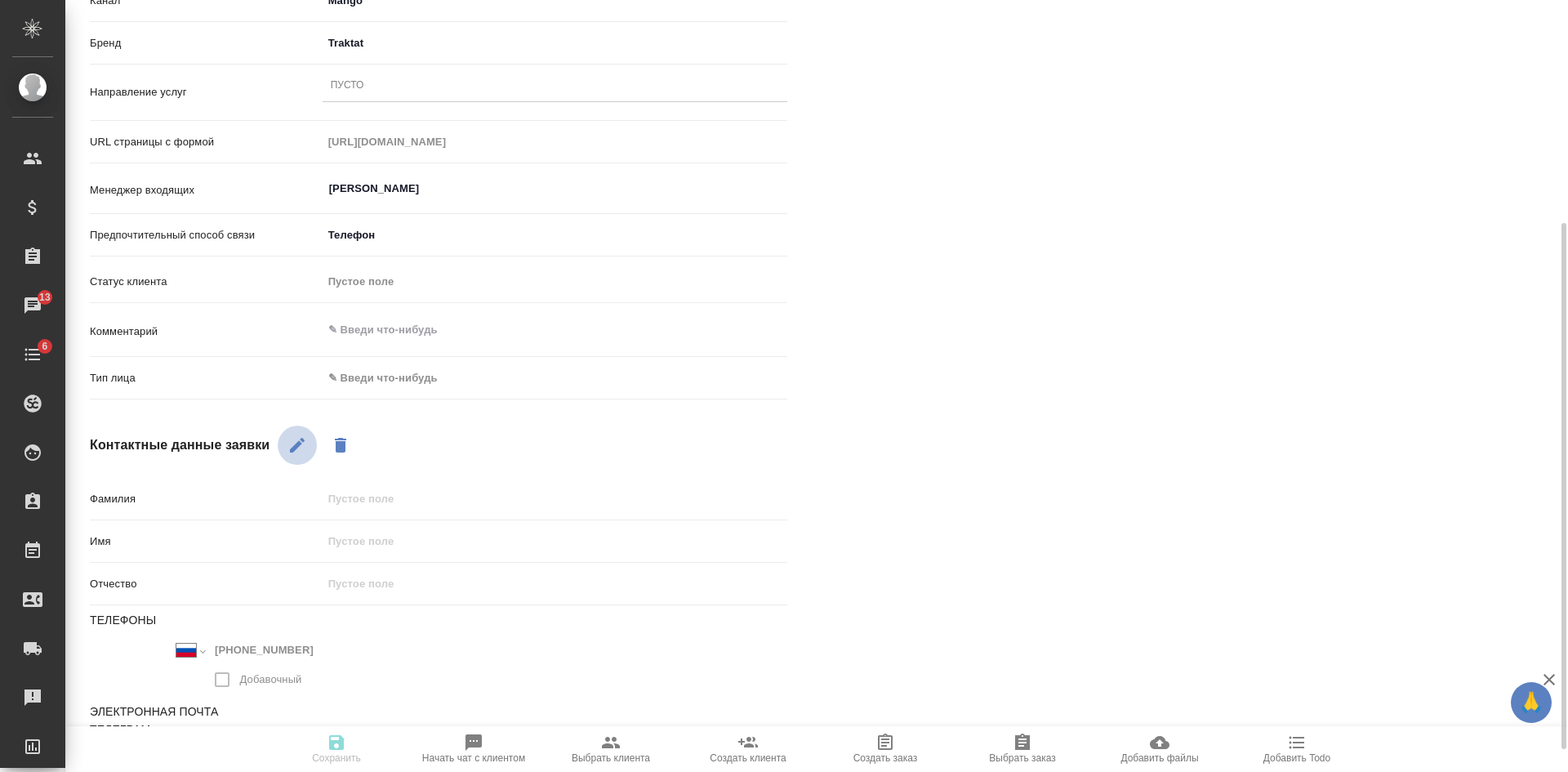
drag, startPoint x: 301, startPoint y: 440, endPoint x: 333, endPoint y: 509, distance: 76.1
click at [301, 443] on icon "button" at bounding box center [298, 445] width 15 height 15
click at [364, 531] on input "text" at bounding box center [555, 541] width 463 height 24
type textarea "x"
type input "[PERSON_NAME]"
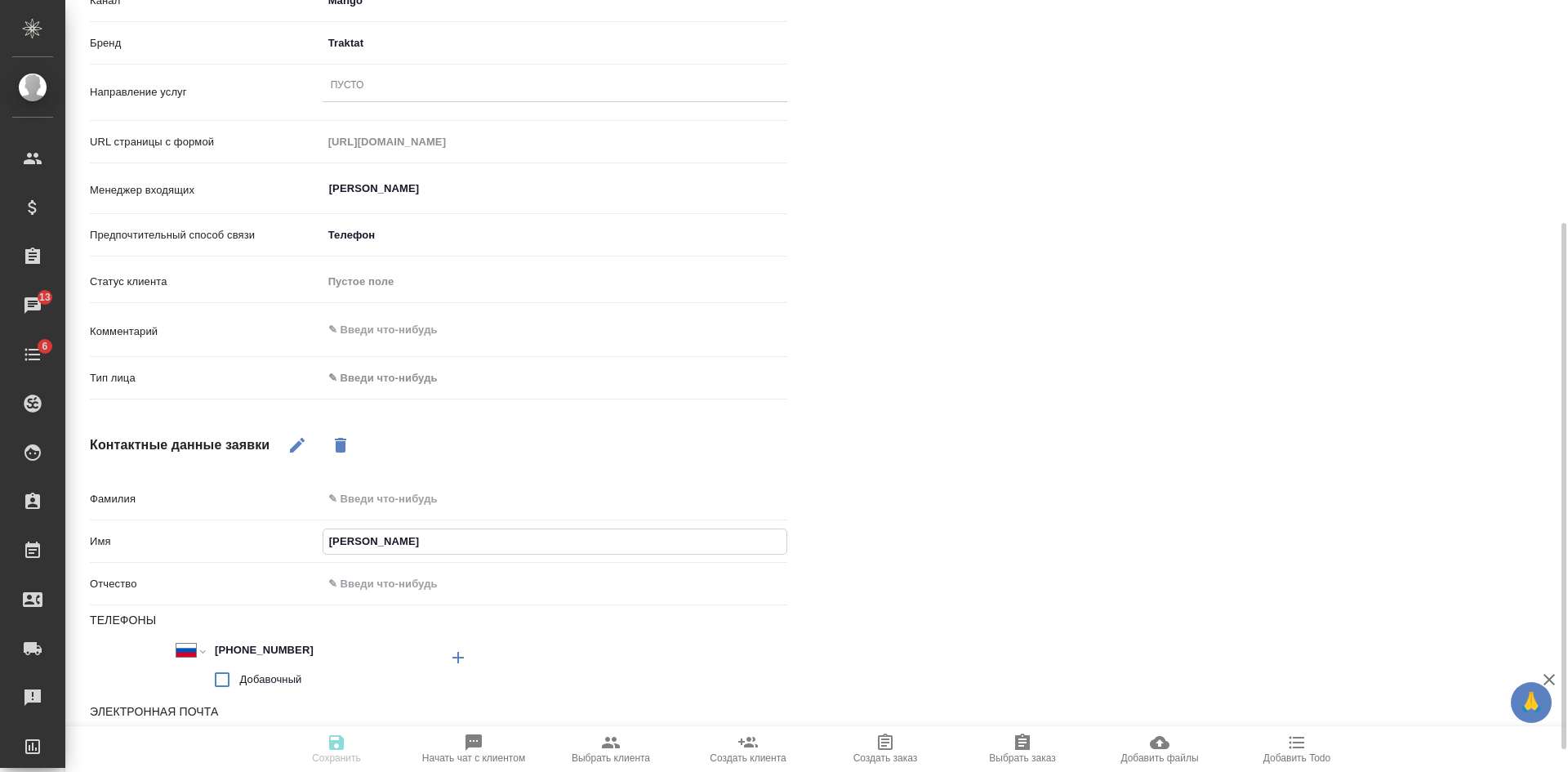
type textarea "x"
type input "Саб"
type textarea "x"
type input "Саби"
type textarea "x"
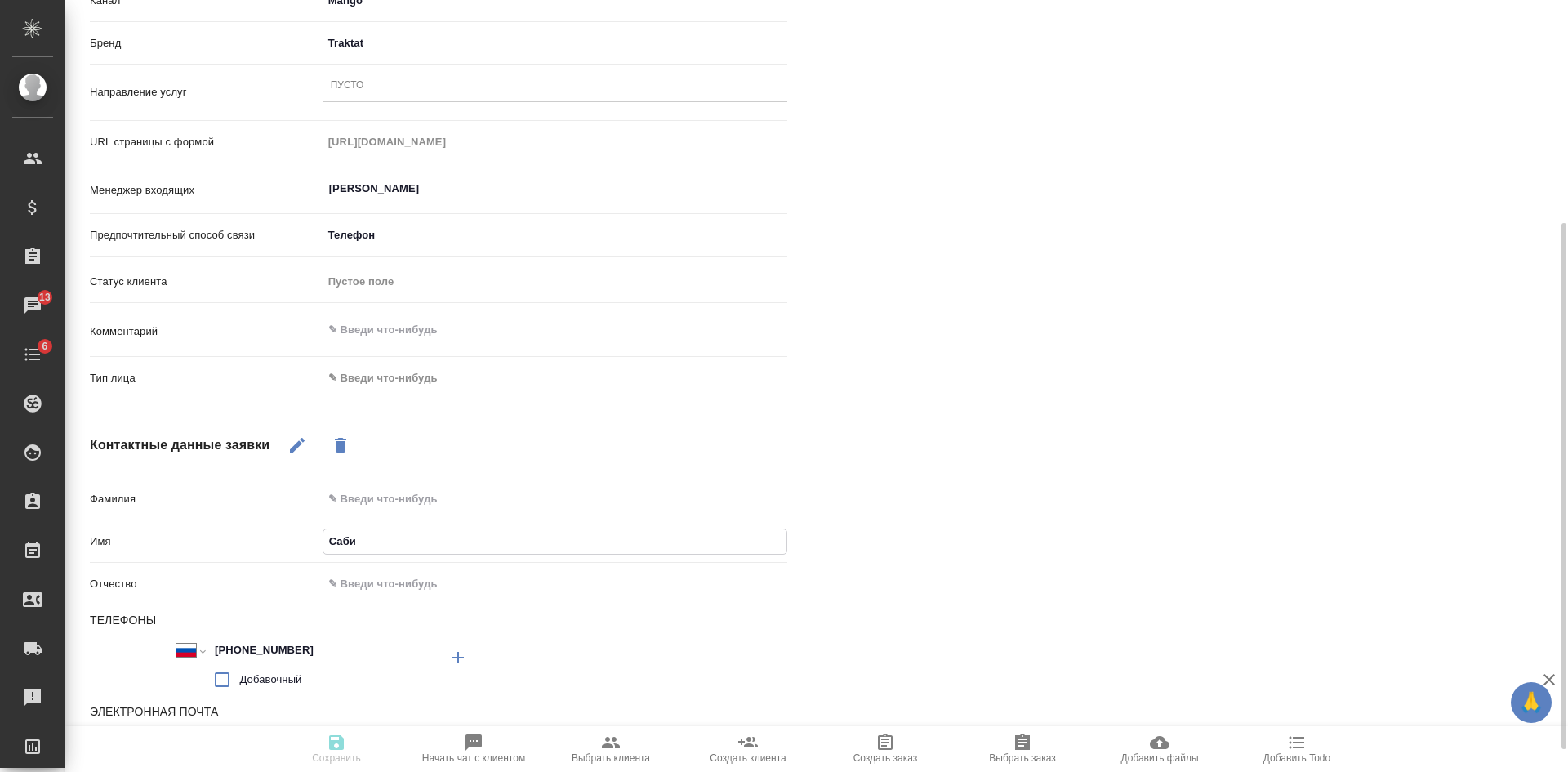
type input "[PERSON_NAME]"
type textarea "x"
type input "[PERSON_NAME]"
click at [343, 375] on body "🙏 .cls-1 fill:#fff; AWATERA [PERSON_NAME] Спецификации Заказы 13 Чаты 6 Todo Пр…" at bounding box center [784, 386] width 1568 height 772
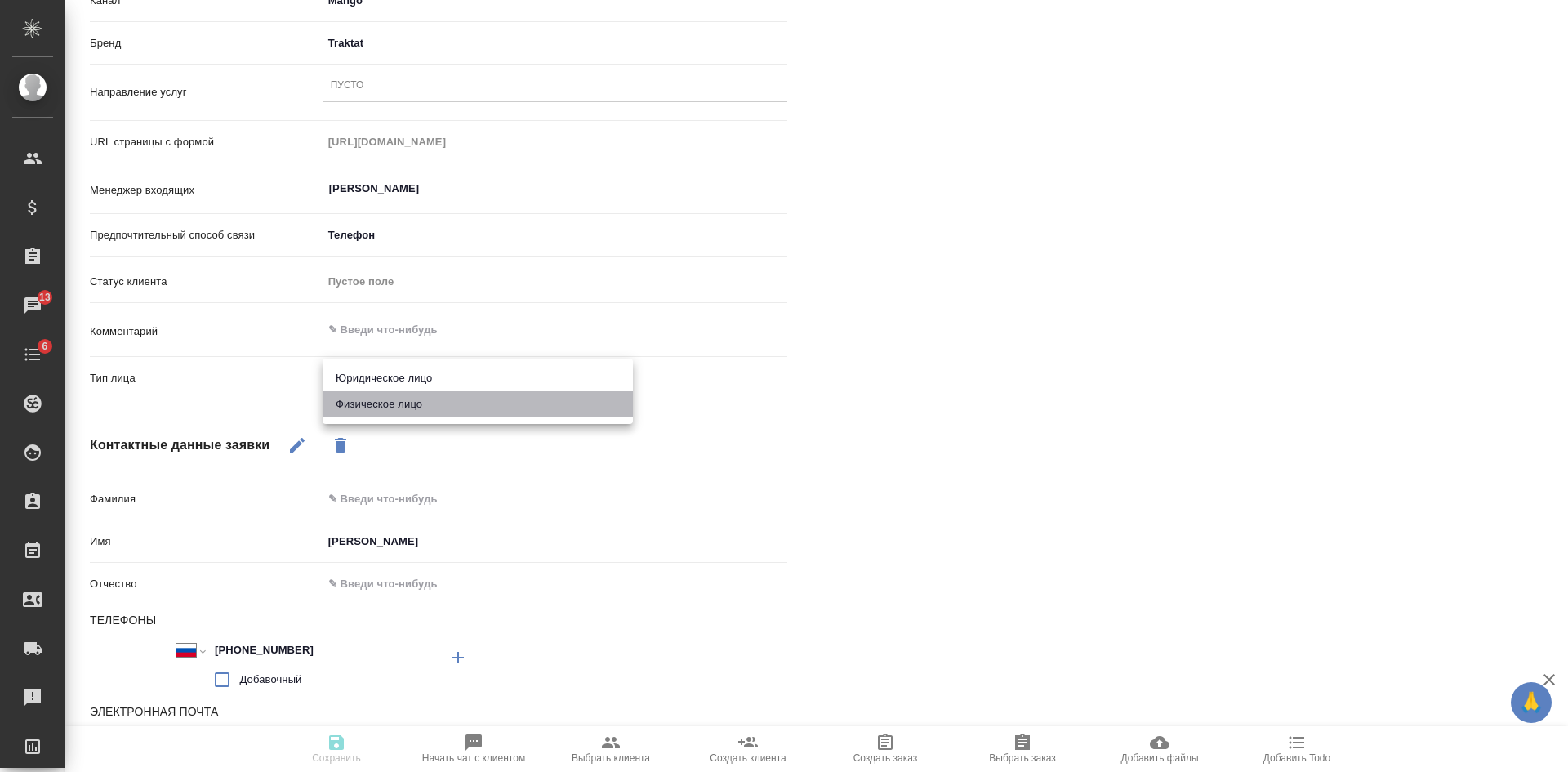
click at [350, 395] on li "Физическое лицо" at bounding box center [478, 404] width 311 height 26
type textarea "x"
type input "private"
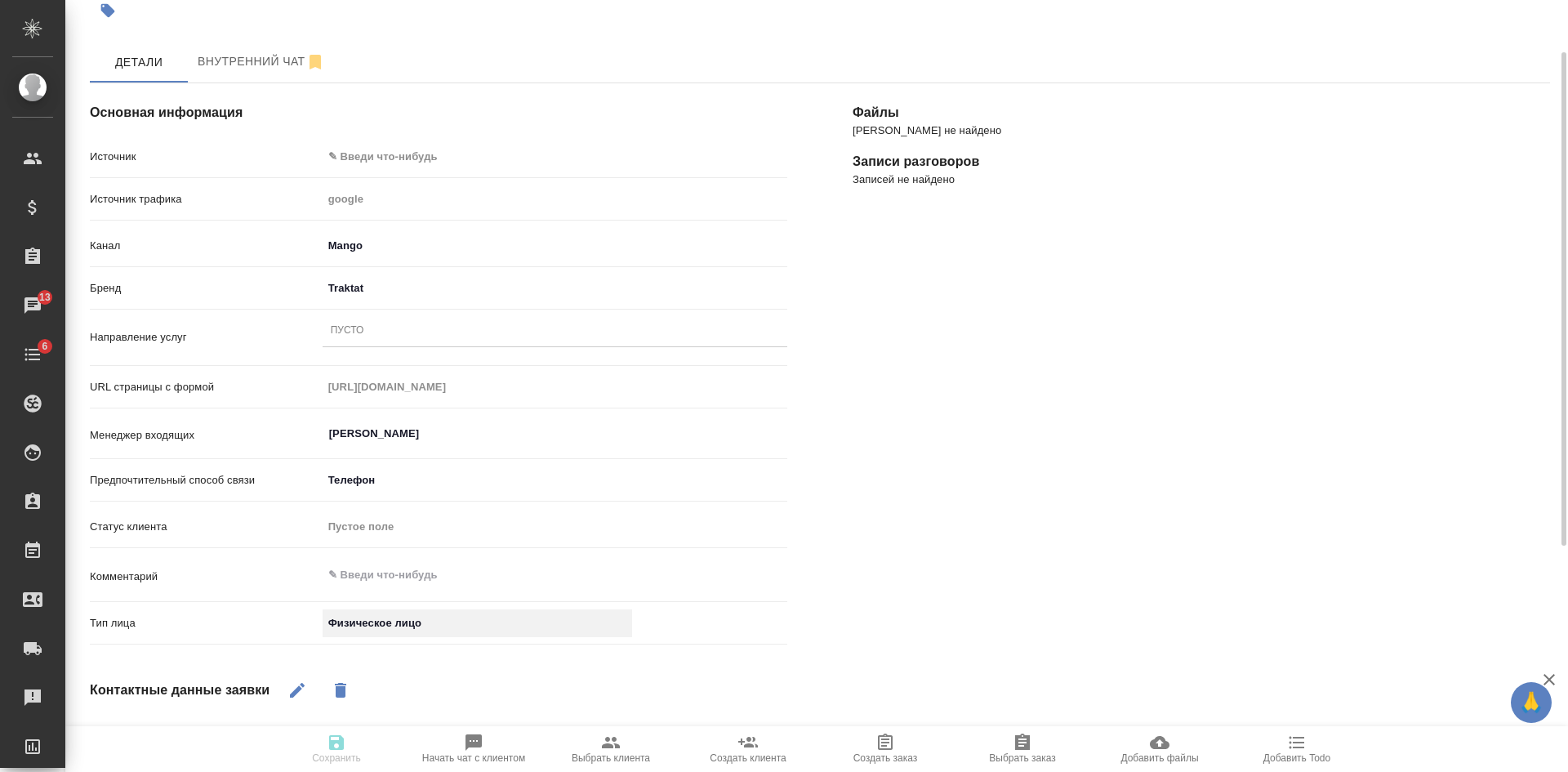
scroll to position [0, 0]
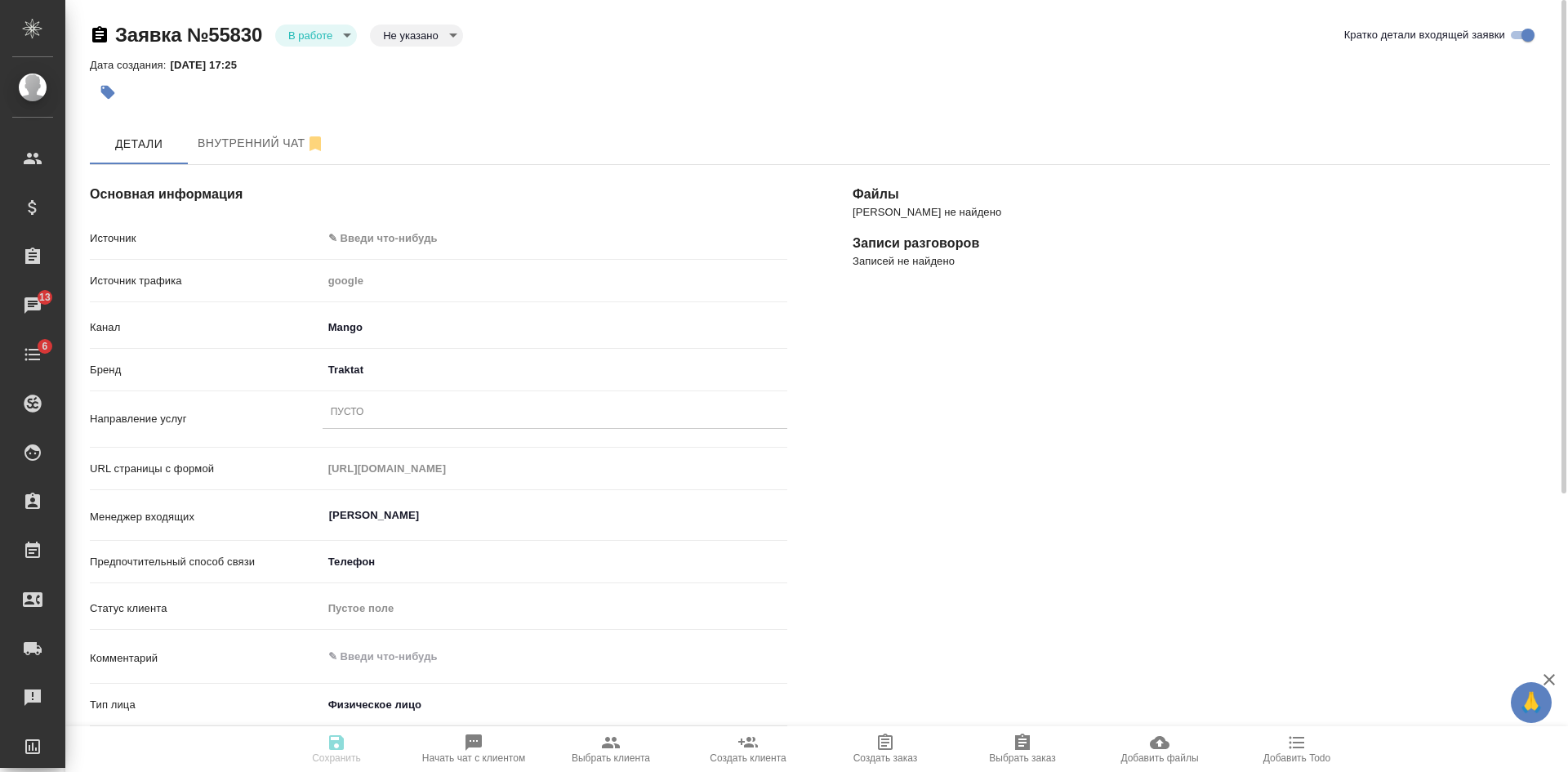
click at [342, 422] on div "Пусто" at bounding box center [555, 412] width 464 height 24
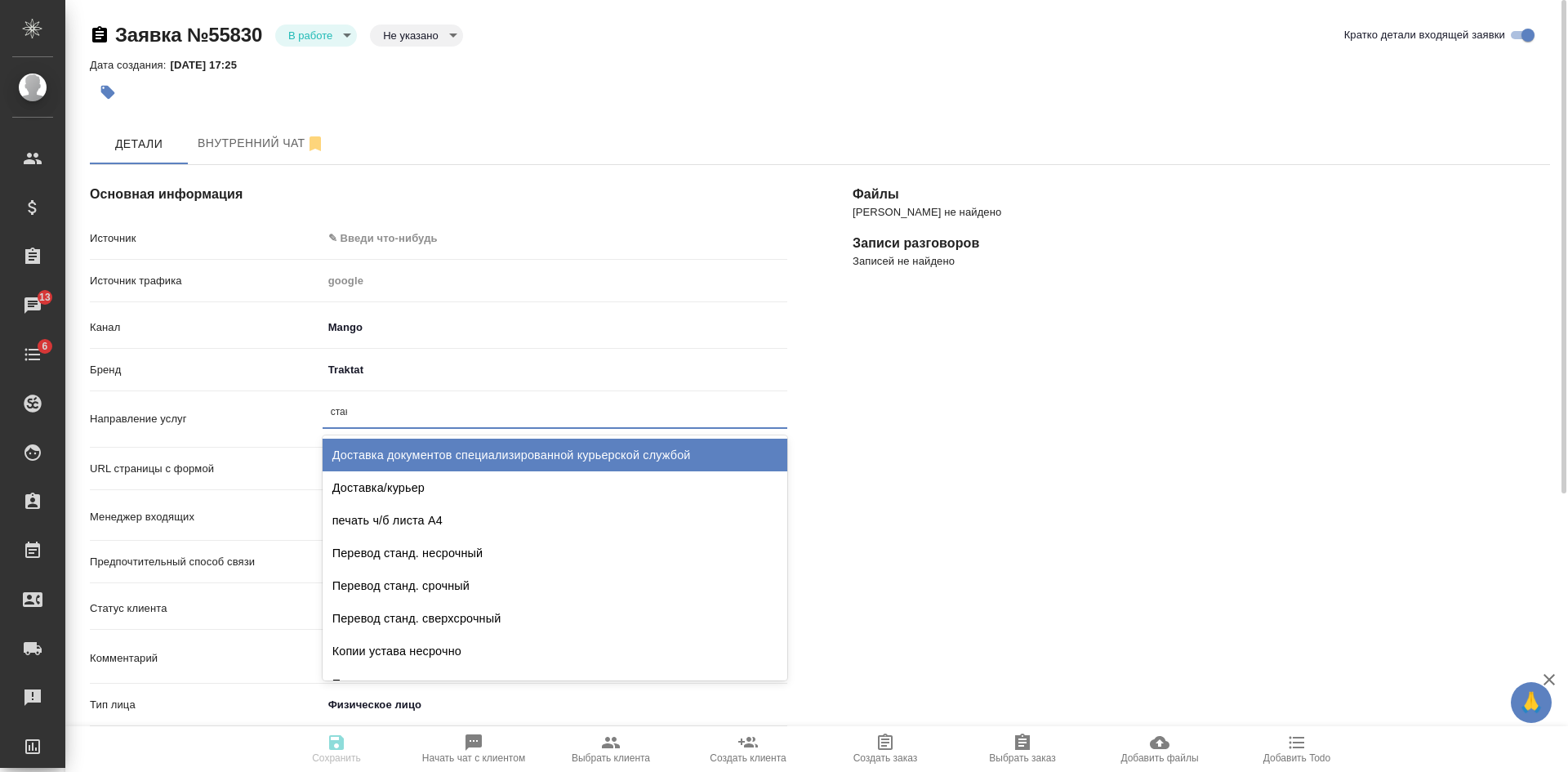
type input "станд"
click at [439, 442] on div "Перевод станд. несрочный" at bounding box center [555, 455] width 464 height 33
type textarea "x"
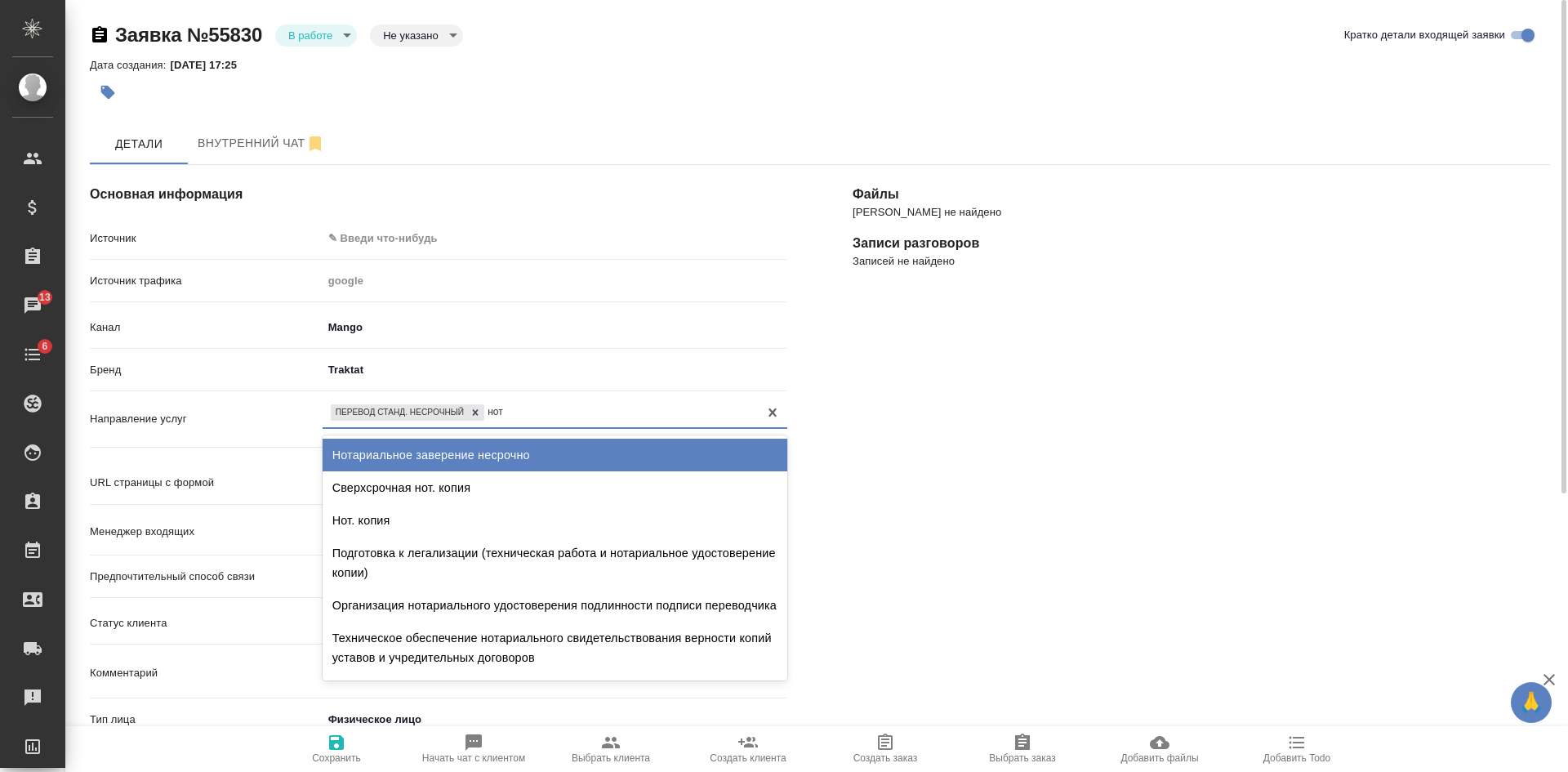
type input "нота"
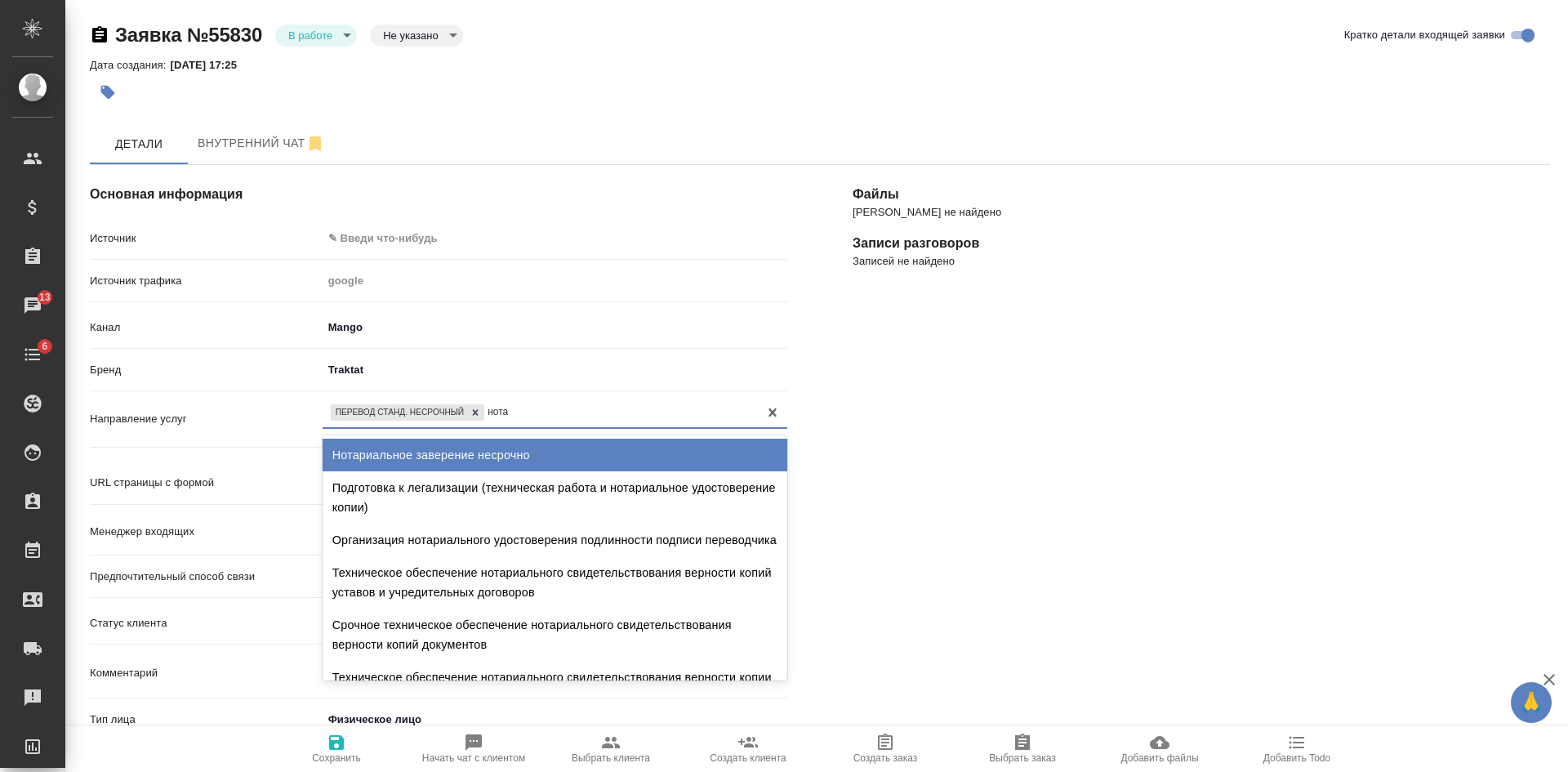
click at [515, 448] on div "Нотариальное заверение несрочно" at bounding box center [555, 455] width 464 height 33
type textarea "x"
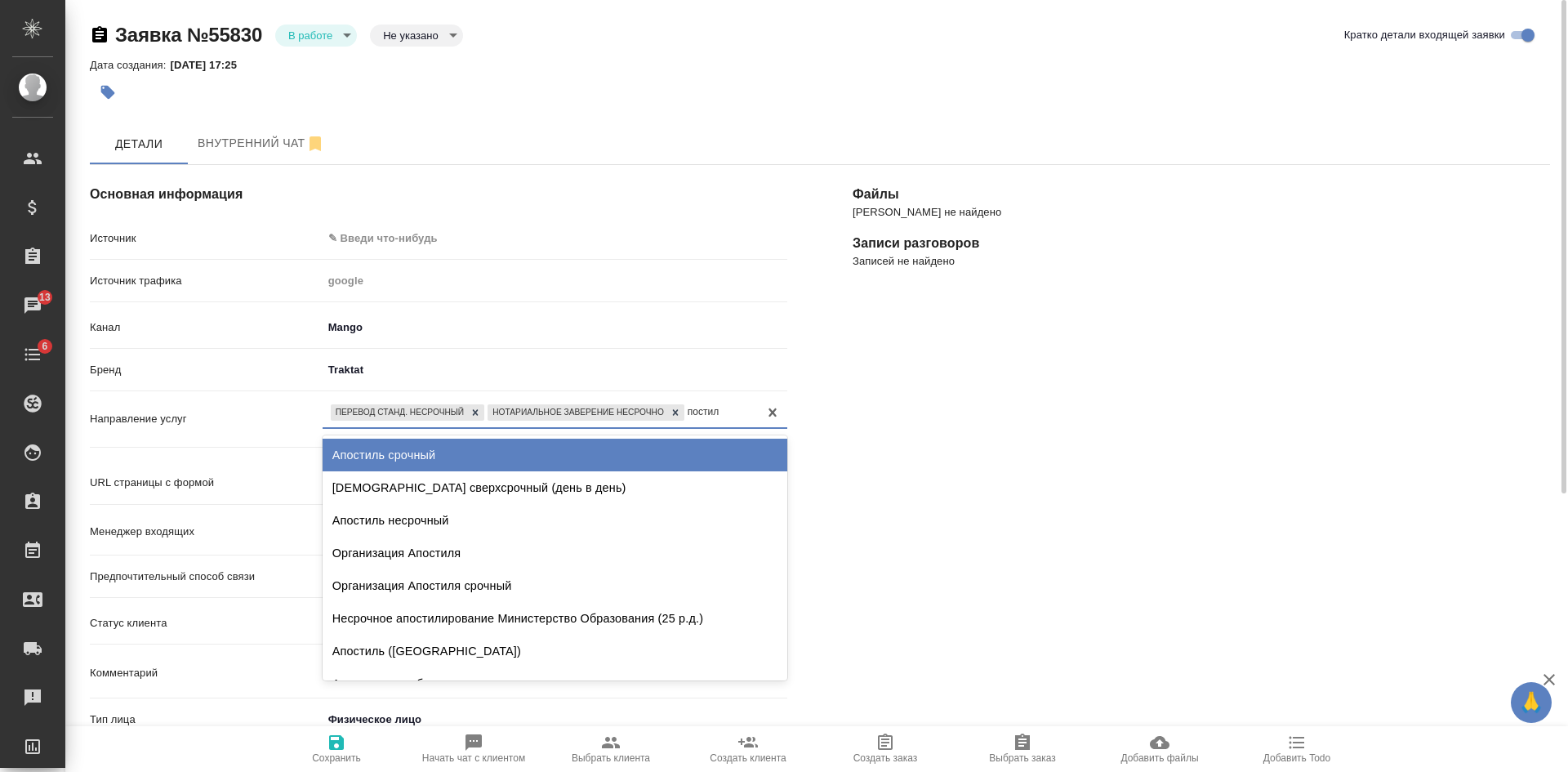
type input "постиль"
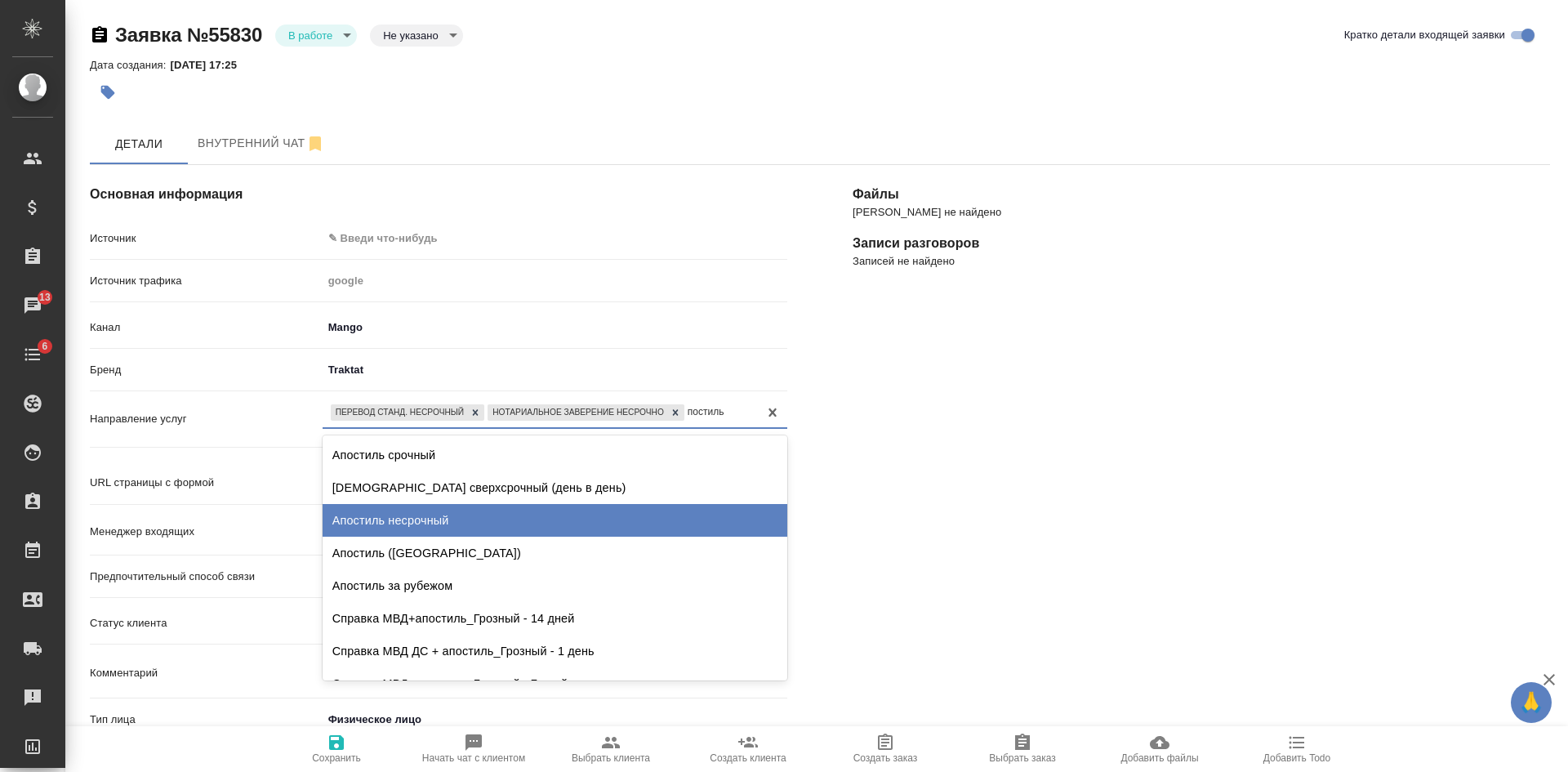
click at [456, 521] on div "Апостиль несрочный" at bounding box center [555, 520] width 464 height 33
type textarea "x"
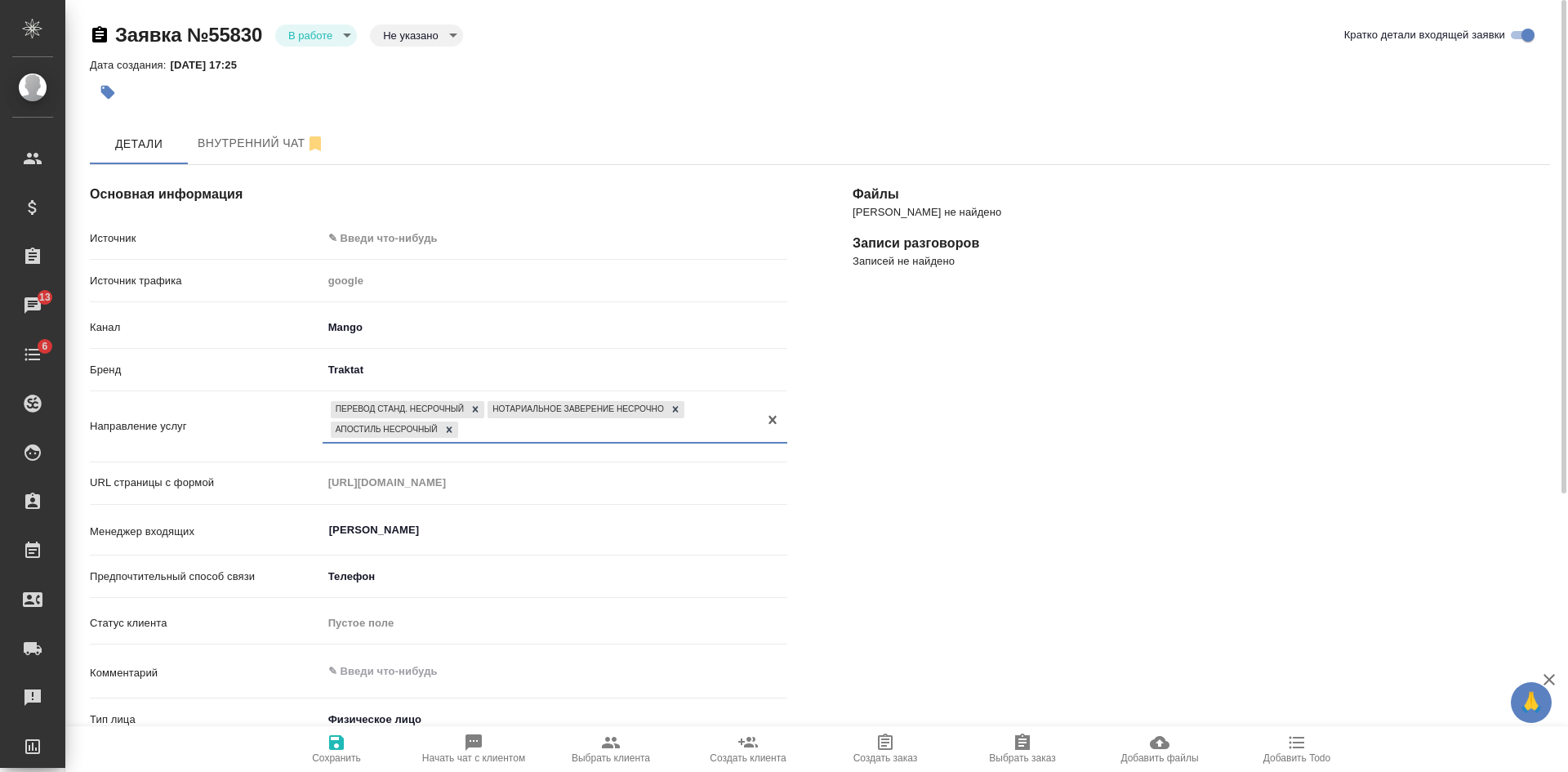
scroll to position [245, 0]
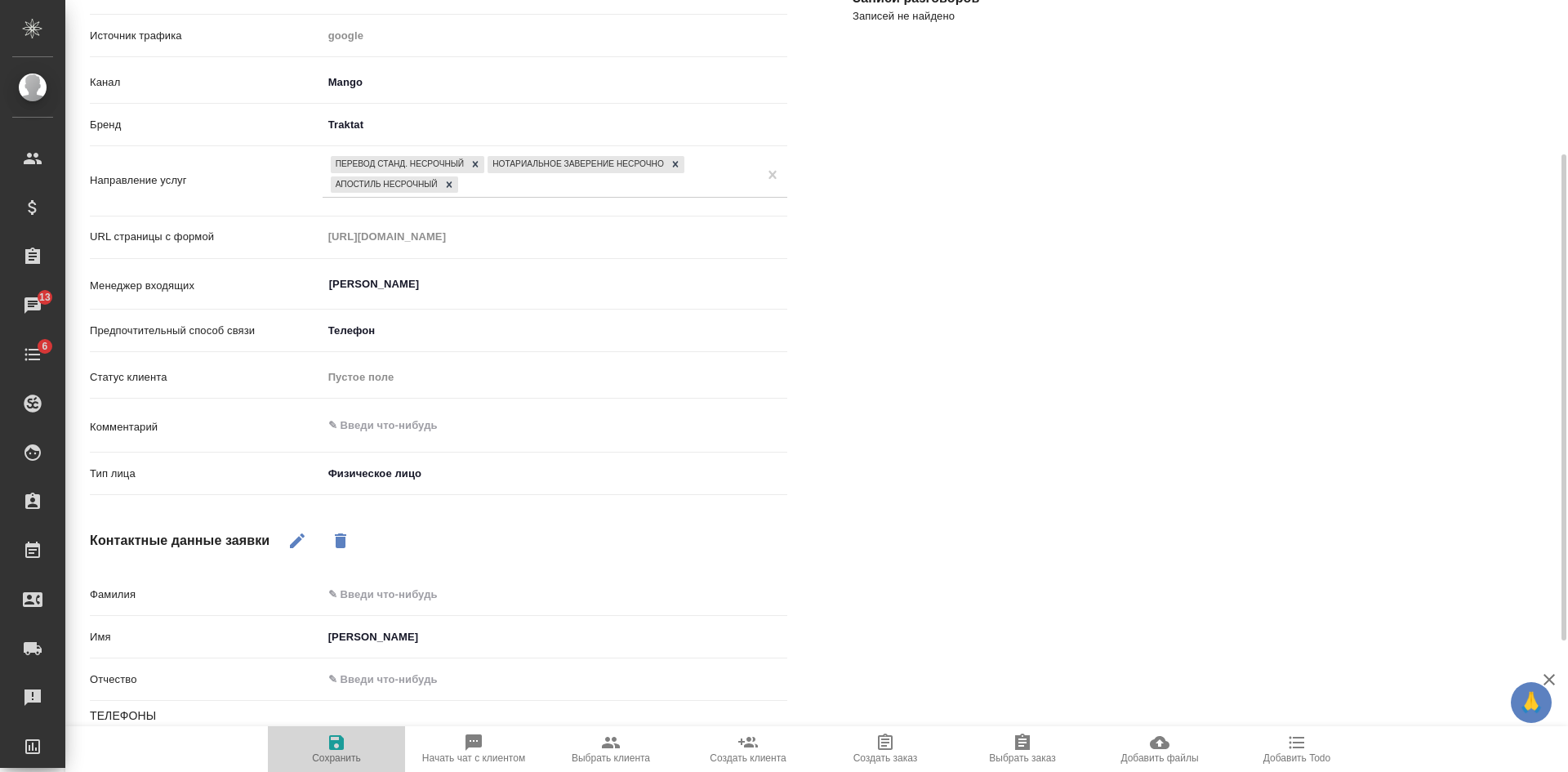
click at [338, 748] on icon "button" at bounding box center [337, 743] width 15 height 15
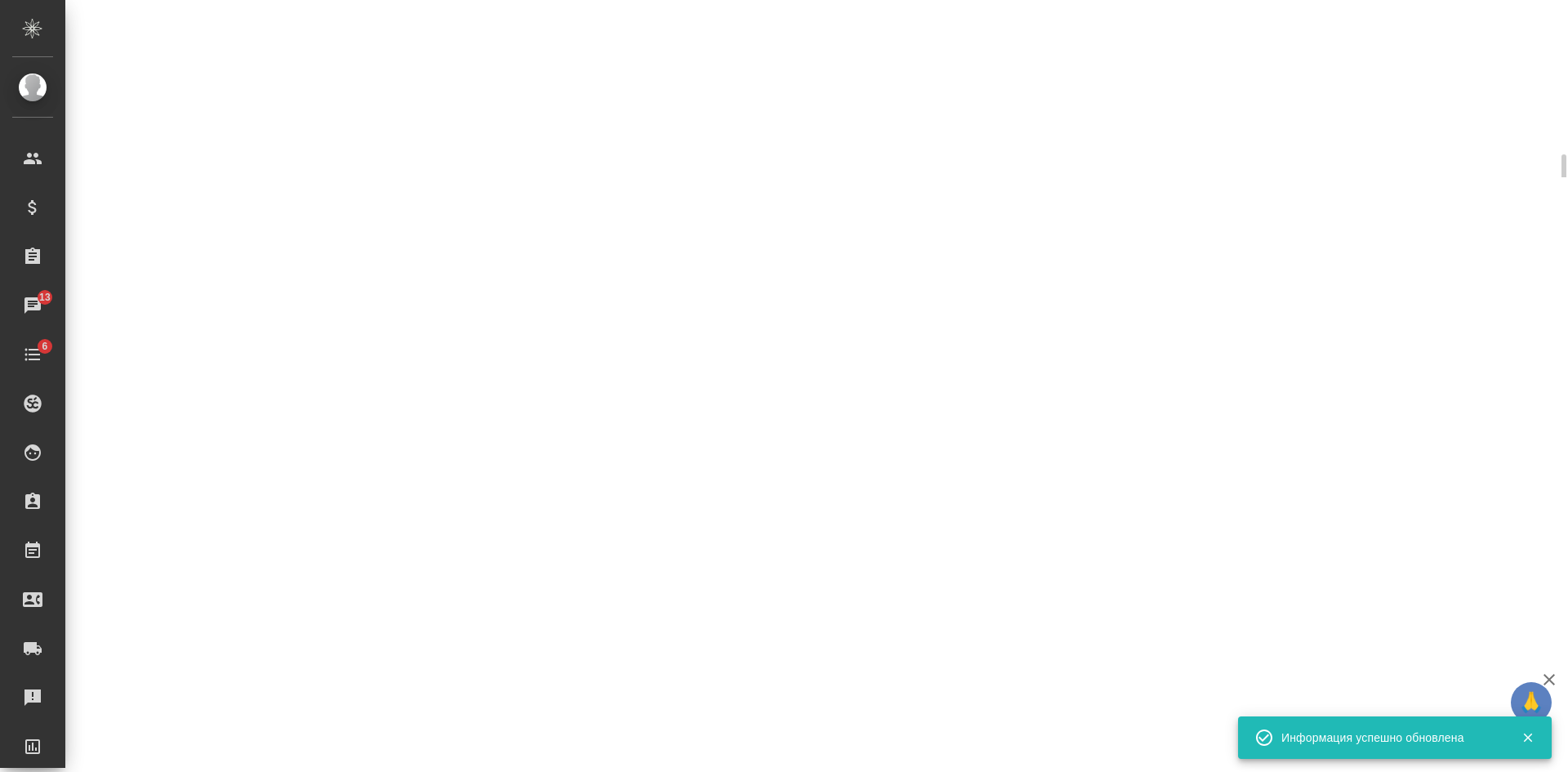
select select "RU"
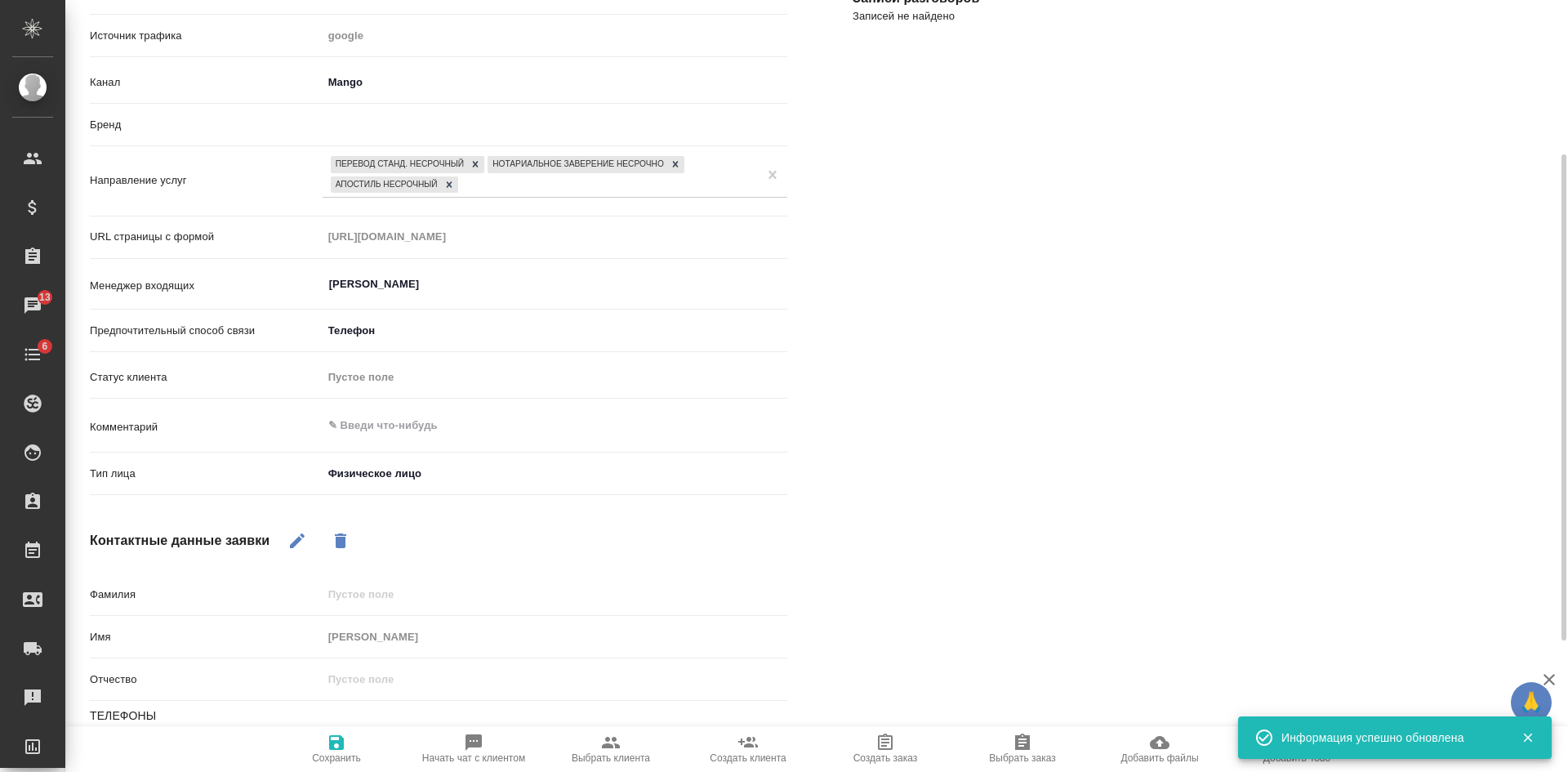
type textarea "x"
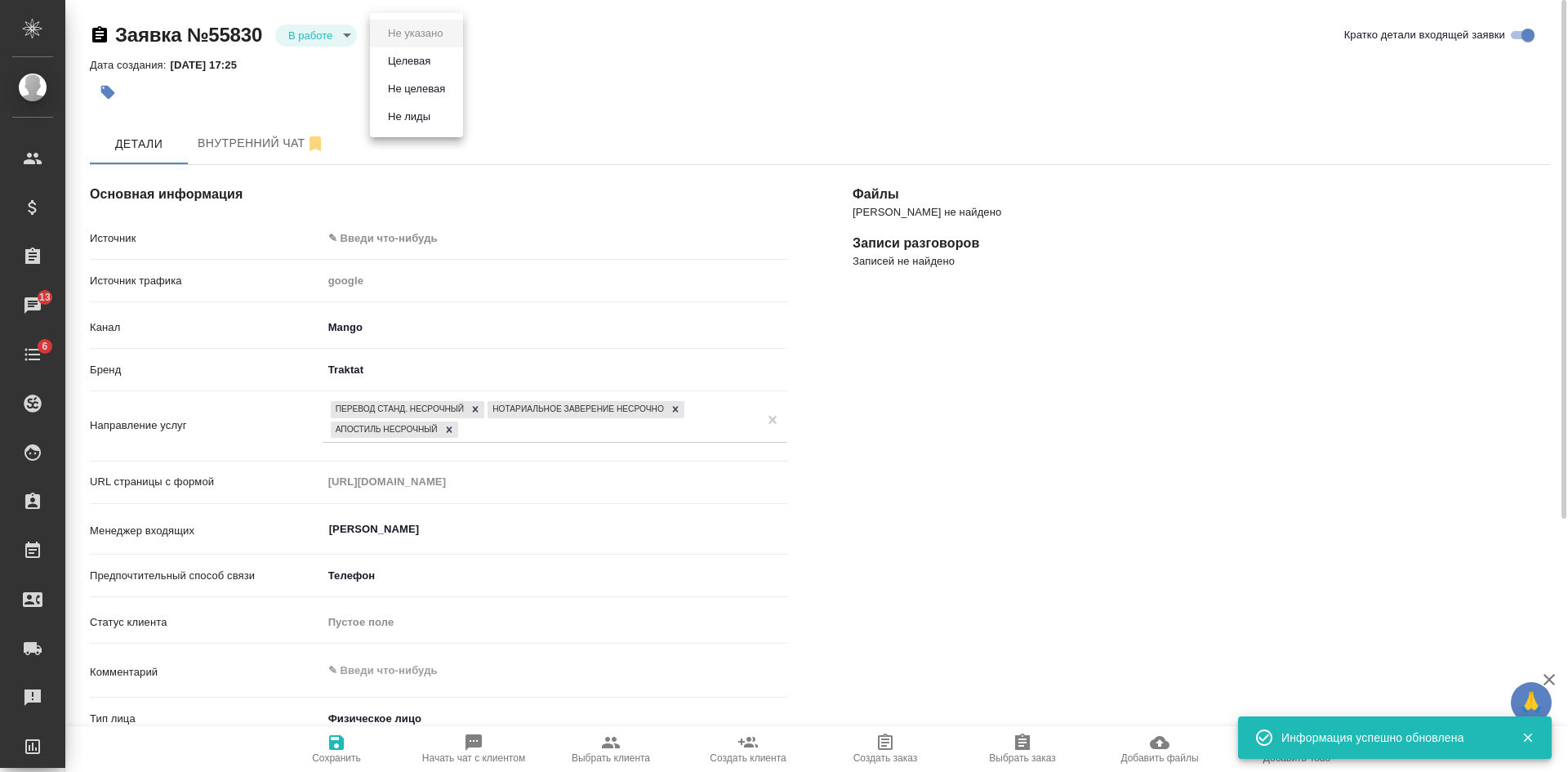
click at [386, 34] on body "🙏 .cls-1 fill:#fff; AWATERA Kasatkina Aleksandra Клиенты Спецификации Заказы 13…" at bounding box center [784, 386] width 1568 height 772
click at [398, 62] on button "Целевая" at bounding box center [409, 61] width 52 height 18
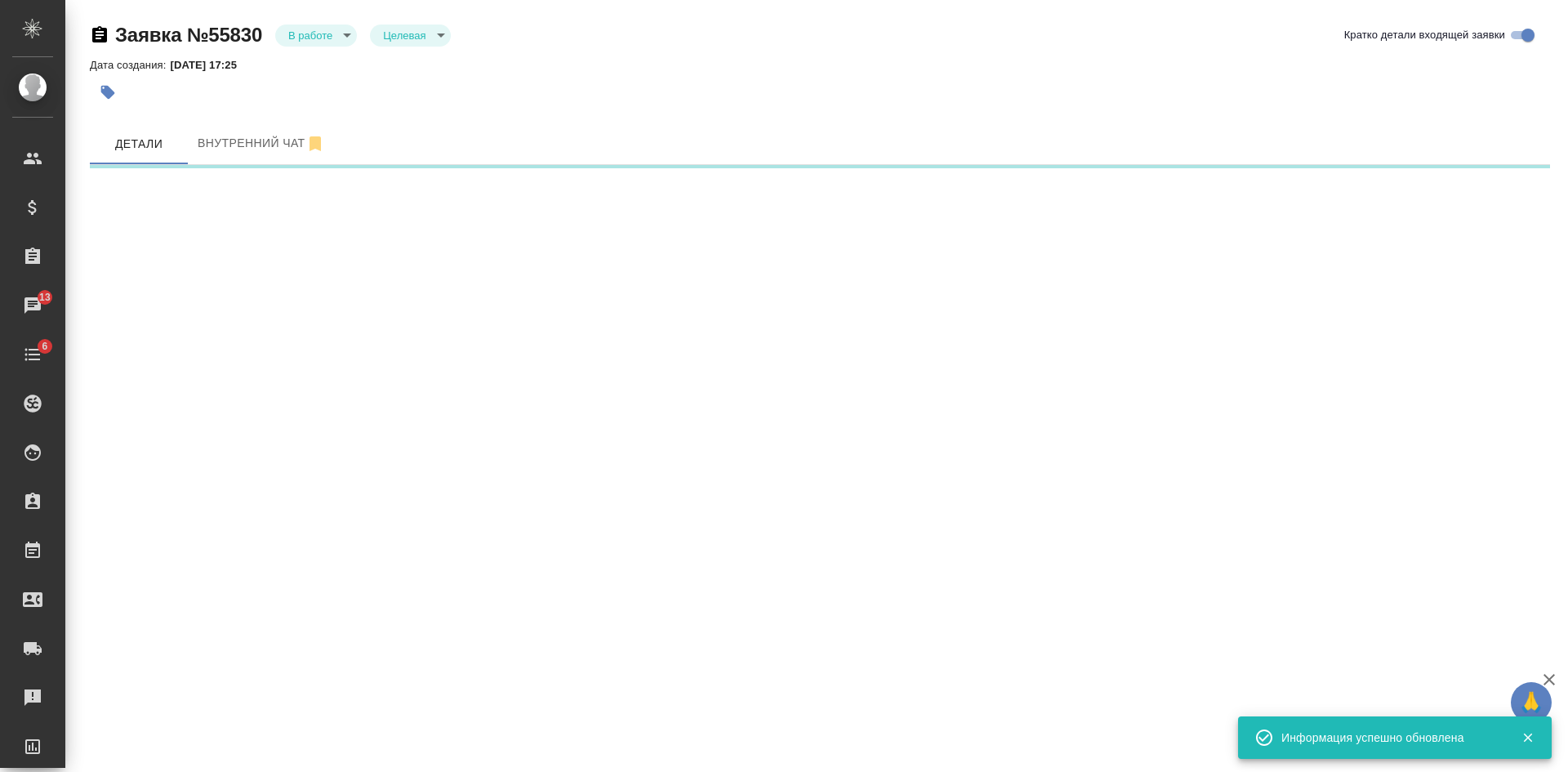
select select "RU"
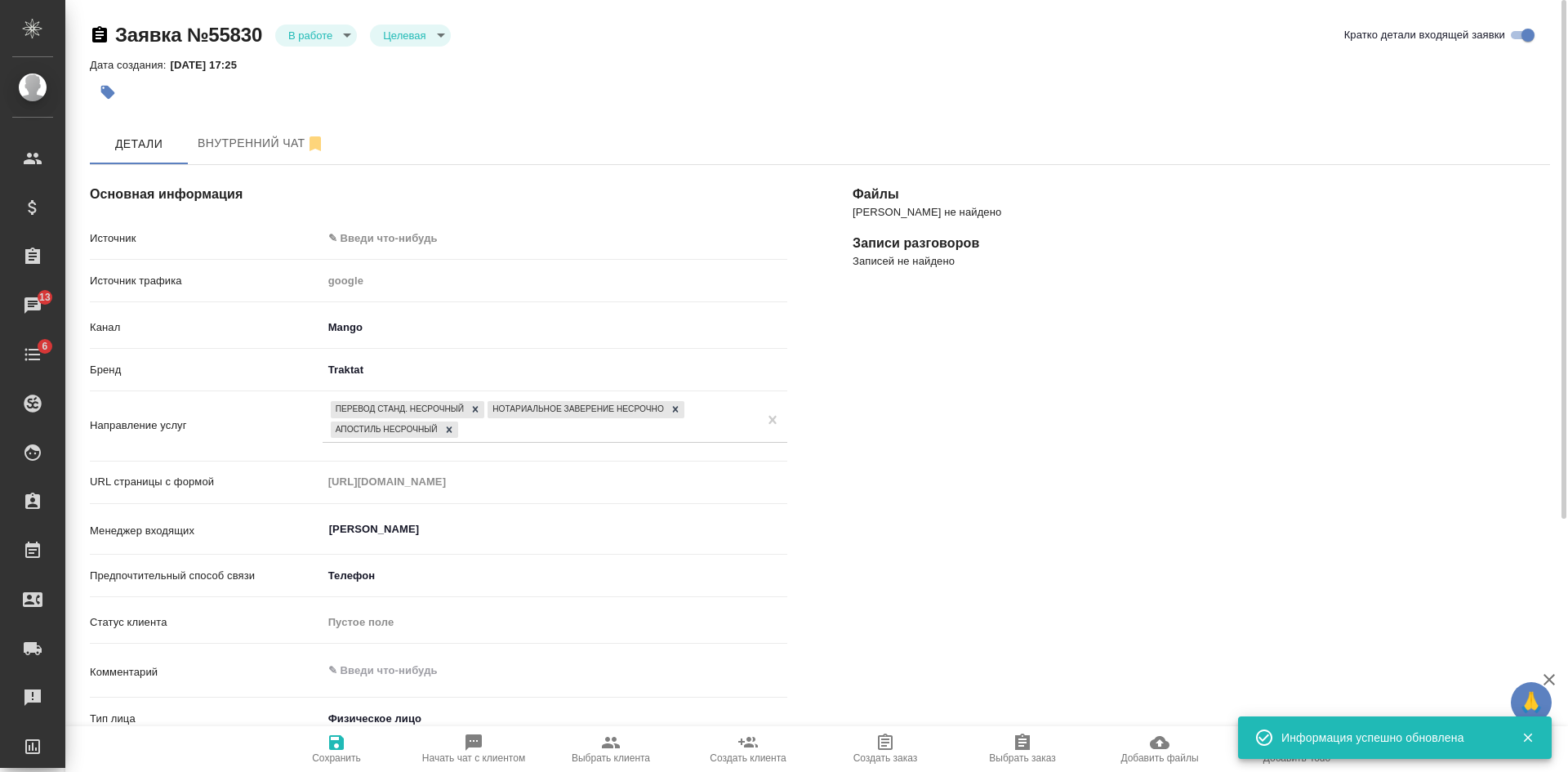
click at [334, 752] on span "Сохранить" at bounding box center [337, 758] width 49 height 11
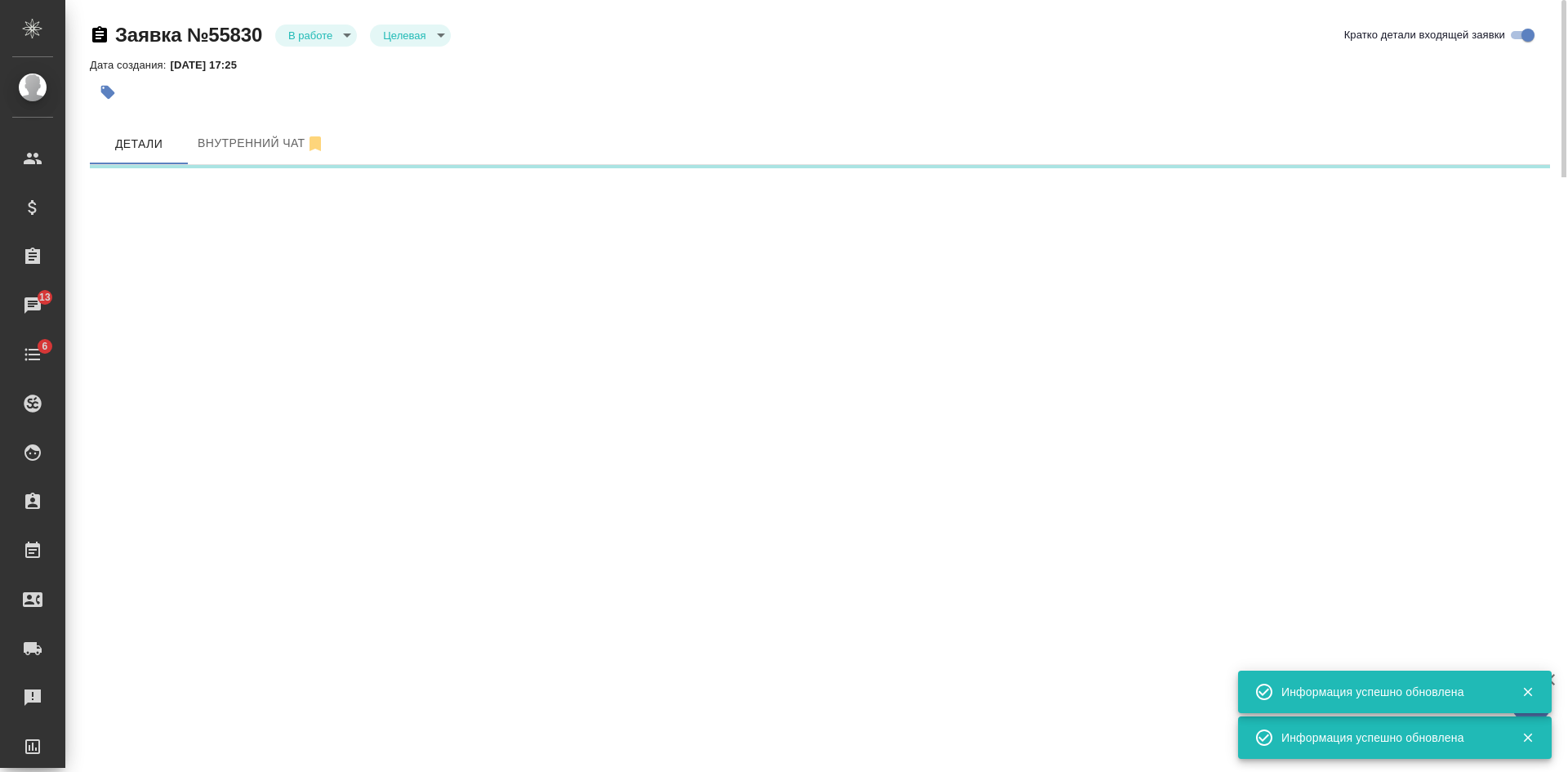
select select "RU"
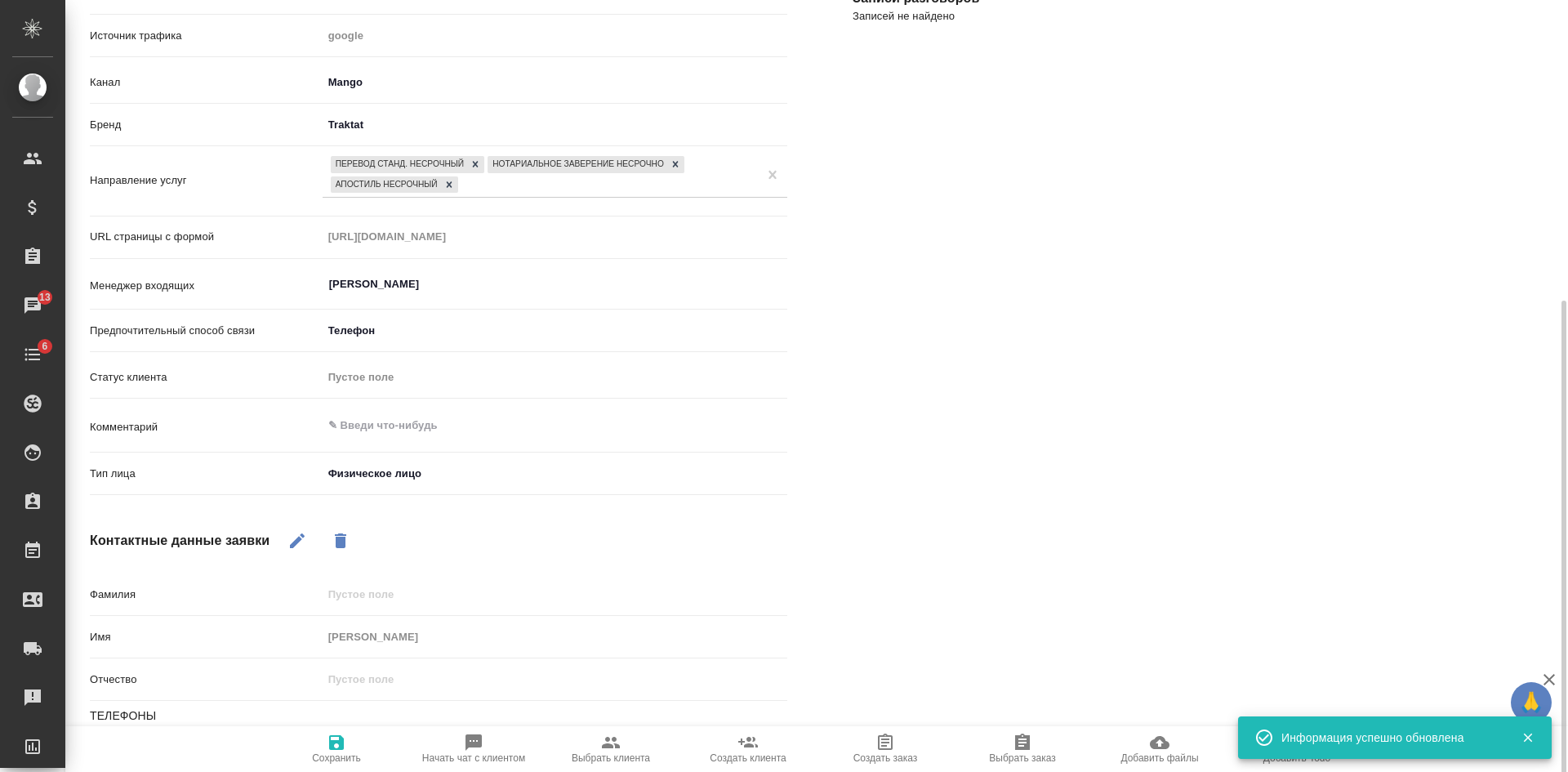
scroll to position [327, 0]
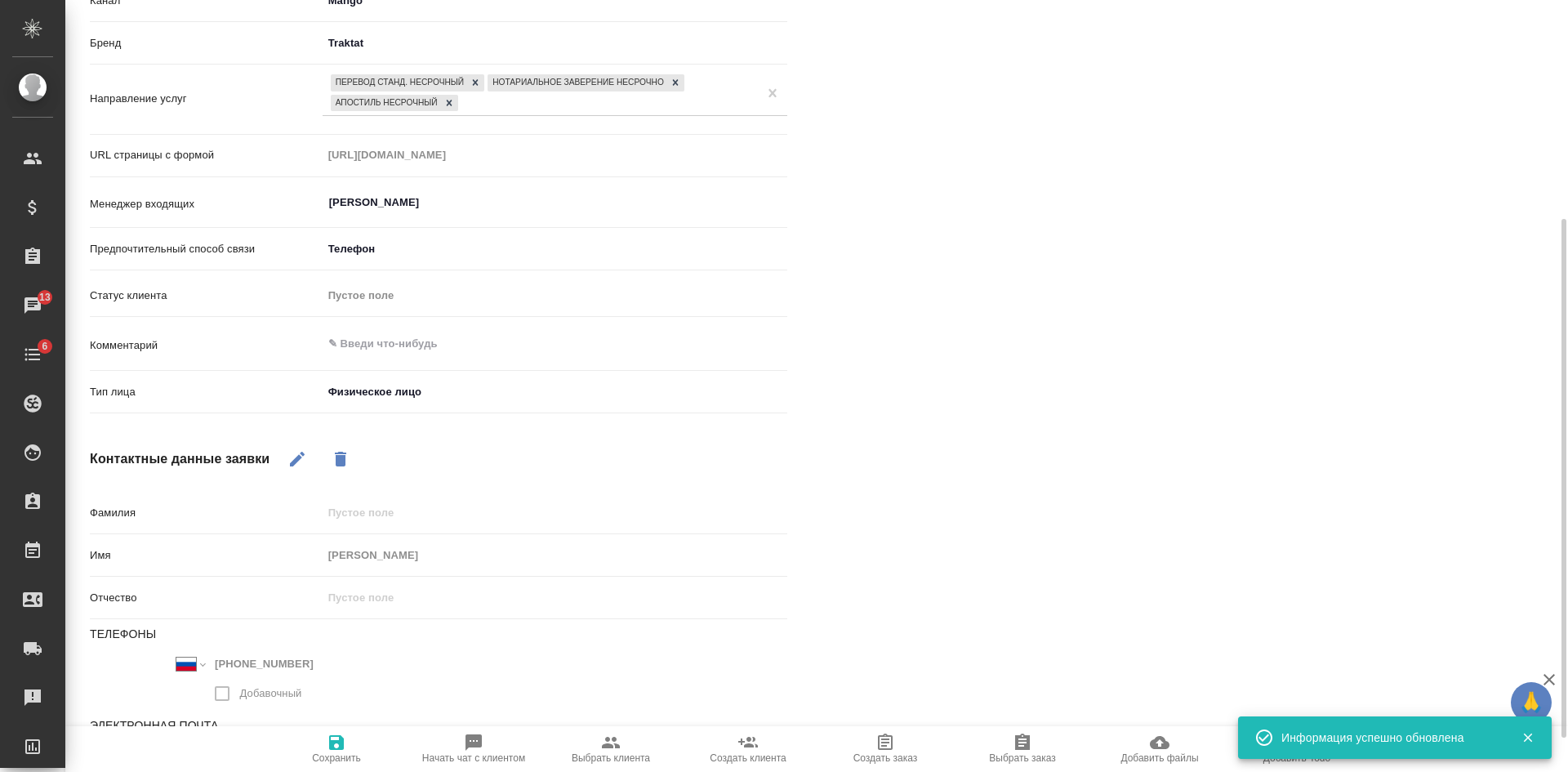
click at [468, 742] on icon "button" at bounding box center [473, 743] width 16 height 16
type textarea "x"
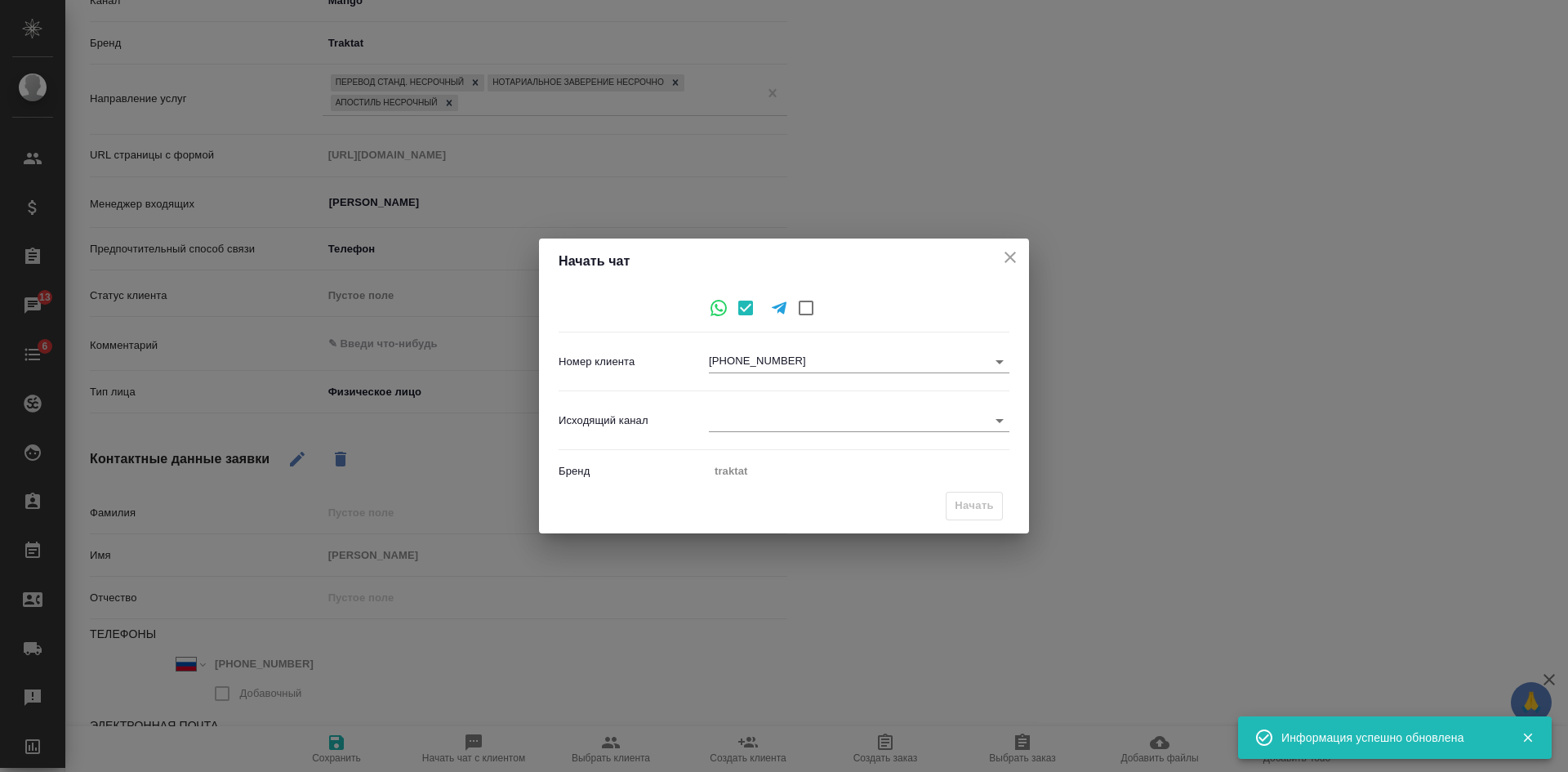
click at [735, 415] on body "🙏 .cls-1 fill:#fff; AWATERA Kasatkina Aleksandra Клиенты Спецификации Заказы 13…" at bounding box center [784, 386] width 1568 height 772
click at [735, 415] on li "Awatera" at bounding box center [859, 420] width 301 height 26
type input "2"
click at [974, 505] on span "Начать" at bounding box center [974, 505] width 39 height 19
type textarea "x"
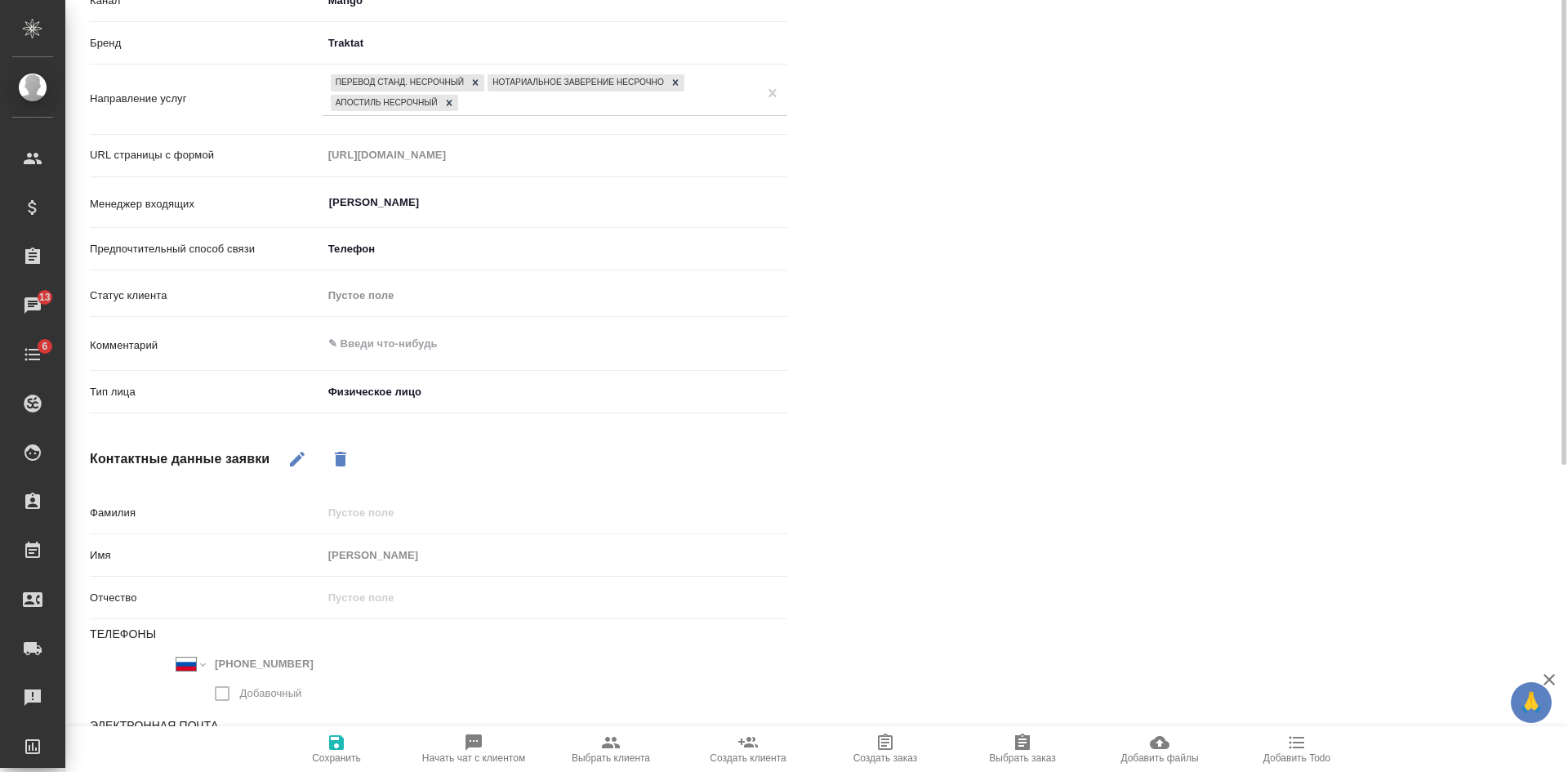
scroll to position [0, 0]
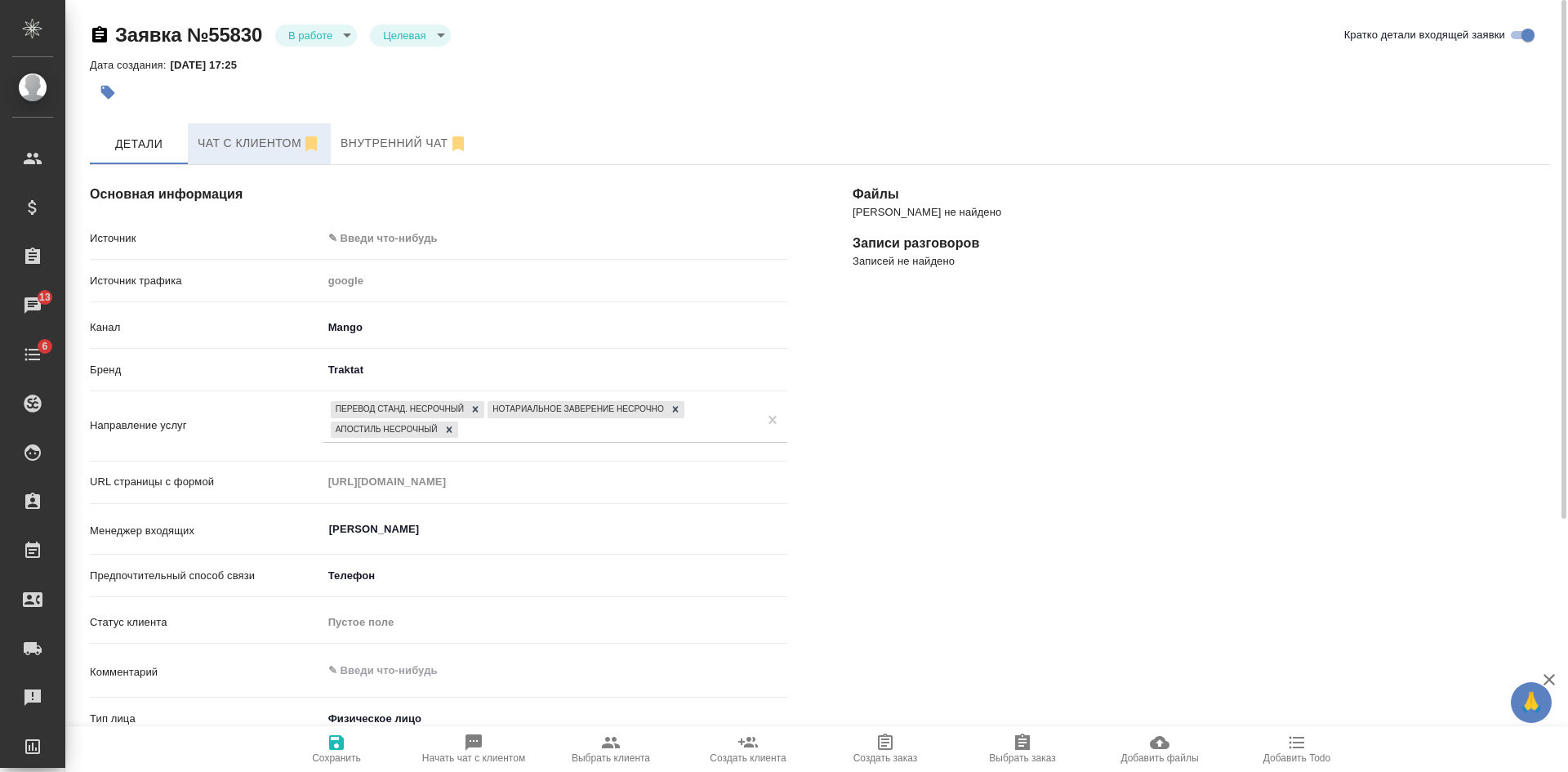
click at [263, 139] on span "Чат с клиентом" at bounding box center [259, 143] width 123 height 20
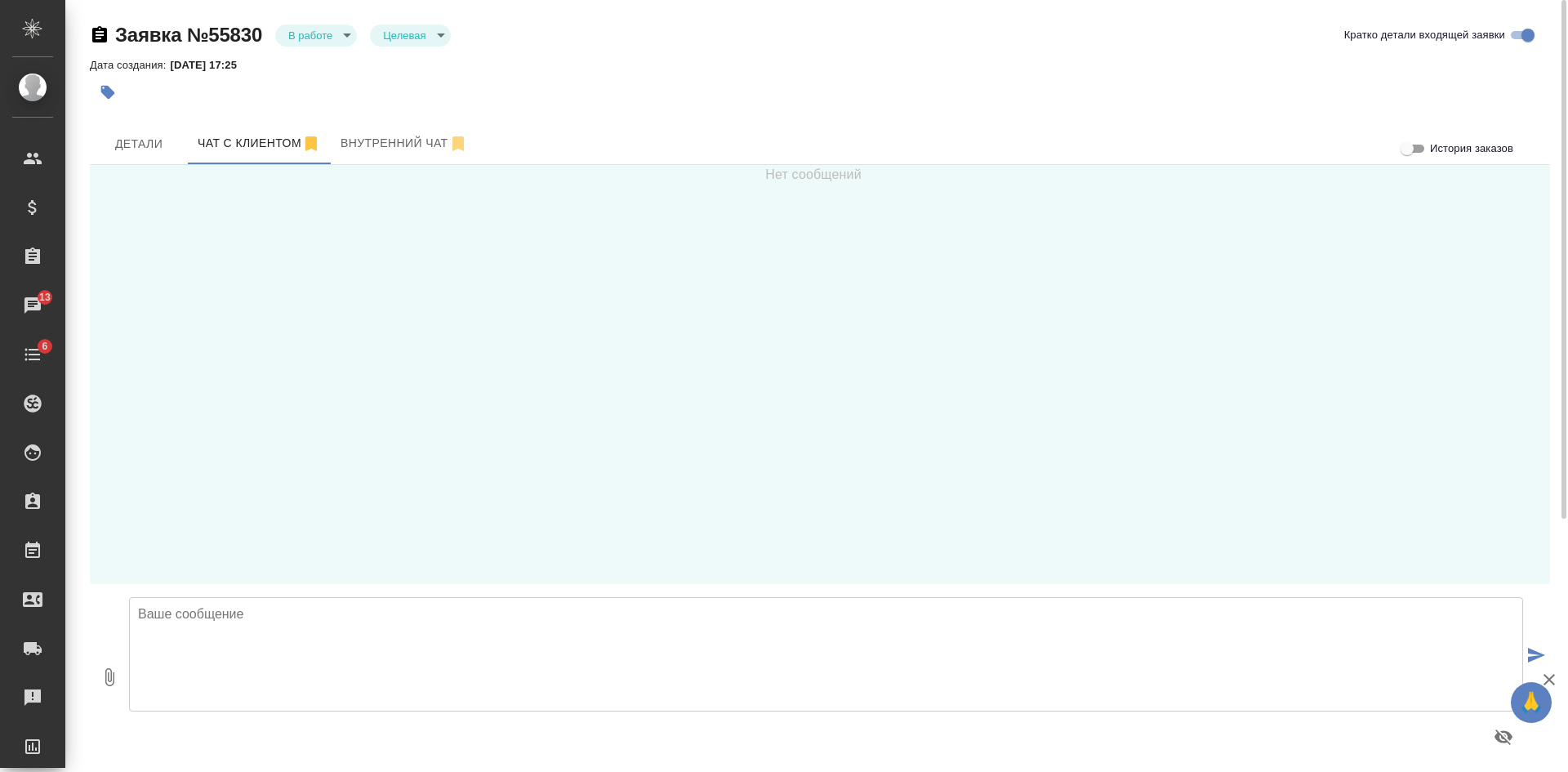
click at [410, 635] on textarea at bounding box center [826, 654] width 1394 height 114
click at [885, 626] on textarea "Сабина, добрый день! В этот чат можно направить сканы диплом и приложения для р…" at bounding box center [826, 654] width 1394 height 114
click at [910, 631] on textarea "Сабина, добрый день! В этот чат можно направить сканы диплом и приложения для р…" at bounding box center [826, 654] width 1394 height 114
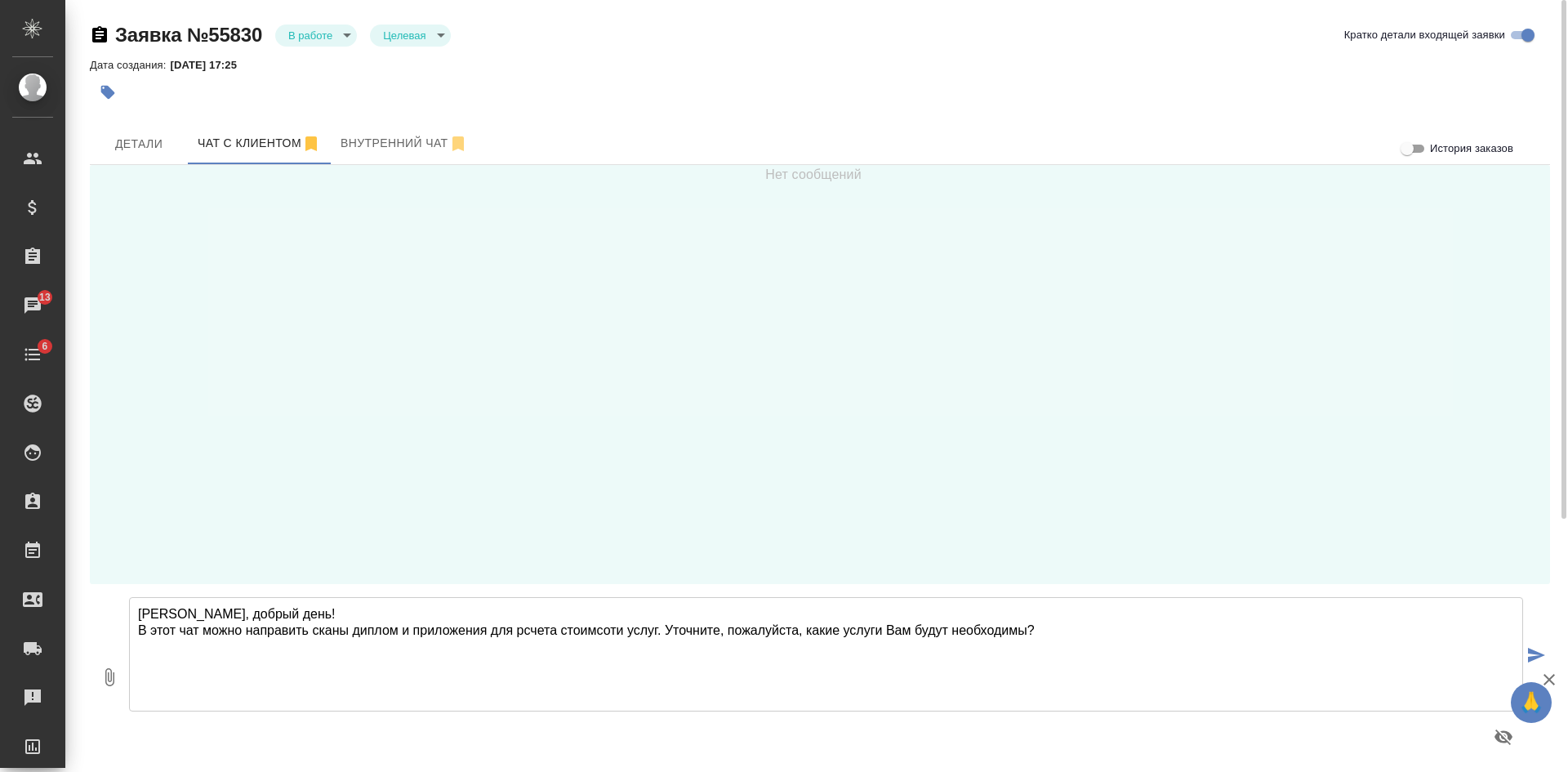
drag, startPoint x: 542, startPoint y: 622, endPoint x: 534, endPoint y: 622, distance: 8.0
click at [1051, 640] on textarea "Сабина, добрый день! В этот чат можно направить сканы диплом и приложения для р…" at bounding box center [826, 654] width 1394 height 114
click at [393, 633] on textarea "Сабина, добрый день! В этот чат можно направить сканы диплом и приложения для р…" at bounding box center [826, 654] width 1394 height 114
click at [1083, 631] on textarea "Сабина, добрый день! В этот чат можно направить сканы диплома и приложения для …" at bounding box center [826, 654] width 1394 height 114
paste textarea "Какой офис Вам удобен для обращения? Наши филиалы находятся в районе следующих …"
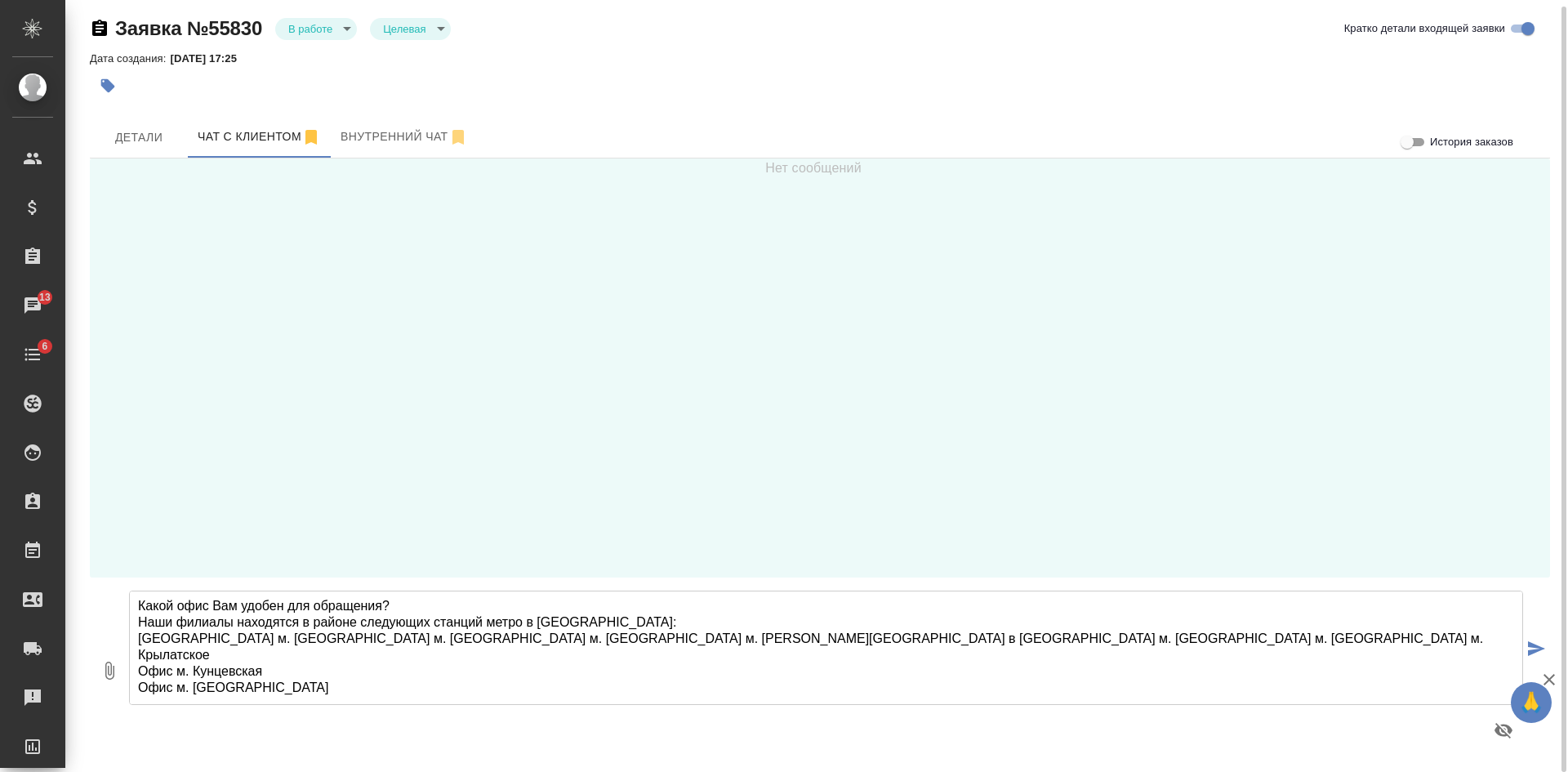
scroll to position [182, 0]
type textarea "Сабина, добрый день! В этот чат можно направить сканы диплома и приложения для …"
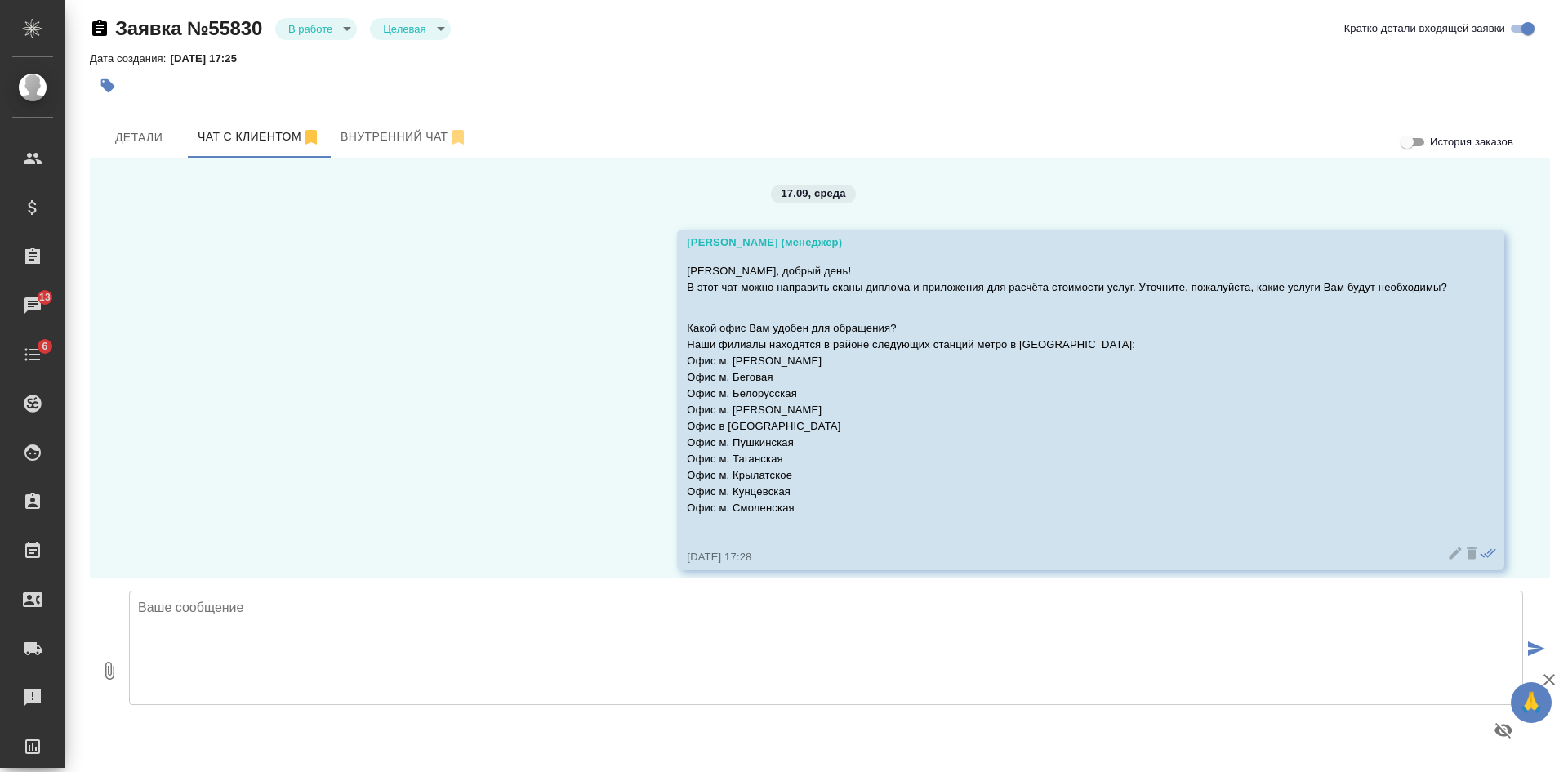
scroll to position [17, 0]
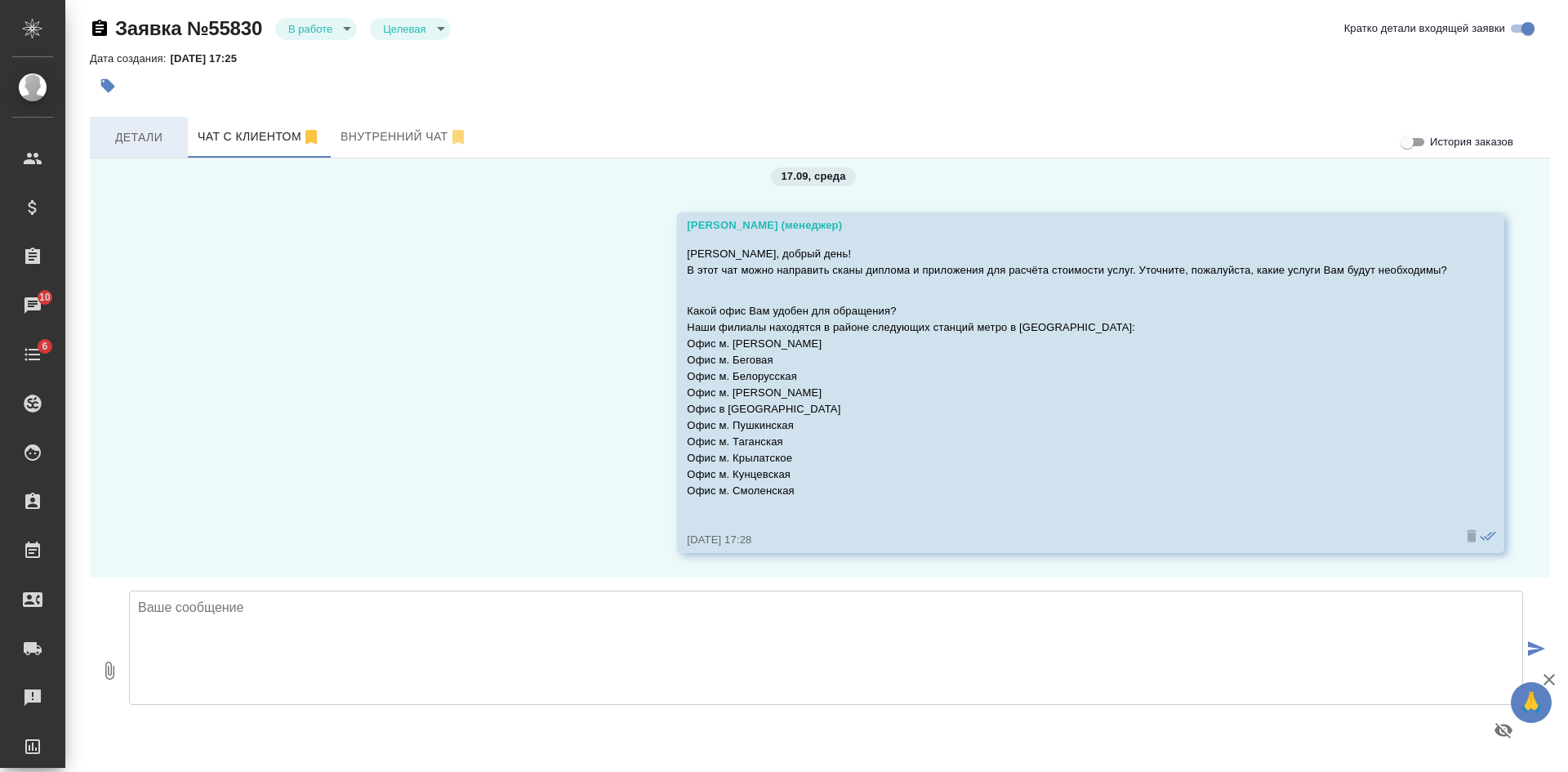
click at [122, 136] on span "Детали" at bounding box center [139, 137] width 78 height 20
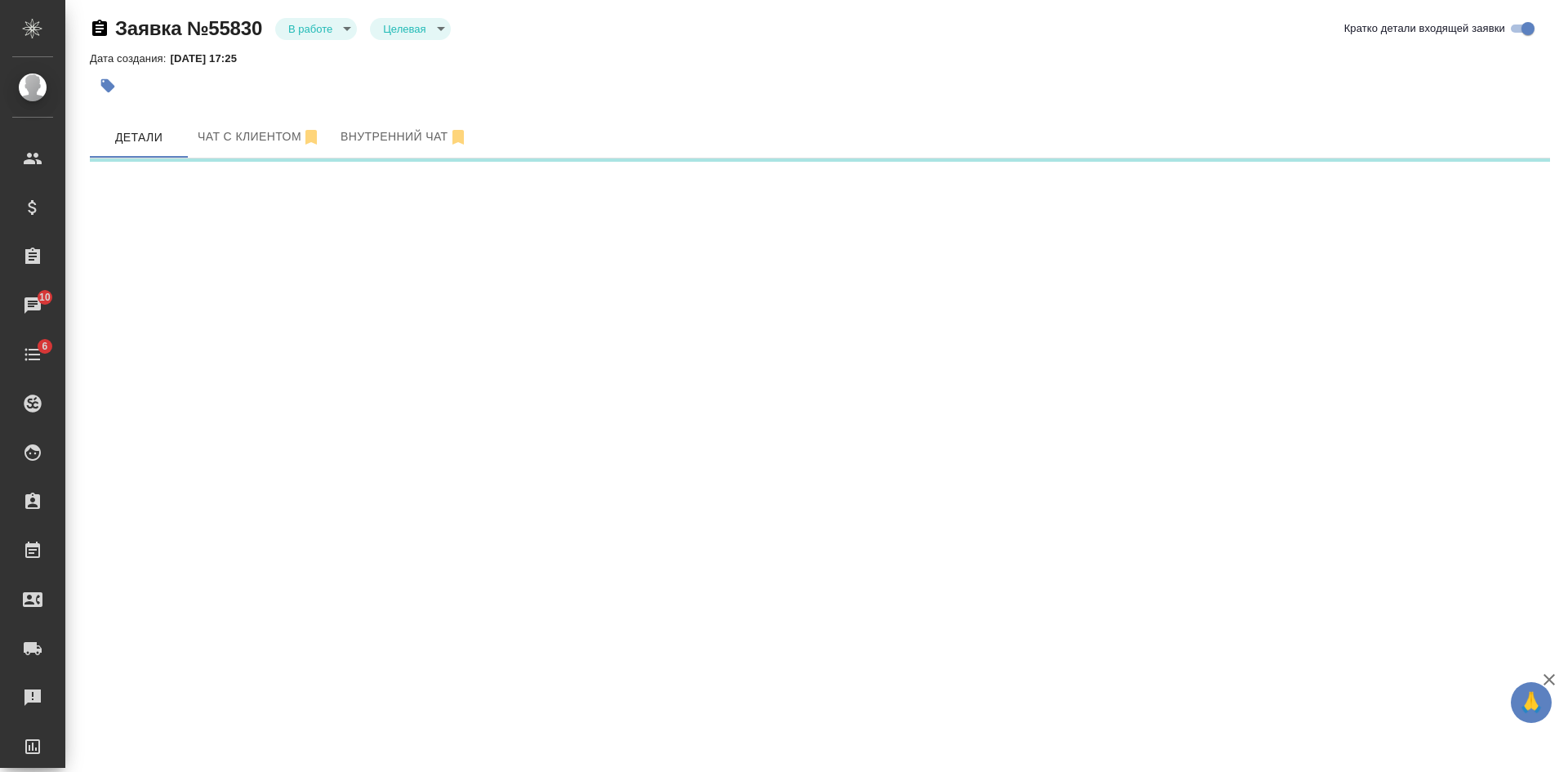
select select "RU"
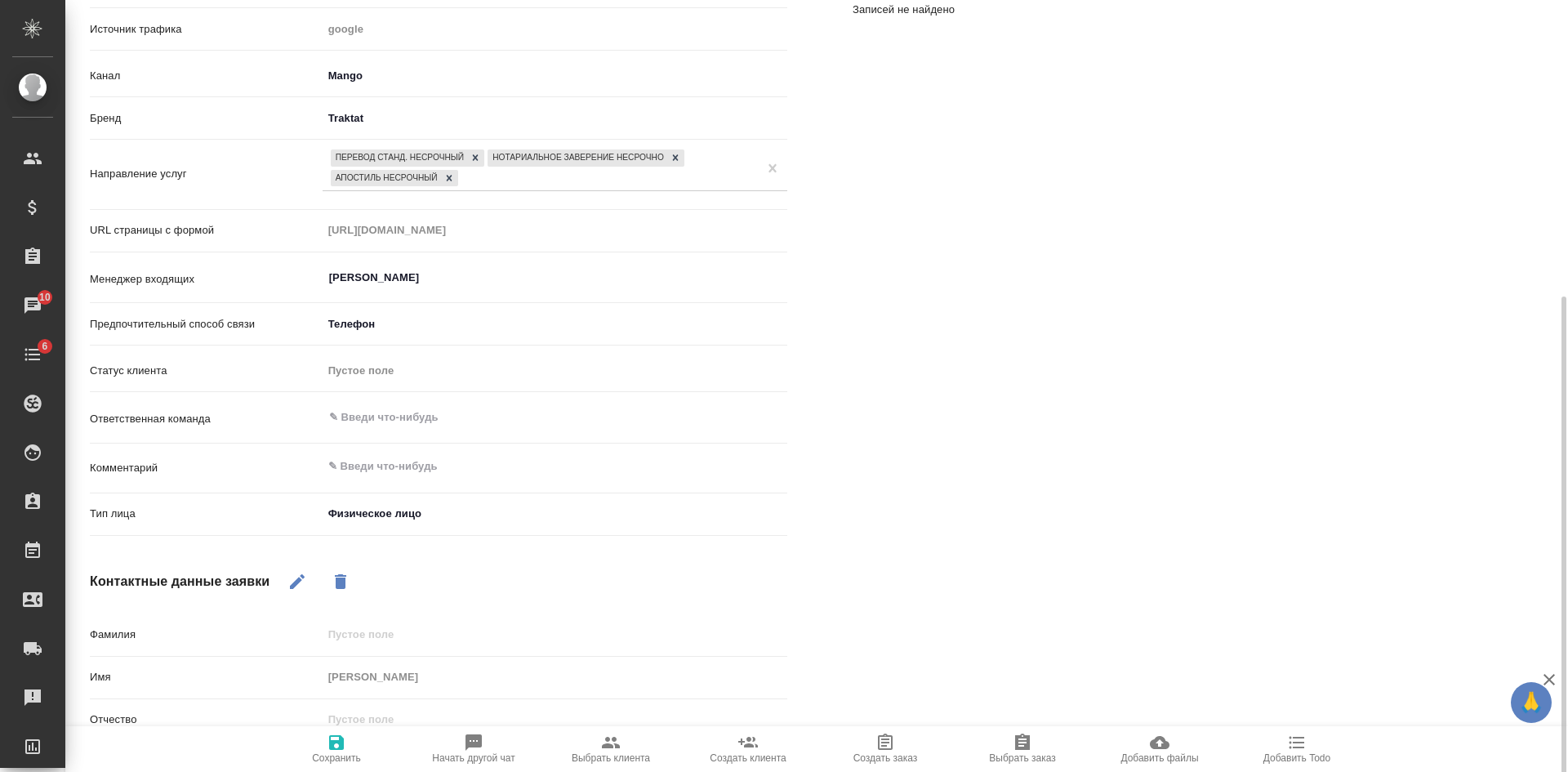
scroll to position [334, 0]
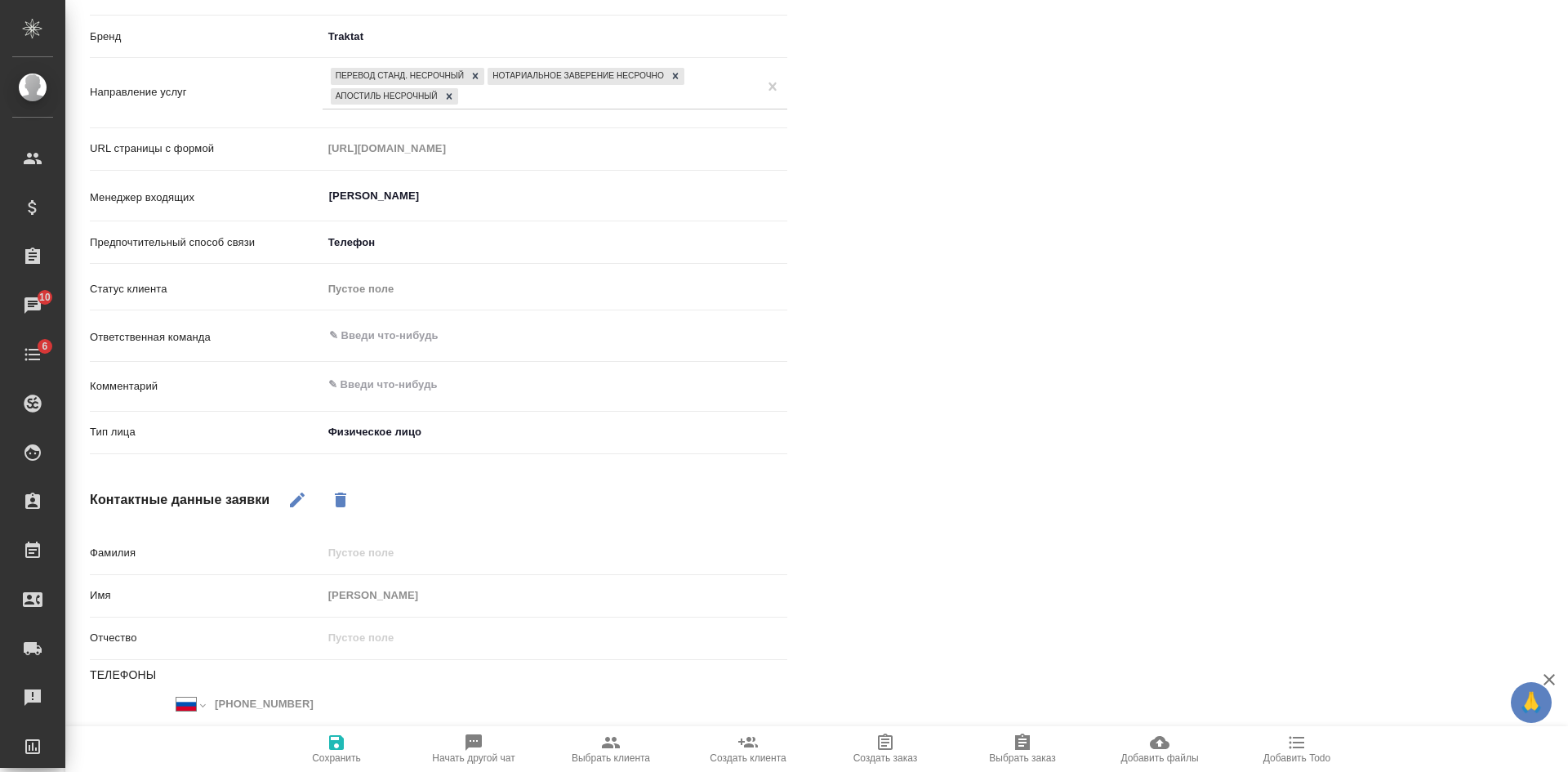
type textarea "x"
click at [411, 379] on textarea at bounding box center [555, 385] width 463 height 28
type textarea "р"
type textarea "x"
type textarea "ру"
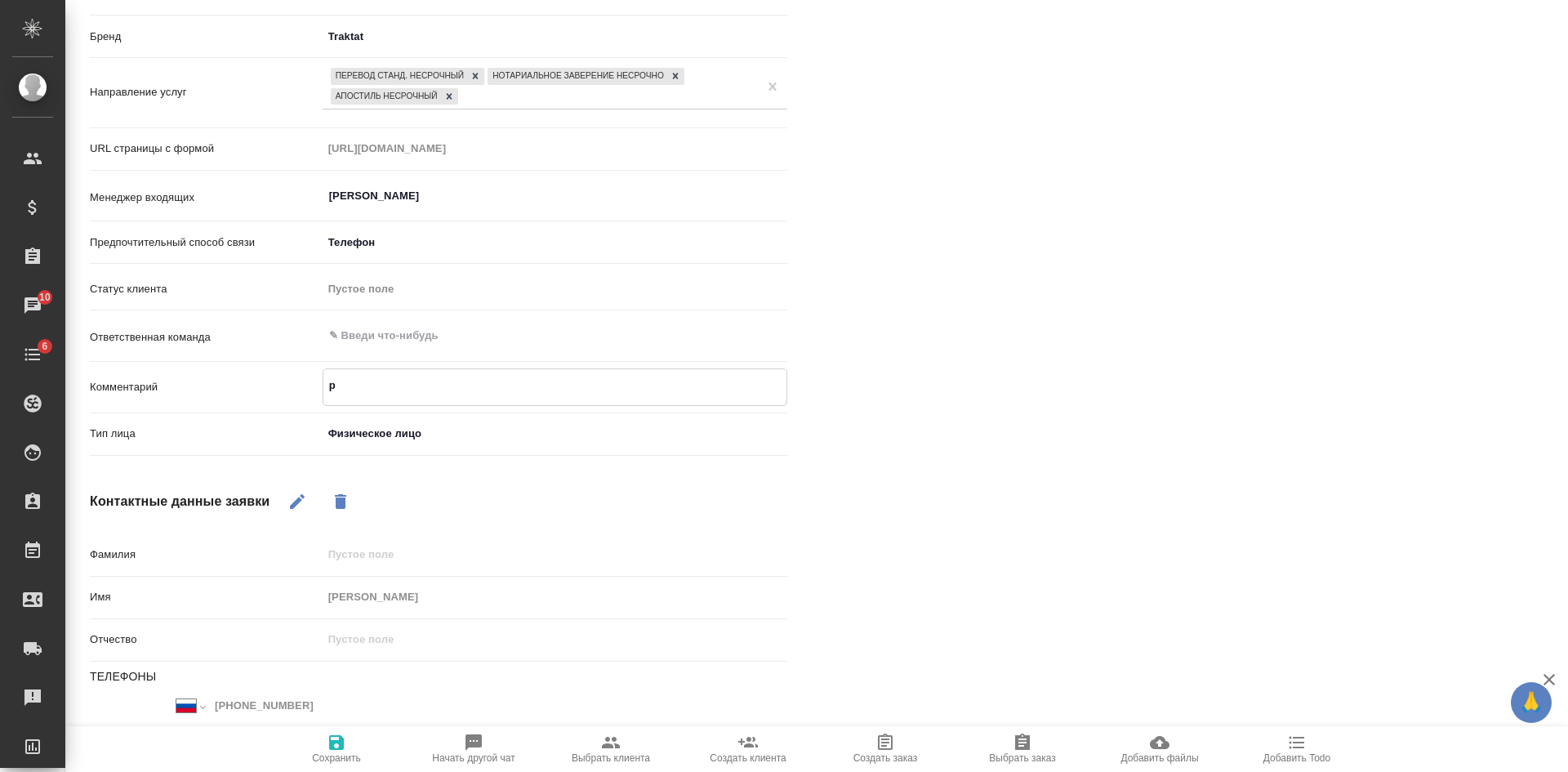
type textarea "x"
type textarea "рус"
type textarea "x"
type textarea "русс"
type textarea "x"
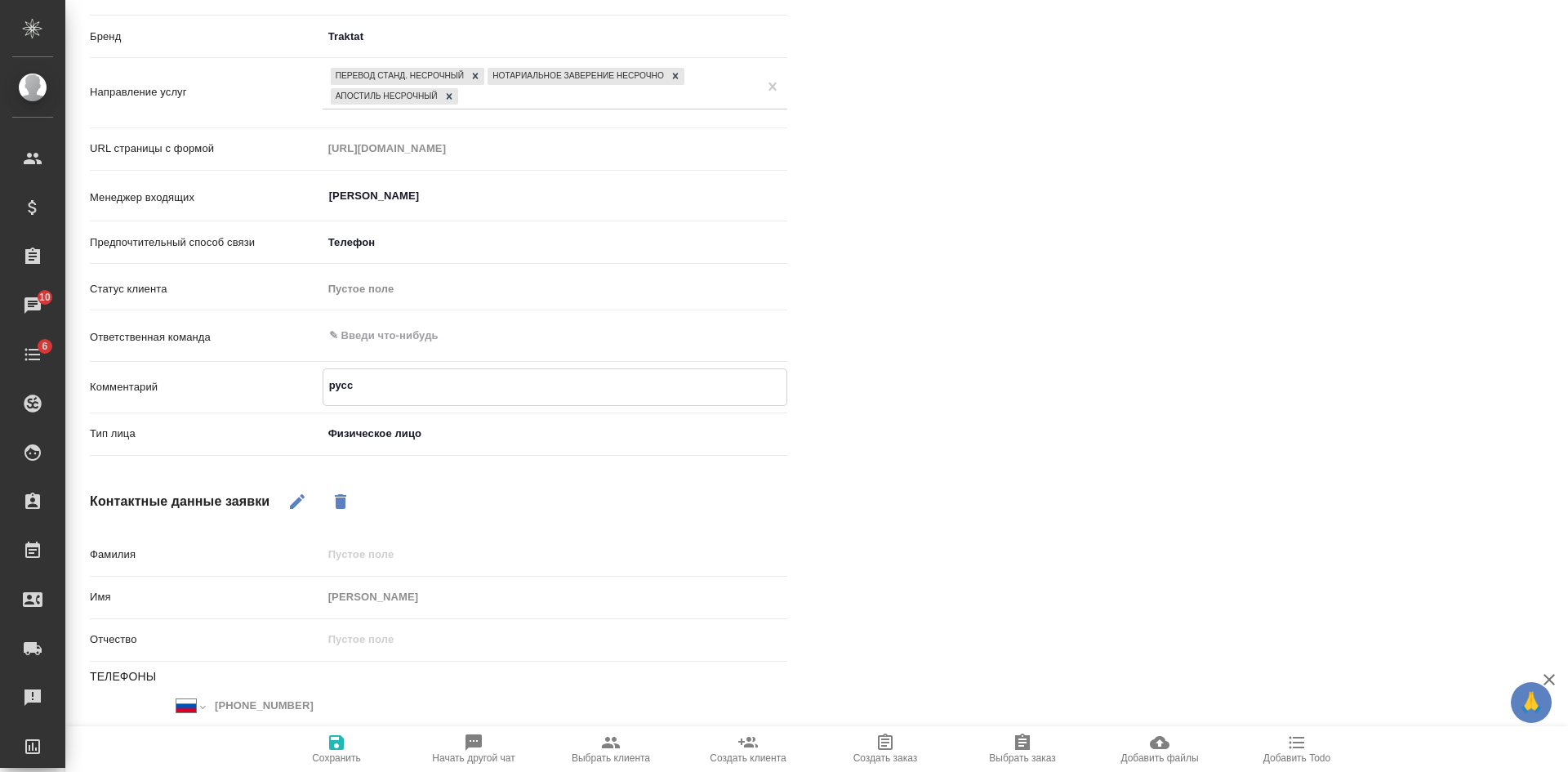
type textarea "русск"
type textarea "x"
type textarea "русски"
type textarea "x"
type textarea "русский"
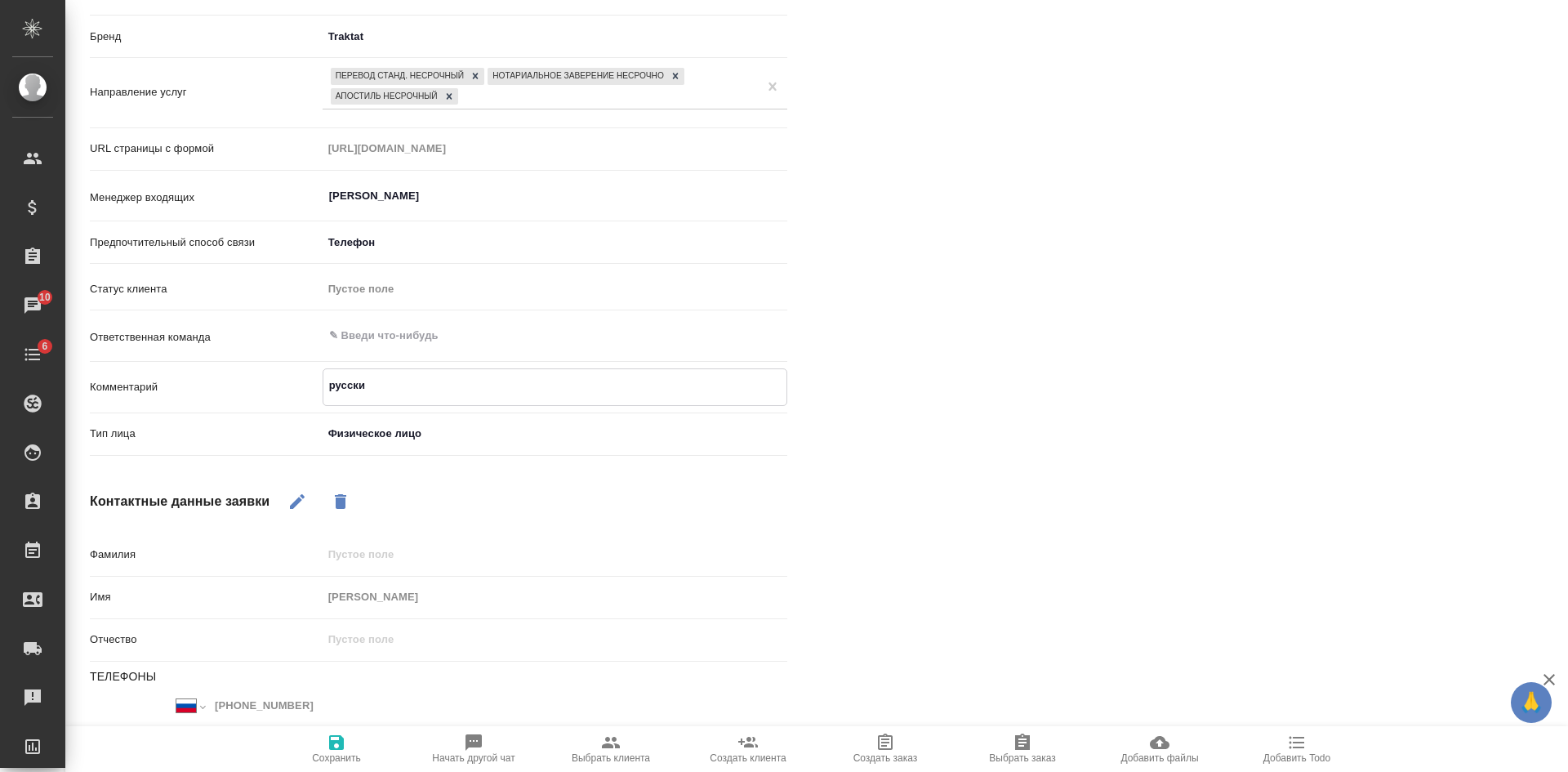
type textarea "x"
type textarea "русский-"
type textarea "x"
type textarea "русский-а"
type textarea "x"
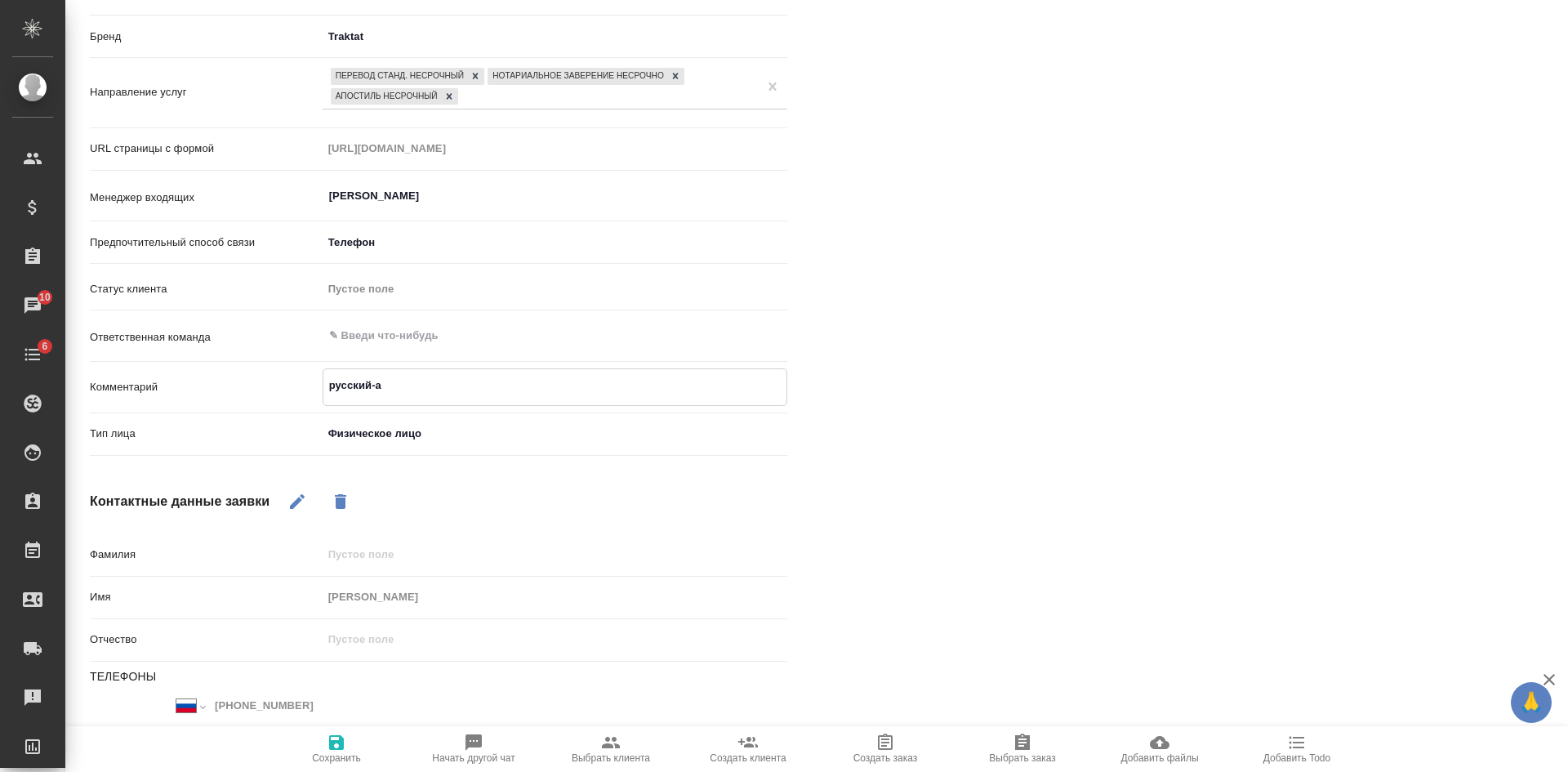
type textarea "русский-ан"
type textarea "x"
type textarea "русский-анг"
type textarea "x"
type textarea "русский-англ"
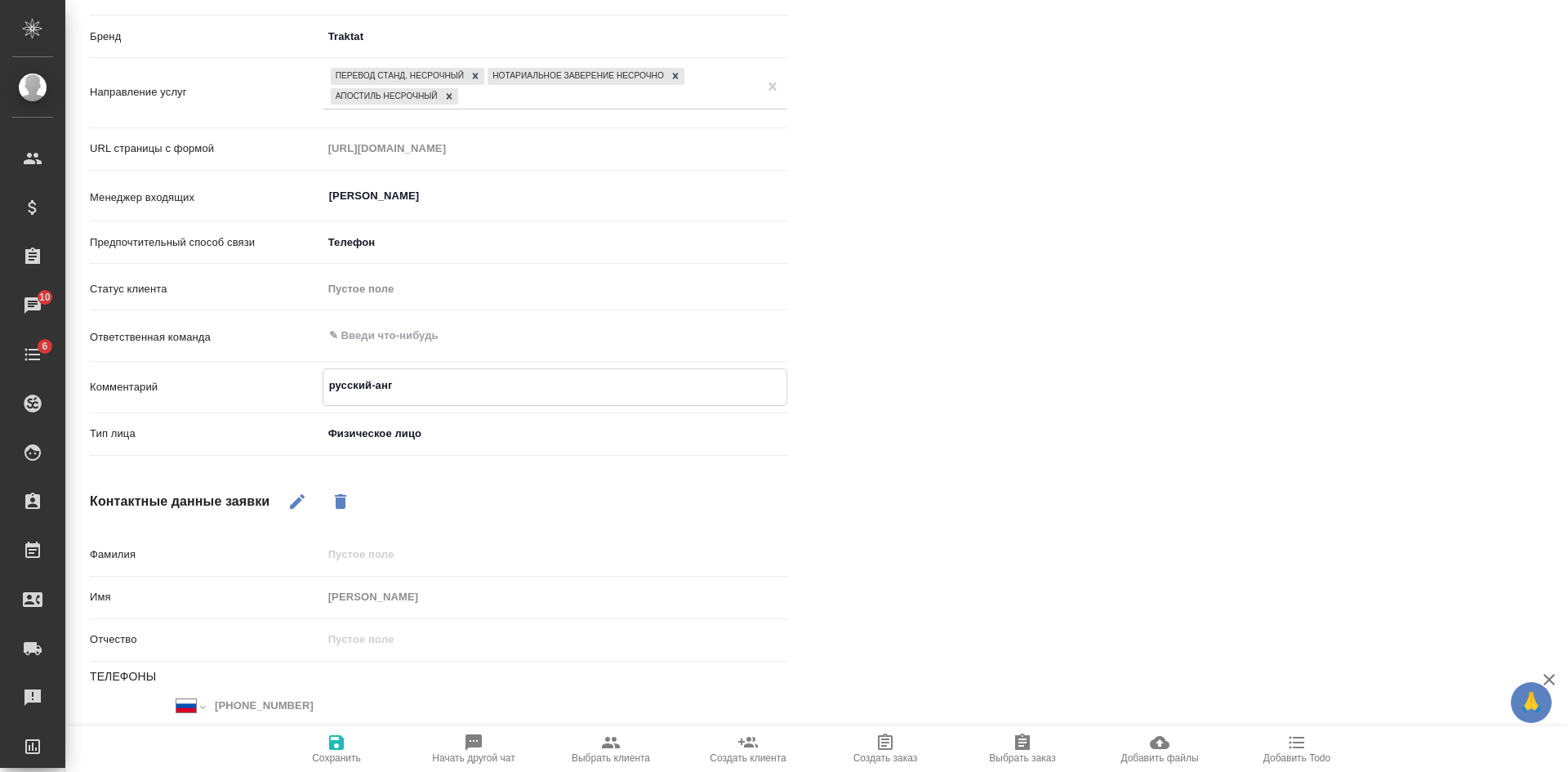
type textarea "x"
type textarea "русский-англи"
type textarea "x"
type textarea "русский-англий"
type textarea "x"
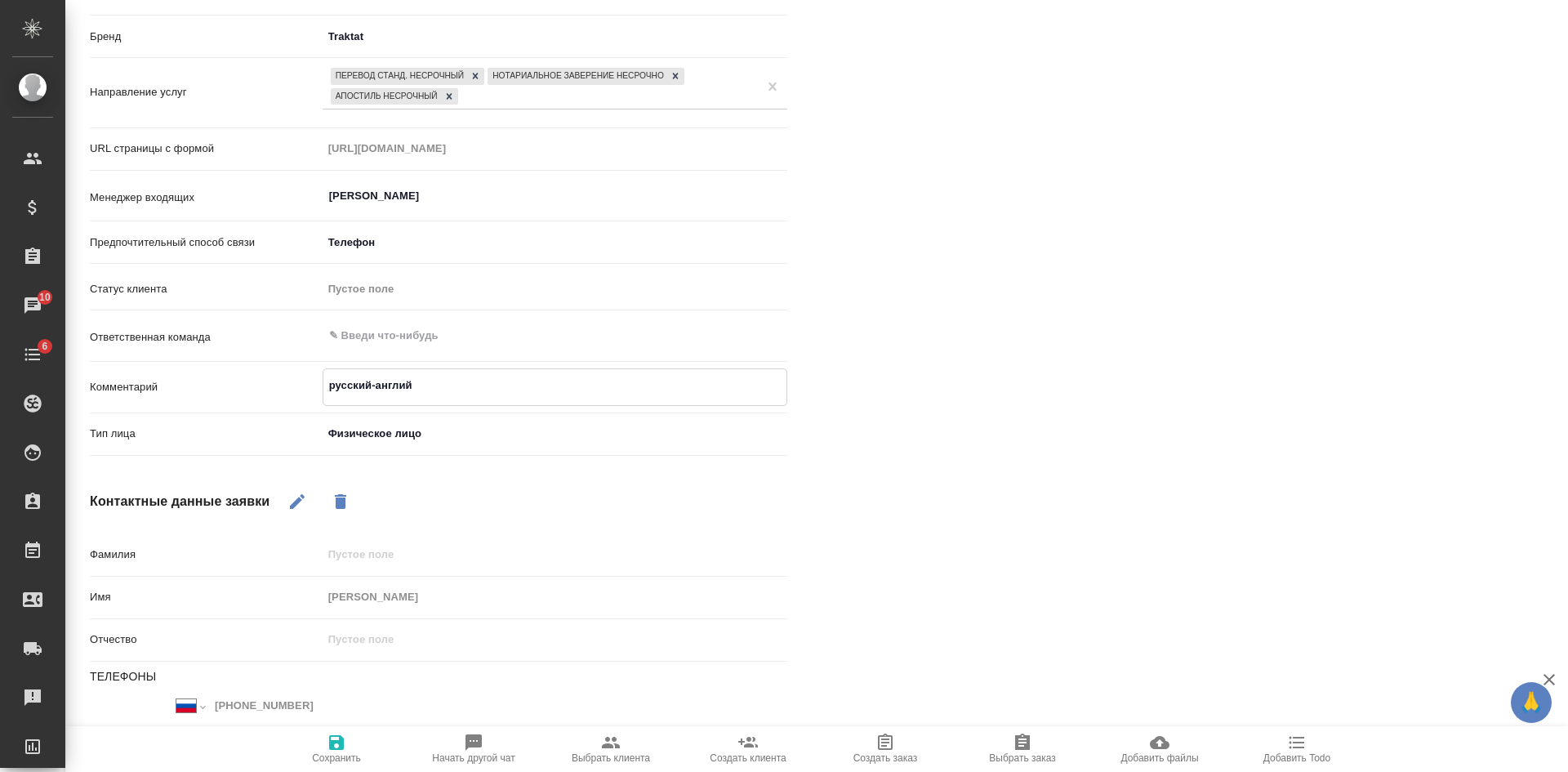
type textarea "русский-английс"
type textarea "x"
type textarea "русский-английск"
type textarea "x"
type textarea "русский-английски"
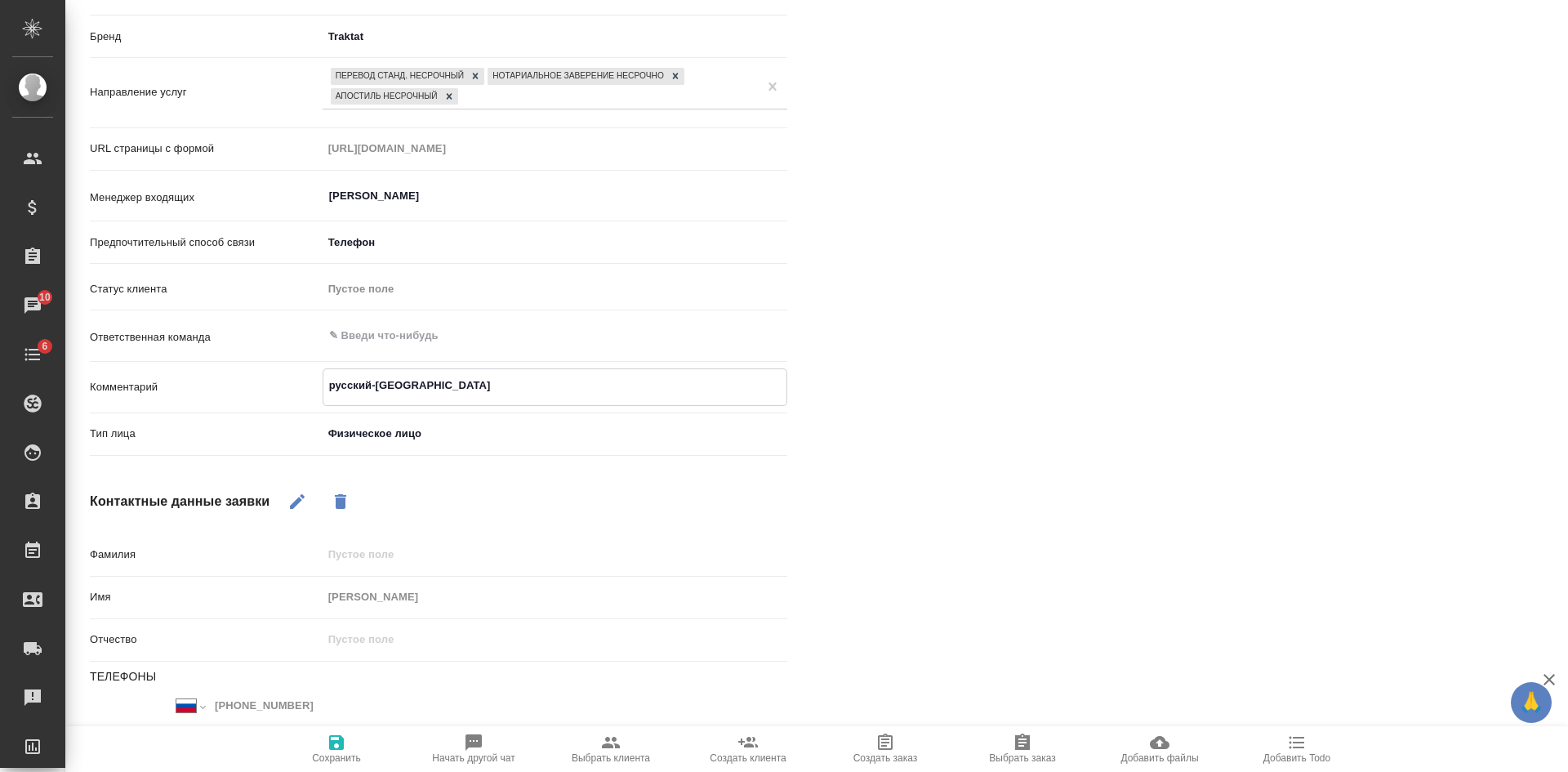
type textarea "x"
type textarea "русский-английский"
type textarea "x"
type textarea "русский-английский"
type textarea "x"
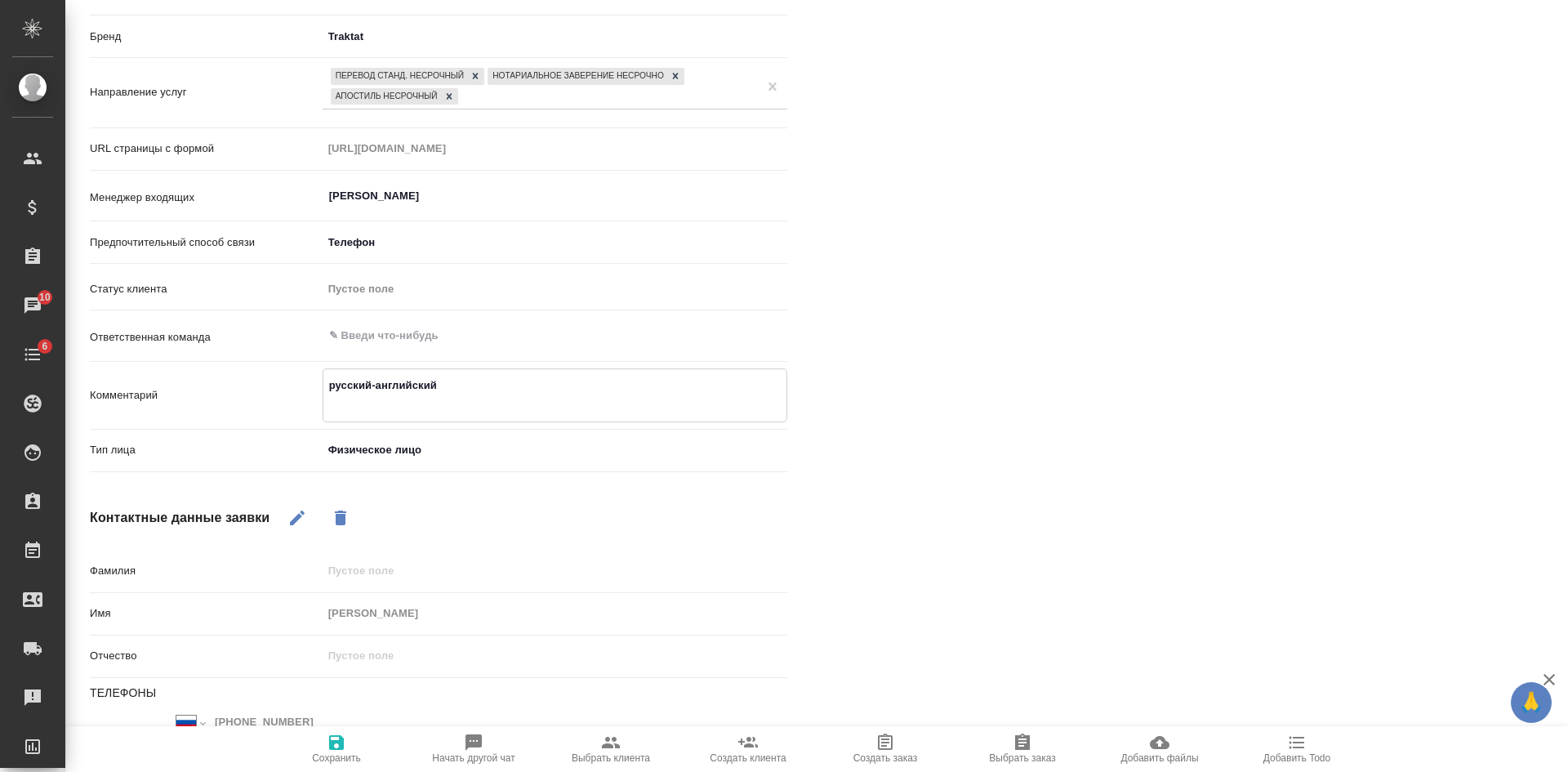
type textarea "русский-английский н"
type textarea "x"
type textarea "русский-английский но"
type textarea "x"
type textarea "русский-английский нот"
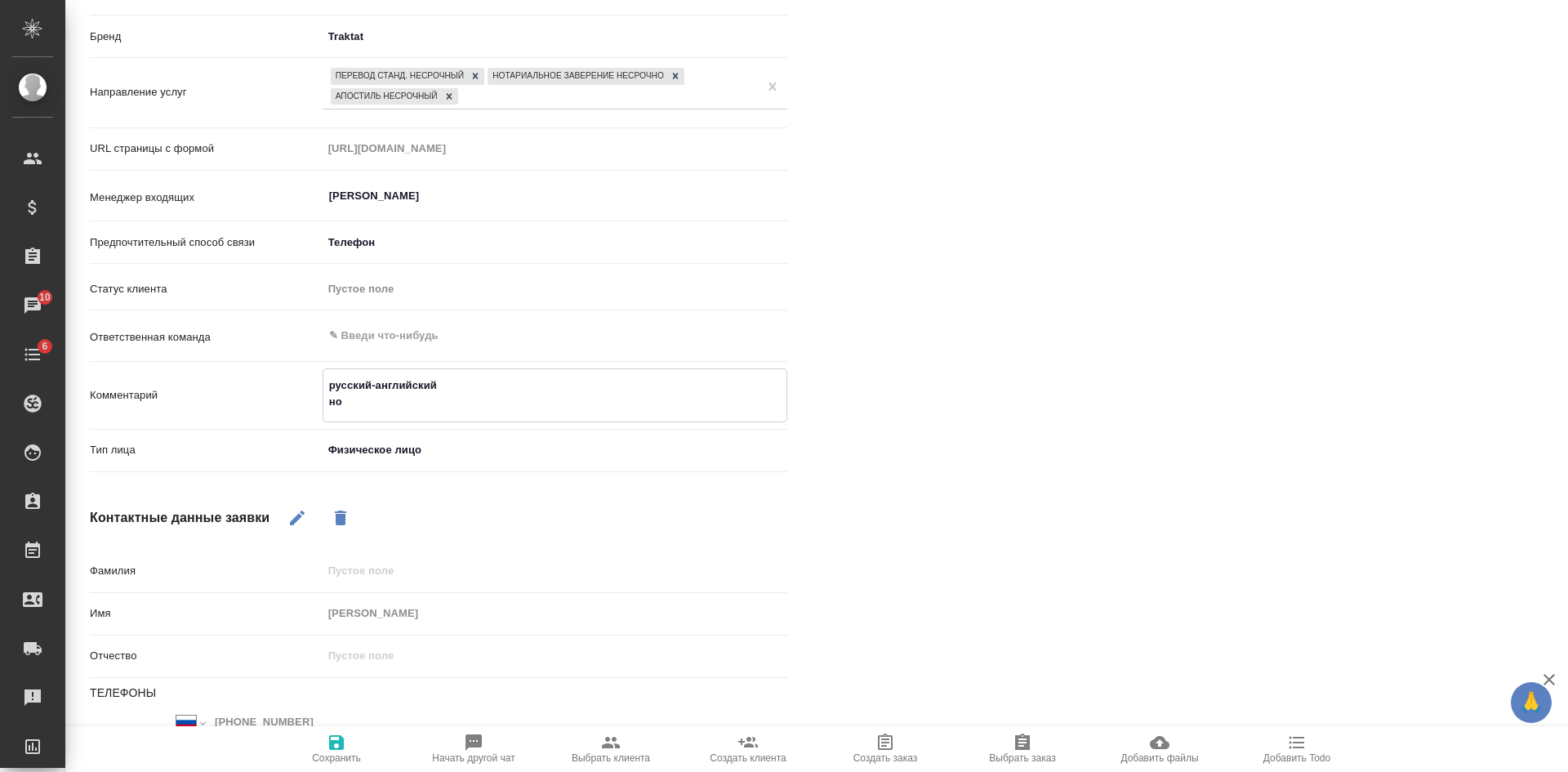
type textarea "x"
type textarea "русский-английский нота"
type textarea "x"
type textarea "русский-английский нотар"
type textarea "x"
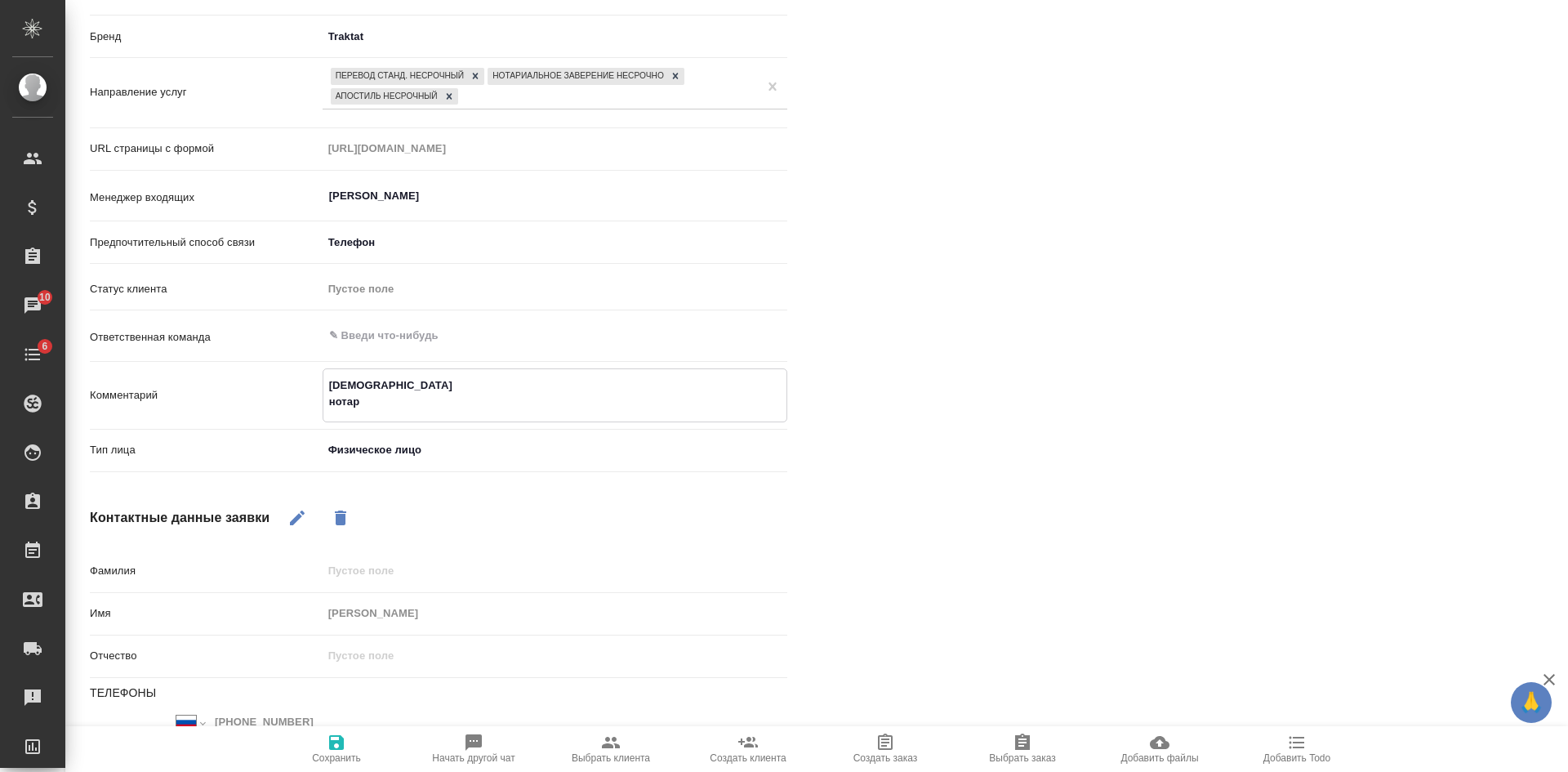
type textarea "русский-английский нотари"
type textarea "x"
type textarea "русский-английский нотариа"
type textarea "x"
type textarea "русский-английский нотариал"
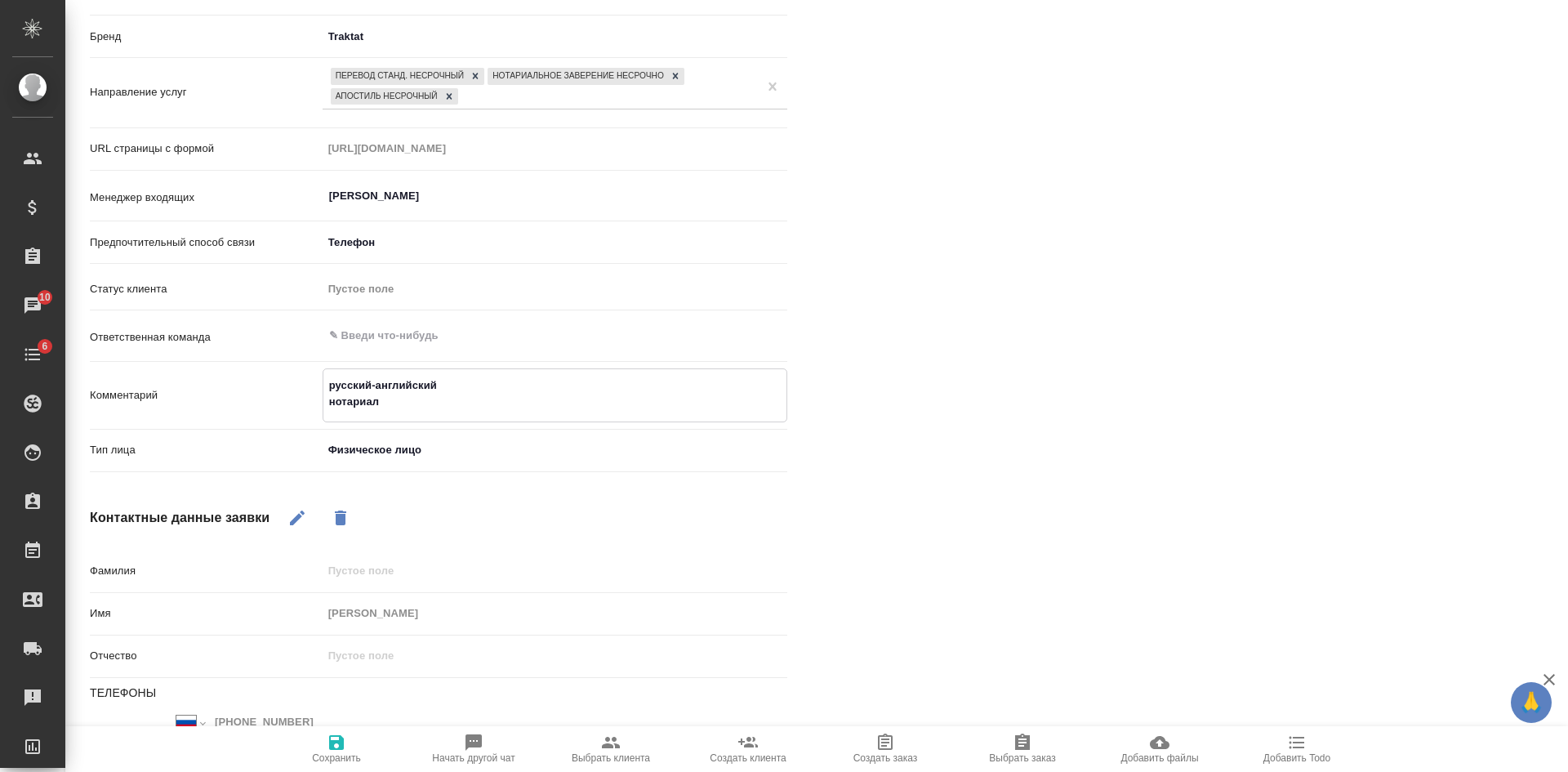
type textarea "x"
type textarea "русский-английский нотариаль"
type textarea "x"
type textarea "русский-английский нотариальн"
type textarea "x"
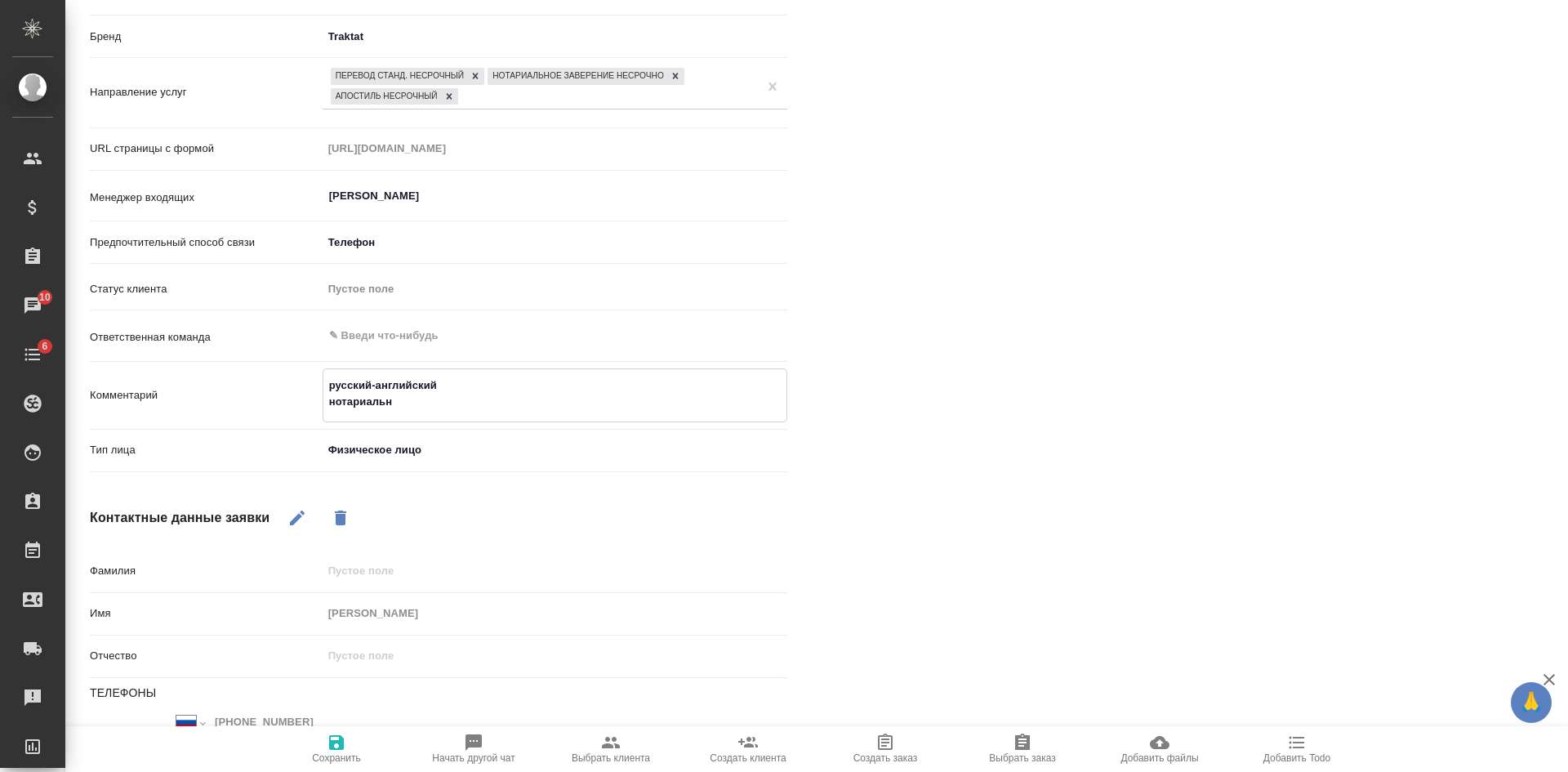
type textarea "русский-английский нотариально"
type textarea "x"
type textarea "русский-английский нотариальное"
type textarea "x"
type textarea "русский-английский нотариальное"
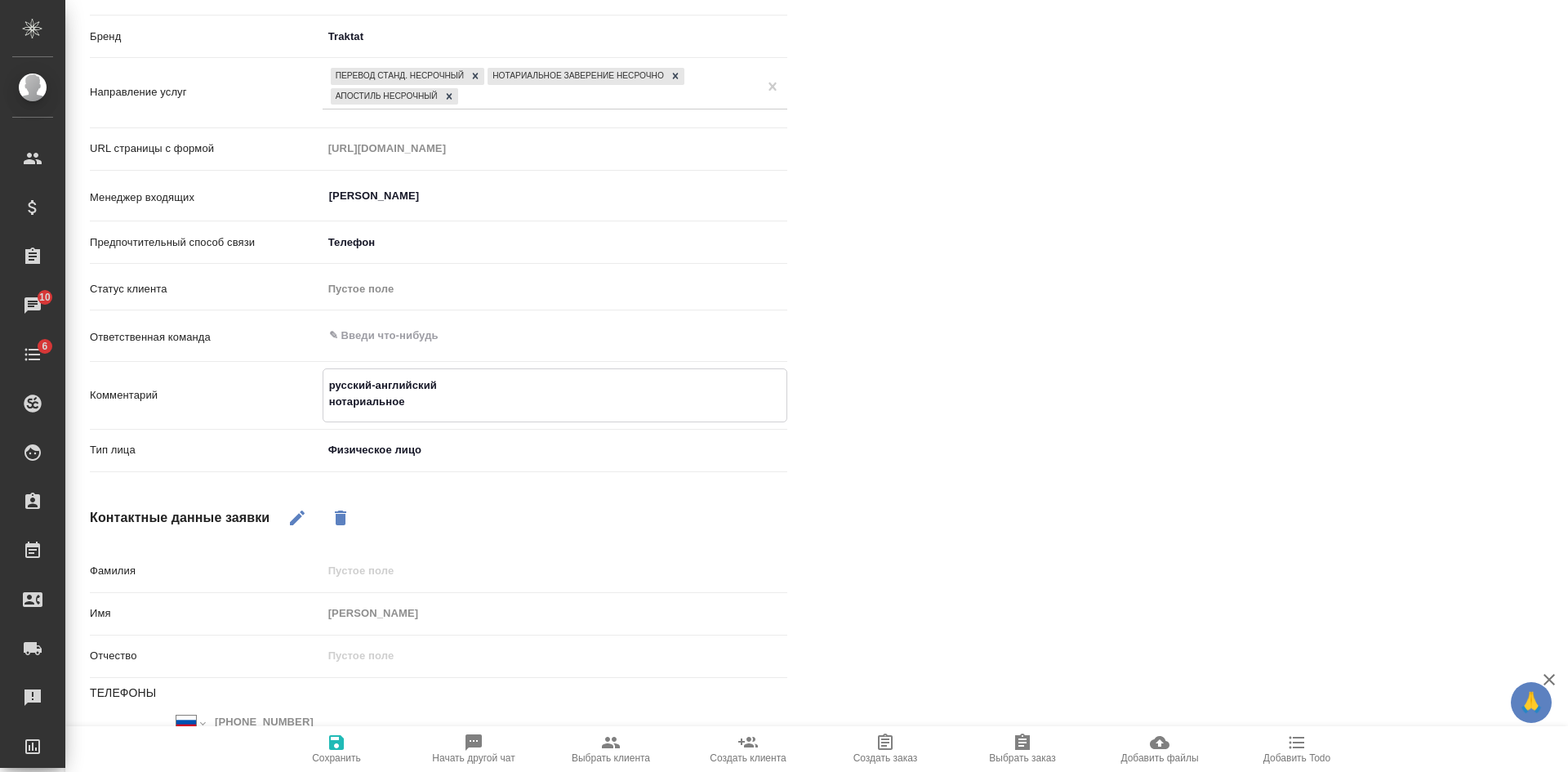
type textarea "x"
type textarea "русский-английский нотариальное за"
type textarea "x"
type textarea "русский-английский нотариальное зав"
type textarea "x"
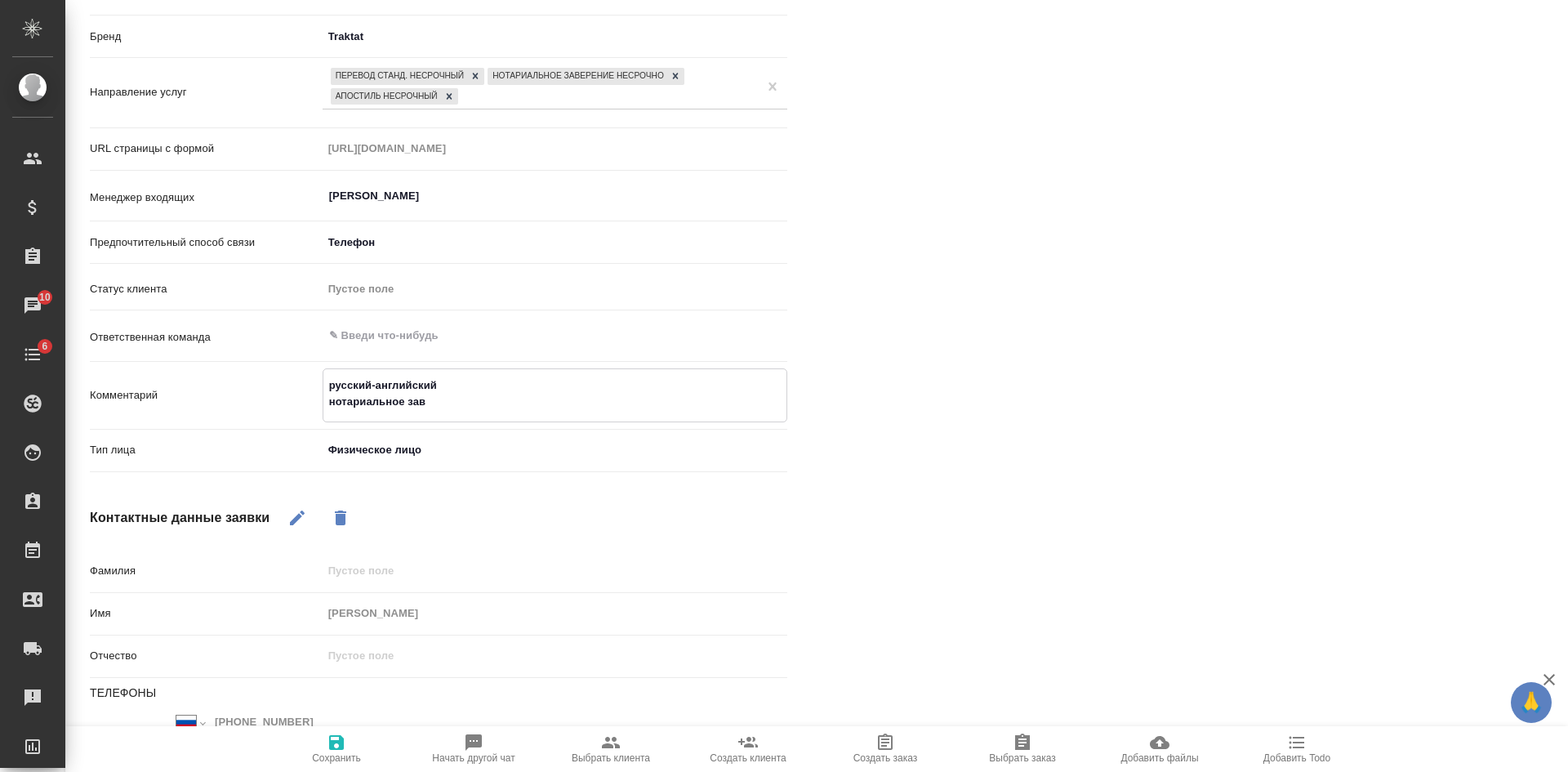
type textarea "русский-английский нотариальное заве"
type textarea "x"
type textarea "русский-английский нотариальное завер"
type textarea "x"
type textarea "русский-английский нотариальное завере"
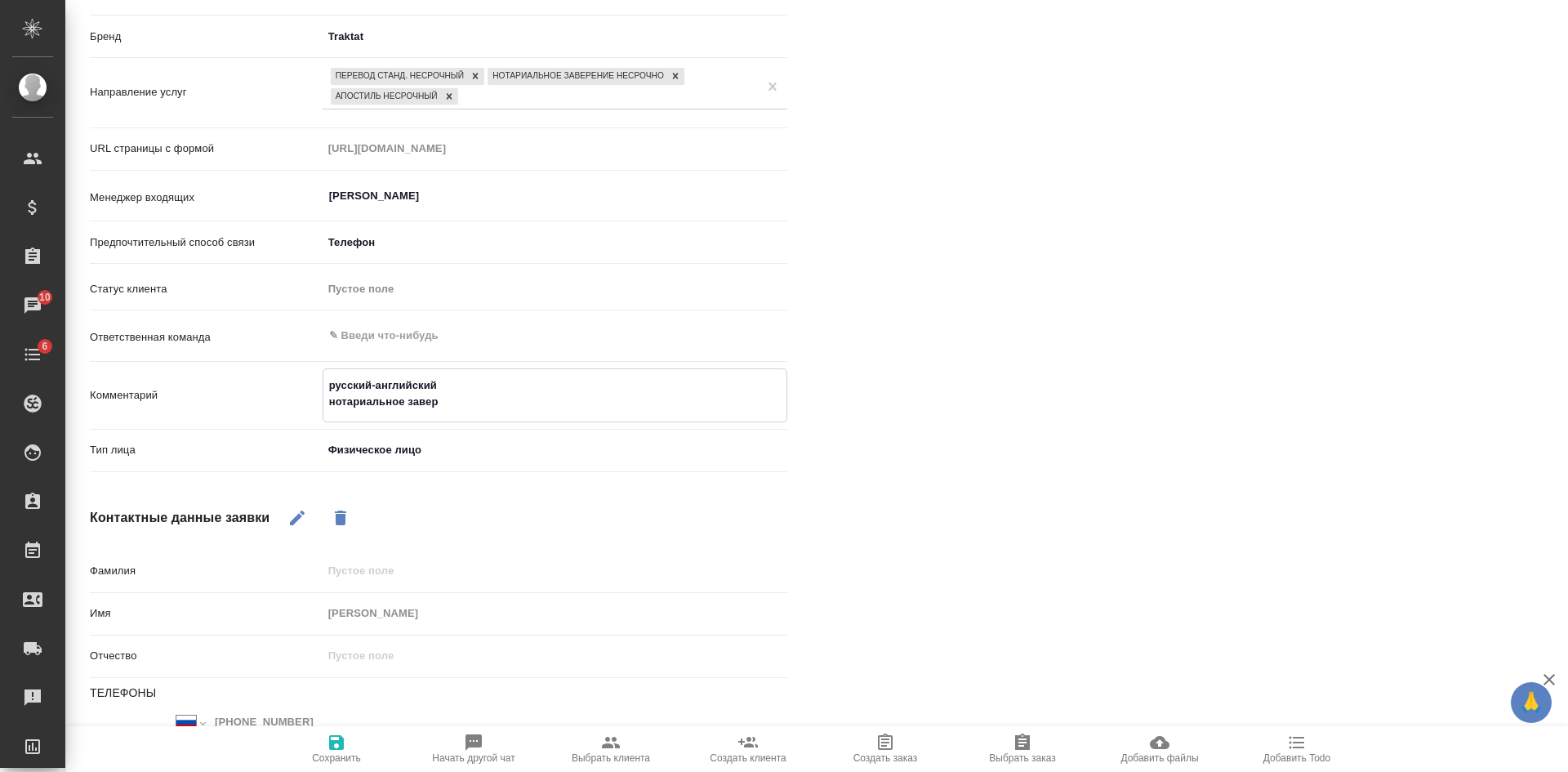
type textarea "x"
type textarea "русский-английский нотариальное заверен"
type textarea "x"
type textarea "русский-английский нотариальное заверени"
type textarea "x"
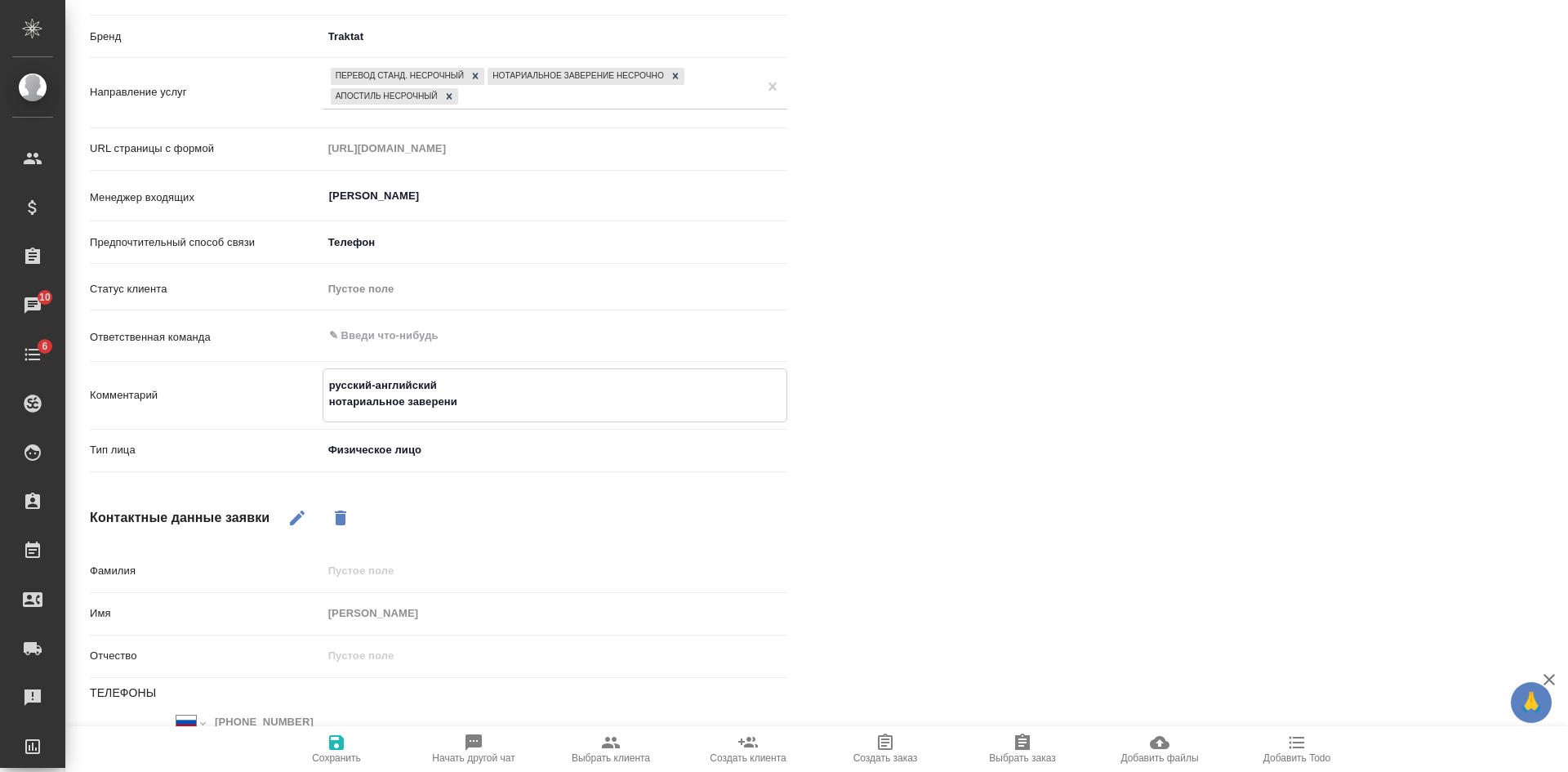
type textarea "русский-английский нотариальное заверение"
type textarea "x"
type textarea "русский-английский нотариальное заверение"
type textarea "x"
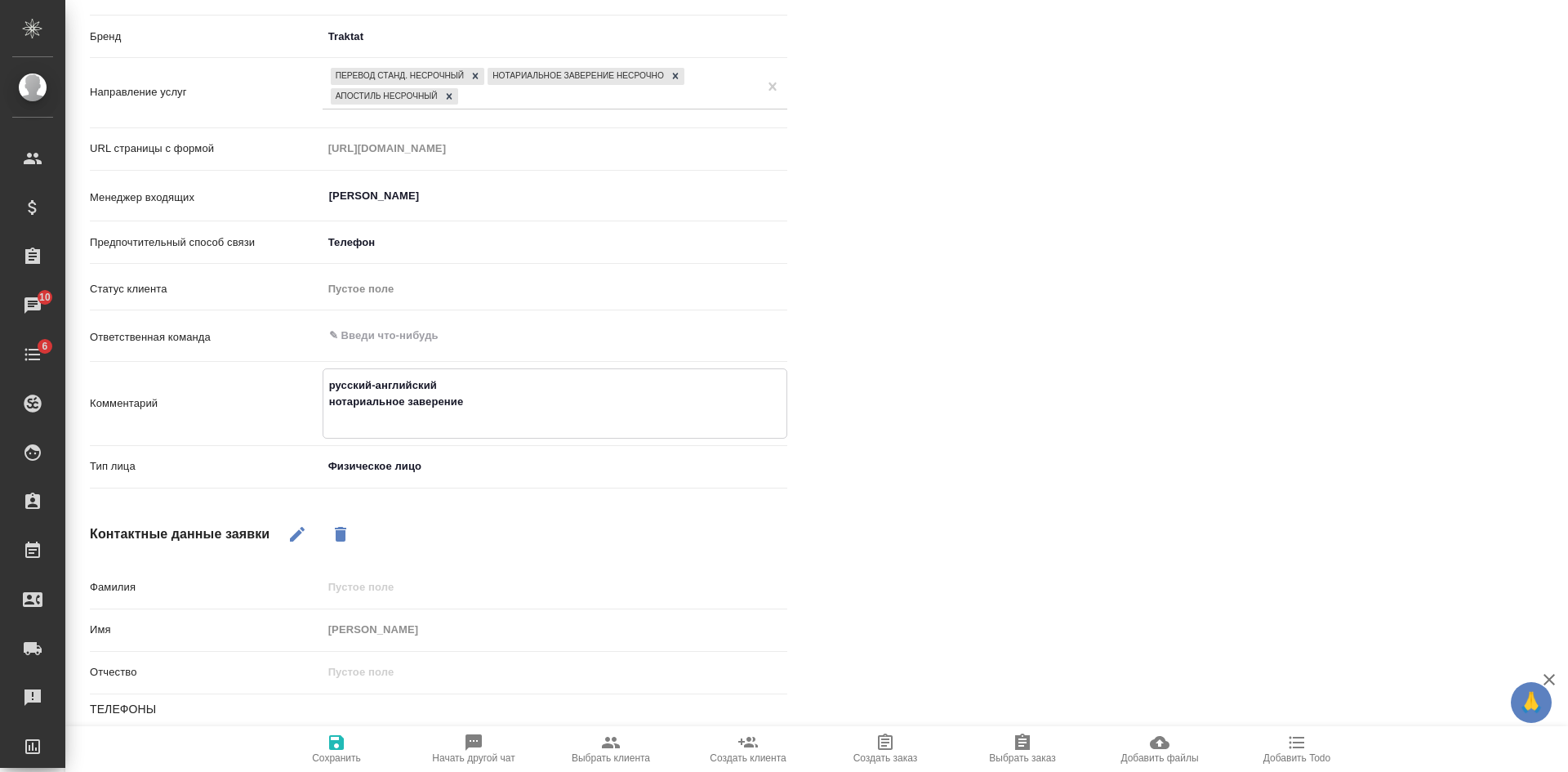
type textarea "русский-английский нотариальное заверение н"
type textarea "x"
type textarea "русский-английский нотариальное заверение не"
type textarea "x"
type textarea "русский-английский нотариальное заверение нес"
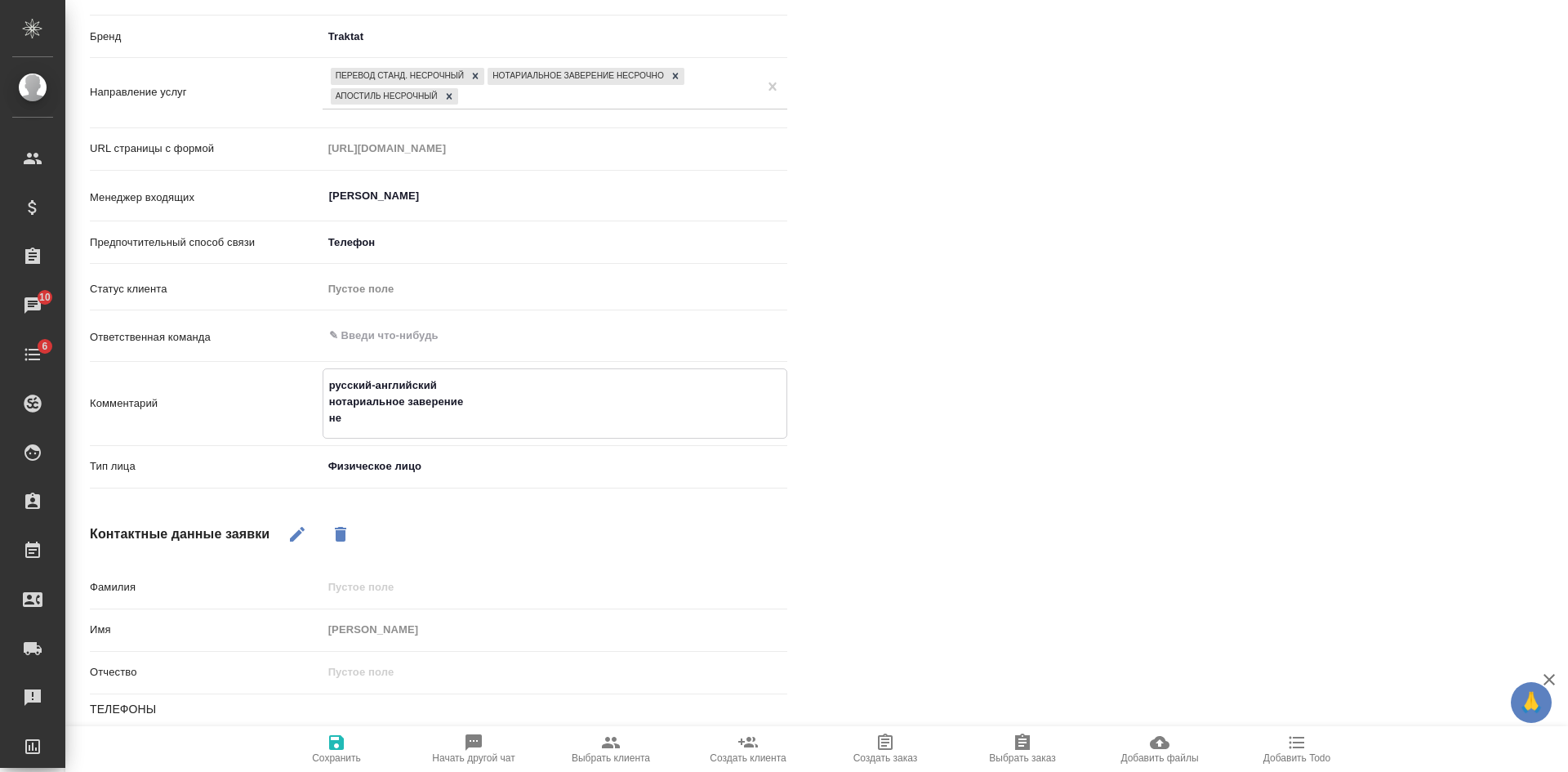
type textarea "x"
type textarea "русский-английский нотариальное заверение неср"
type textarea "x"
type textarea "русский-английский нотариальное заверение несро"
type textarea "x"
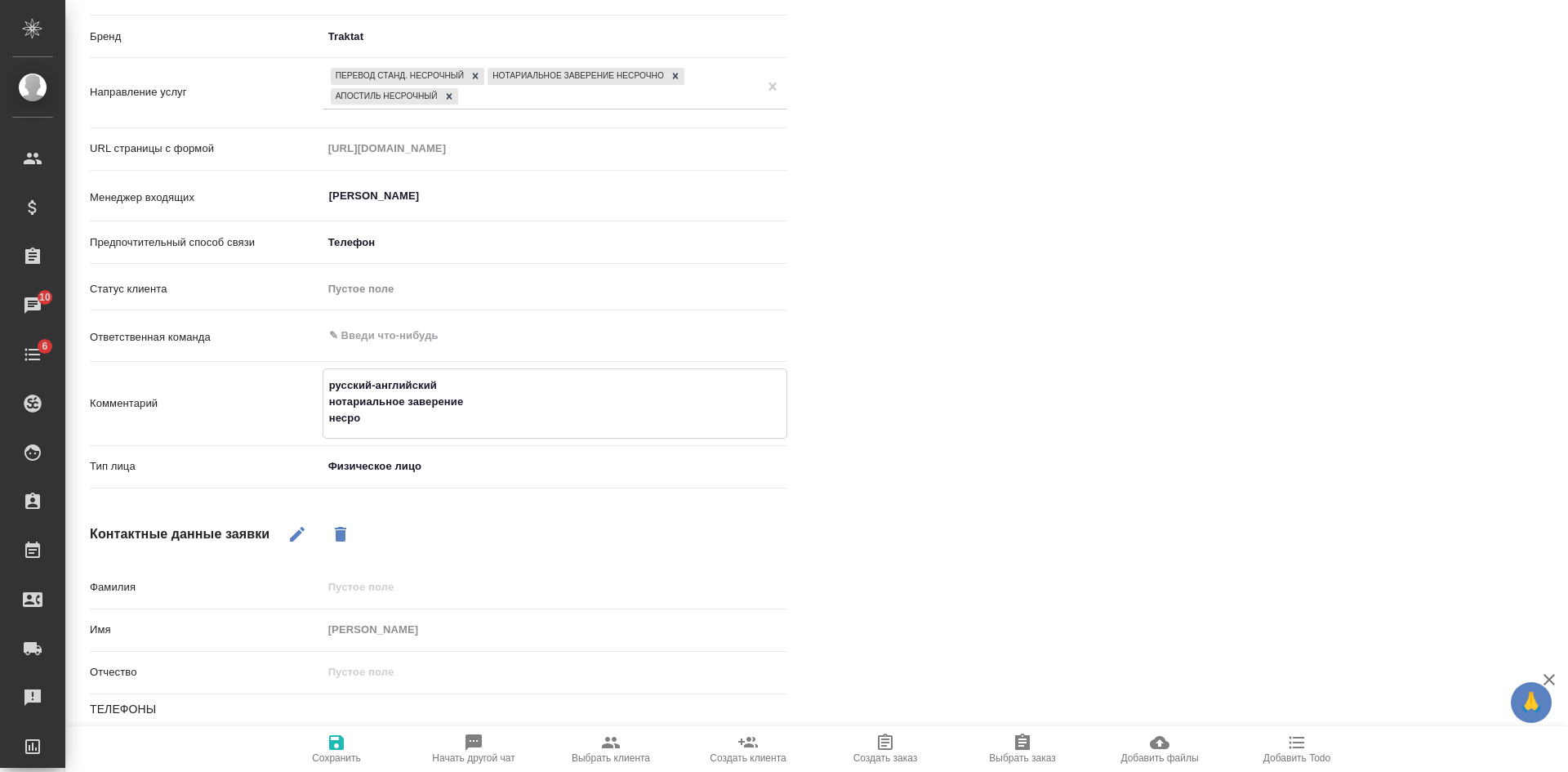
type textarea "русский-английский нотариальное заверение несроч"
type textarea "x"
type textarea "русский-английский нотариальное заверение несрочн"
type textarea "x"
type textarea "русский-английский нотариальное заверение несрочно"
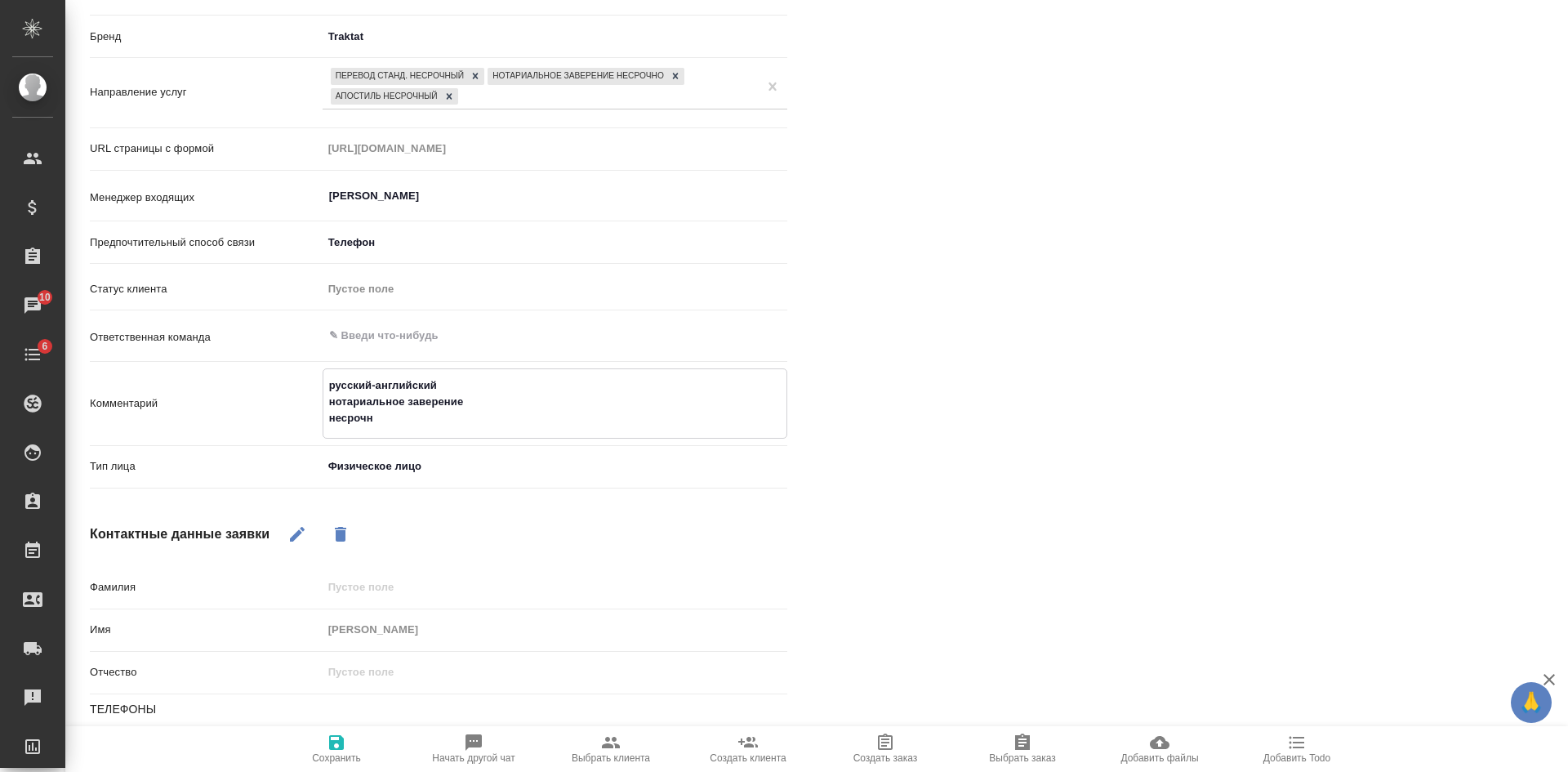
type textarea "x"
type textarea "русский-английский нотариальное заверение несрочно"
type textarea "x"
type textarea "русский-английский нотариальное заверение несрочно"
type textarea "x"
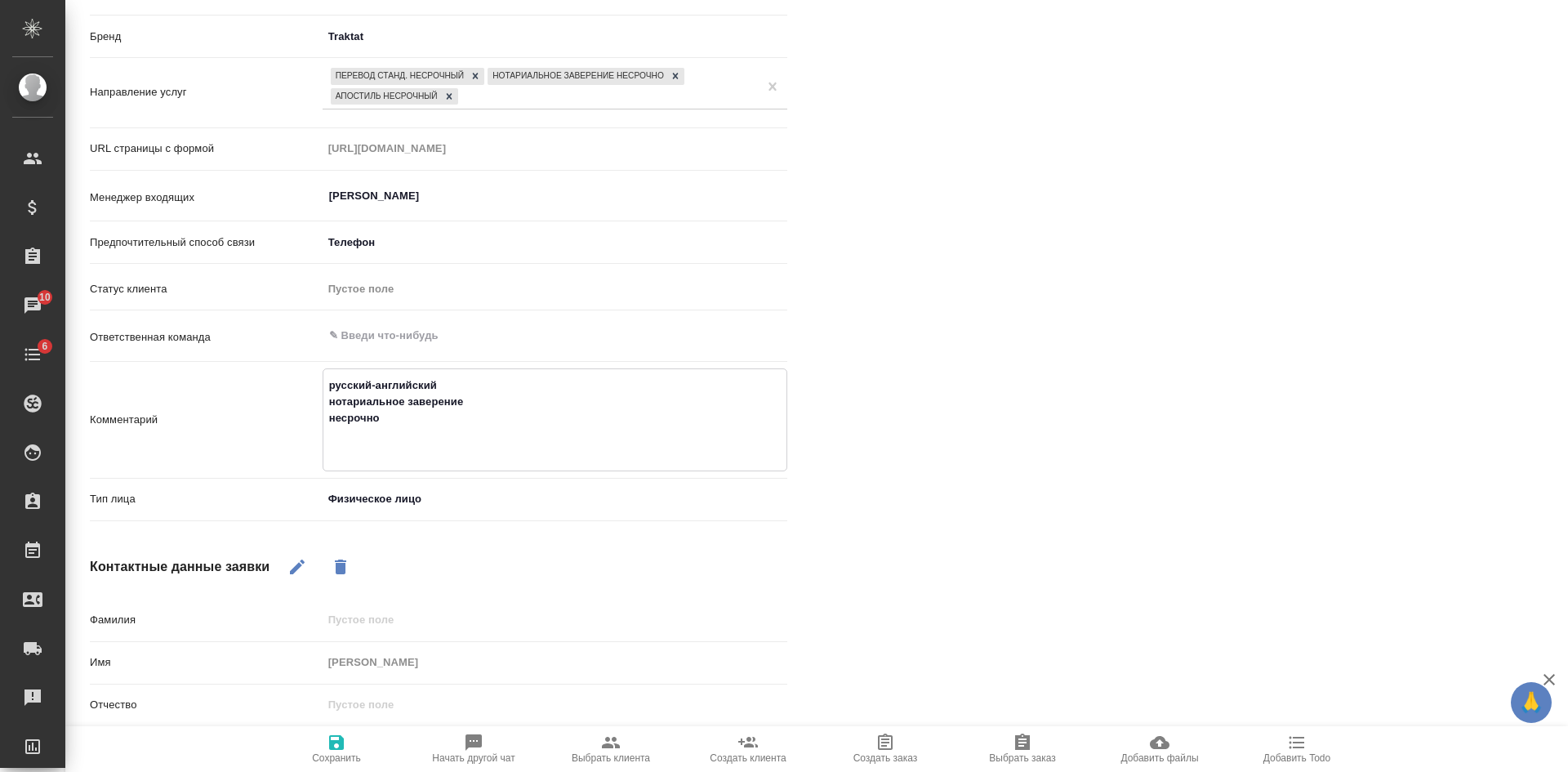
type textarea "русский-английский нотариальное заверение несрочно с"
type textarea "x"
type textarea "русский-английский нотариальное заверение несрочно см"
type textarea "x"
type textarea "русский-английский нотариальное заверение несрочно смо"
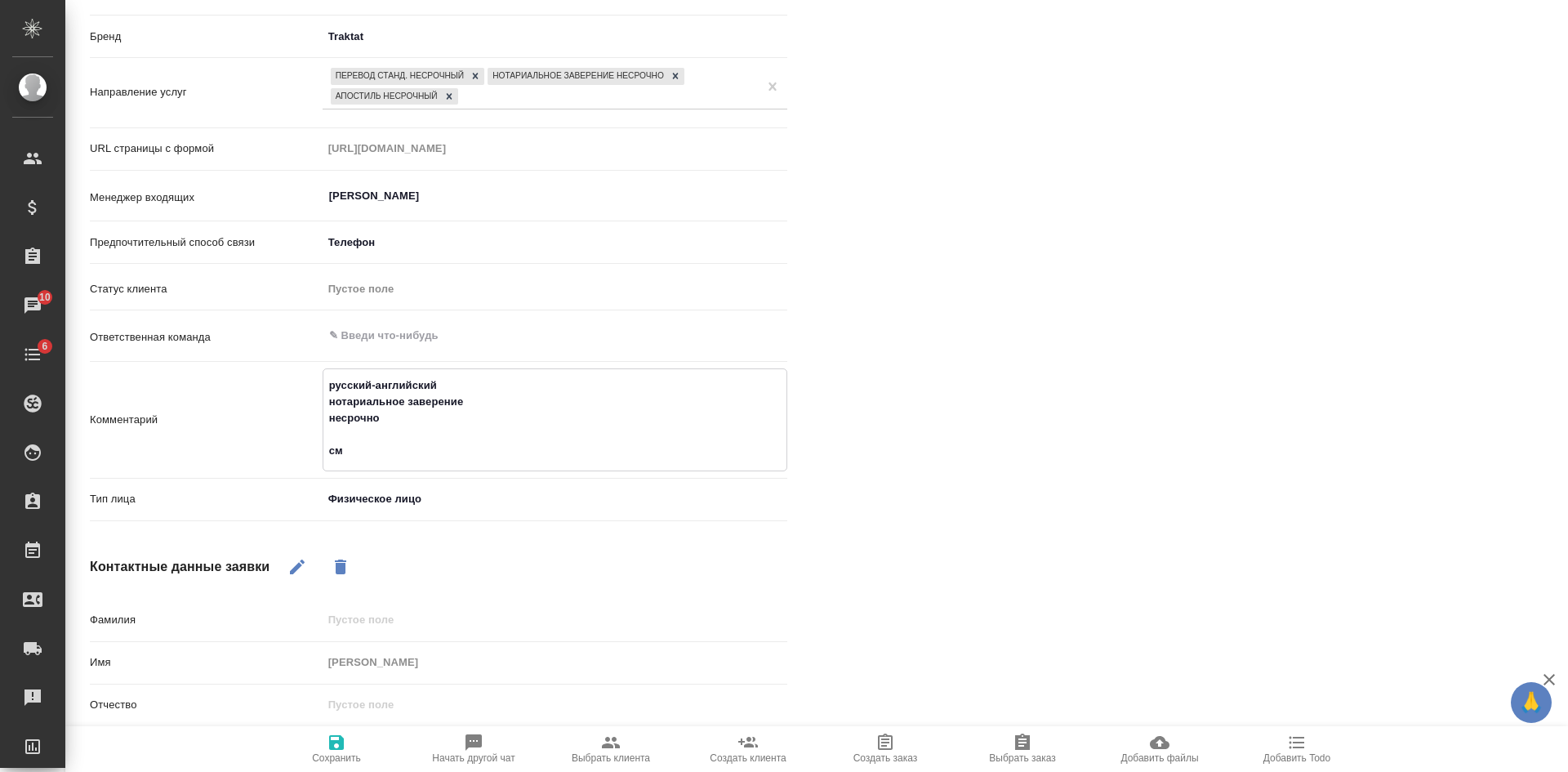
type textarea "x"
type textarea "русский-английский нотариальное заверение несрочно смол"
type textarea "x"
type textarea "русский-английский нотариальное заверение несрочно смоле"
type textarea "x"
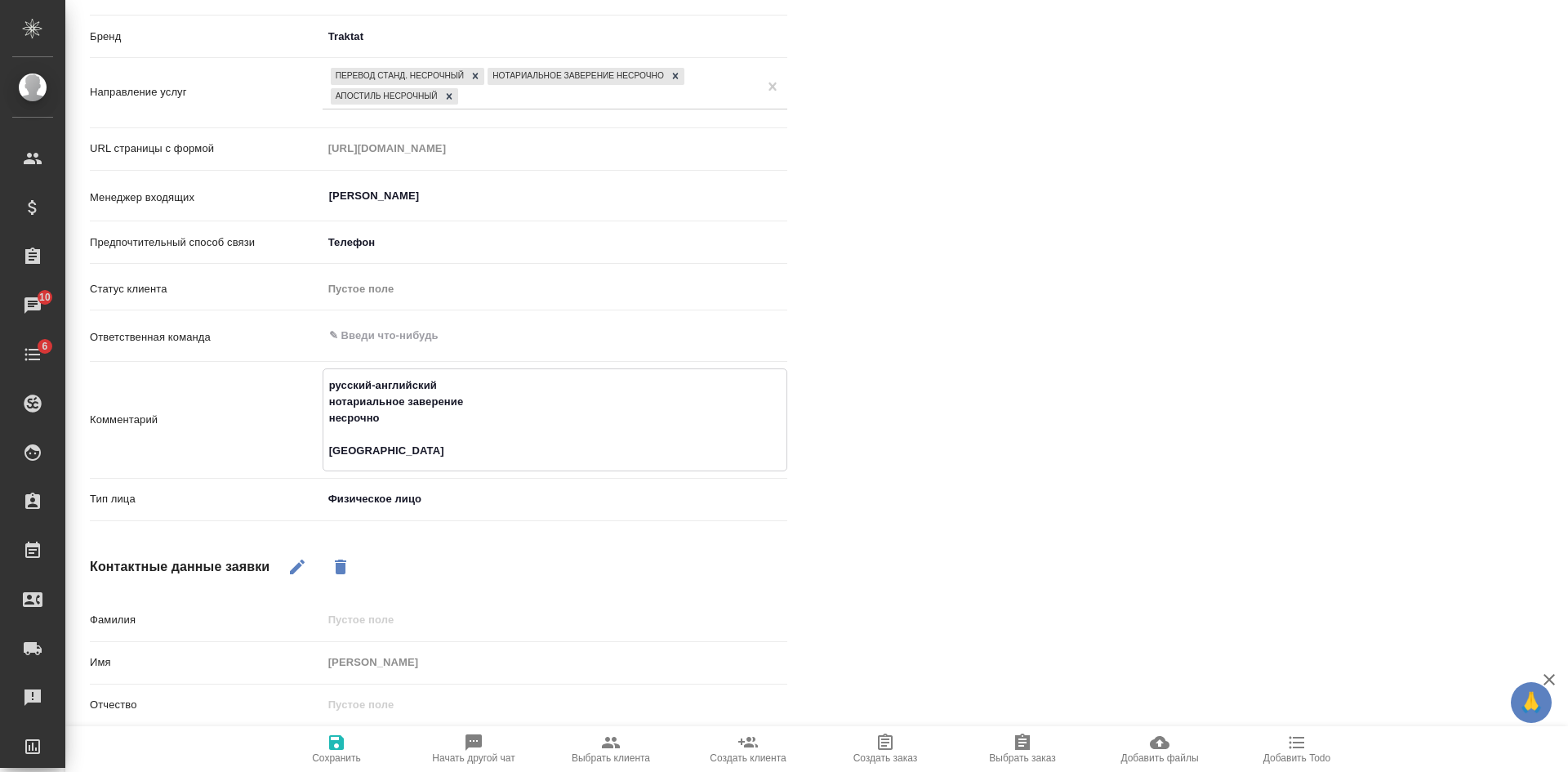
type textarea "русский-английский нотариальное заверение несрочно смолен"
type textarea "x"
type textarea "русский-английский нотариальное заверение несрочно смоленс"
type textarea "x"
type textarea "русский-английский нотариальное заверение несрочно смоленск"
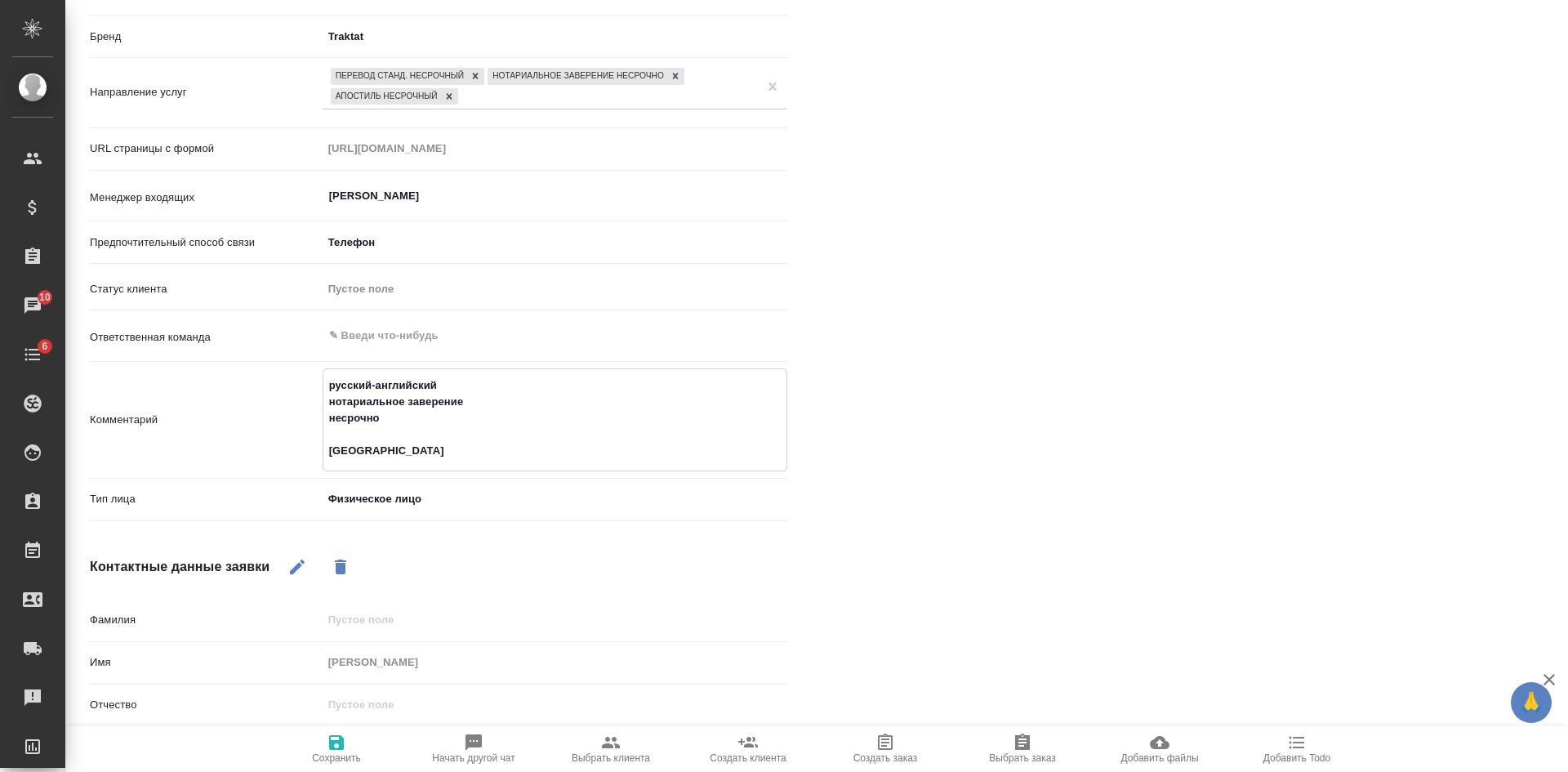
type textarea "x"
type textarea "русский-английский нотариальное заверение несрочно смоленска"
type textarea "x"
type textarea "русский-английский нотариальное заверение несрочно смоленская"
type textarea "x"
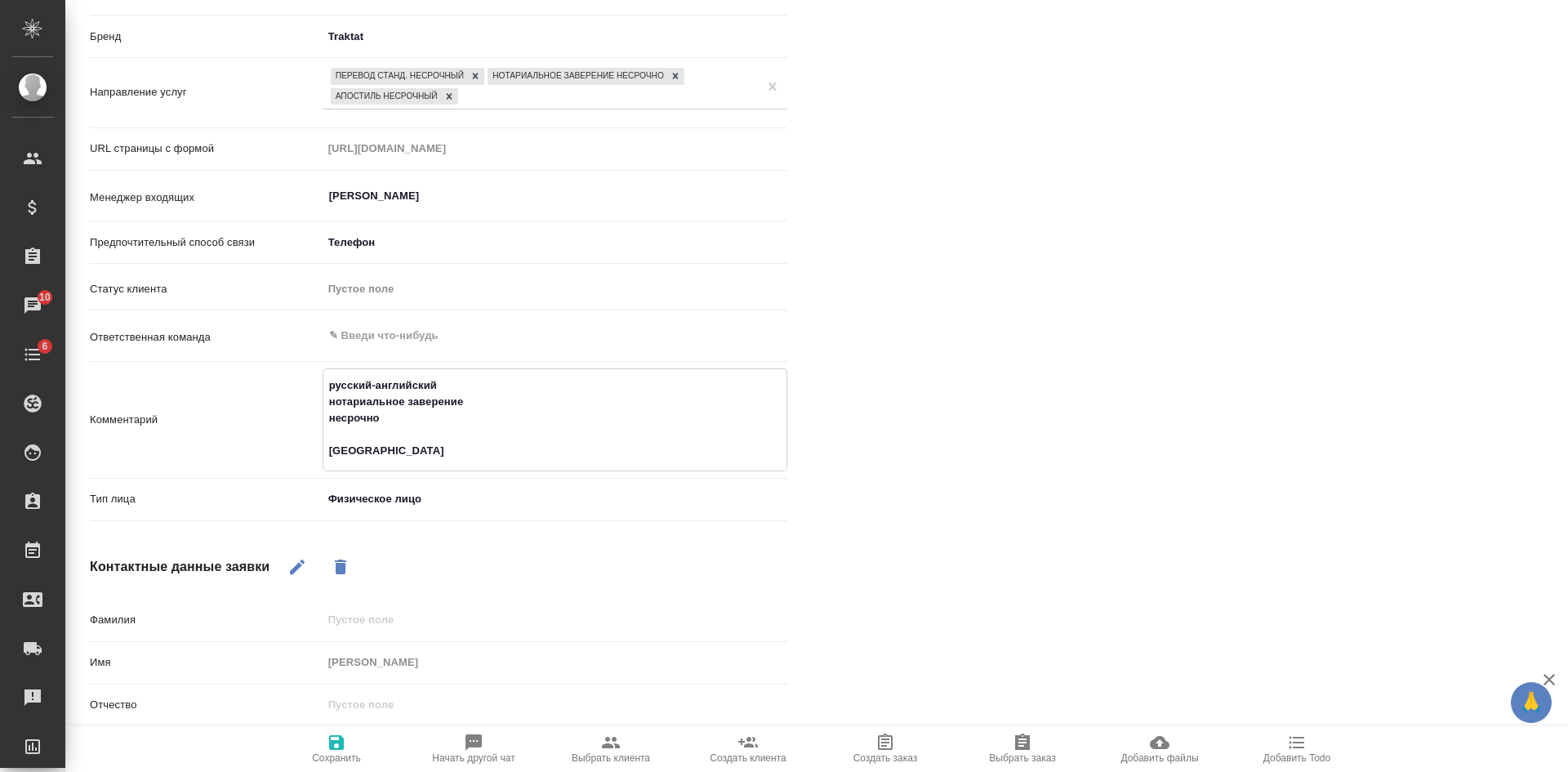
drag, startPoint x: 386, startPoint y: 427, endPoint x: 303, endPoint y: 424, distance: 83.1
click at [303, 424] on div "Комментарий русский-английский нотариальное заверение несрочно смоленская x" at bounding box center [438, 420] width 697 height 103
type textarea "русский-английский нотариальное заверение смоленская"
type textarea "x"
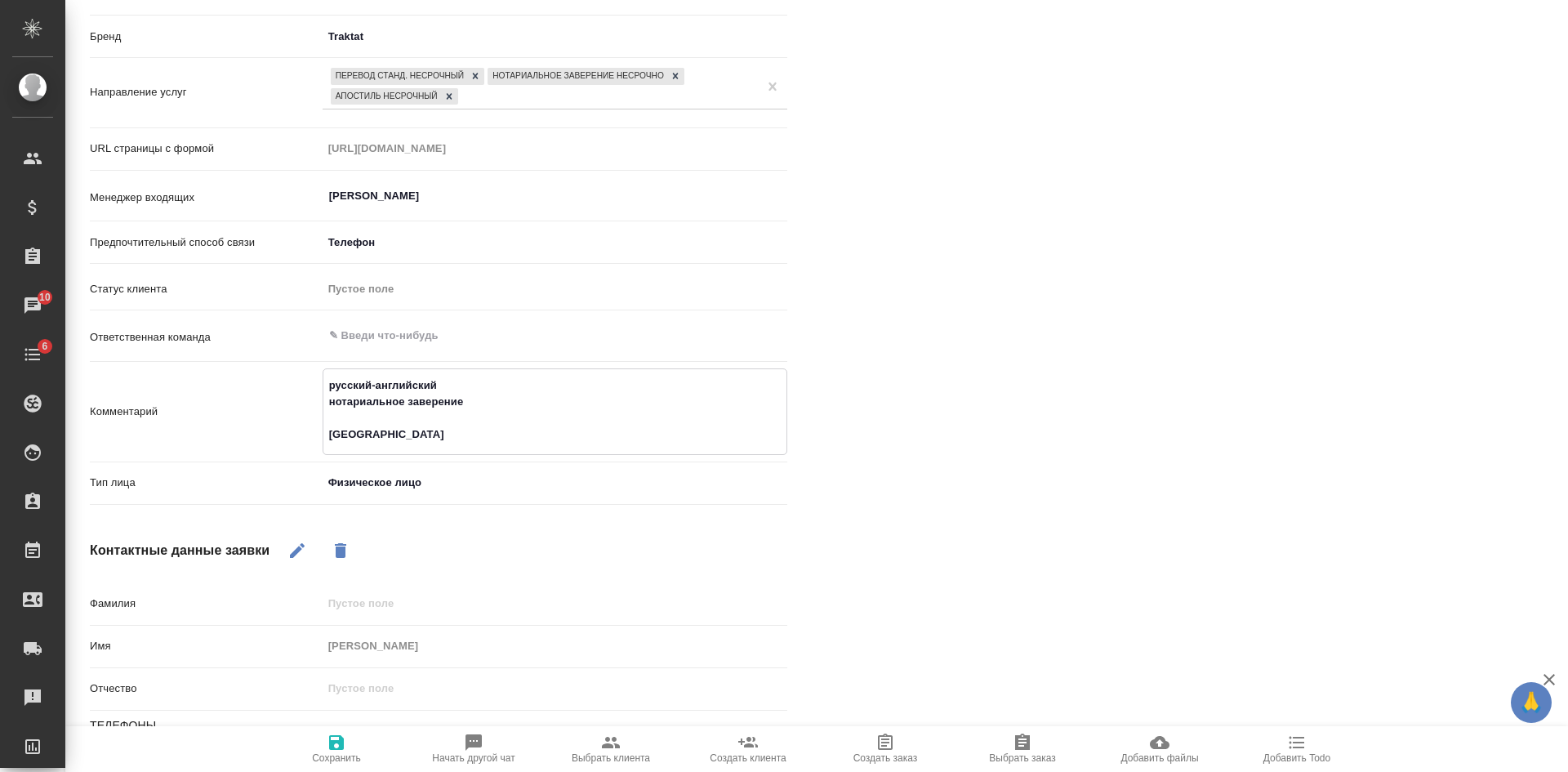
type textarea "русский-английский нотариальное заверение п смоленская"
type textarea "x"
type textarea "русский-английский нотариальное заверение по смоленская"
type textarea "x"
type textarea "русский-английский нотариальное заверение по смоленская"
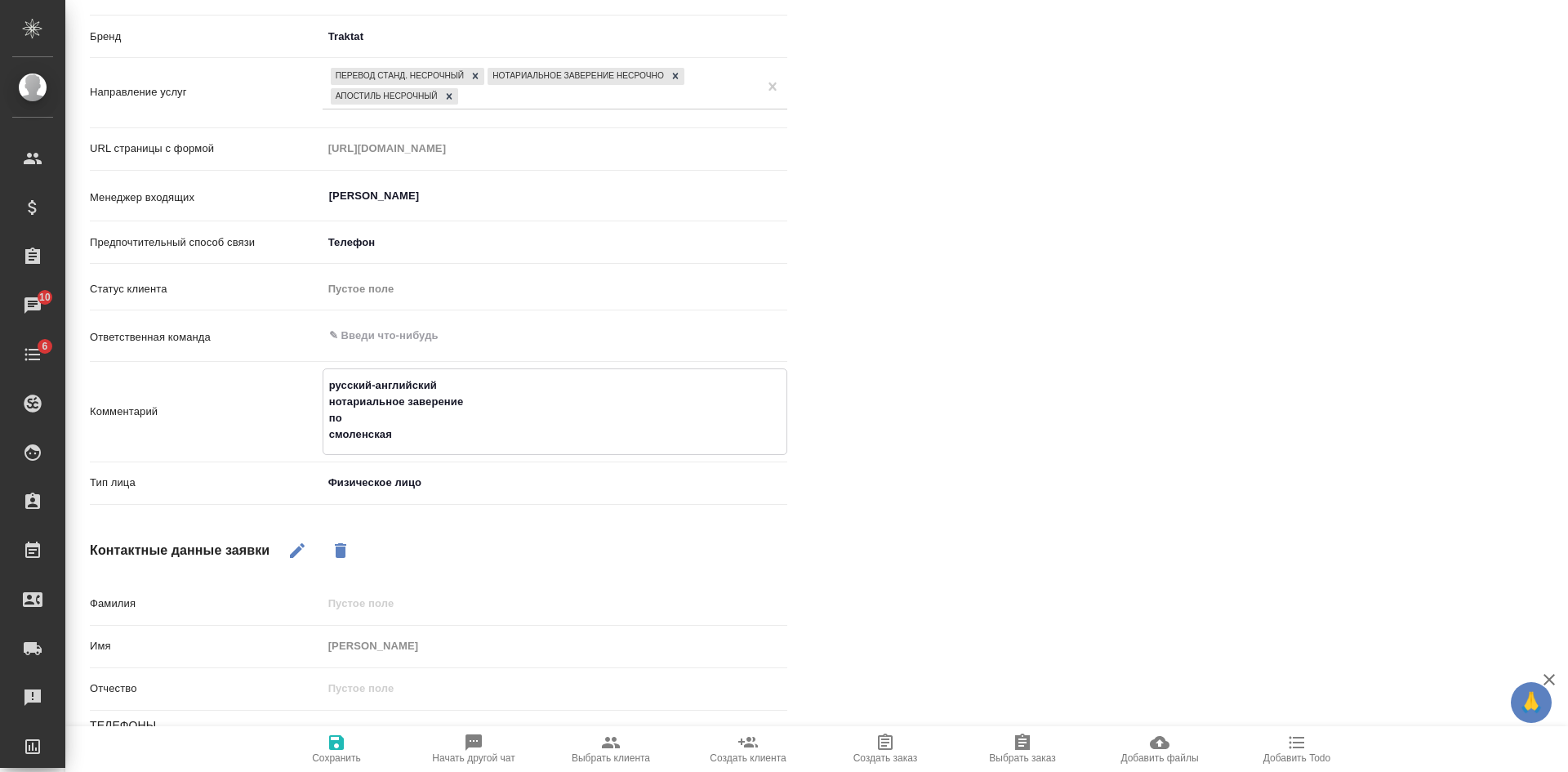
type textarea "x"
type textarea "русский-английский нотариальное заверение по с смоленская"
type textarea "x"
type textarea "русский-английский нотариальное заверение по ср смоленская"
type textarea "x"
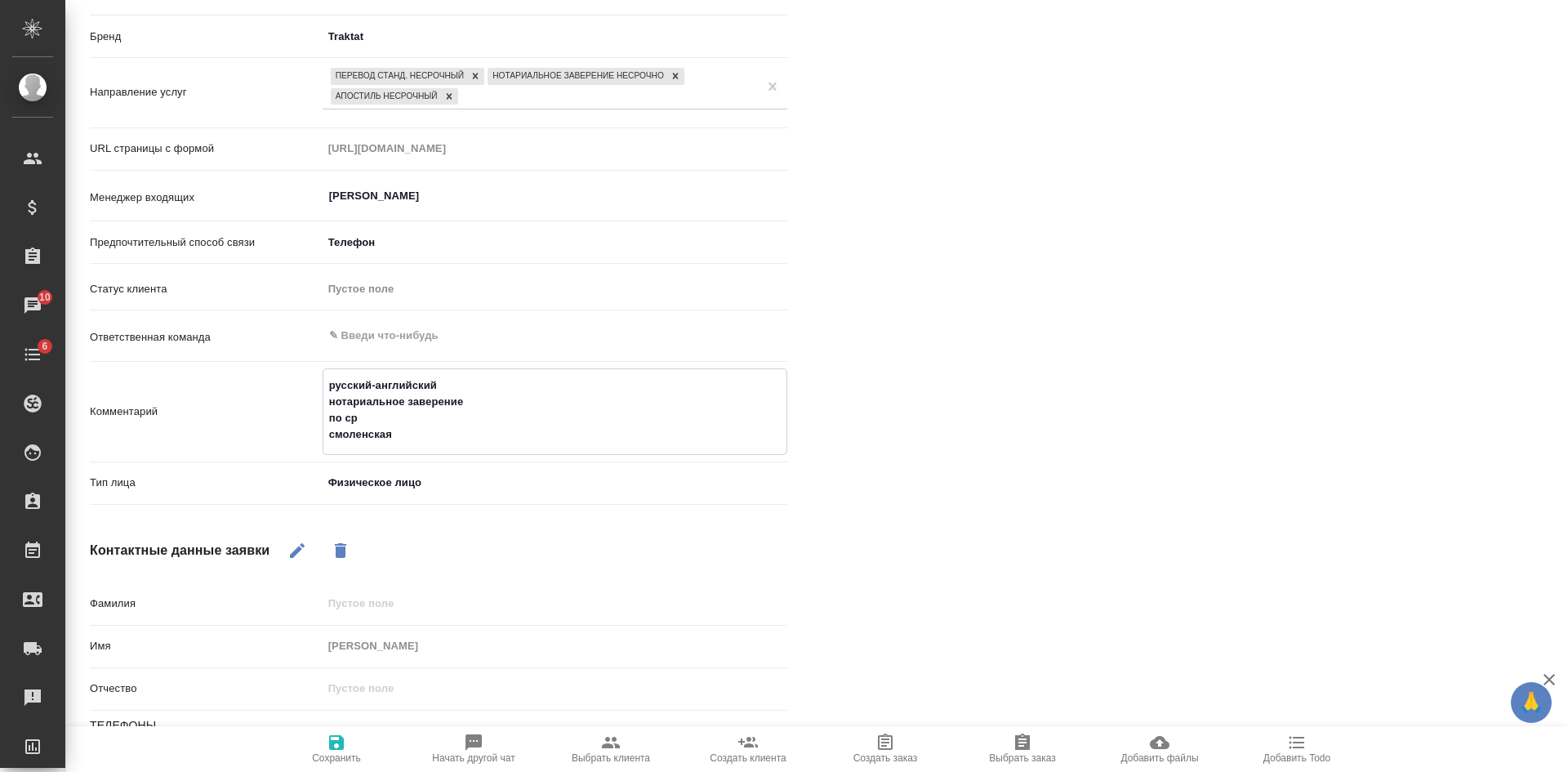
type textarea "русский-английский нотариальное заверение по сро смоленская"
type textarea "x"
type textarea "русский-английский нотариальное заверение по срок смоленская"
type textarea "x"
type textarea "русский-английский нотариальное заверение по срокам смоленская"
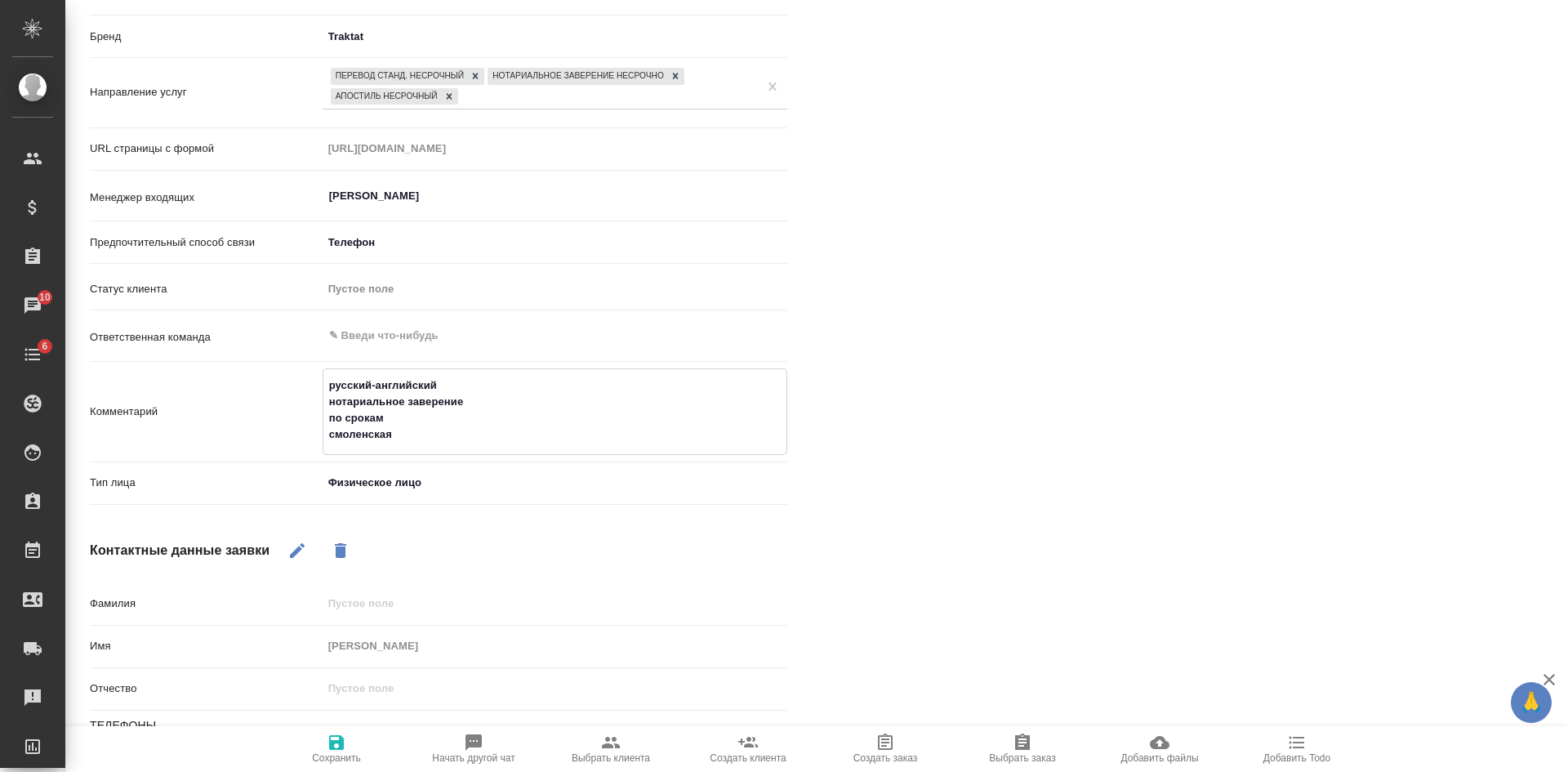
type textarea "x"
drag, startPoint x: 401, startPoint y: 415, endPoint x: 286, endPoint y: 414, distance: 115.0
click at [287, 414] on div "Комментарий русский-английский нотариальное заверение по срокам смоленская x" at bounding box center [438, 411] width 697 height 87
type textarea "русский-английский нотариальное заверение смоленская"
type textarea "x"
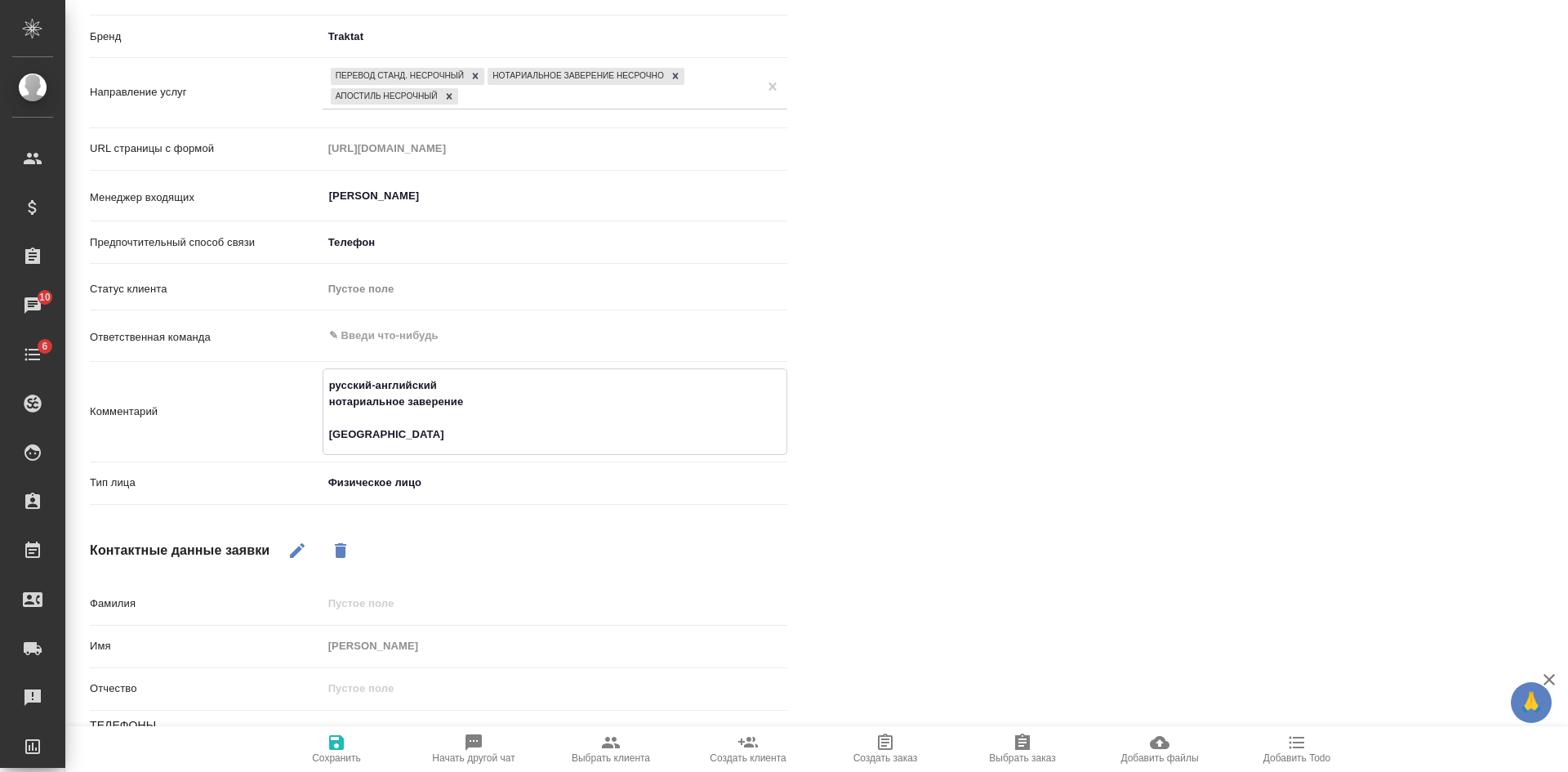
click at [332, 437] on textarea "русский-английский нотариальное заверение смоленская" at bounding box center [555, 410] width 463 height 77
type textarea "русский-английский нотариальное заверение моленская"
type textarea "x"
type textarea "русский-английский нотариальное заверение Смоленская"
type textarea "x"
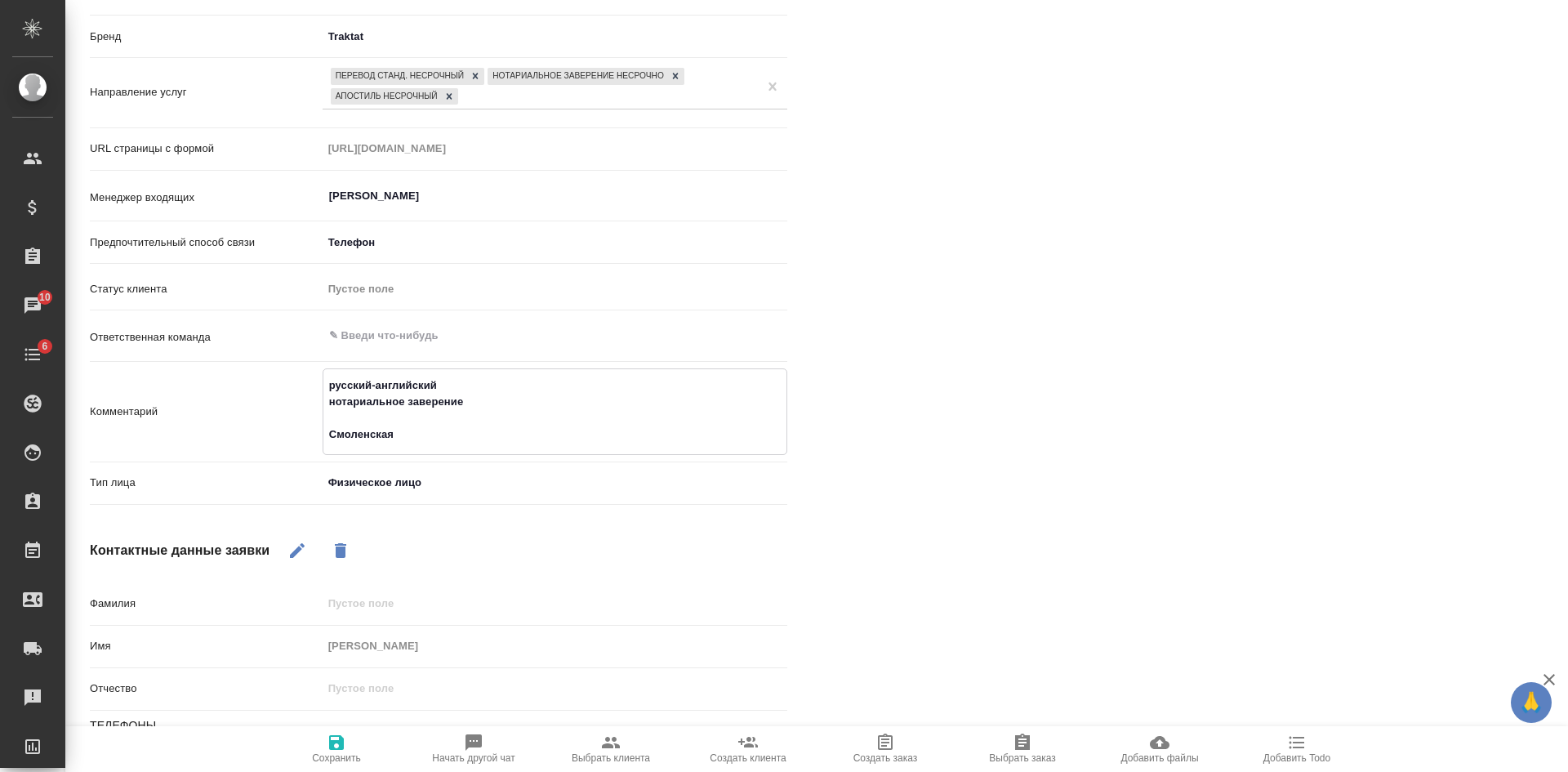
click at [440, 438] on textarea "русский-английский нотариальное заверение Смоленская" at bounding box center [555, 410] width 463 height 77
type textarea "русский-английский нотариальное заверение Смоленская"
type textarea "x"
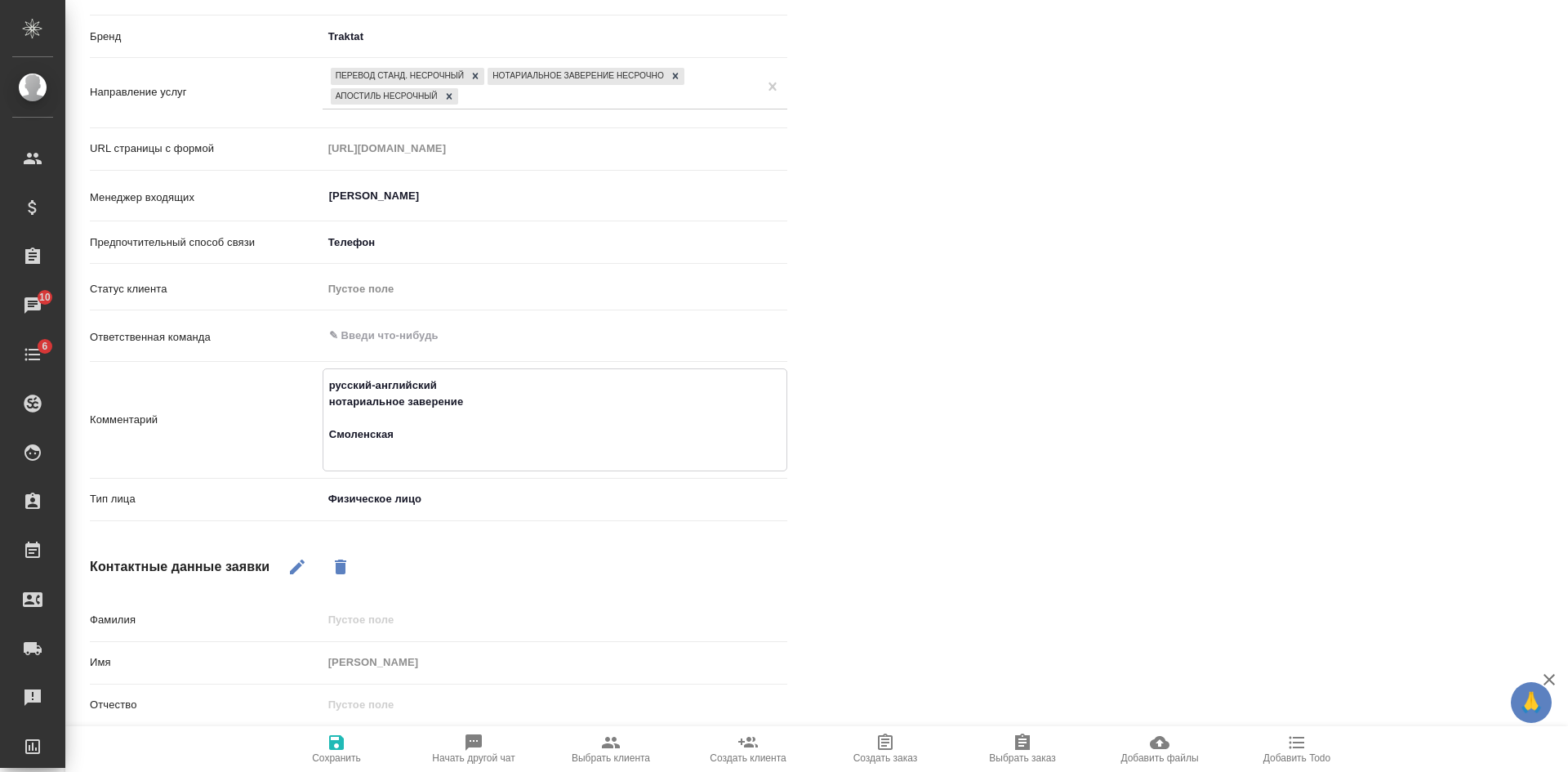
type textarea "русский-английский нотариальное заверение Смоленская"
type textarea "x"
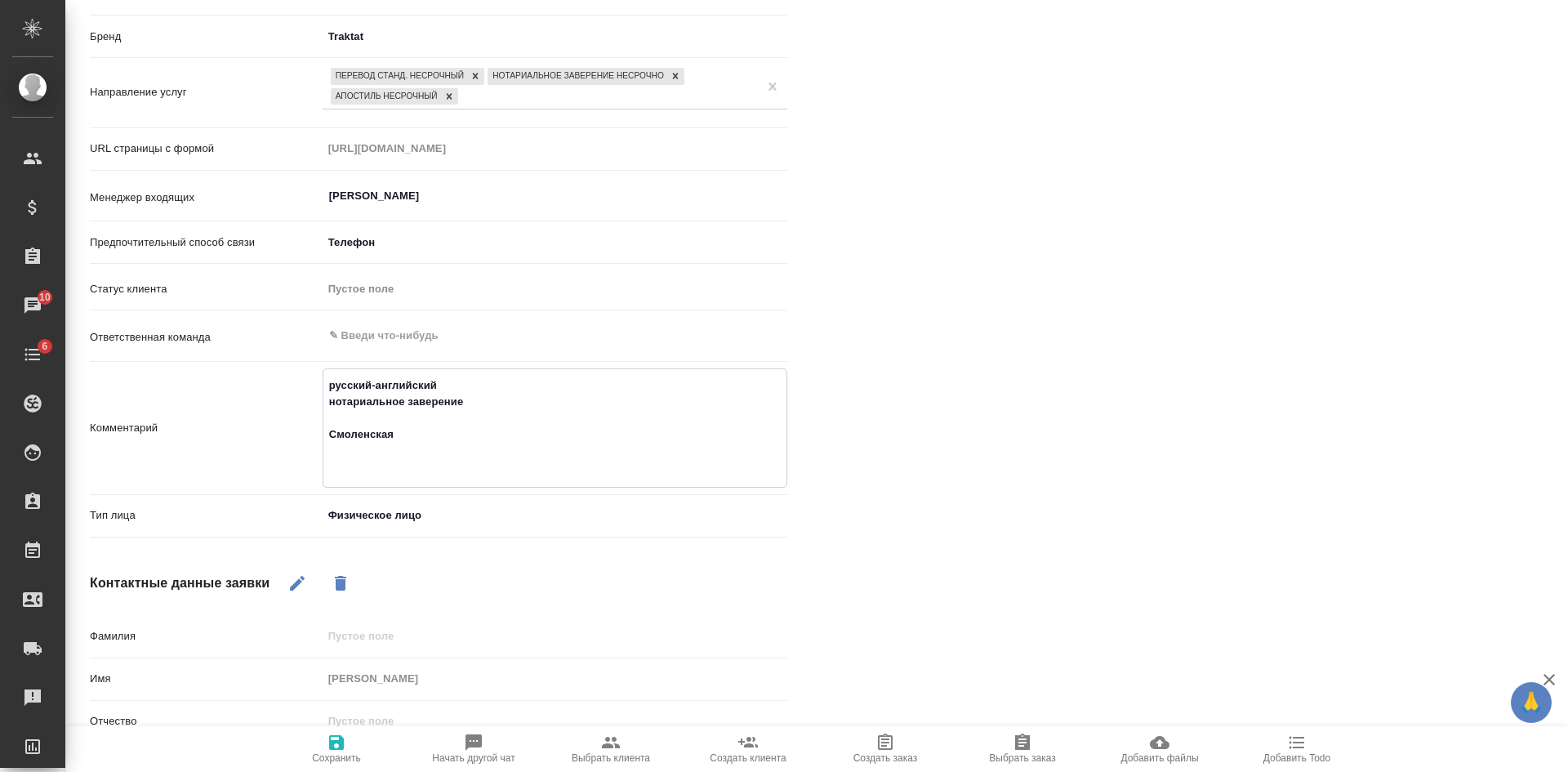
type textarea "русский-английский нотариальное заверение Смоленская о"
type textarea "x"
type textarea "русский-английский нотариальное заверение Смоленская ор"
type textarea "x"
type textarea "русский-английский нотариальное заверение Смоленская ори"
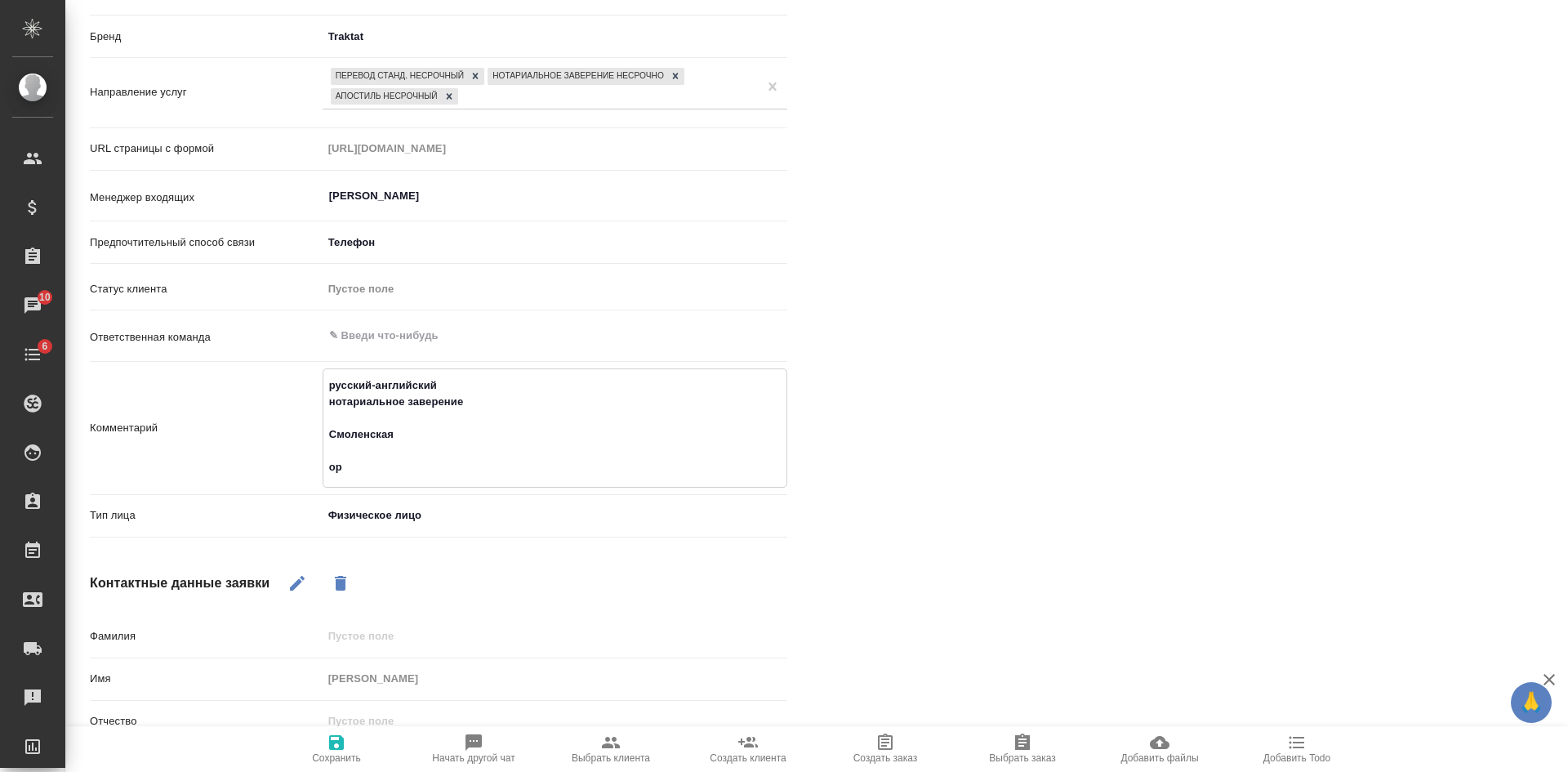
type textarea "x"
type textarea "русский-английский нотариальное заверение Смоленская орие"
type textarea "x"
type textarea "русский-английский нотариальное заверение Смоленская ориен"
type textarea "x"
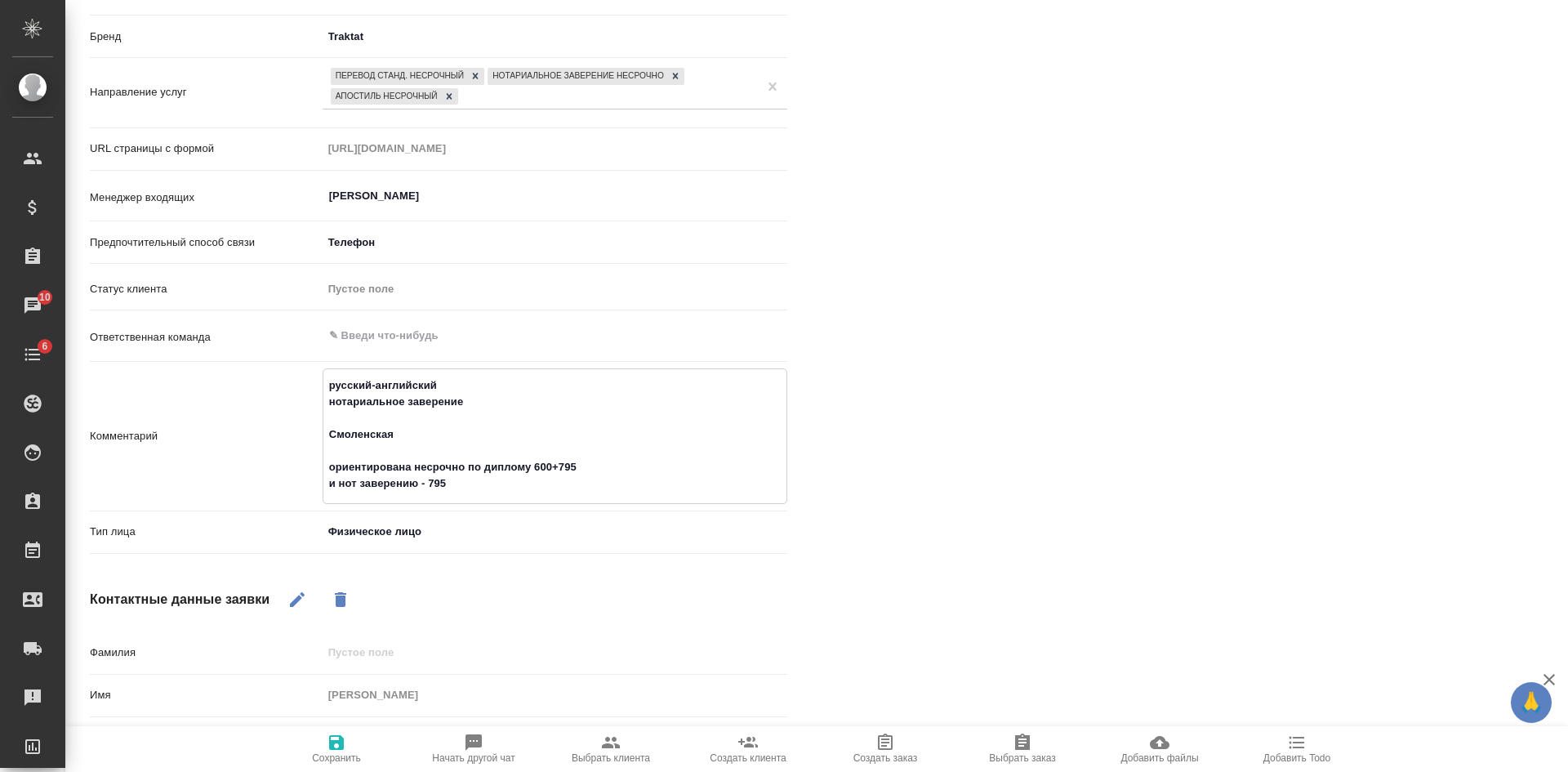
click at [351, 756] on span "Сохранить" at bounding box center [337, 758] width 49 height 11
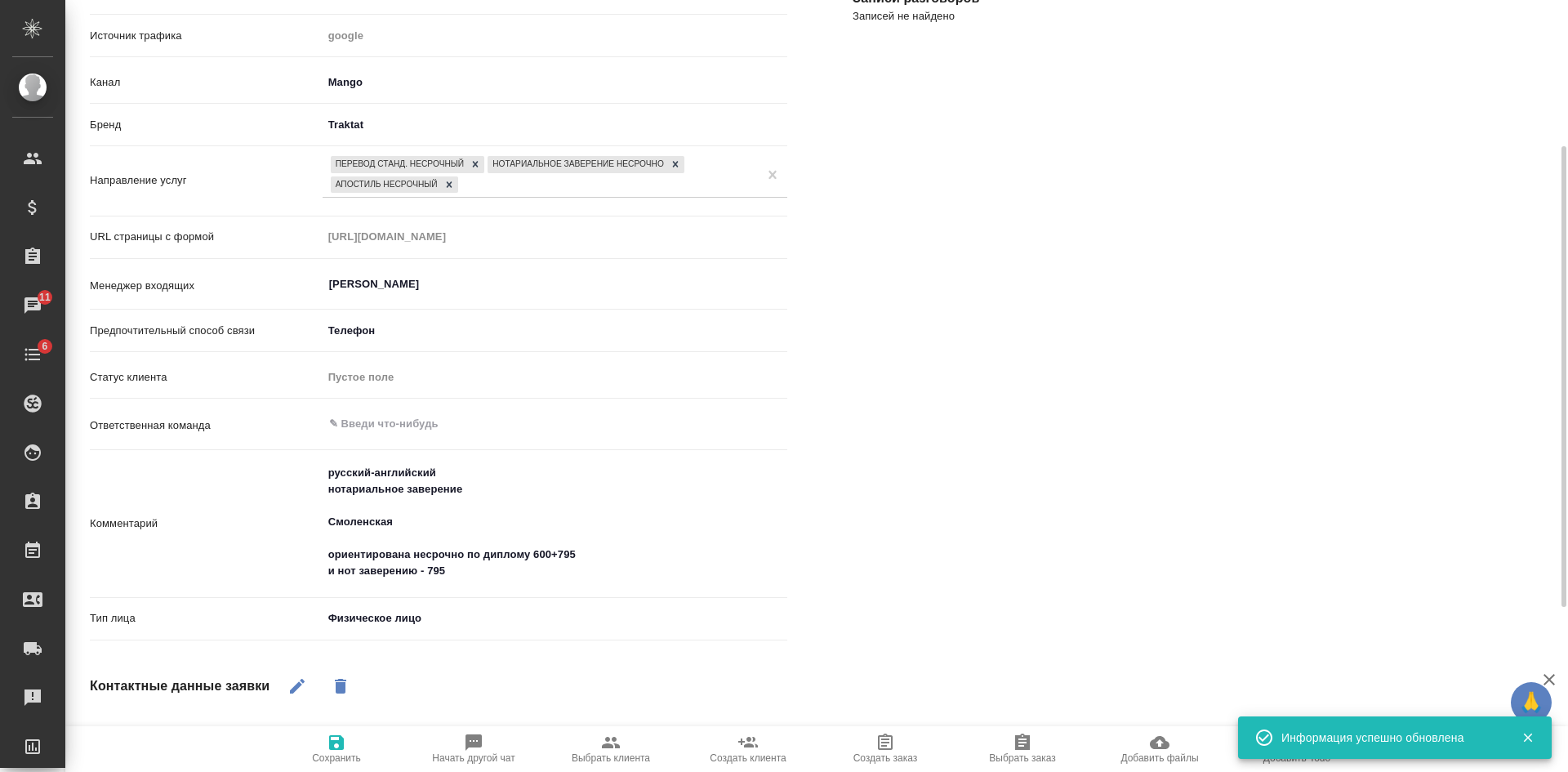
scroll to position [0, 0]
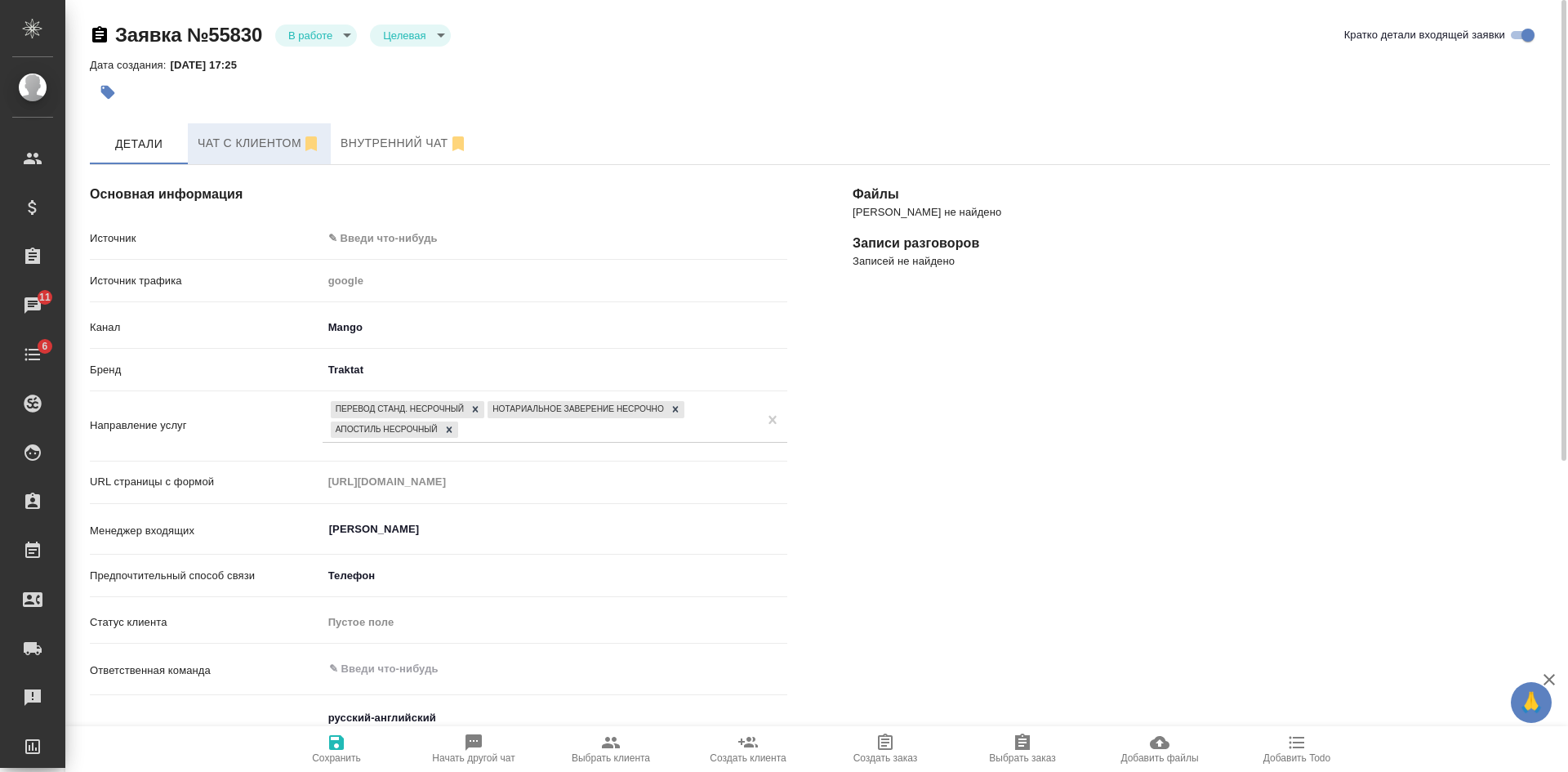
click at [267, 137] on span "Чат с клиентом" at bounding box center [259, 143] width 123 height 20
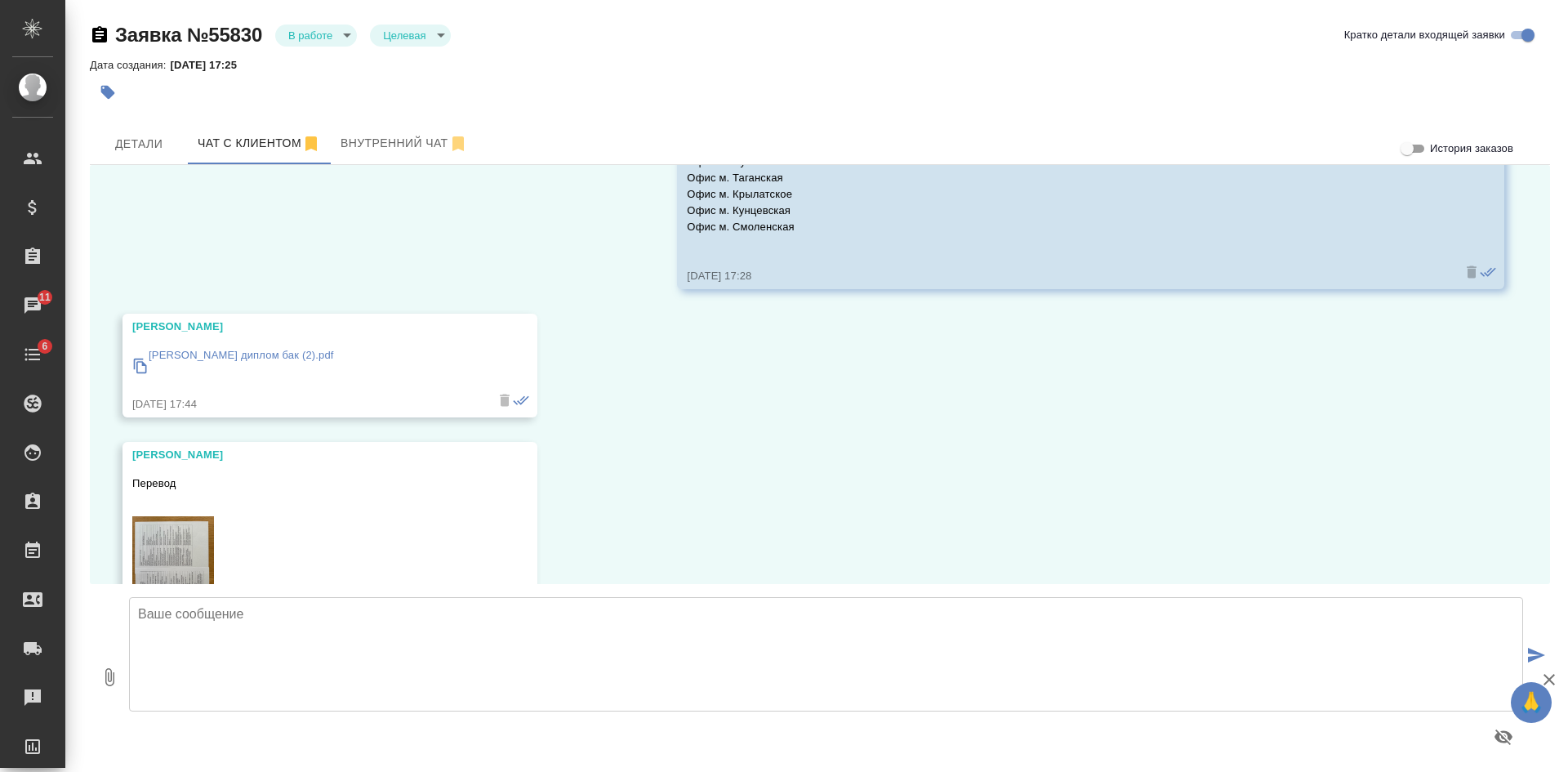
scroll to position [290, 0]
click at [140, 142] on span "Детали" at bounding box center [139, 144] width 78 height 20
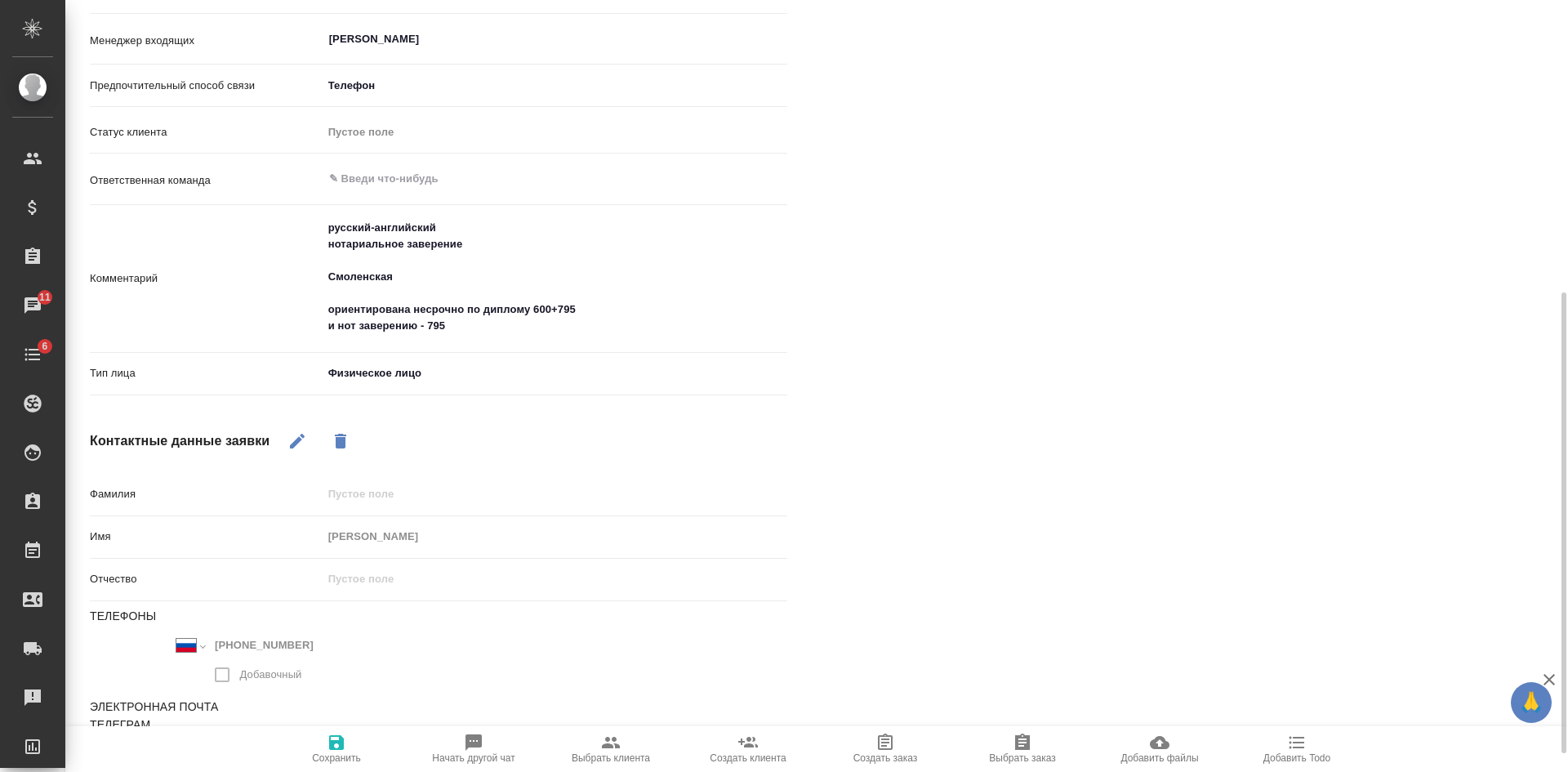
scroll to position [558, 0]
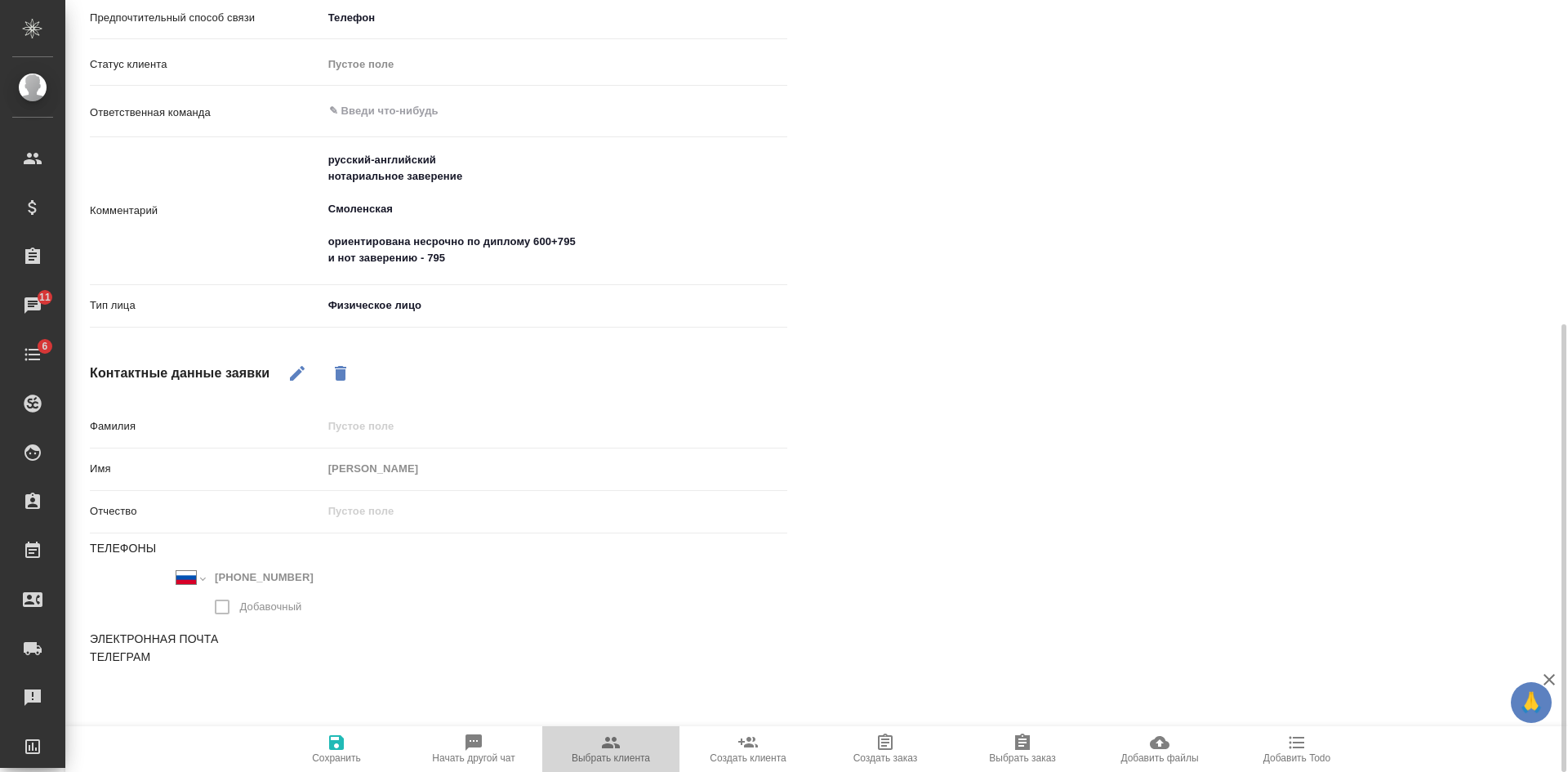
click at [629, 750] on span "Выбрать клиента" at bounding box center [611, 748] width 118 height 31
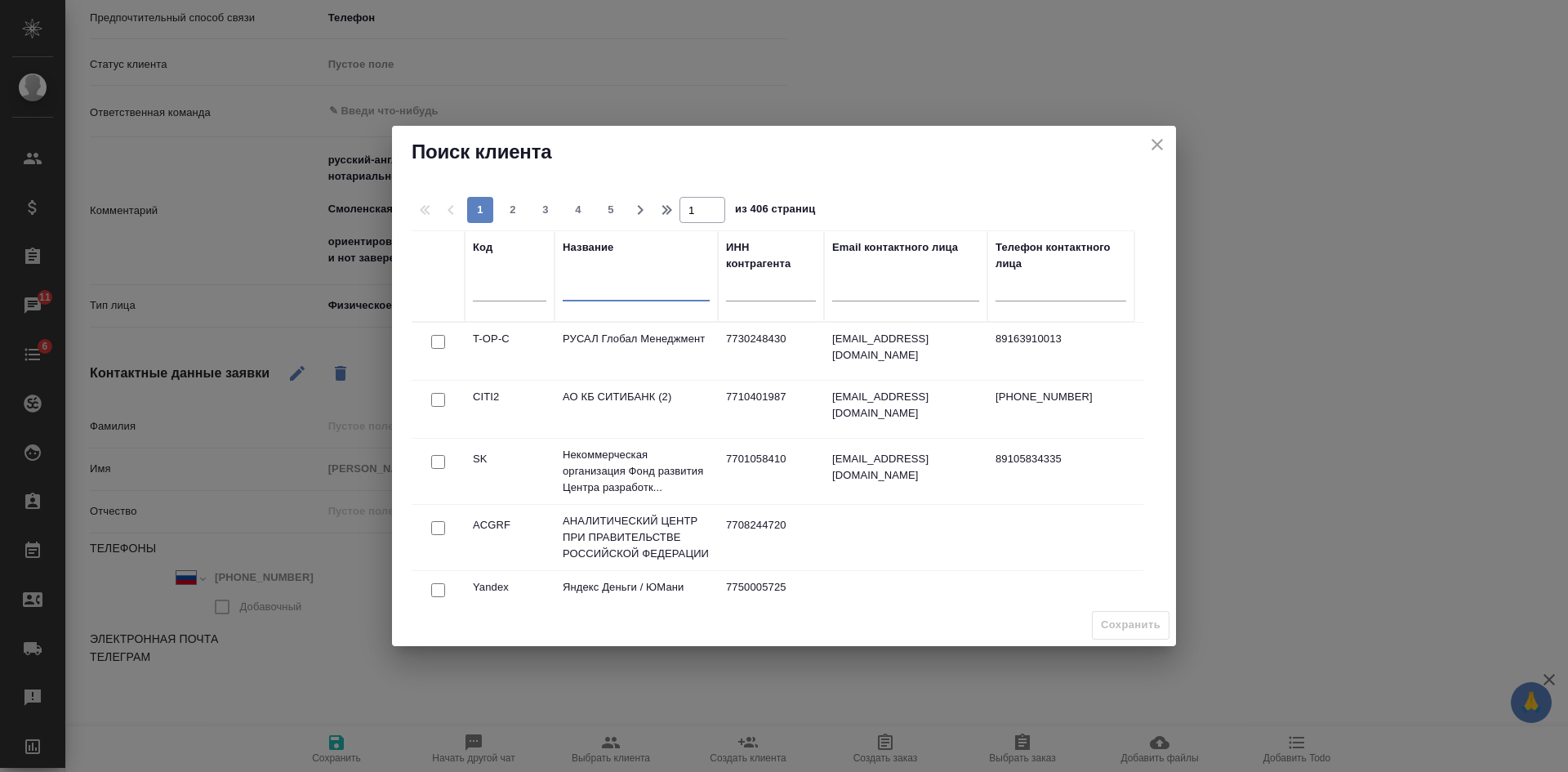
click at [594, 291] on input "text" at bounding box center [636, 290] width 147 height 20
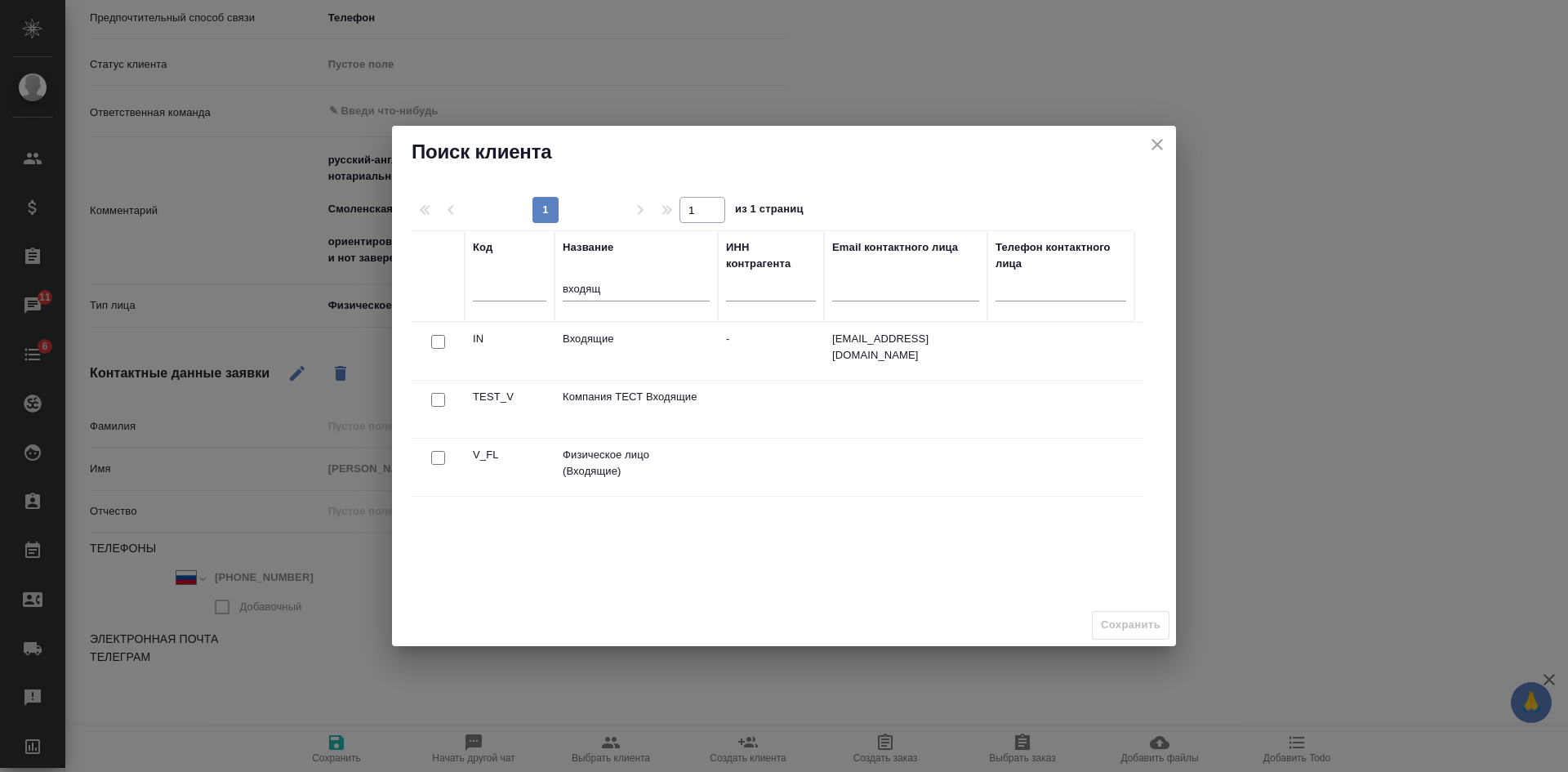
click at [437, 456] on input "checkbox" at bounding box center [437, 457] width 14 height 14
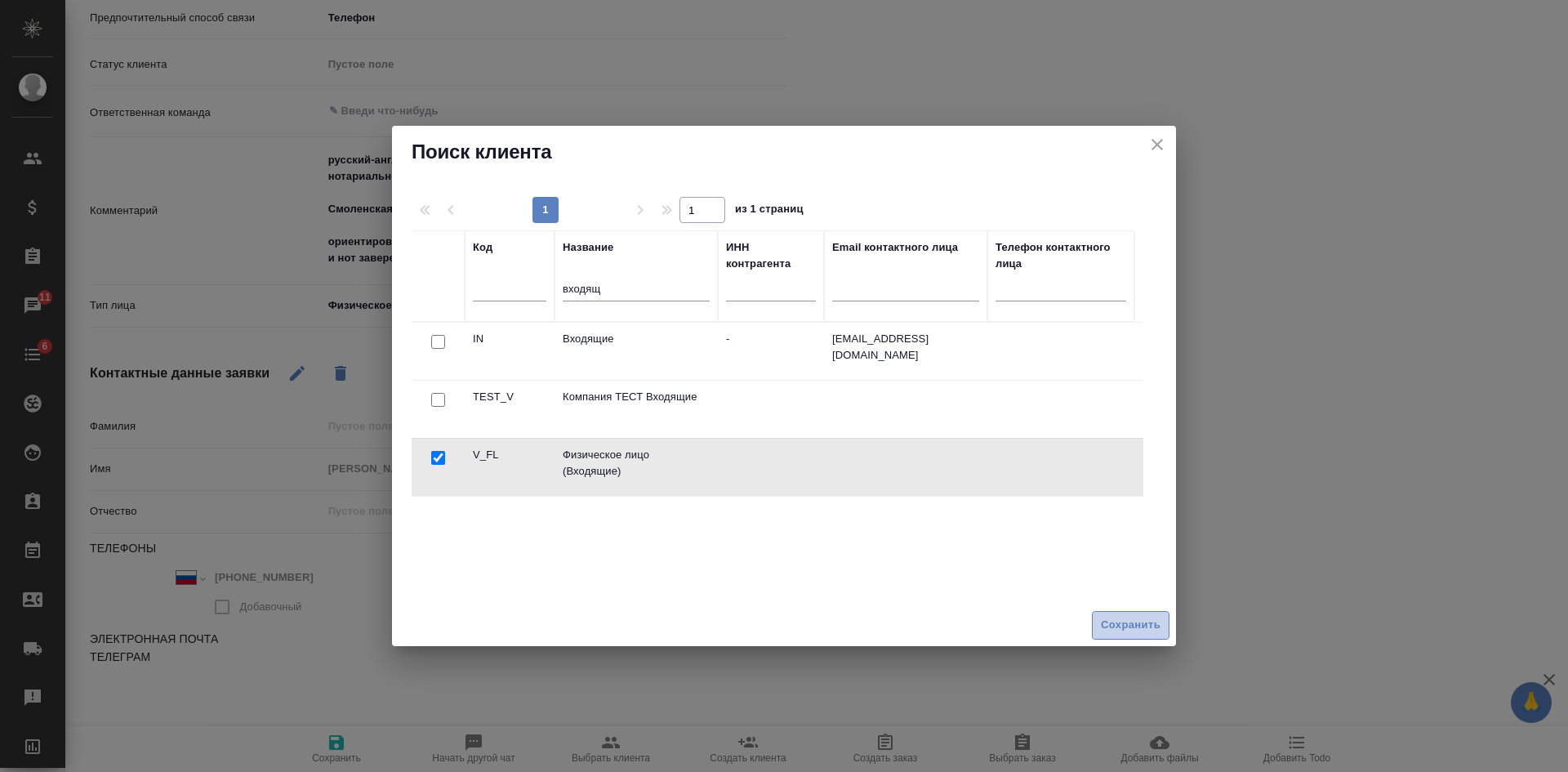
click at [1105, 626] on span "Сохранить" at bounding box center [1130, 625] width 60 height 19
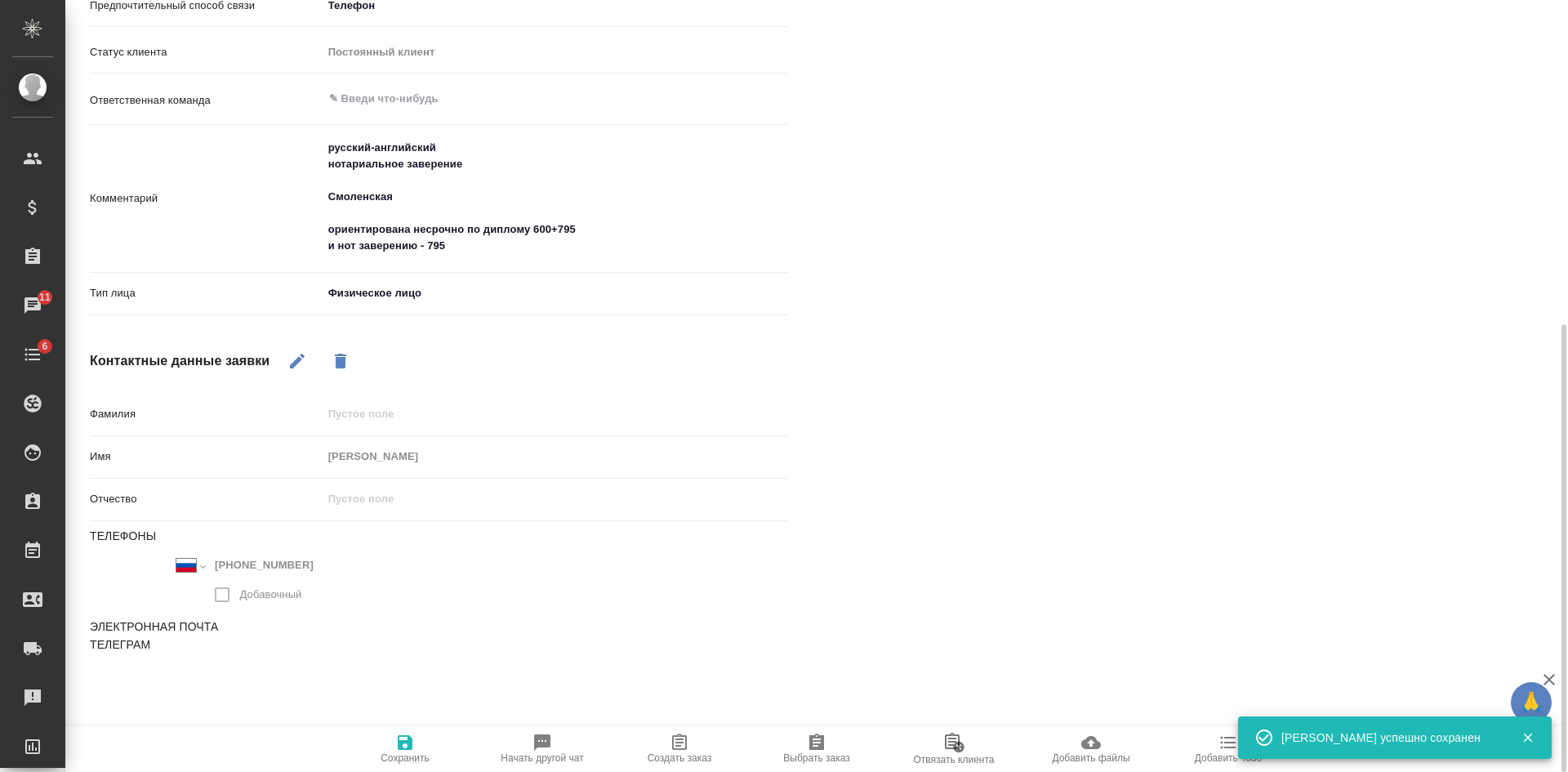
scroll to position [590, 0]
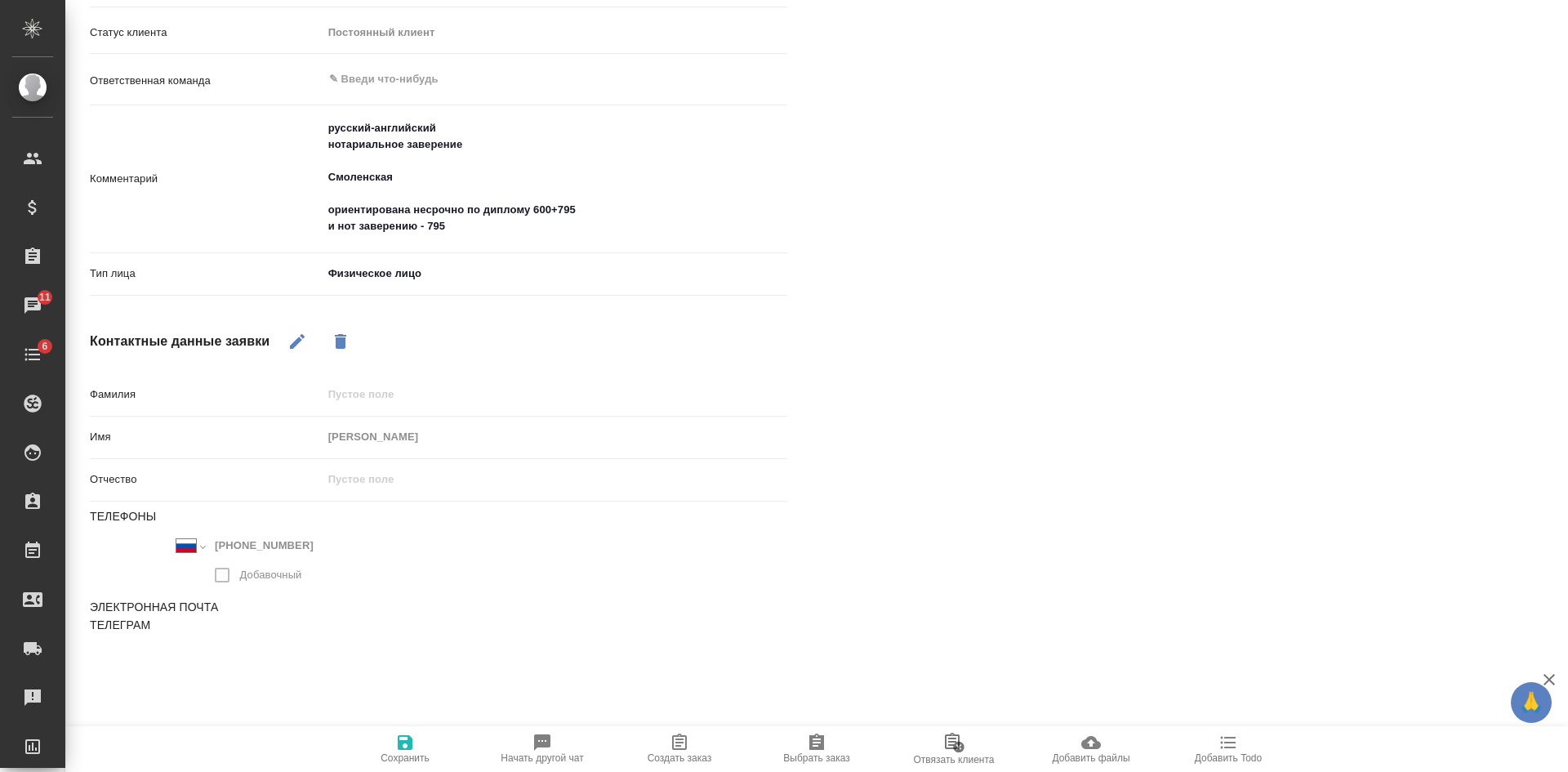
click at [706, 755] on span "Создать заказ" at bounding box center [679, 758] width 65 height 11
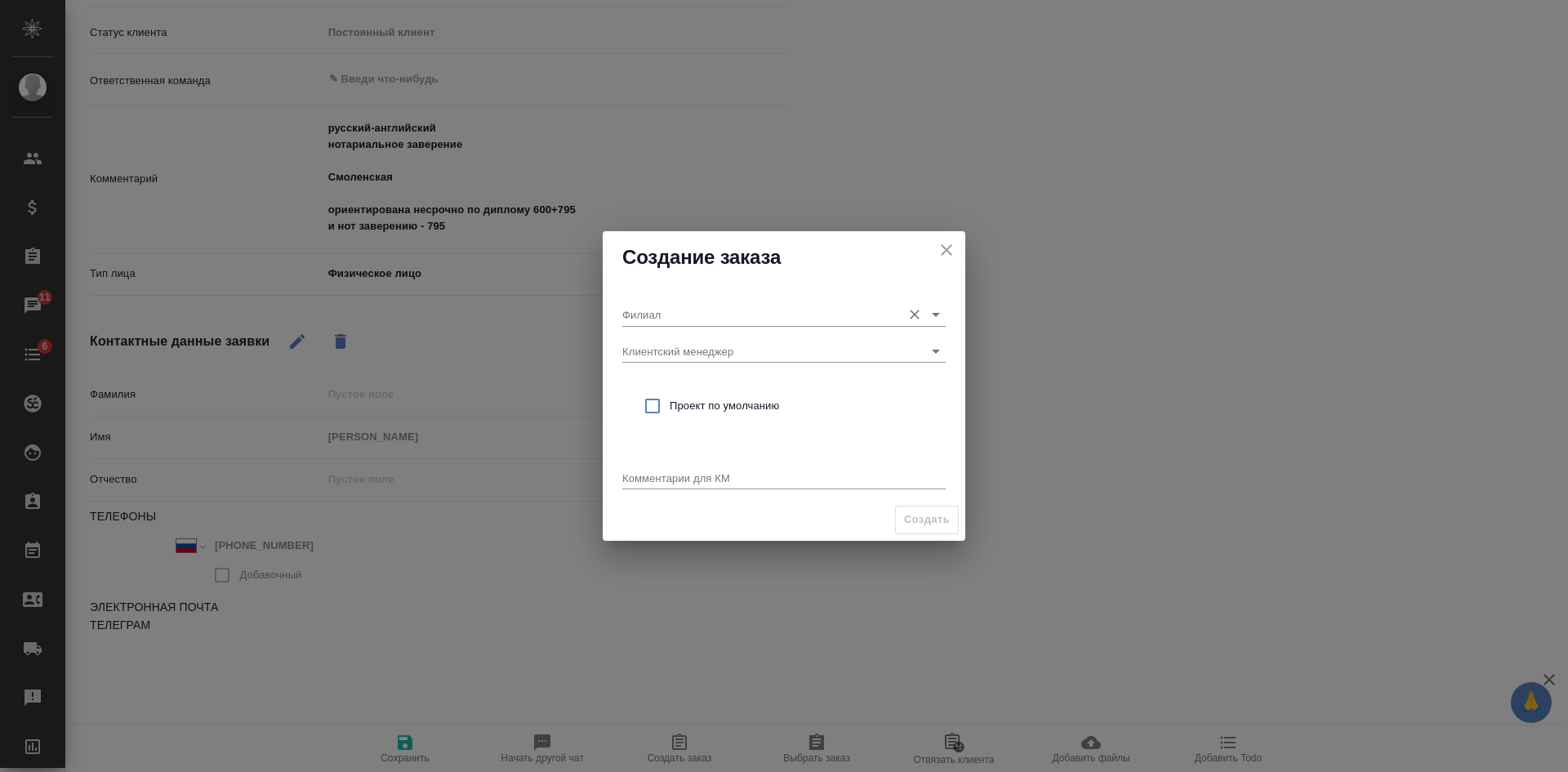
click at [664, 316] on input "Филиал" at bounding box center [758, 314] width 271 height 22
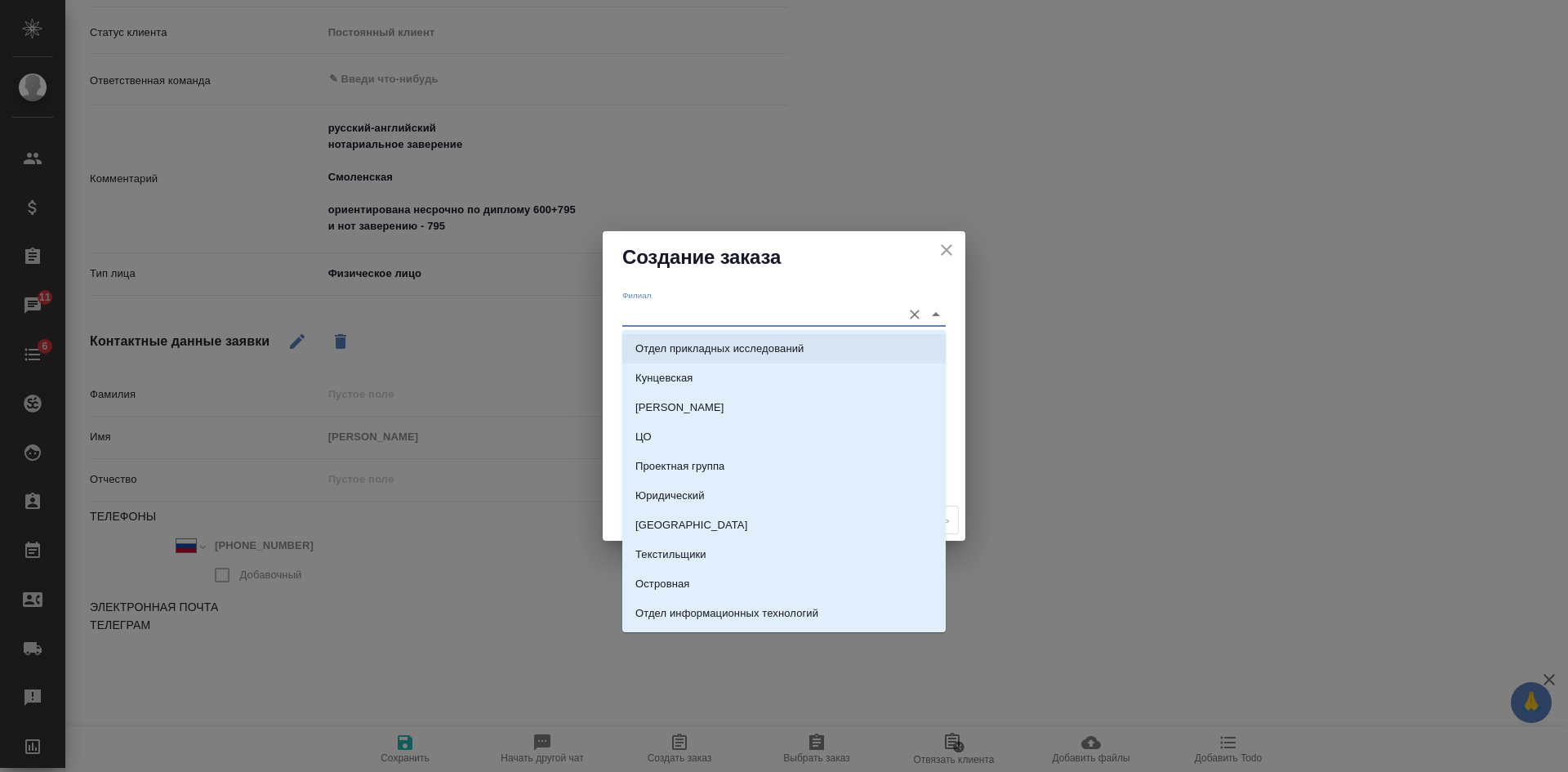
click at [614, 342] on div "Филиал Клиентский менеджер Проект по умолчанию Комментарии для КМ x" at bounding box center [783, 392] width 362 height 216
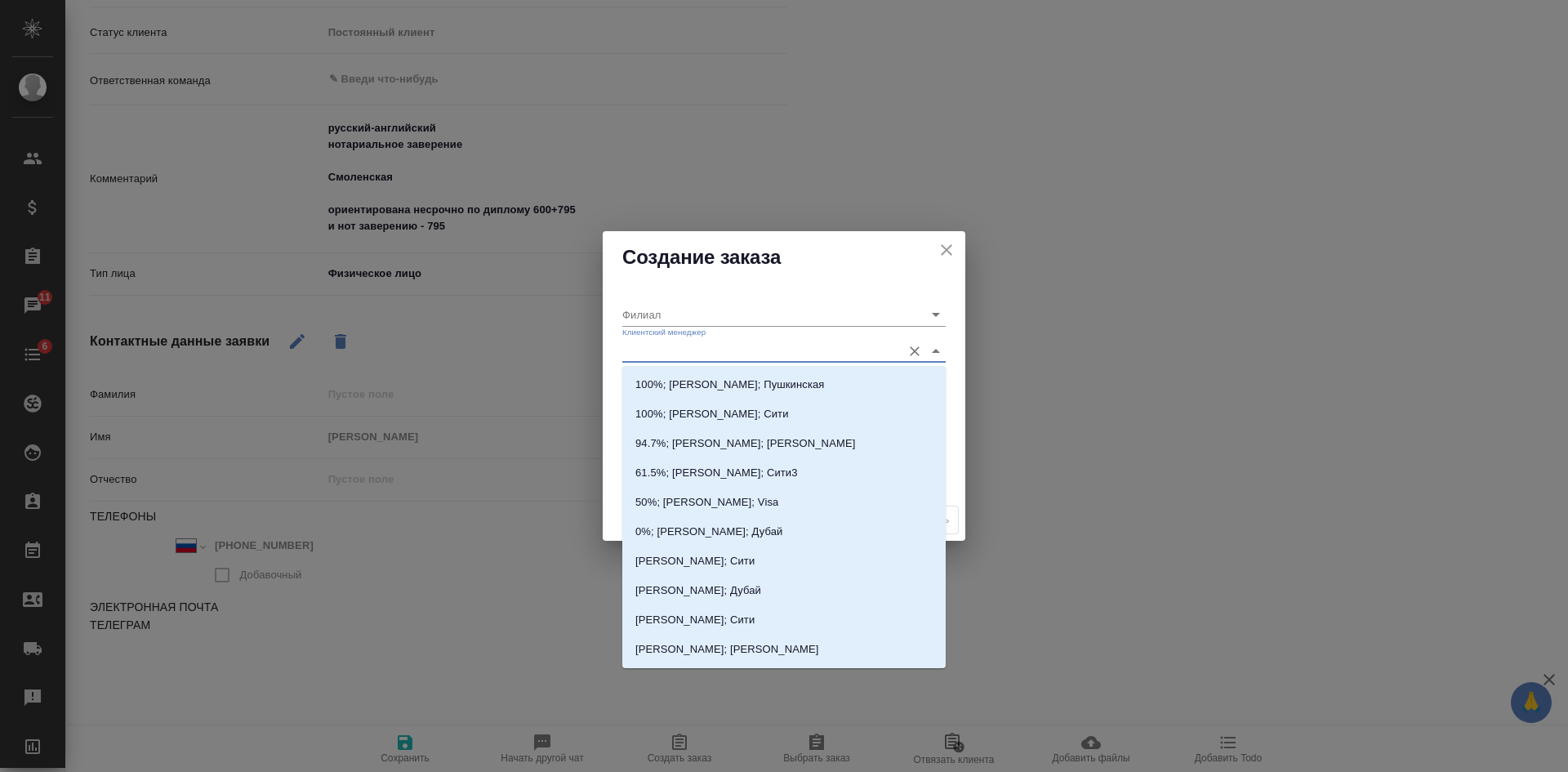
click at [631, 350] on input "Клиентский менеджер" at bounding box center [758, 350] width 271 height 22
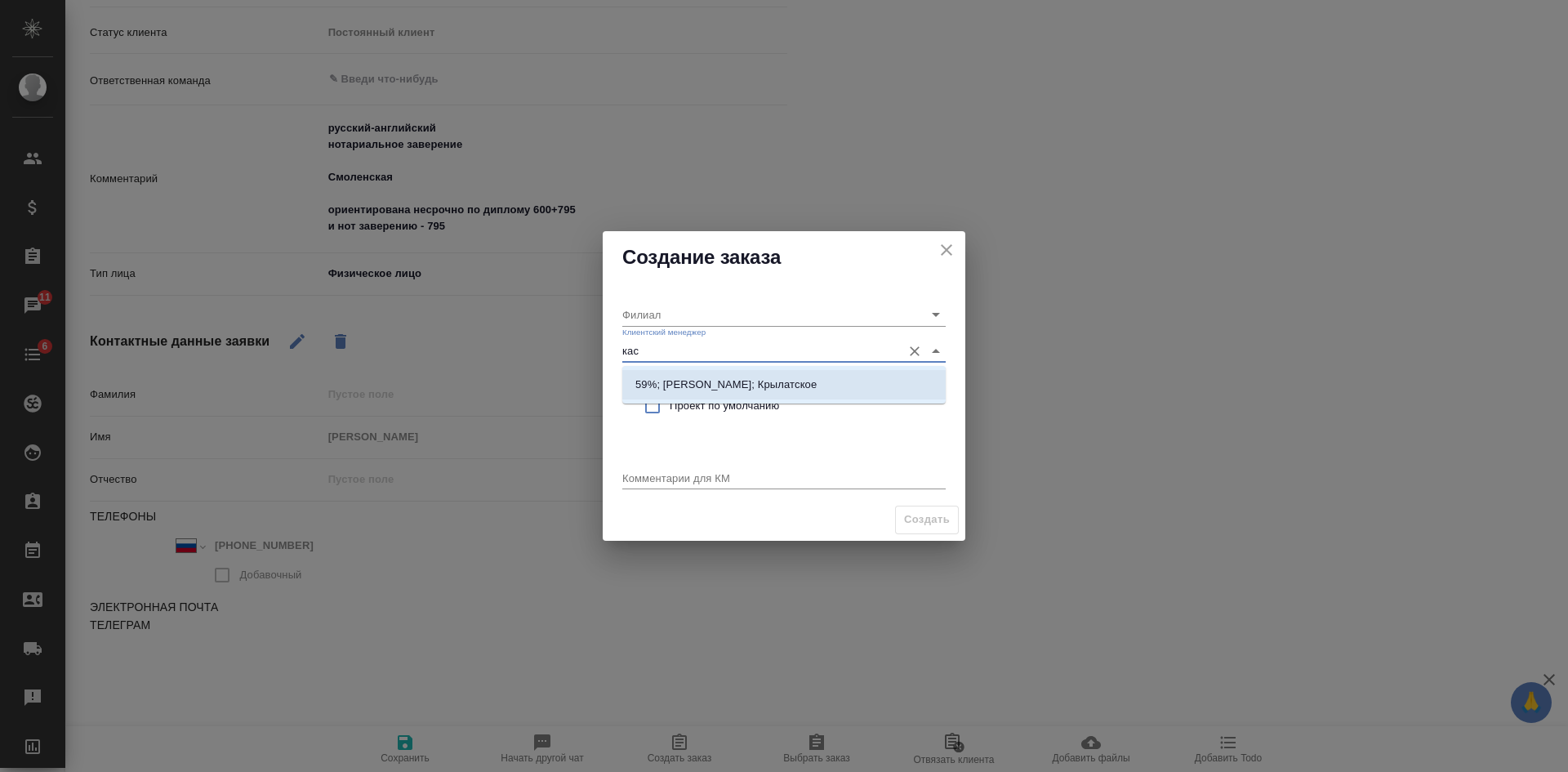
click at [652, 385] on p "59%; Касымов Тимур; Крылатское" at bounding box center [726, 384] width 181 height 16
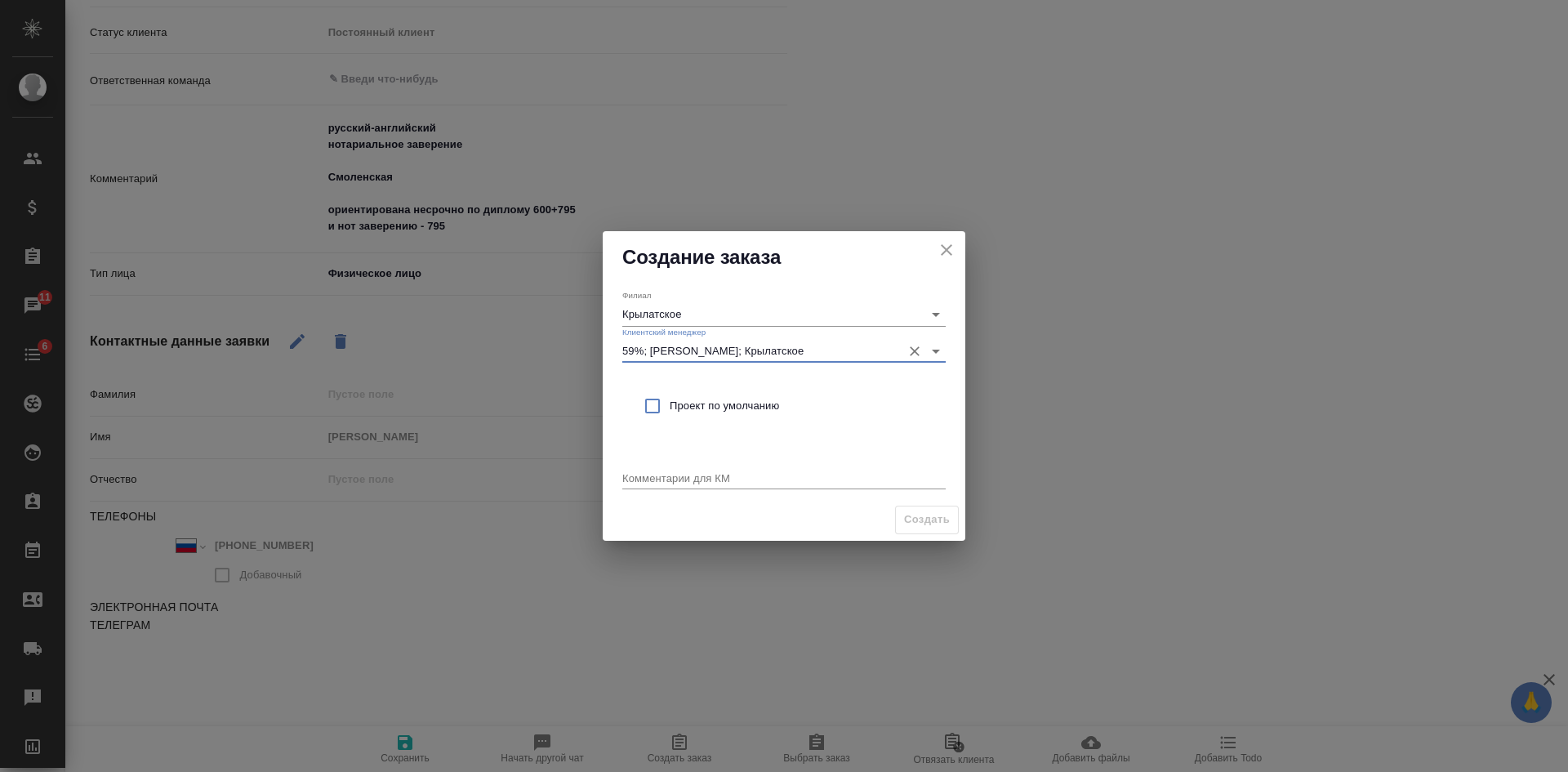
drag, startPoint x: 948, startPoint y: 244, endPoint x: 806, endPoint y: 252, distance: 142.2
click at [948, 245] on icon "close" at bounding box center [947, 250] width 20 height 20
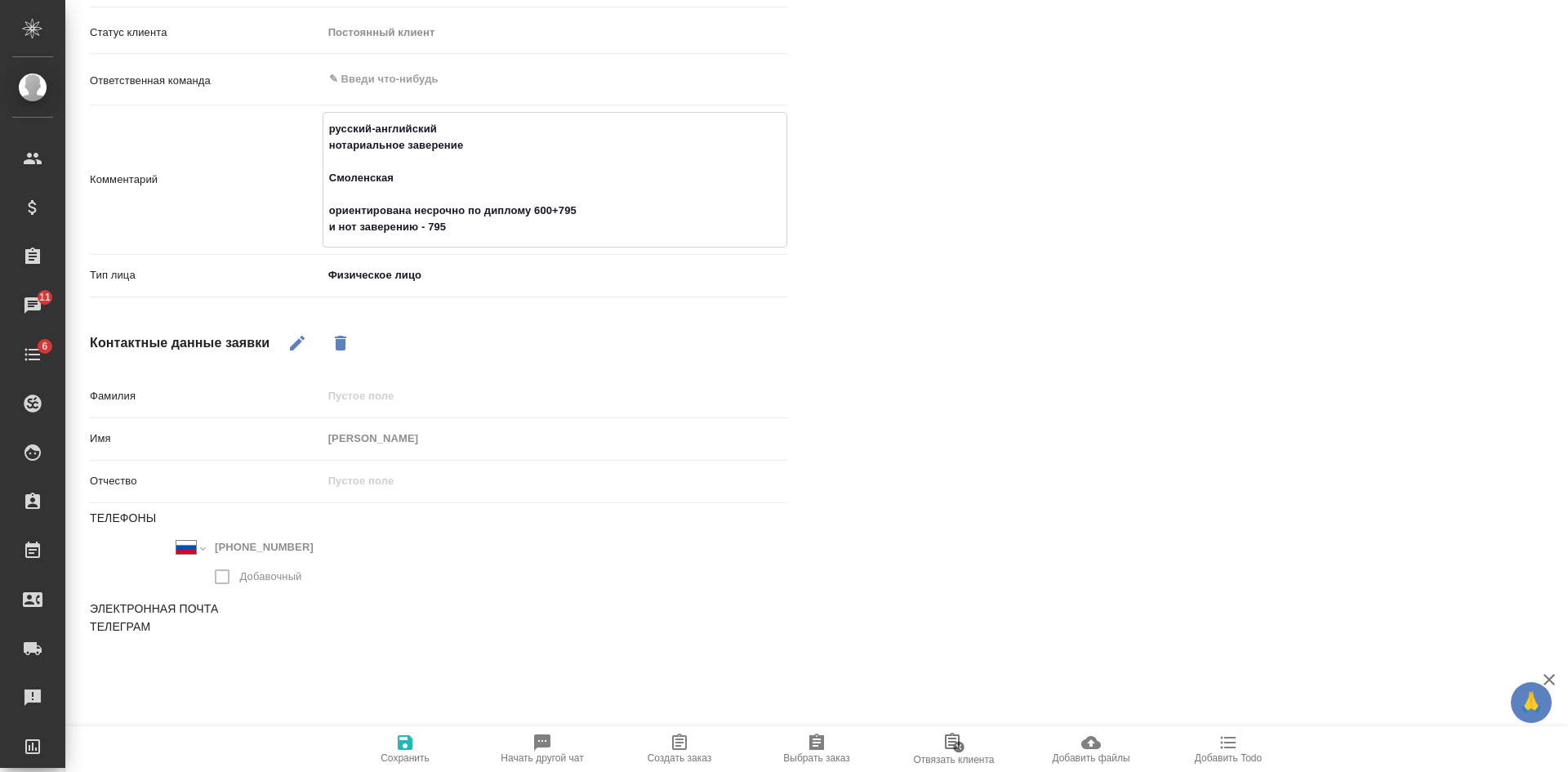
drag, startPoint x: 328, startPoint y: 123, endPoint x: 516, endPoint y: 238, distance: 220.4
click at [516, 238] on textarea "русский-английский нотариальное заверение Смоленская ориентирована несрочно по …" at bounding box center [555, 178] width 463 height 126
click at [686, 747] on icon "button" at bounding box center [679, 742] width 15 height 16
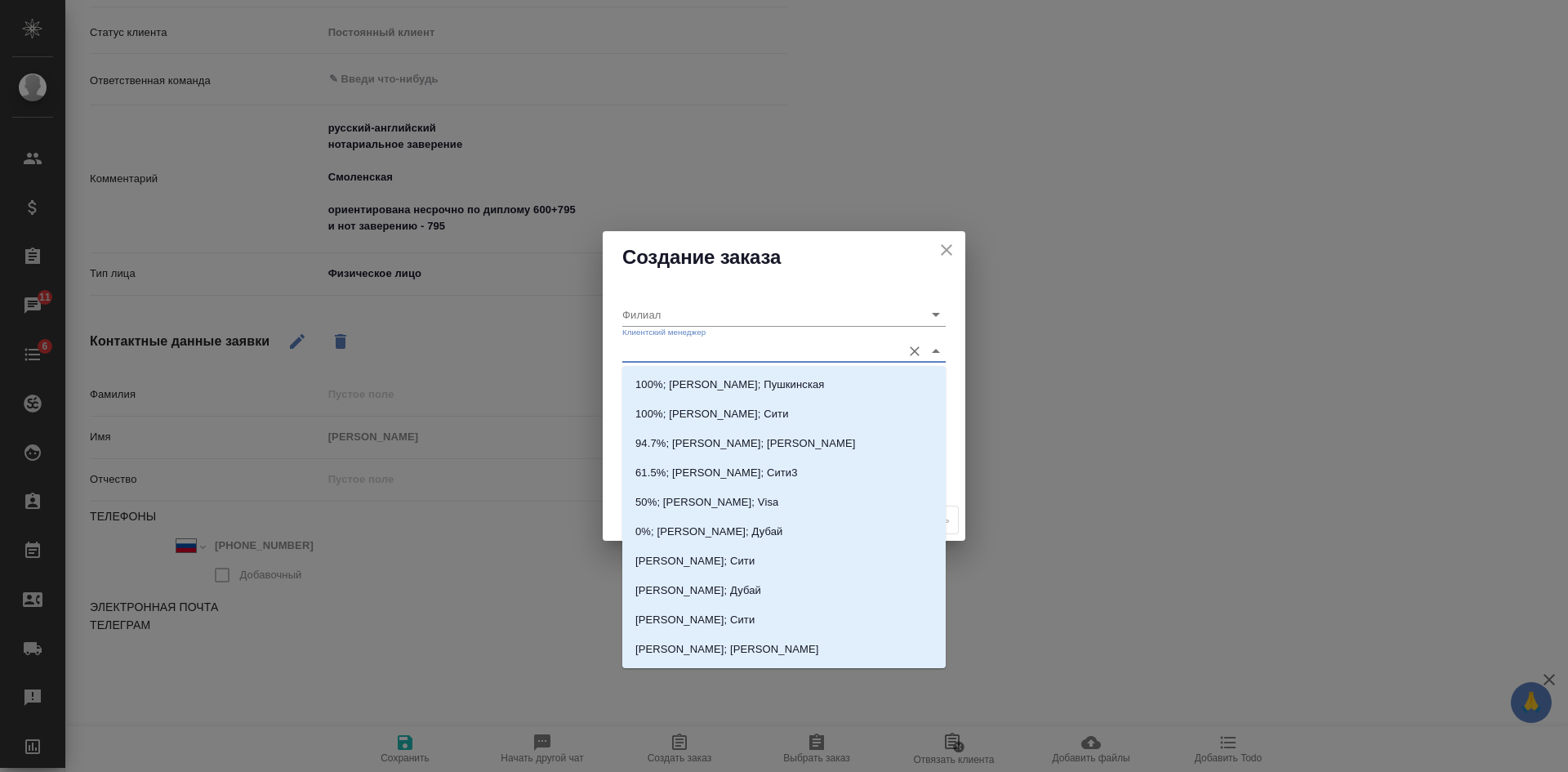
click at [710, 351] on input "Клиентский менеджер" at bounding box center [758, 350] width 271 height 22
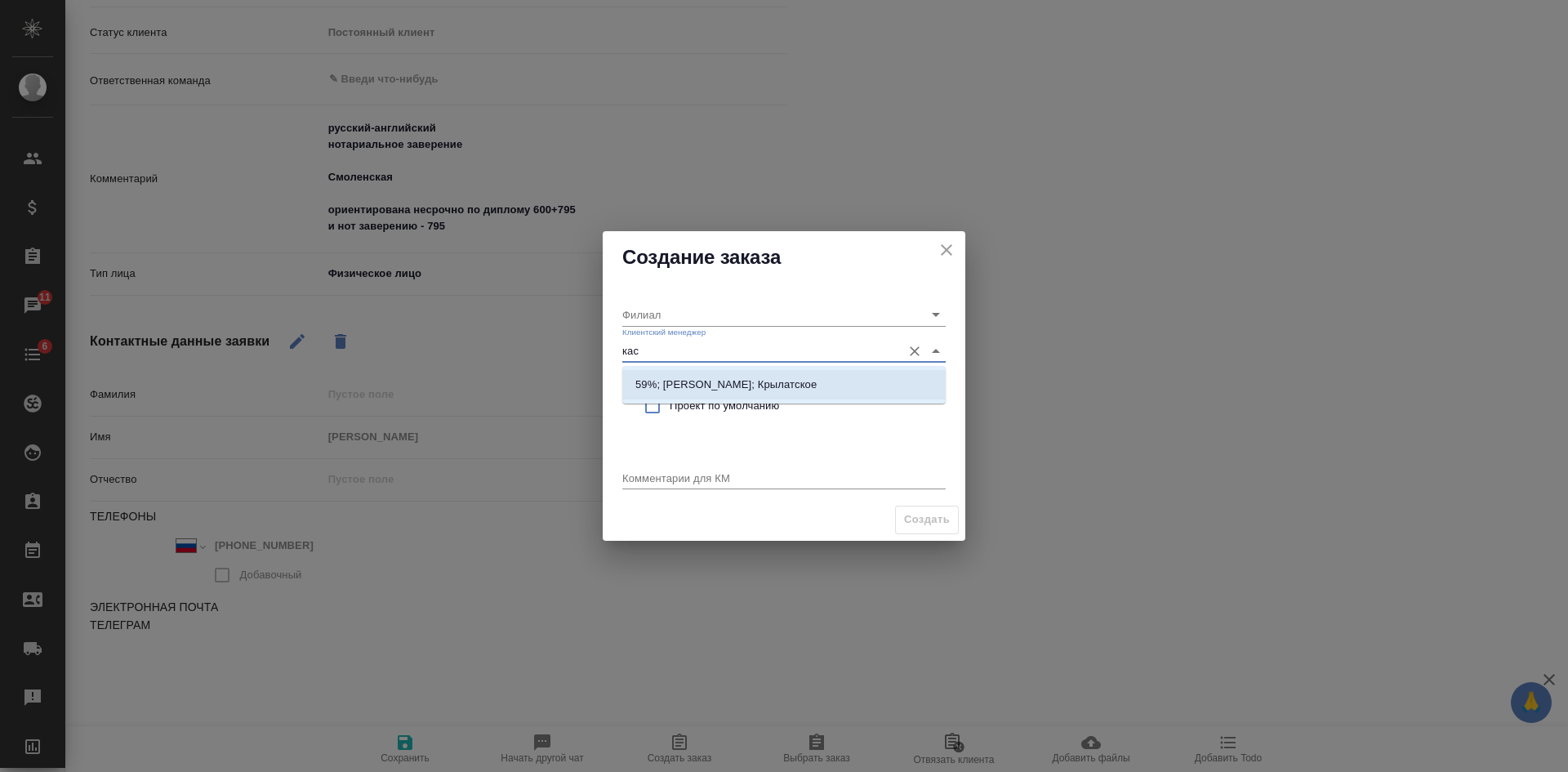
click at [712, 397] on li "59%; Касымов Тимур; Крылатское" at bounding box center [784, 384] width 324 height 29
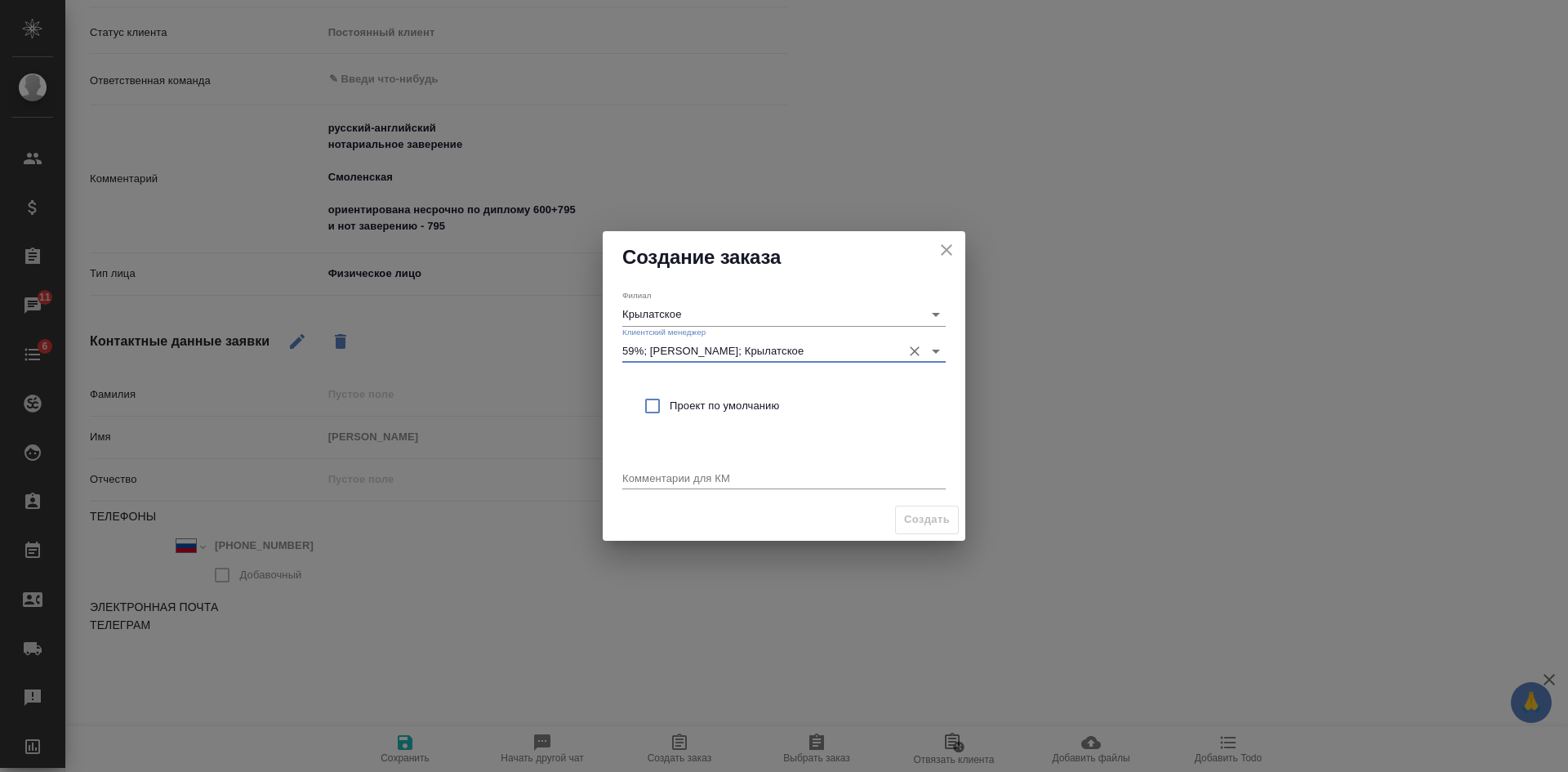
click at [708, 411] on span "Проект по умолчанию" at bounding box center [801, 406] width 263 height 16
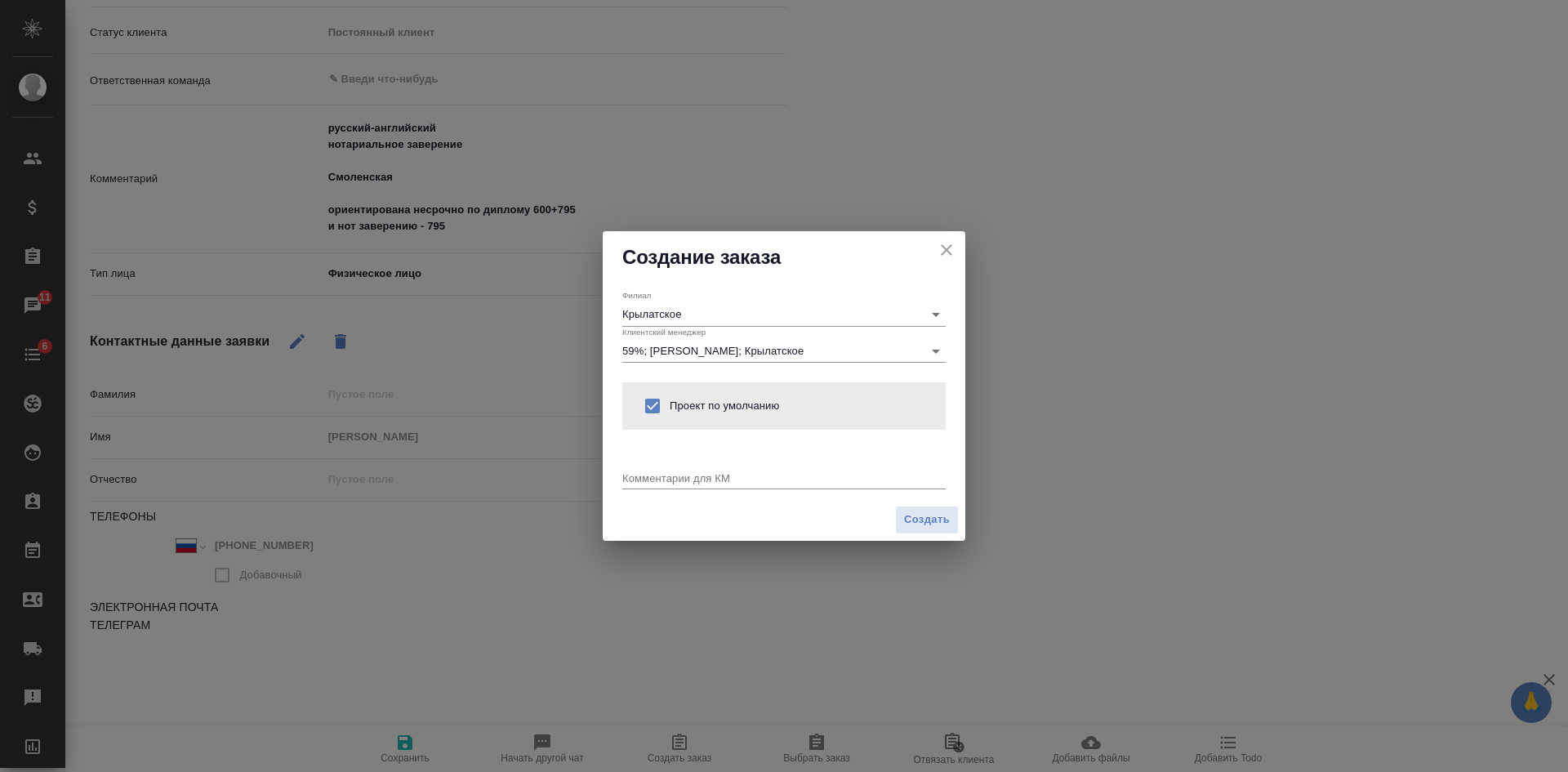
click at [681, 480] on textarea at bounding box center [784, 477] width 324 height 12
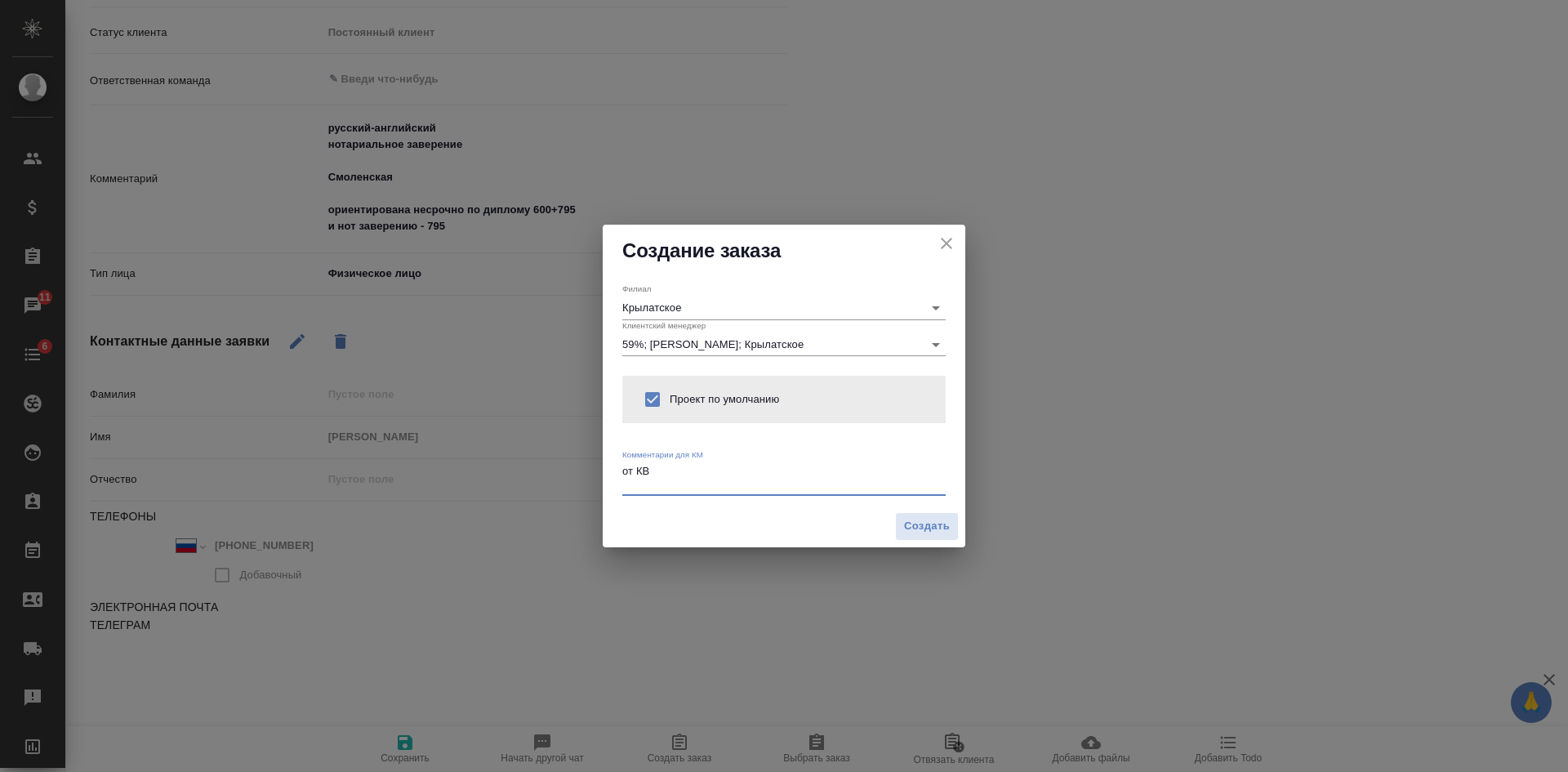
paste textarea "русский-английский нотариальное заверение Смоленская ориентирована несрочно по …"
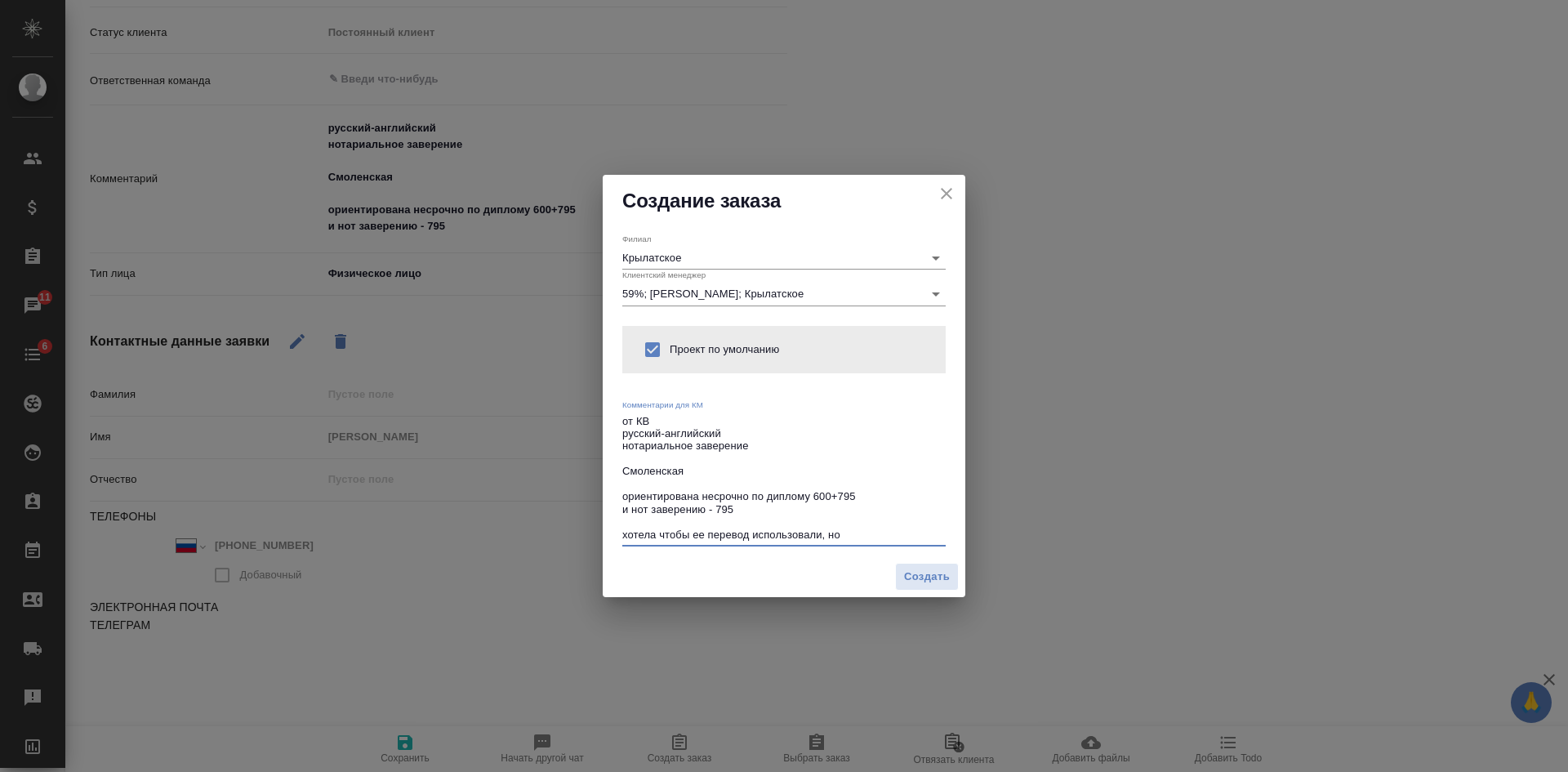
drag, startPoint x: 857, startPoint y: 532, endPoint x: 564, endPoint y: 539, distance: 293.1
click at [564, 539] on div "Создание заказа Филиал Крылатское Клиентский менеджер 59%; Касымов Тимур; Крыла…" at bounding box center [784, 386] width 1568 height 772
click at [920, 578] on span "Создать" at bounding box center [927, 577] width 46 height 19
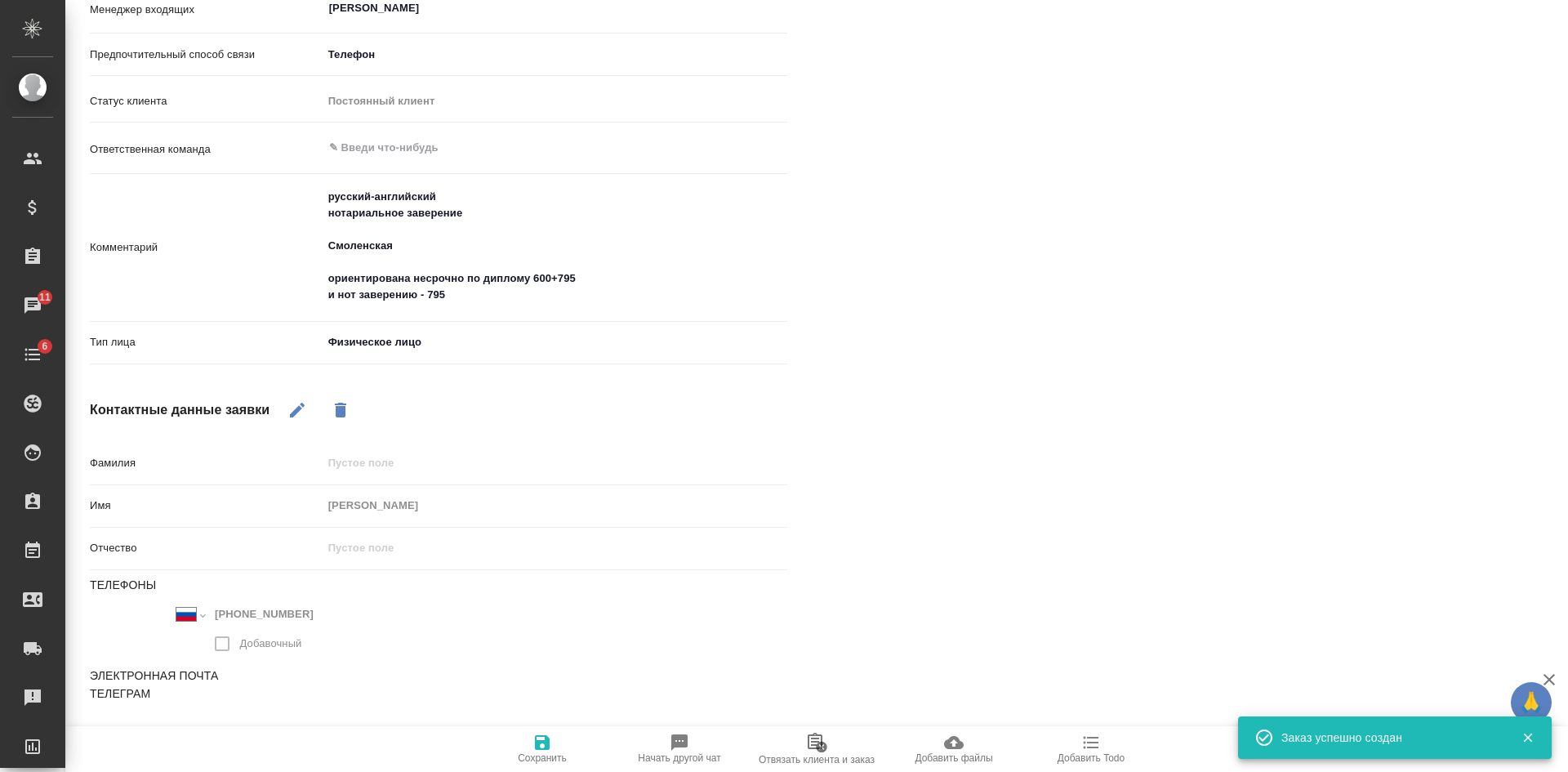
scroll to position [660, 0]
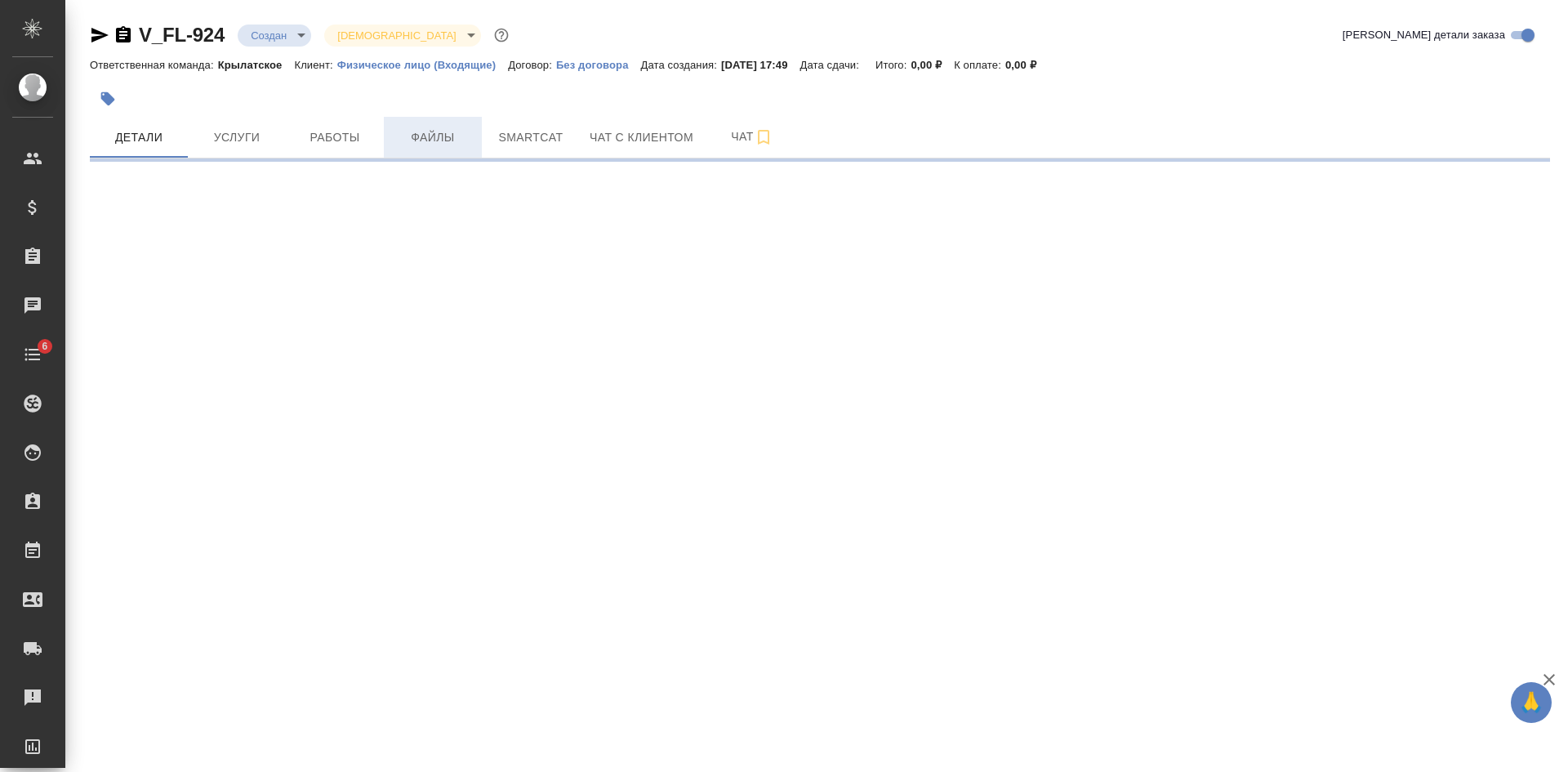
select select "RU"
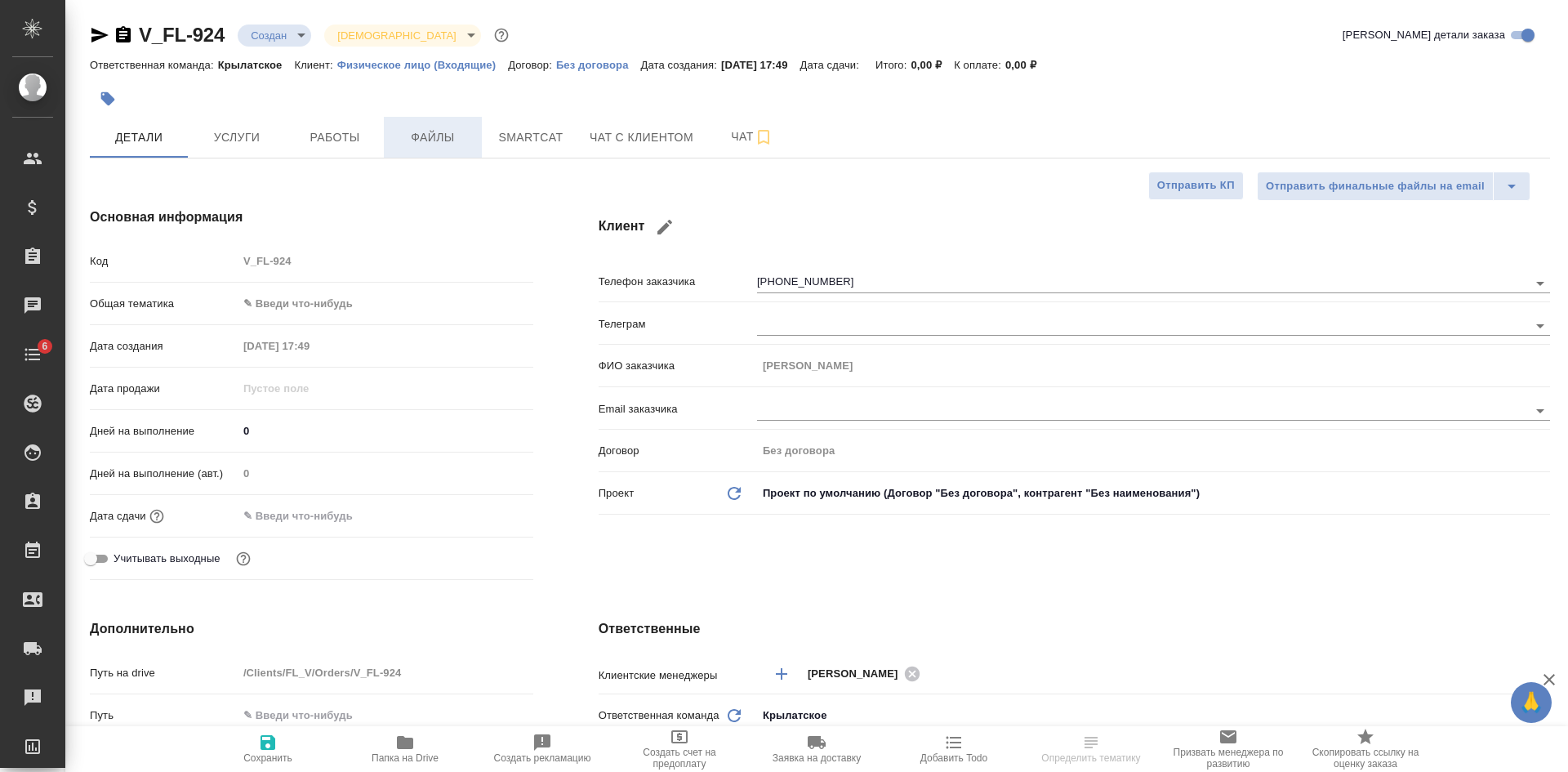
type textarea "x"
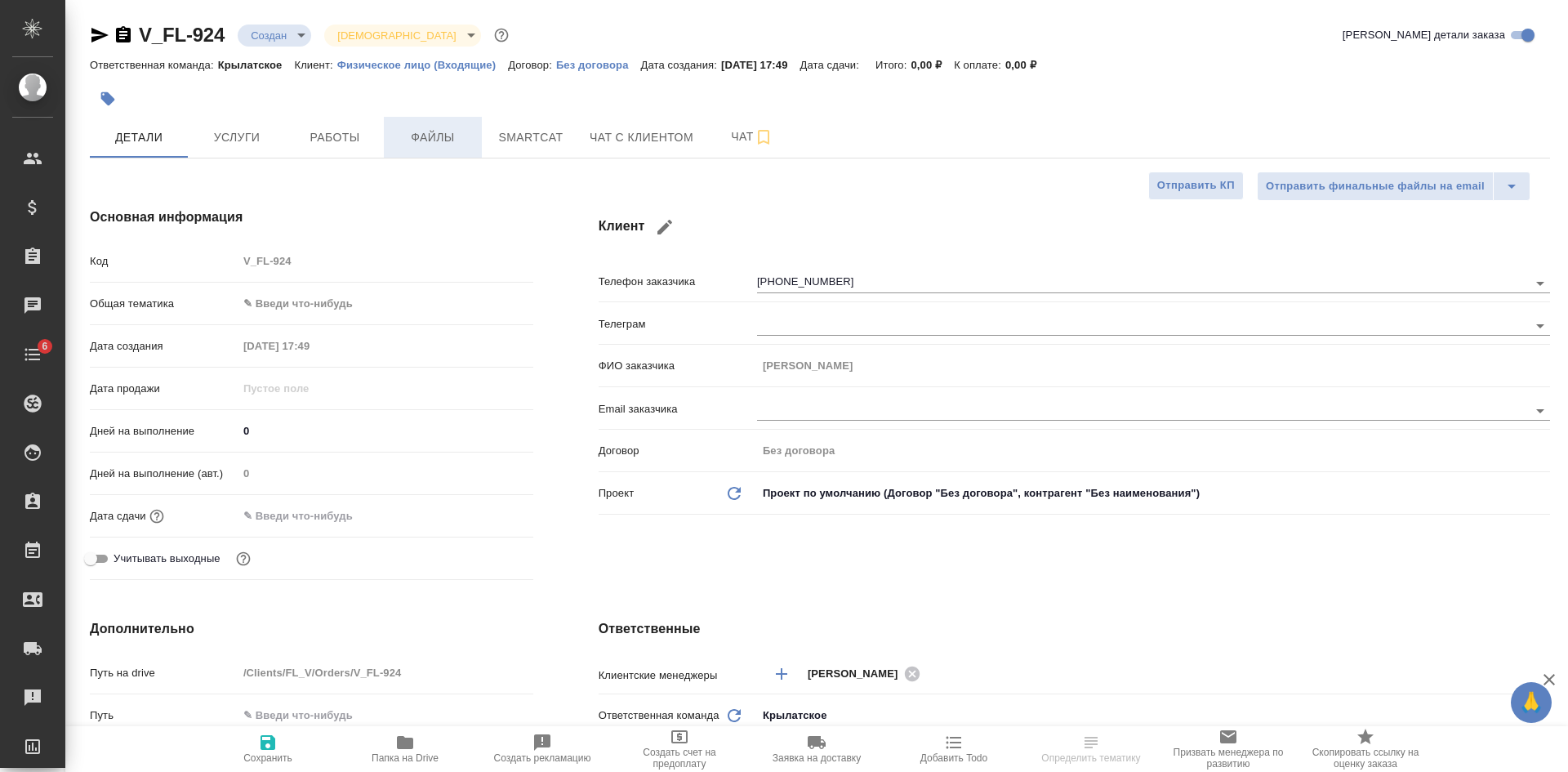
type textarea "x"
click at [426, 130] on span "Файлы" at bounding box center [432, 137] width 78 height 20
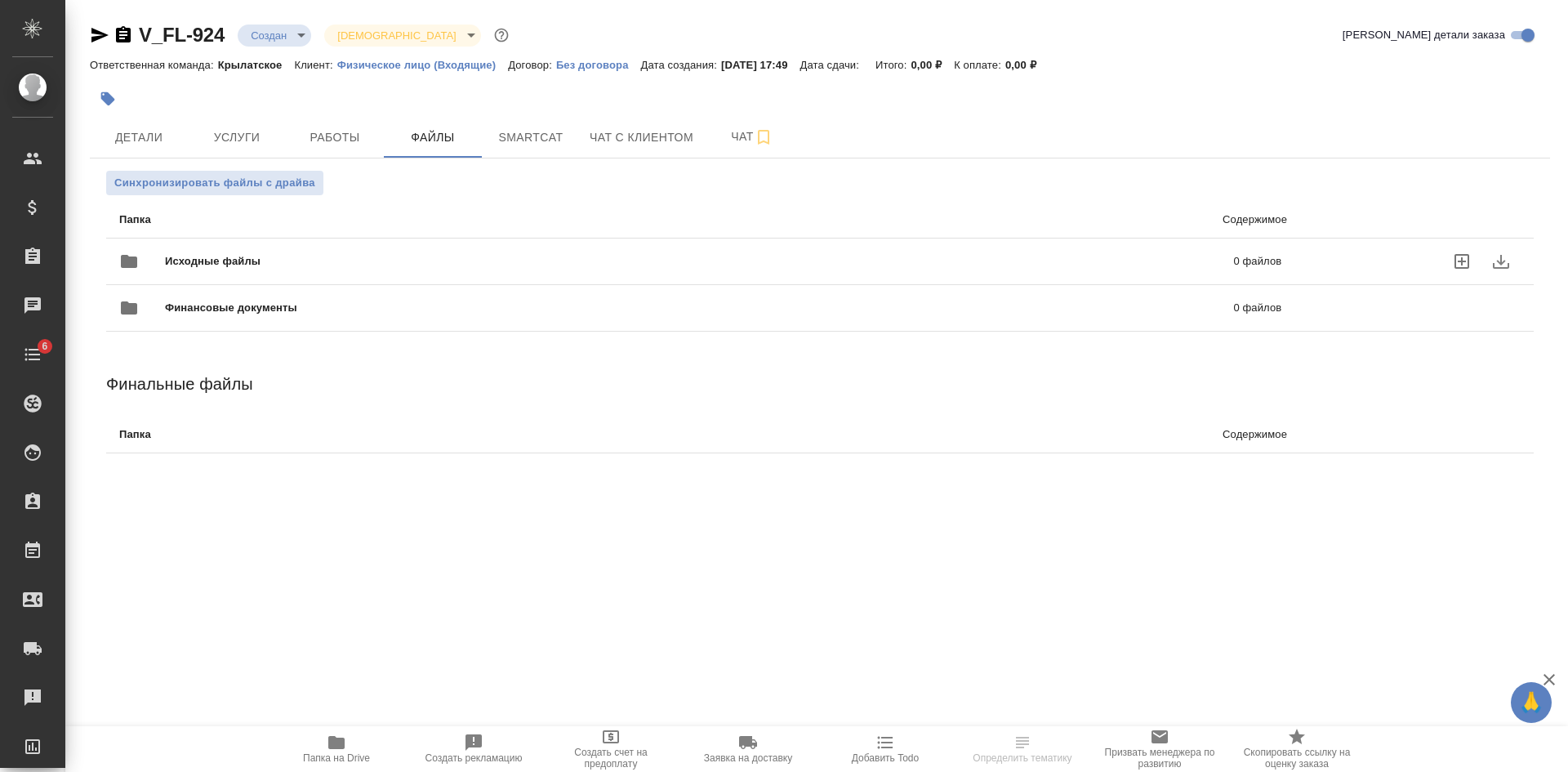
click at [1458, 261] on icon "uploadFiles" at bounding box center [1462, 262] width 15 height 15
click at [0, 0] on input "uploadFiles" at bounding box center [0, 0] width 0 height 0
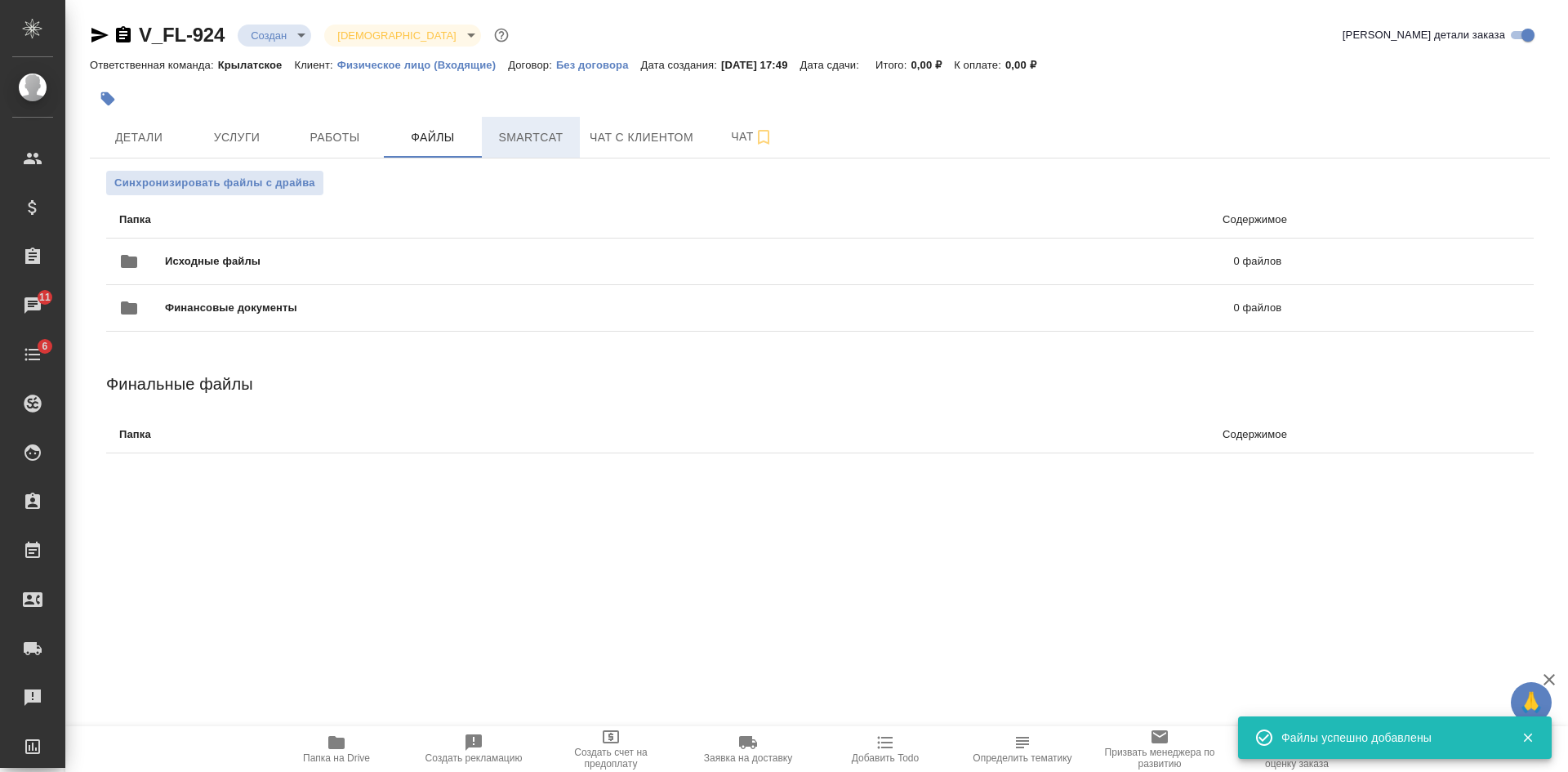
click at [510, 140] on span "Smartcat" at bounding box center [531, 137] width 78 height 20
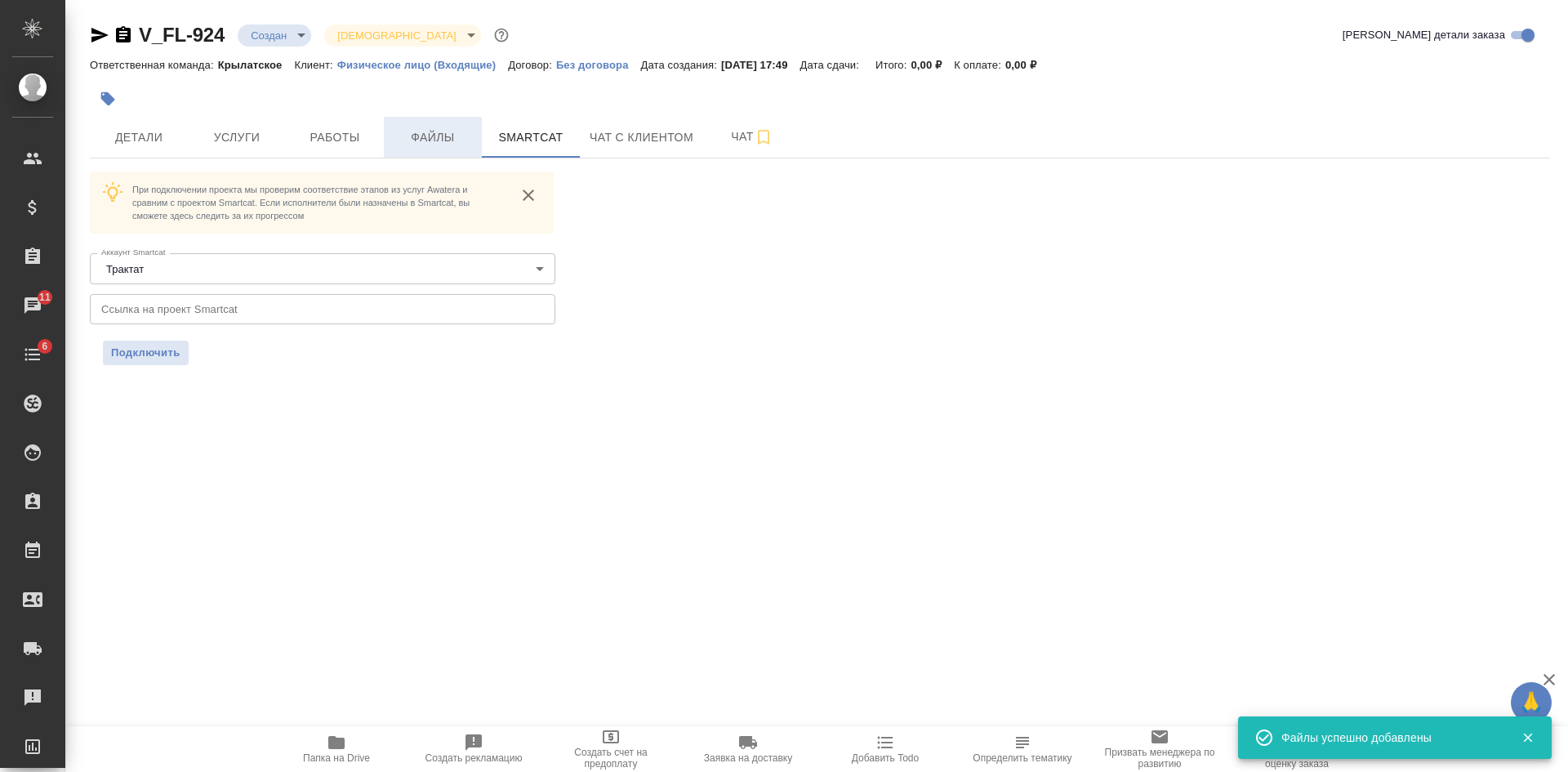
click at [430, 137] on span "Файлы" at bounding box center [432, 137] width 78 height 20
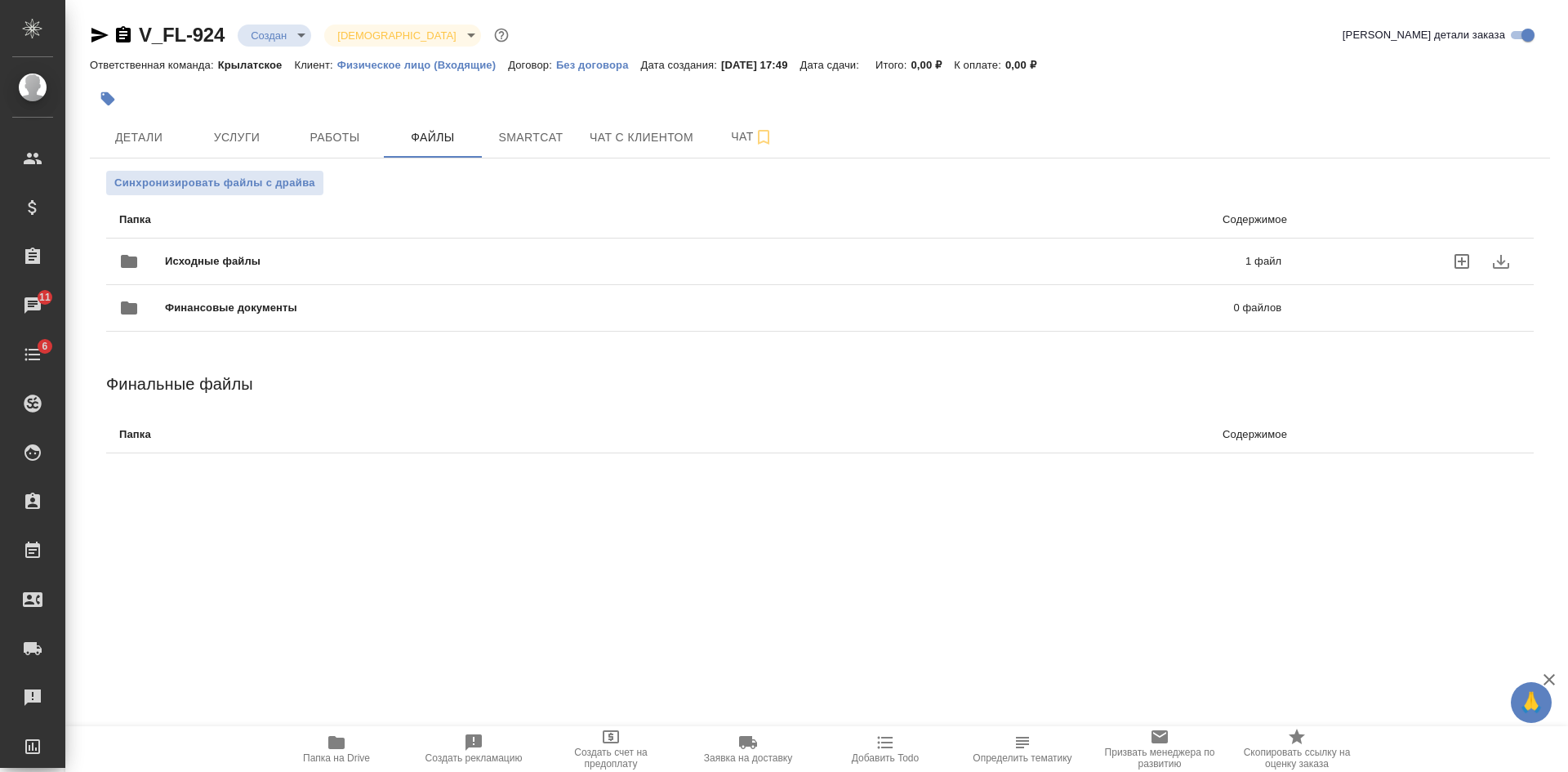
click at [445, 254] on span "Исходные файлы" at bounding box center [459, 262] width 588 height 16
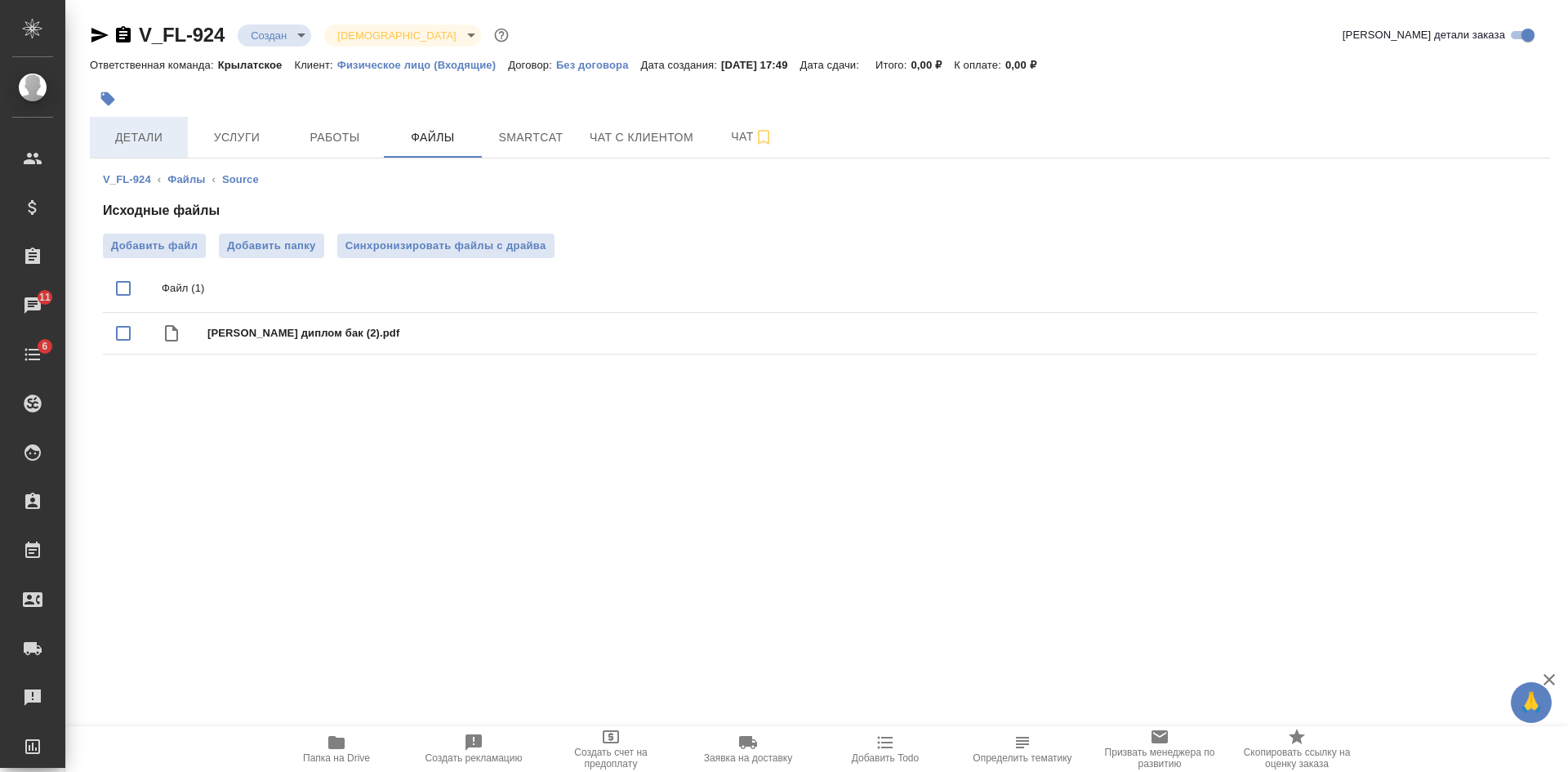
click at [136, 144] on span "Детали" at bounding box center [139, 137] width 78 height 20
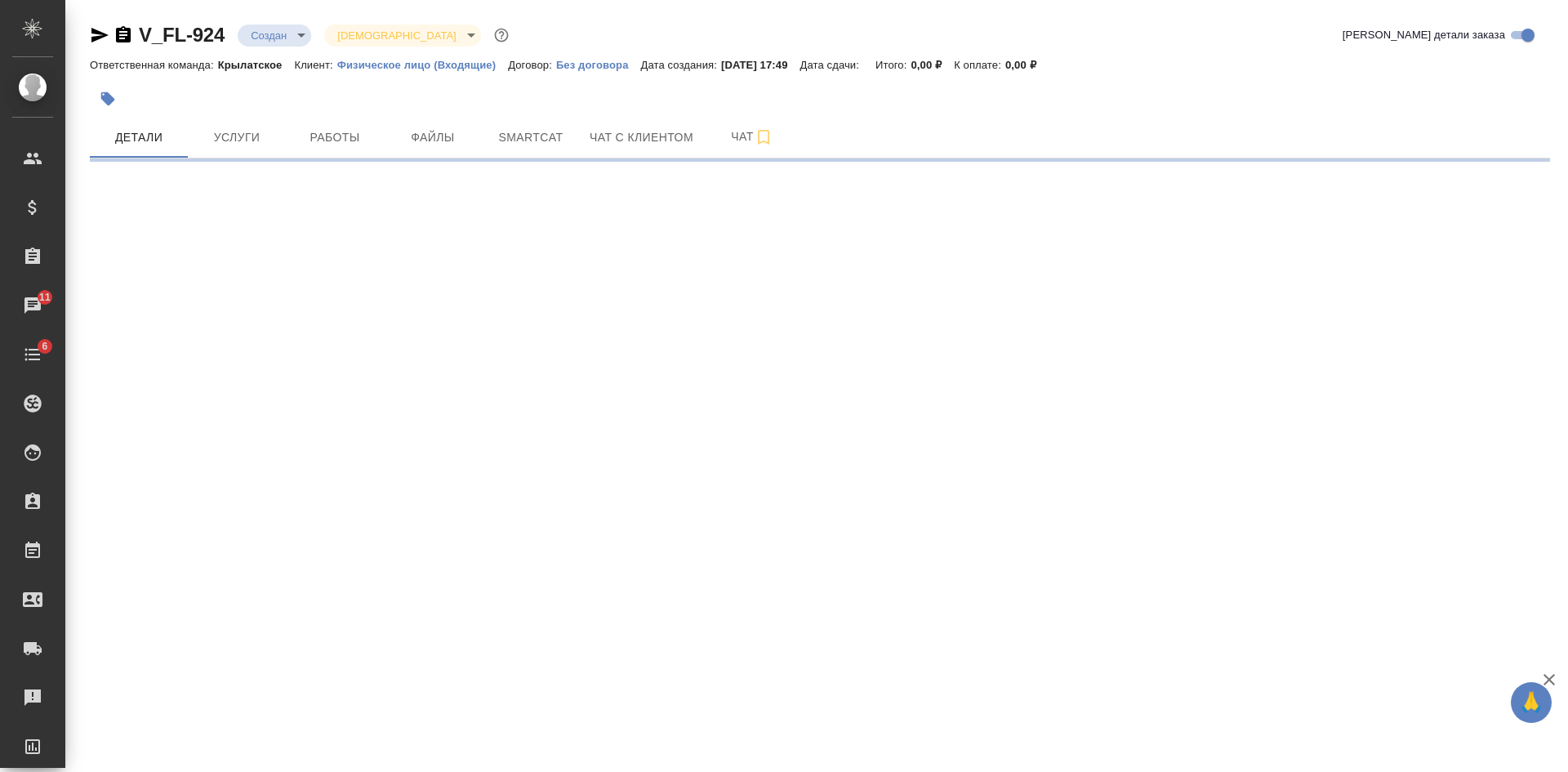
click at [100, 33] on icon "button" at bounding box center [100, 35] width 17 height 15
select select "RU"
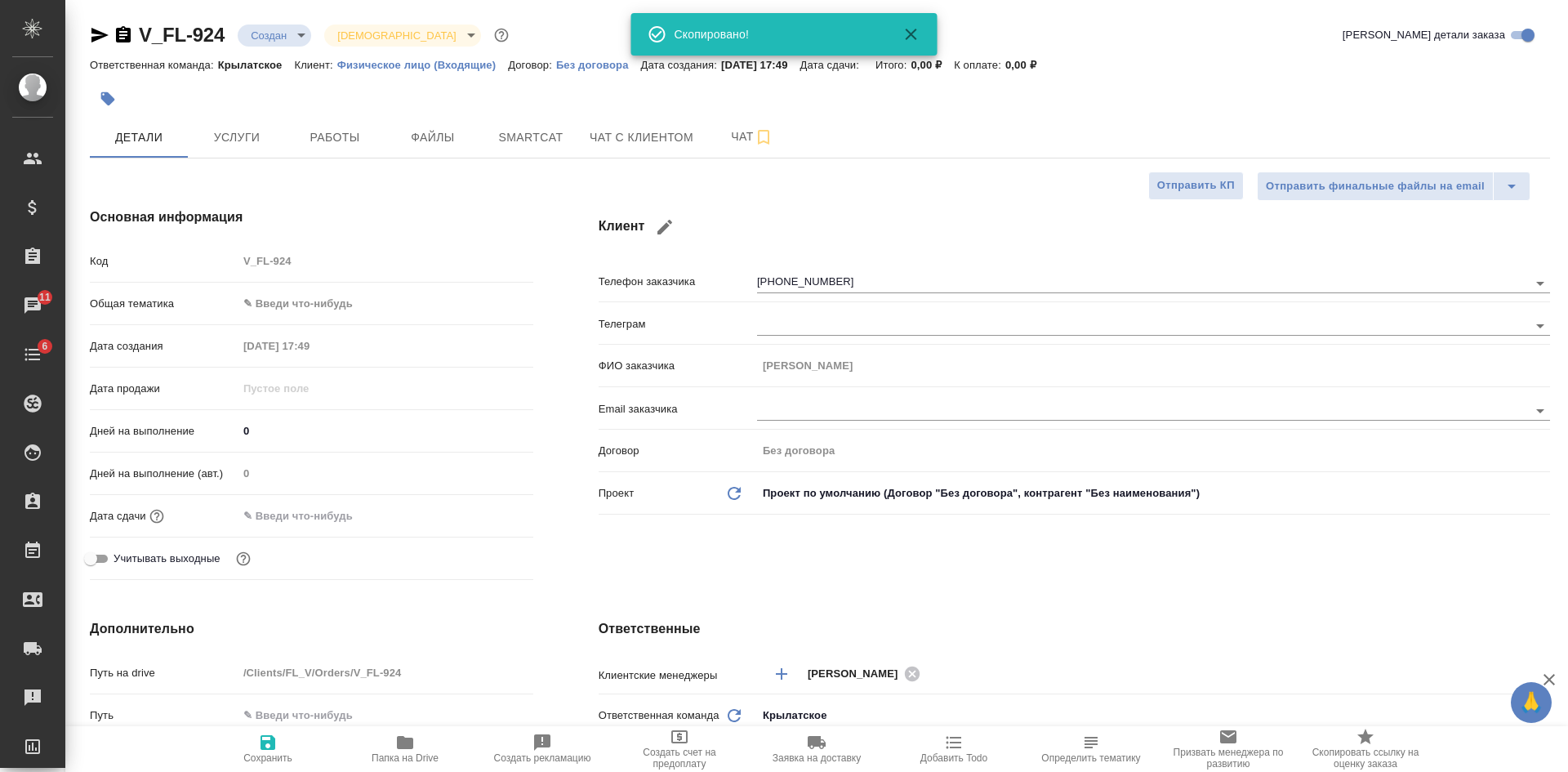
type textarea "x"
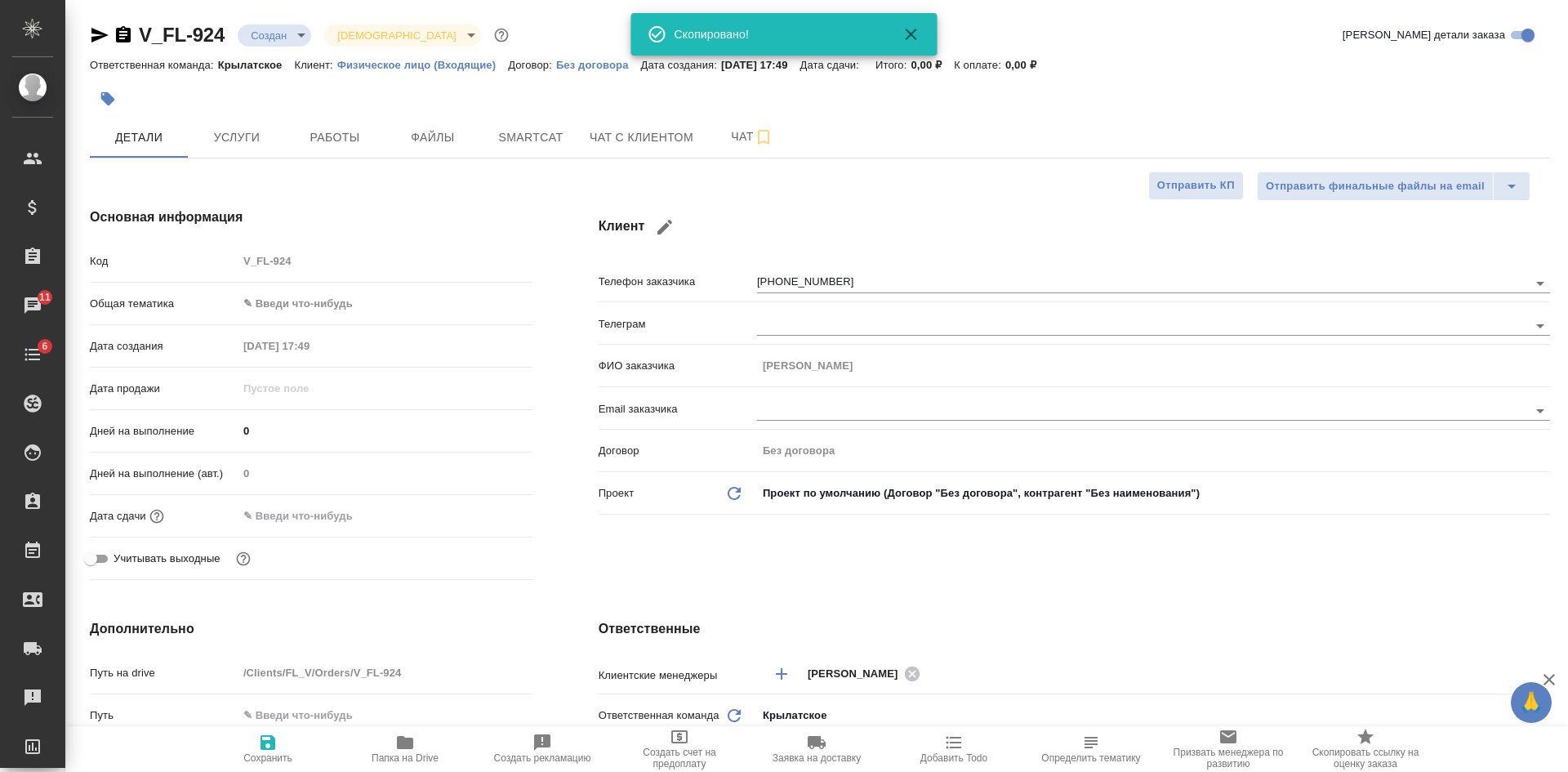
type textarea "x"
